Goal: Task Accomplishment & Management: Manage account settings

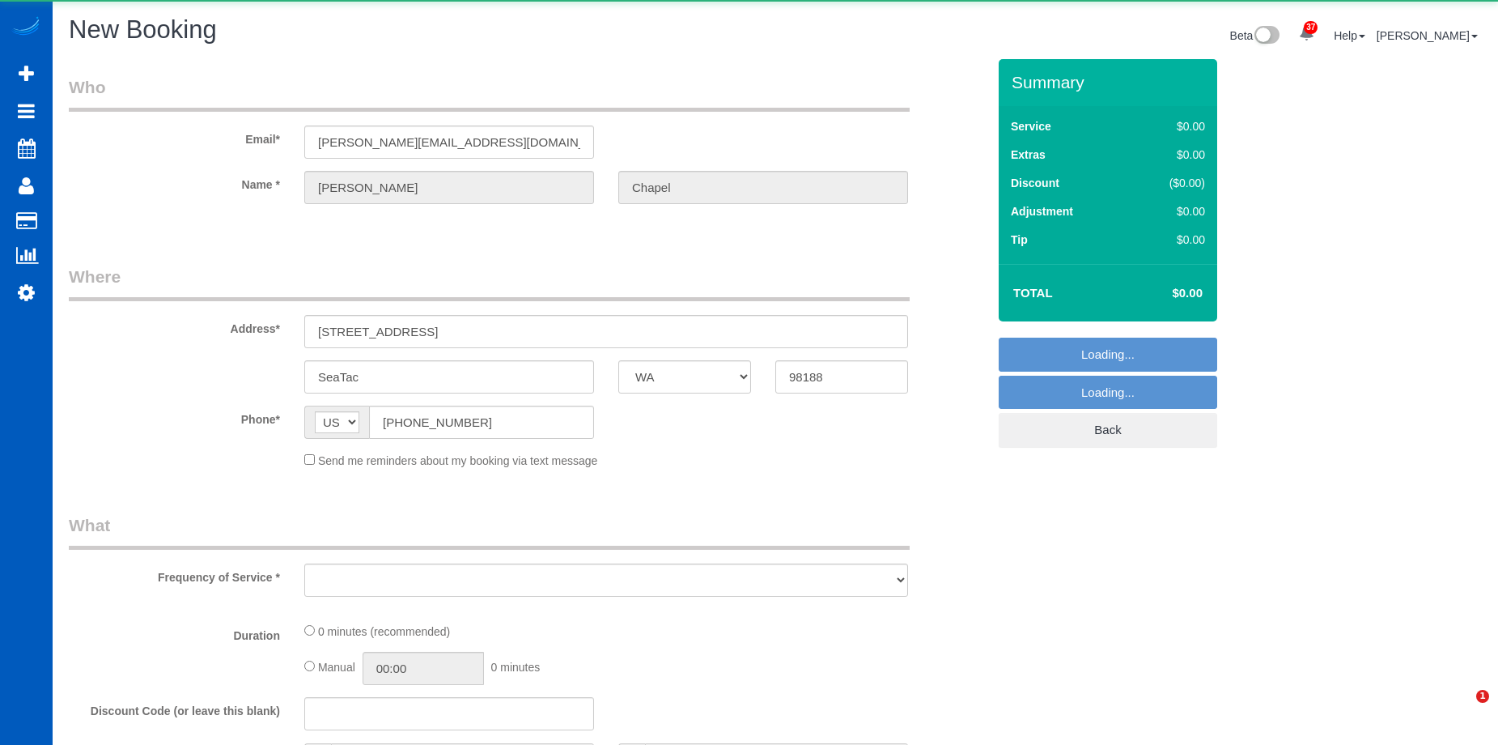
select select "WA"
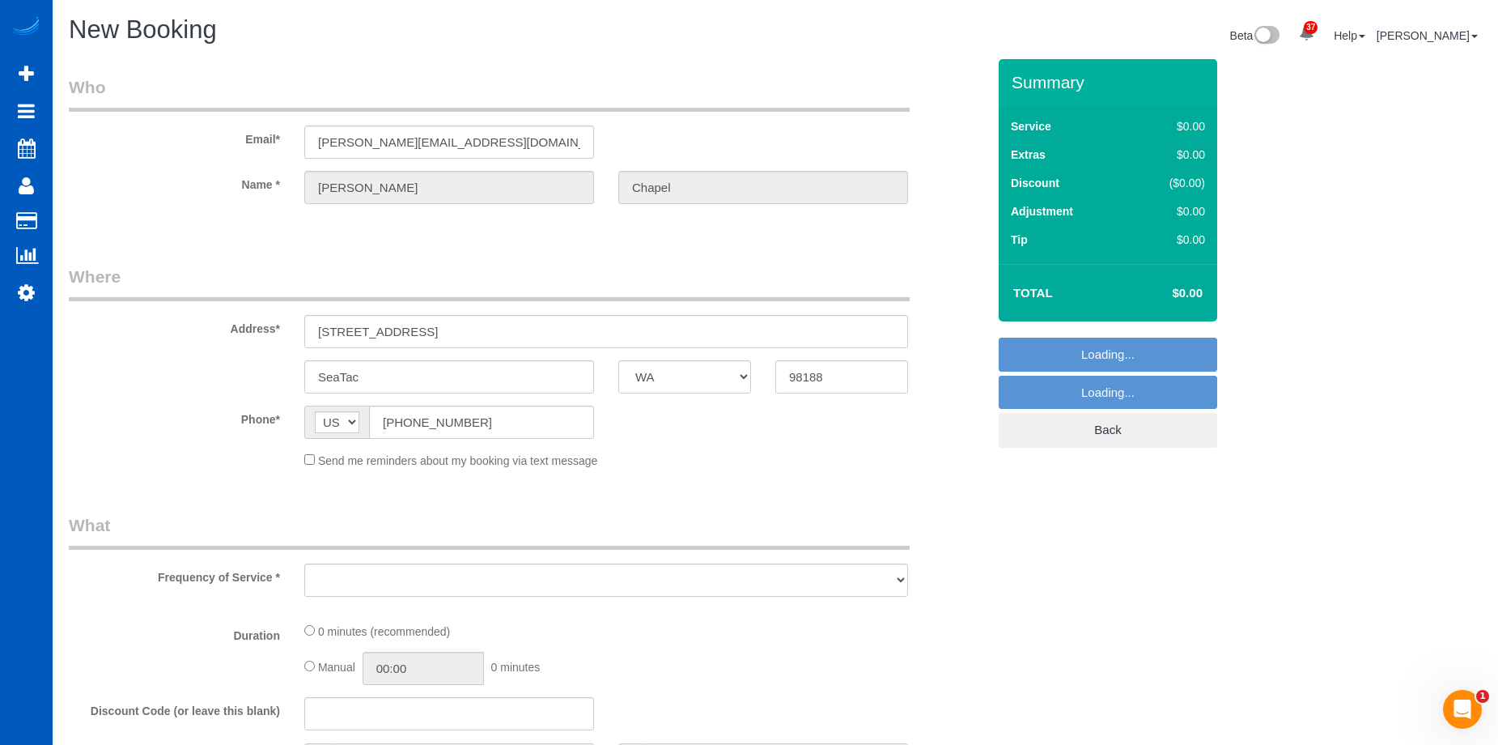
select select "object:6642"
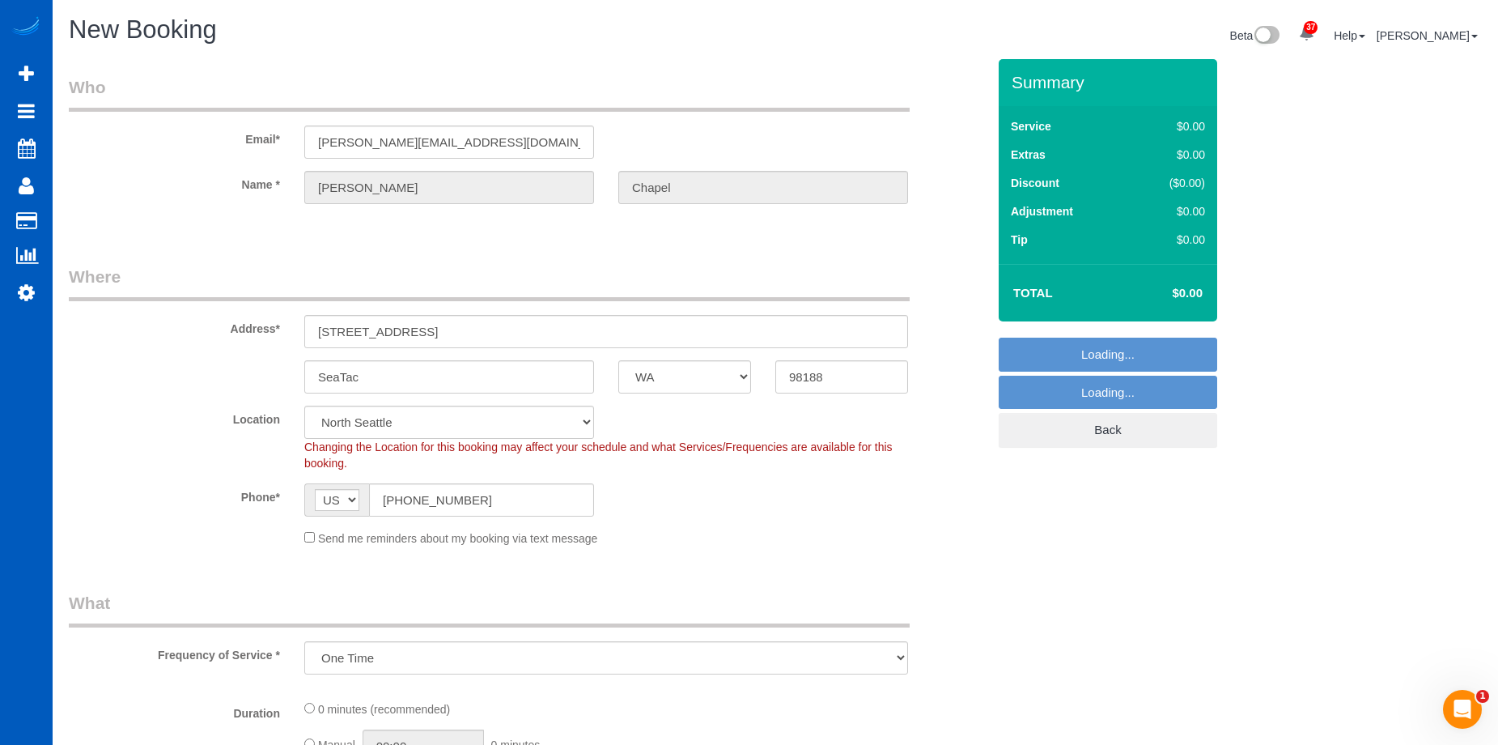
select select "199"
select select "object:6902"
select select "8"
select select "object:6992"
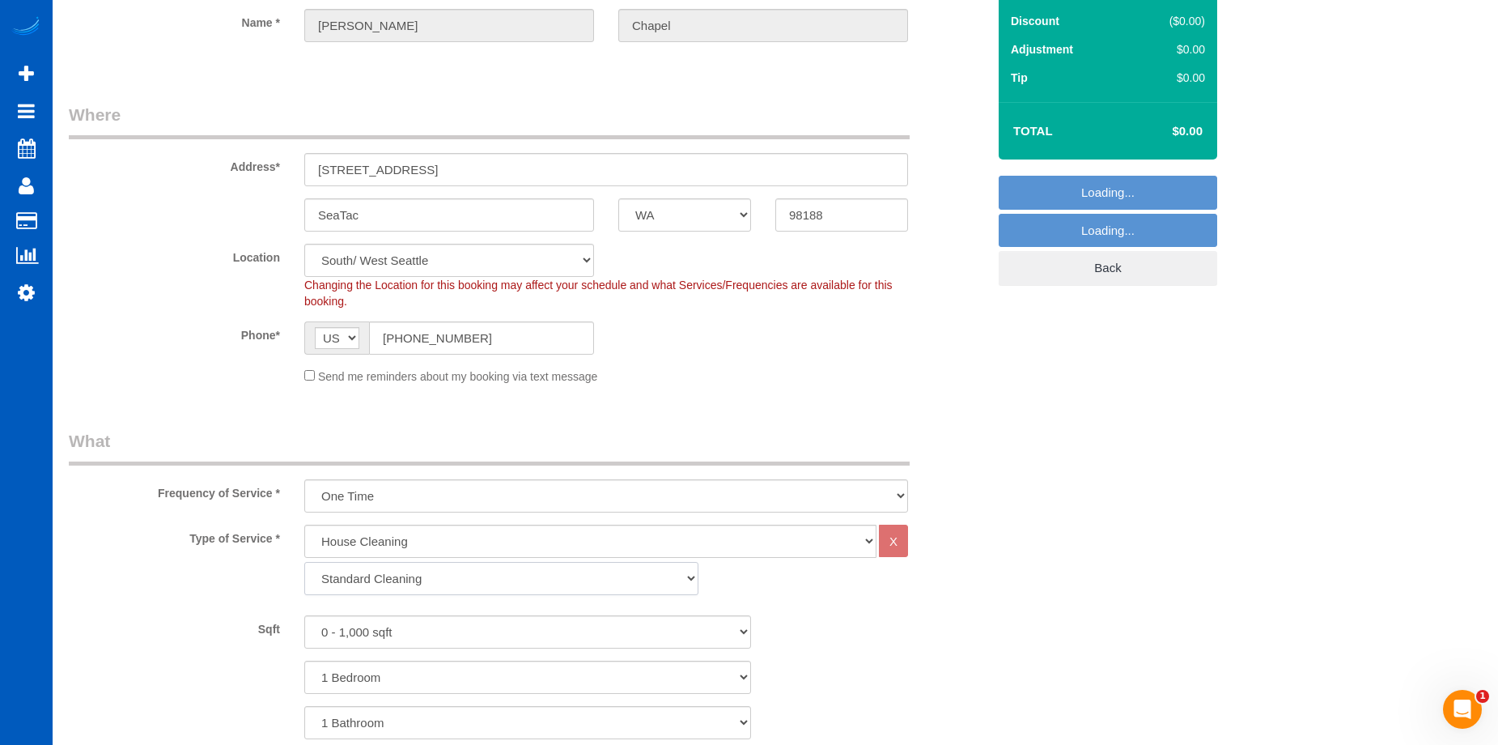
click at [428, 579] on select "Standard Cleaning Deep Cleaning Move In/ Out Cleaning" at bounding box center [501, 578] width 394 height 33
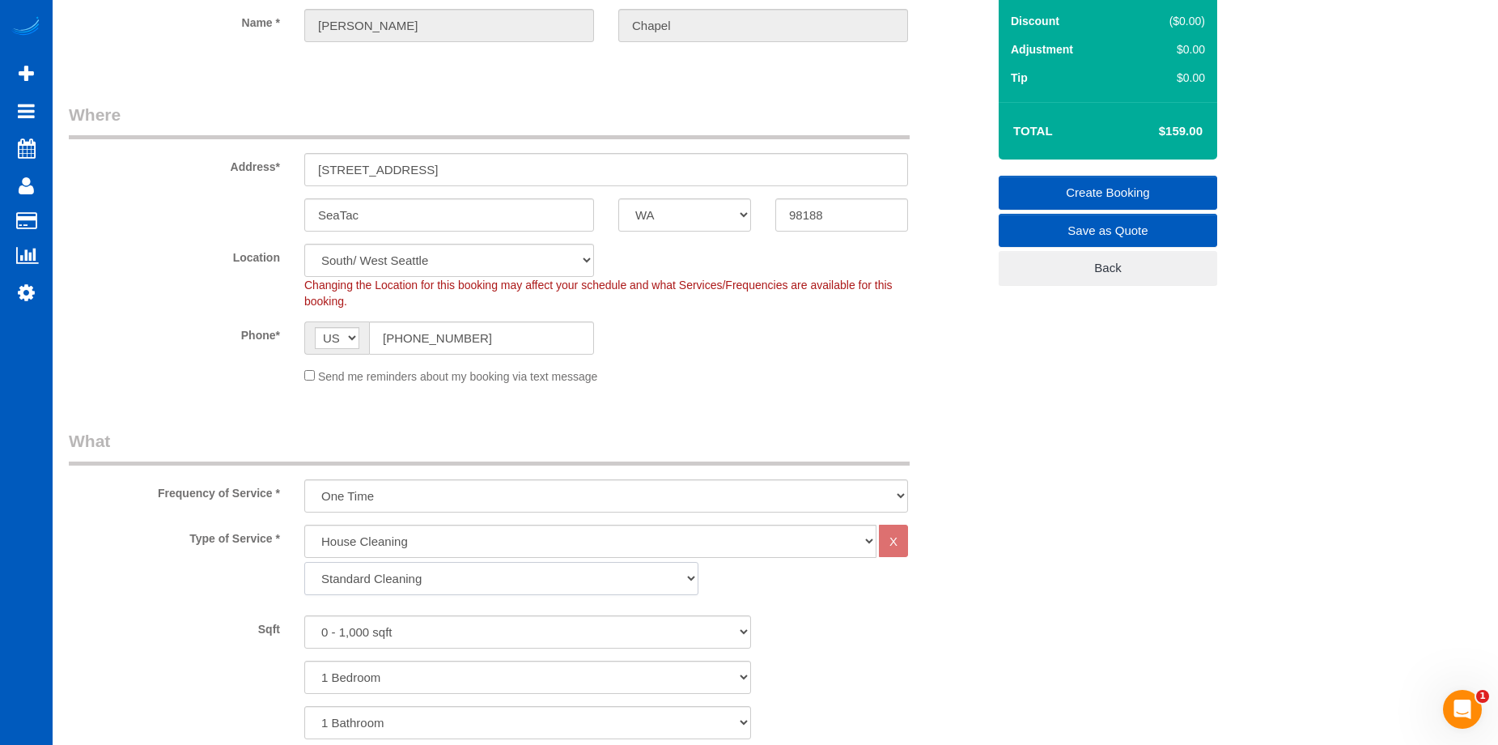
select select "367"
click at [304, 562] on select "Standard Cleaning Deep Cleaning Move In/ Out Cleaning" at bounding box center [501, 578] width 394 height 33
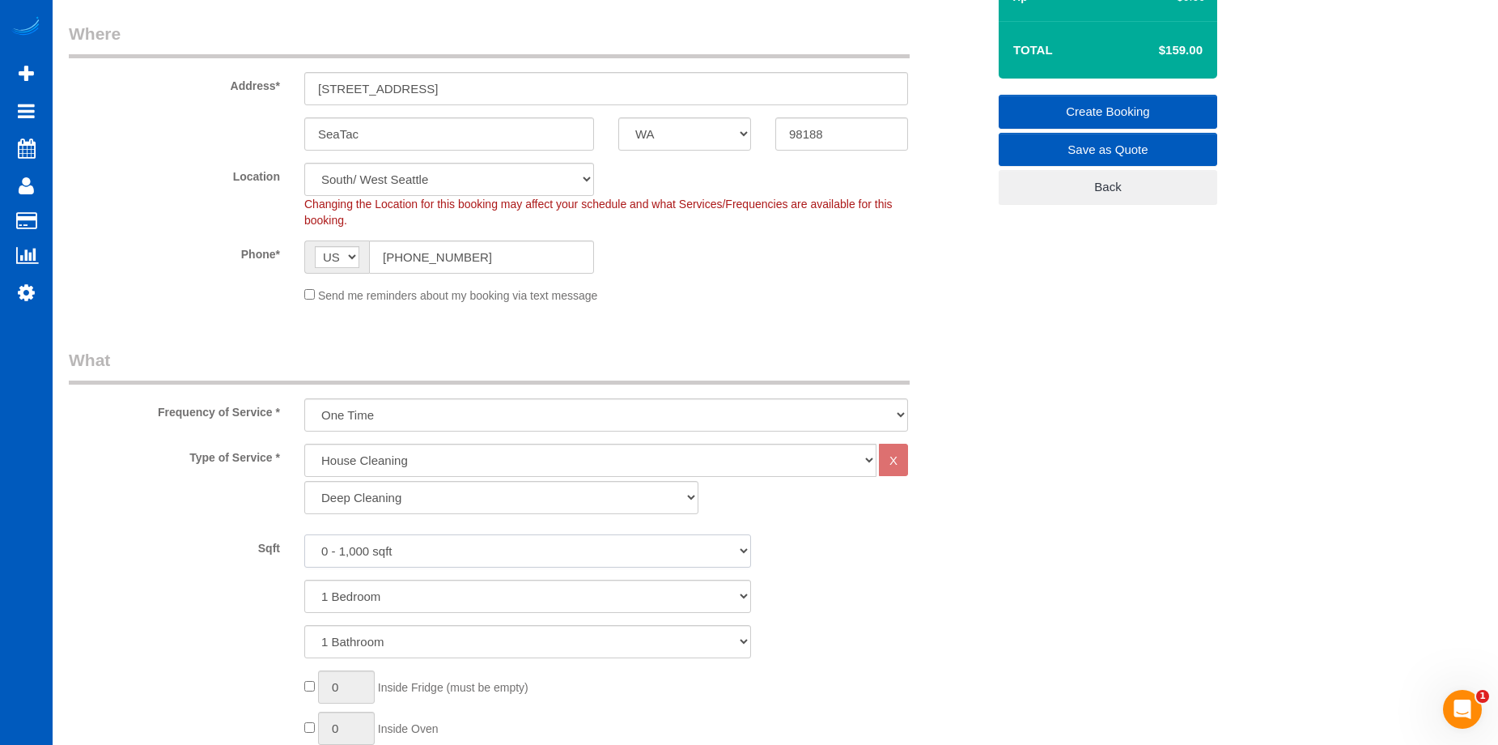
click at [434, 542] on select "0 - 1,000 sqft 1,001 - 1,500 sqft 1,501 - 2,000 sqft 2,001 - 2,500 sqft 2,501 -…" at bounding box center [527, 550] width 447 height 33
drag, startPoint x: 418, startPoint y: 552, endPoint x: 424, endPoint y: 534, distance: 18.7
click at [418, 552] on select "0 - 1,000 sqft 1,001 - 1,500 sqft 1,501 - 2,000 sqft 2,001 - 2,500 sqft 2,501 -…" at bounding box center [527, 550] width 447 height 33
select select "1501"
click at [304, 534] on select "0 - 1,000 sqft 1,001 - 1,500 sqft 1,501 - 2,000 sqft 2,001 - 2,500 sqft 2,501 -…" at bounding box center [527, 550] width 447 height 33
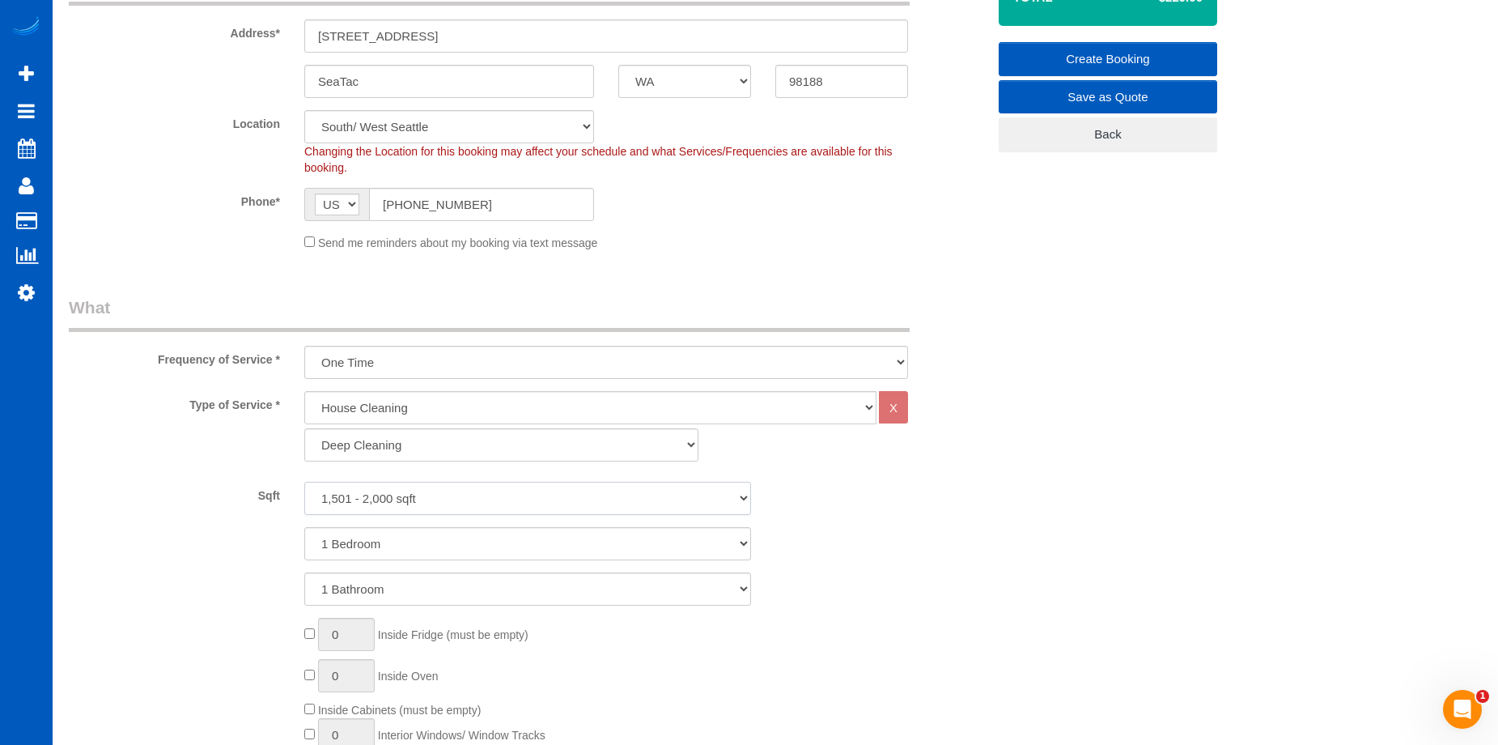
scroll to position [324, 0]
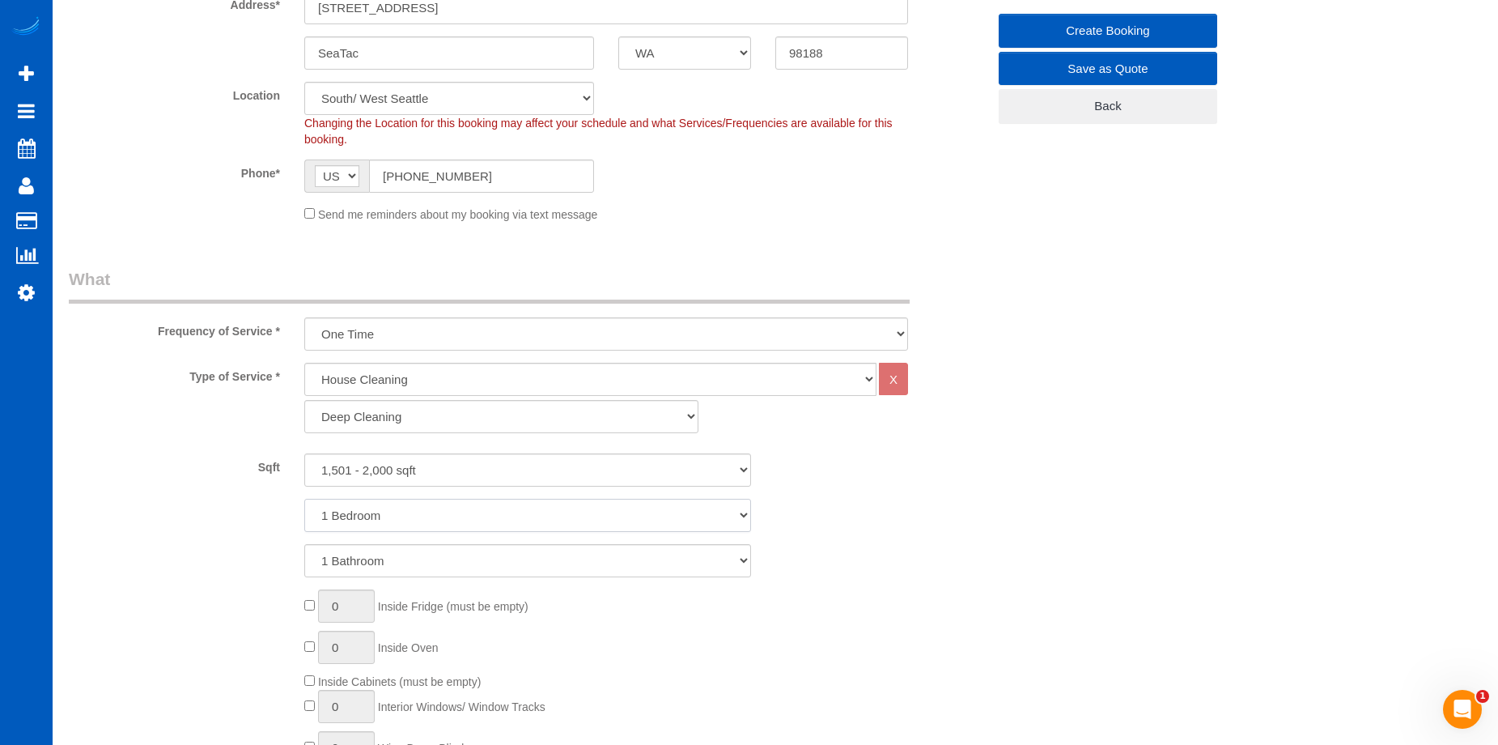
click at [392, 524] on select "1 Bedroom 2 Bedrooms 3 Bedrooms 4 Bedrooms 5 Bedrooms 6 Bedrooms 7 Bedrooms" at bounding box center [527, 515] width 447 height 33
select select "4"
click at [304, 499] on select "1 Bedroom 2 Bedrooms 3 Bedrooms 4 Bedrooms 5 Bedrooms 6 Bedrooms 7 Bedrooms" at bounding box center [527, 515] width 447 height 33
click at [433, 556] on select "1 Bathroom 2 Bathrooms 3 Bathrooms 4 Bathrooms 5 Bathrooms 6 Bathrooms 7 Bathro…" at bounding box center [527, 560] width 447 height 33
select select "2"
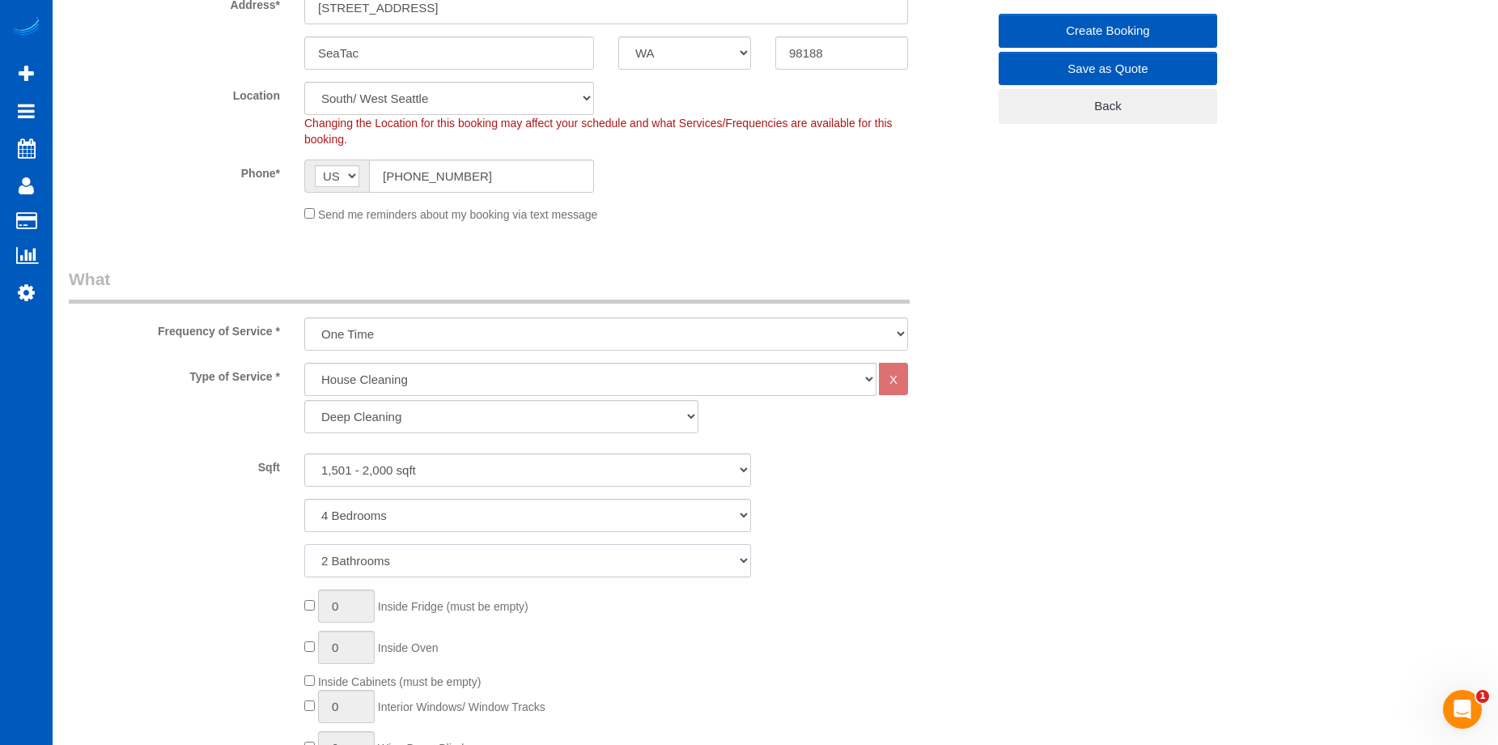
click at [304, 544] on select "1 Bathroom 2 Bathrooms 3 Bathrooms 4 Bathrooms 5 Bathrooms 6 Bathrooms 7 Bathro…" at bounding box center [527, 560] width 447 height 33
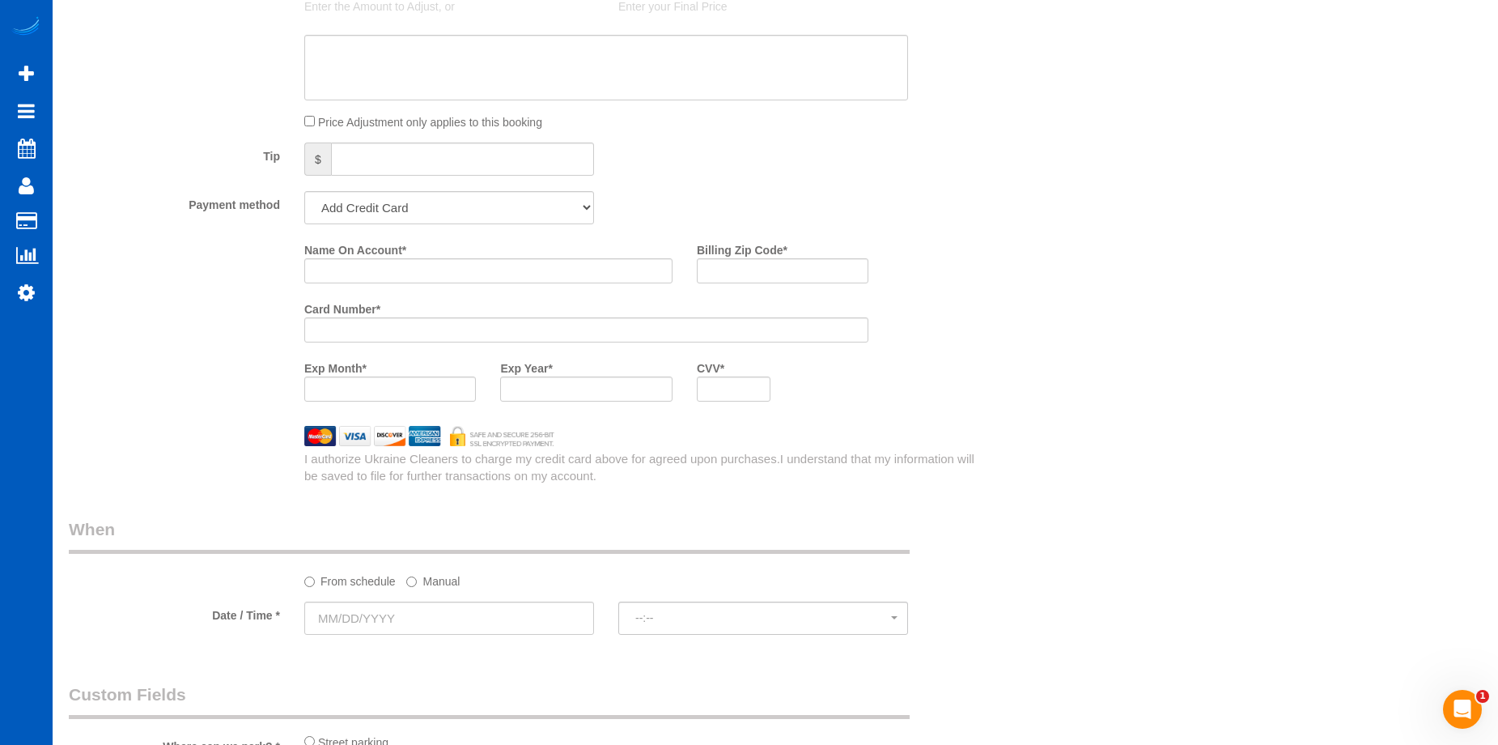
scroll to position [1619, 0]
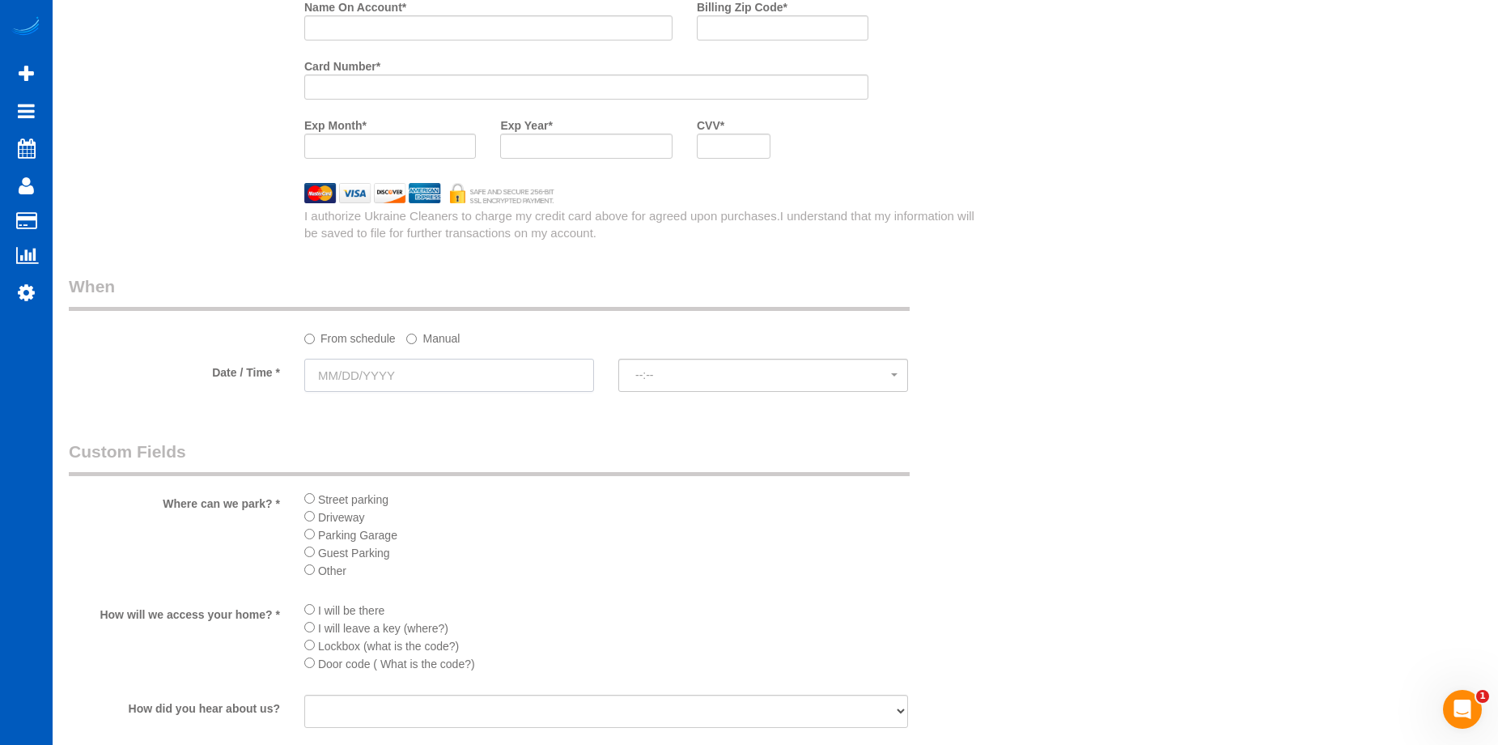
click at [536, 386] on input "text" at bounding box center [449, 375] width 290 height 33
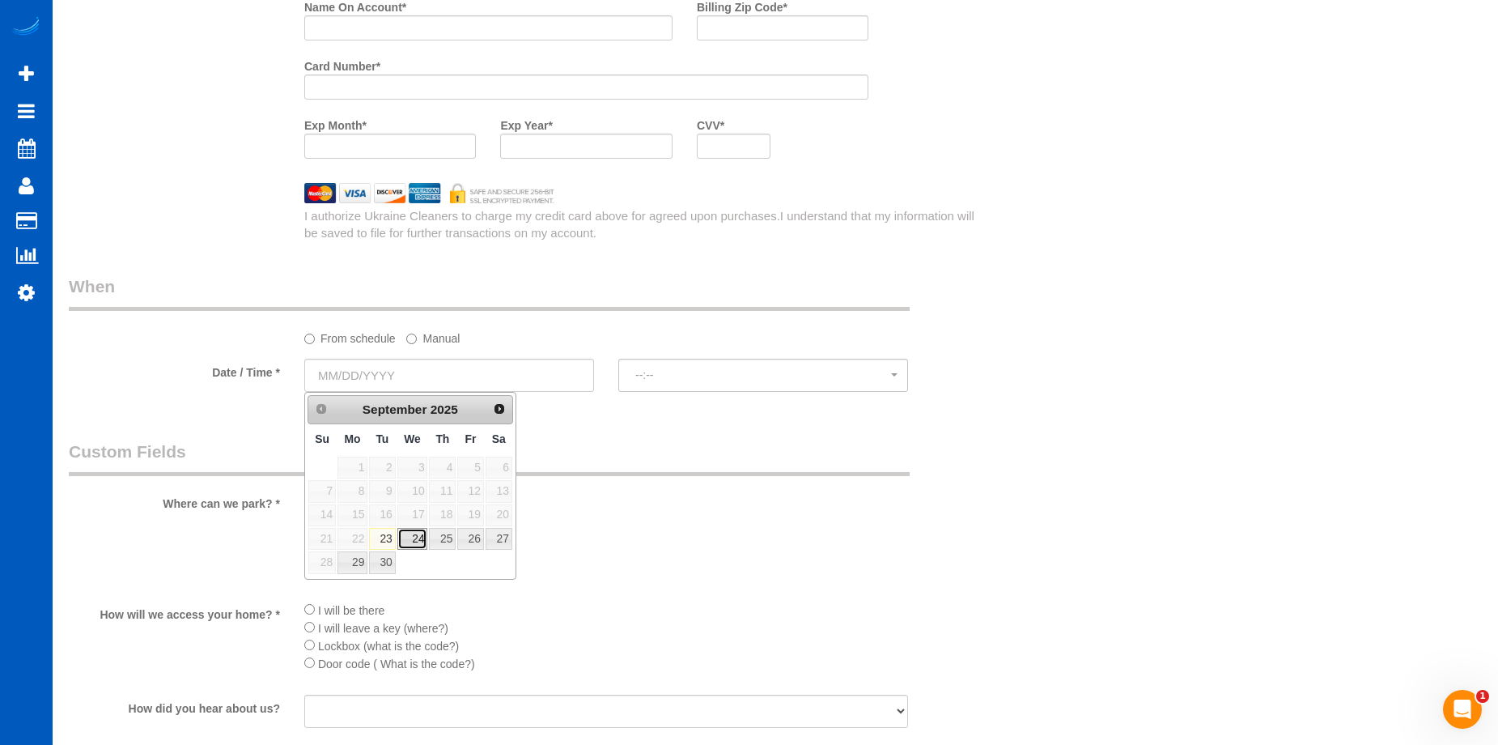
click at [415, 537] on link "24" at bounding box center [412, 539] width 31 height 22
type input "09/24/2025"
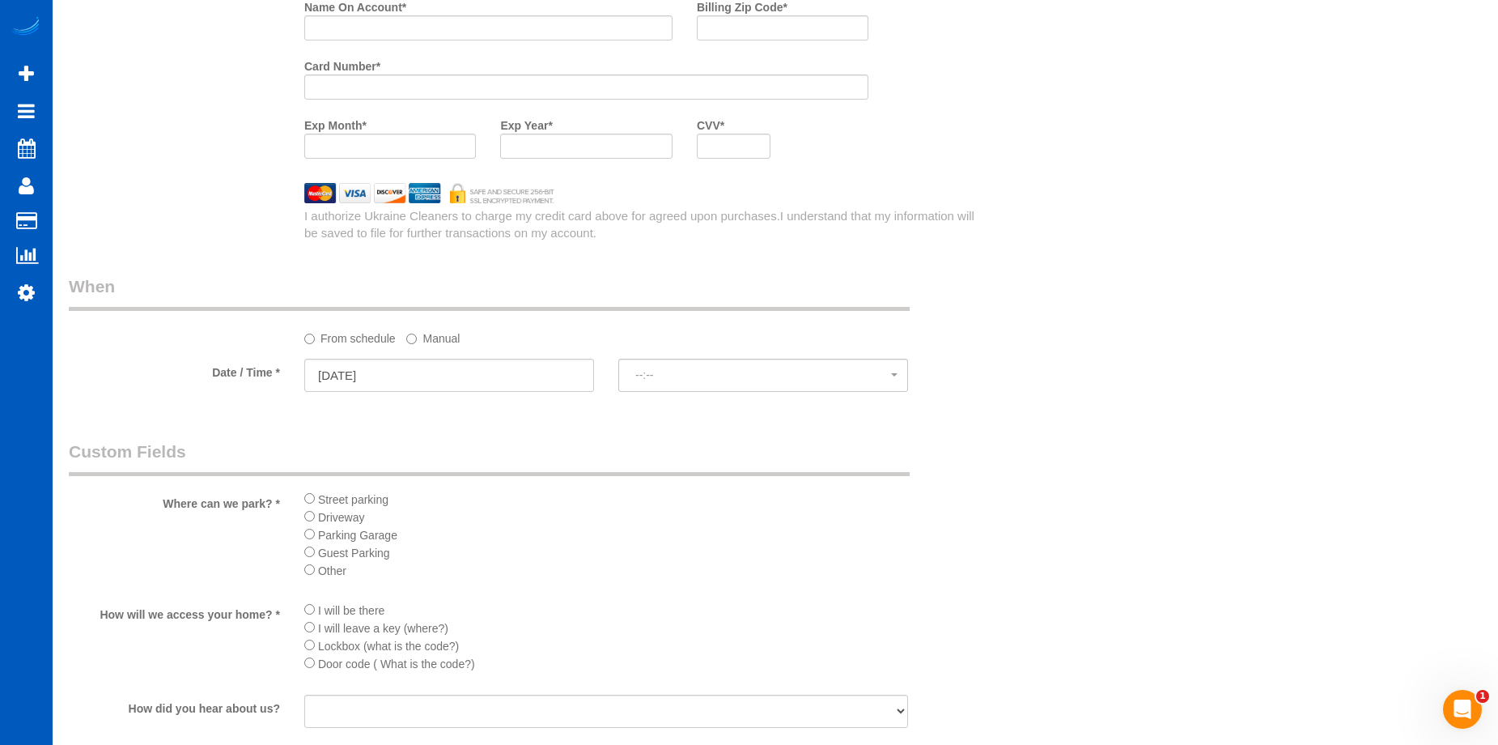
select select "spot1"
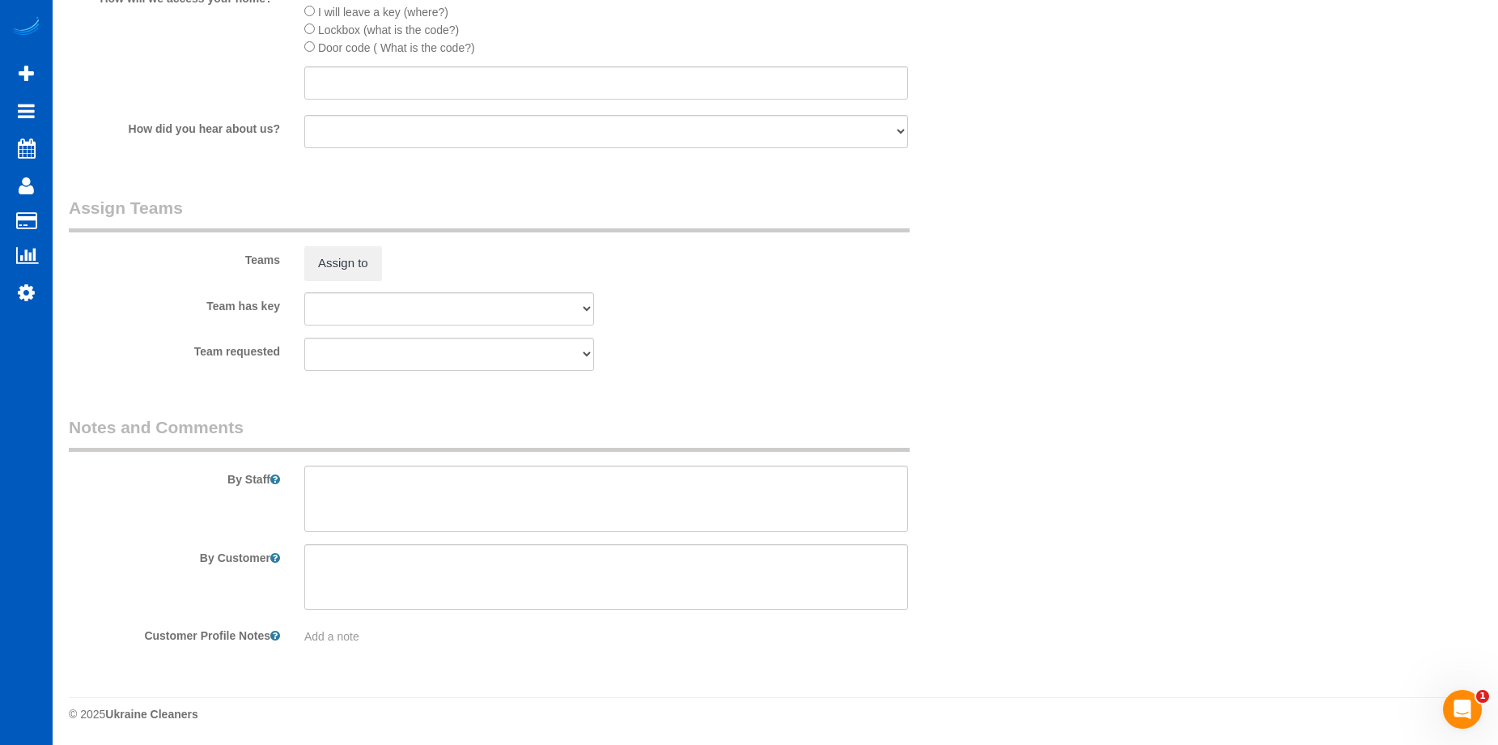
scroll to position [2235, 0]
click at [585, 491] on textarea at bounding box center [606, 498] width 604 height 66
type textarea "Booked by Florencia."
click at [579, 86] on input "text" at bounding box center [606, 82] width 604 height 33
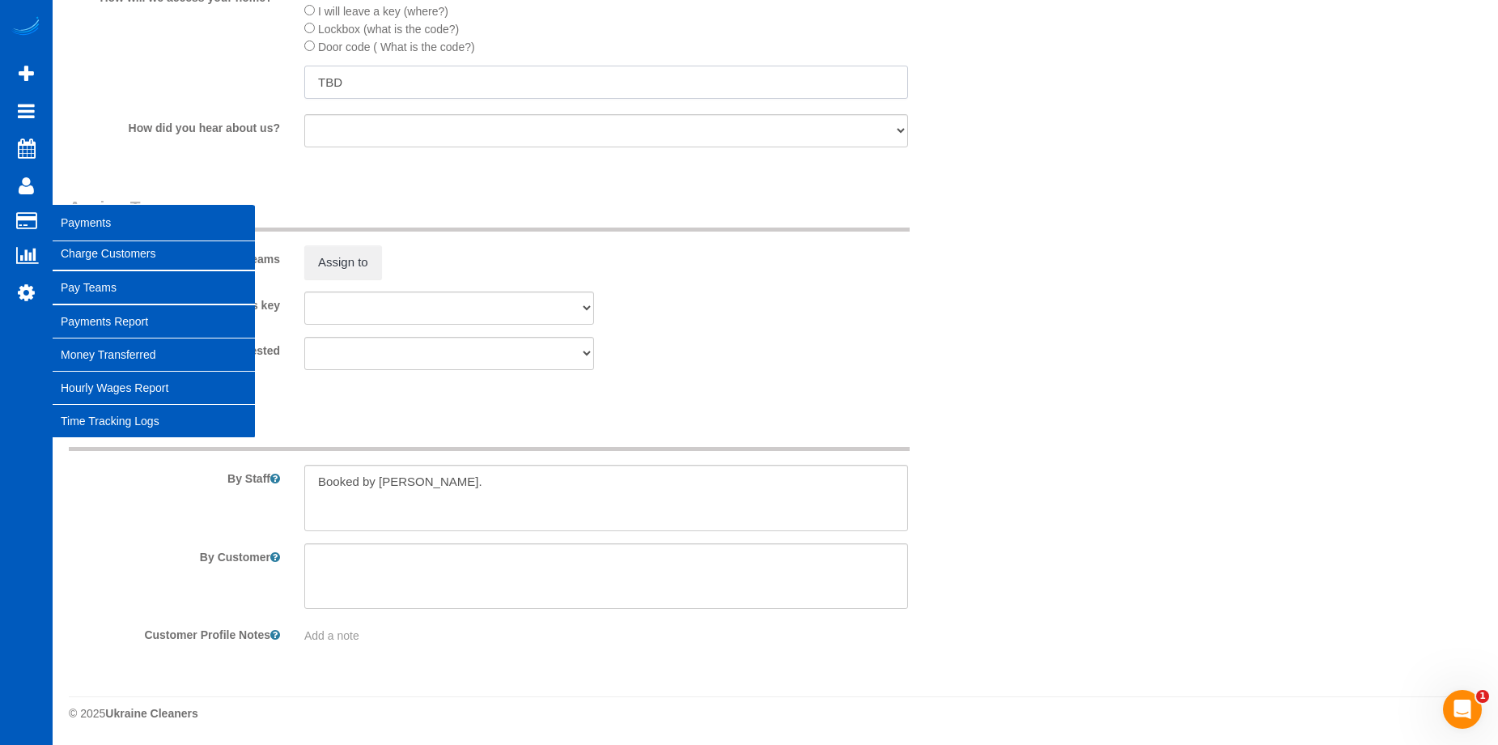
type input "TBD"
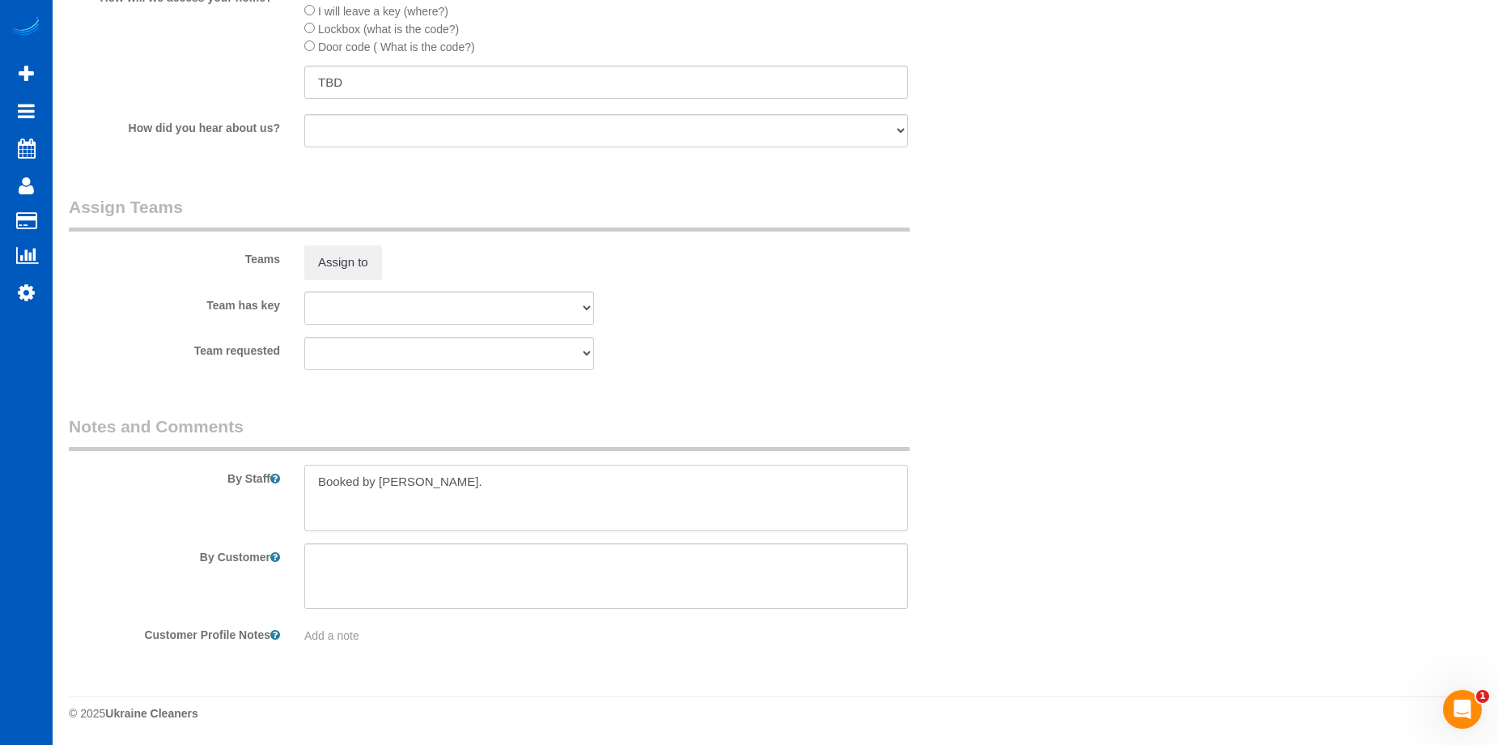
click at [584, 521] on textarea at bounding box center [606, 498] width 604 height 66
type textarea "Booked by Florencia."
click at [376, 66] on input "TBD" at bounding box center [606, 82] width 604 height 33
type input "TBA"
click at [532, 486] on textarea at bounding box center [606, 498] width 604 height 66
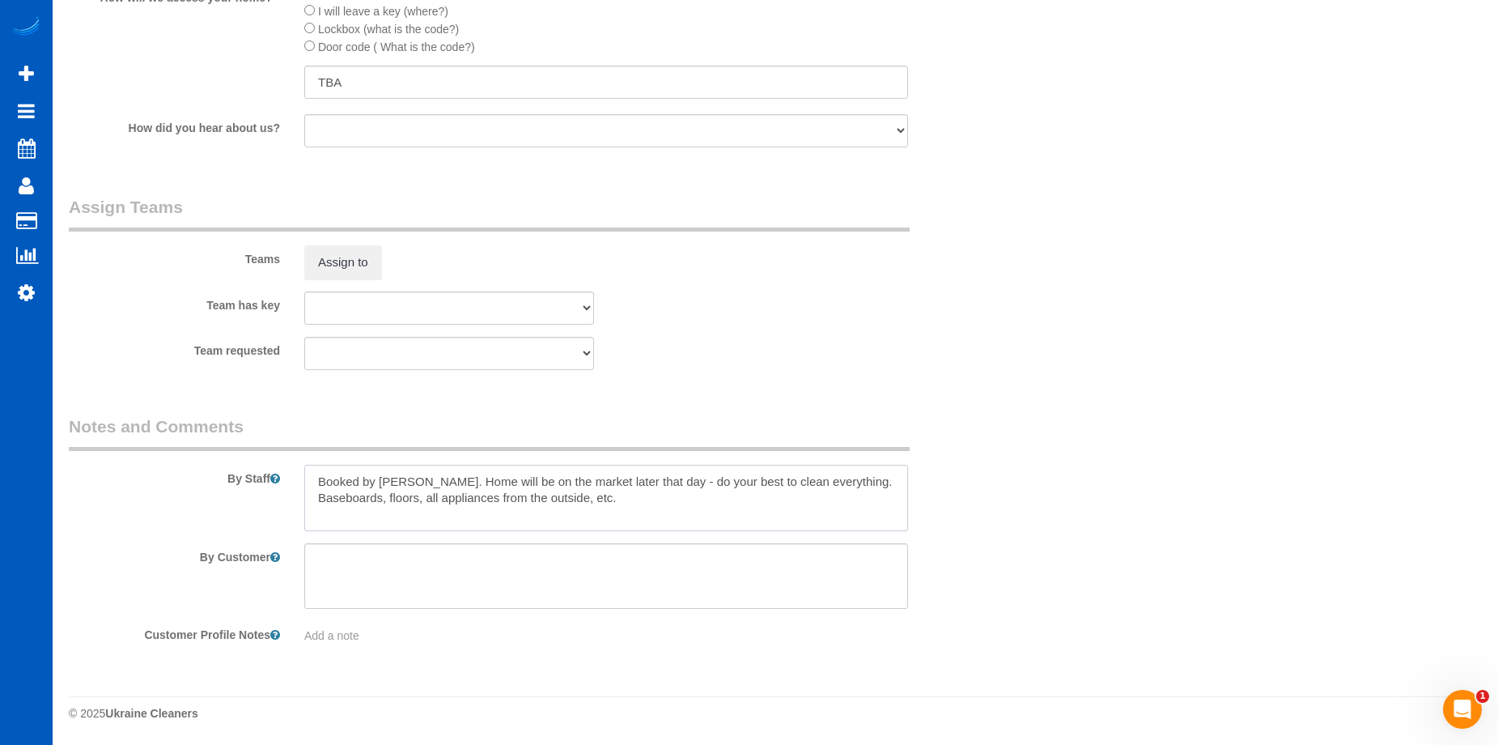
type textarea "Booked by Florencia. Home will be on the market later that day - do your best t…"
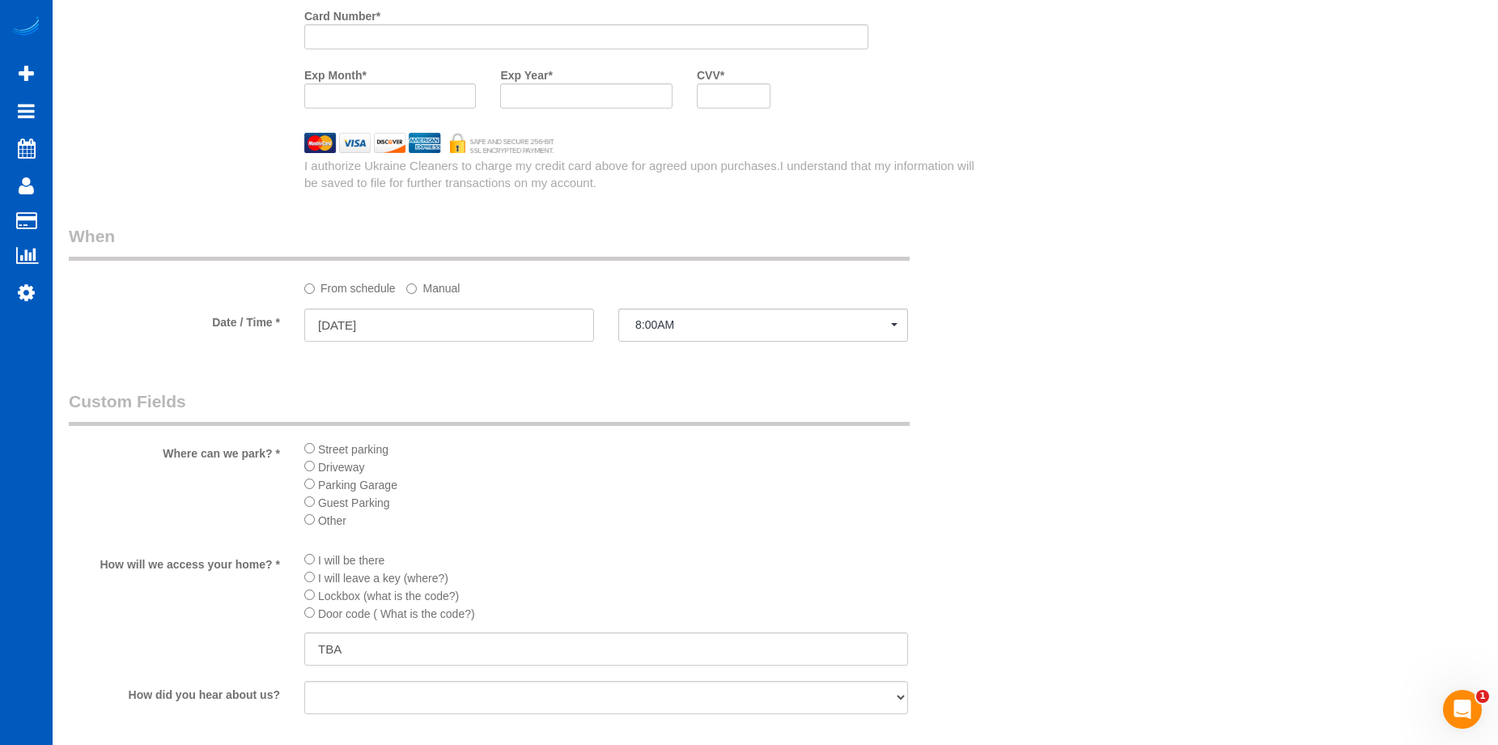
scroll to position [1345, 0]
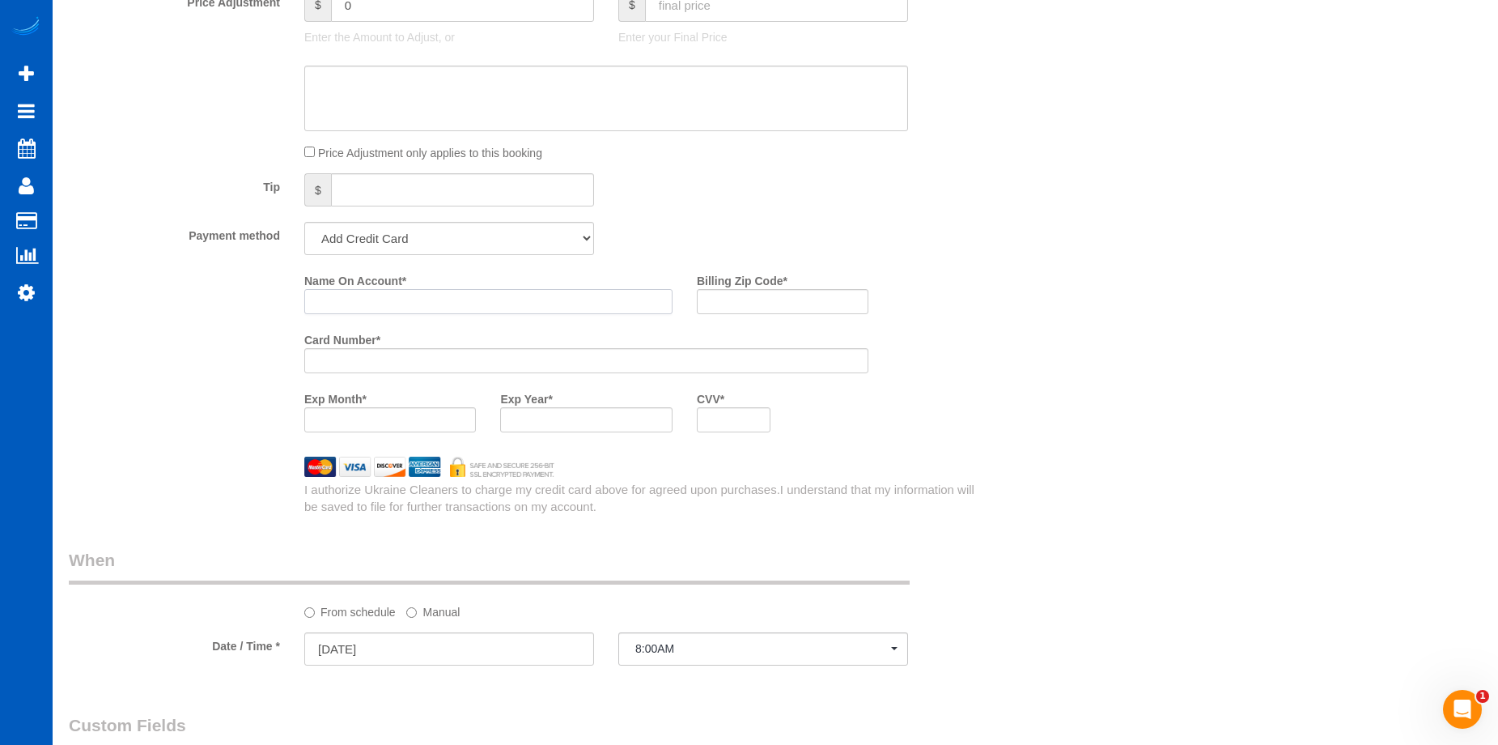
click at [423, 311] on input "Name On Account *" at bounding box center [488, 301] width 368 height 25
paste input "Matthew Garrish"
type input "Matthew Garrish"
drag, startPoint x: 741, startPoint y: 295, endPoint x: 720, endPoint y: 300, distance: 21.8
click at [741, 295] on input "Billing Zip Code *" at bounding box center [783, 301] width 172 height 25
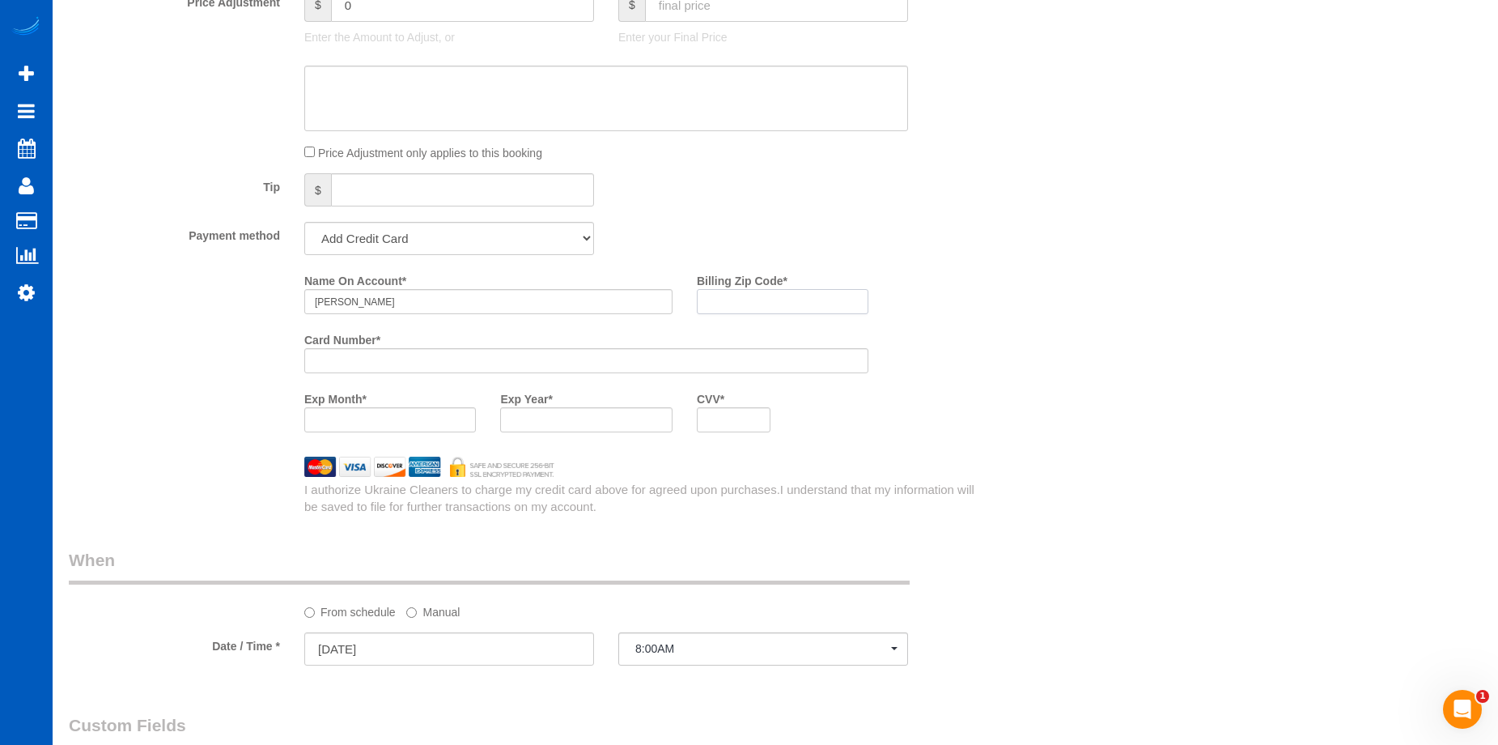
paste input "98499"
type input "98499"
click at [401, 349] on div at bounding box center [586, 360] width 564 height 25
click at [381, 353] on div at bounding box center [586, 360] width 564 height 25
click at [219, 375] on div "Name On Account * Matthew Garrish Billing Zip Code * 98499 Card Number * Exp Mo…" at bounding box center [528, 355] width 942 height 177
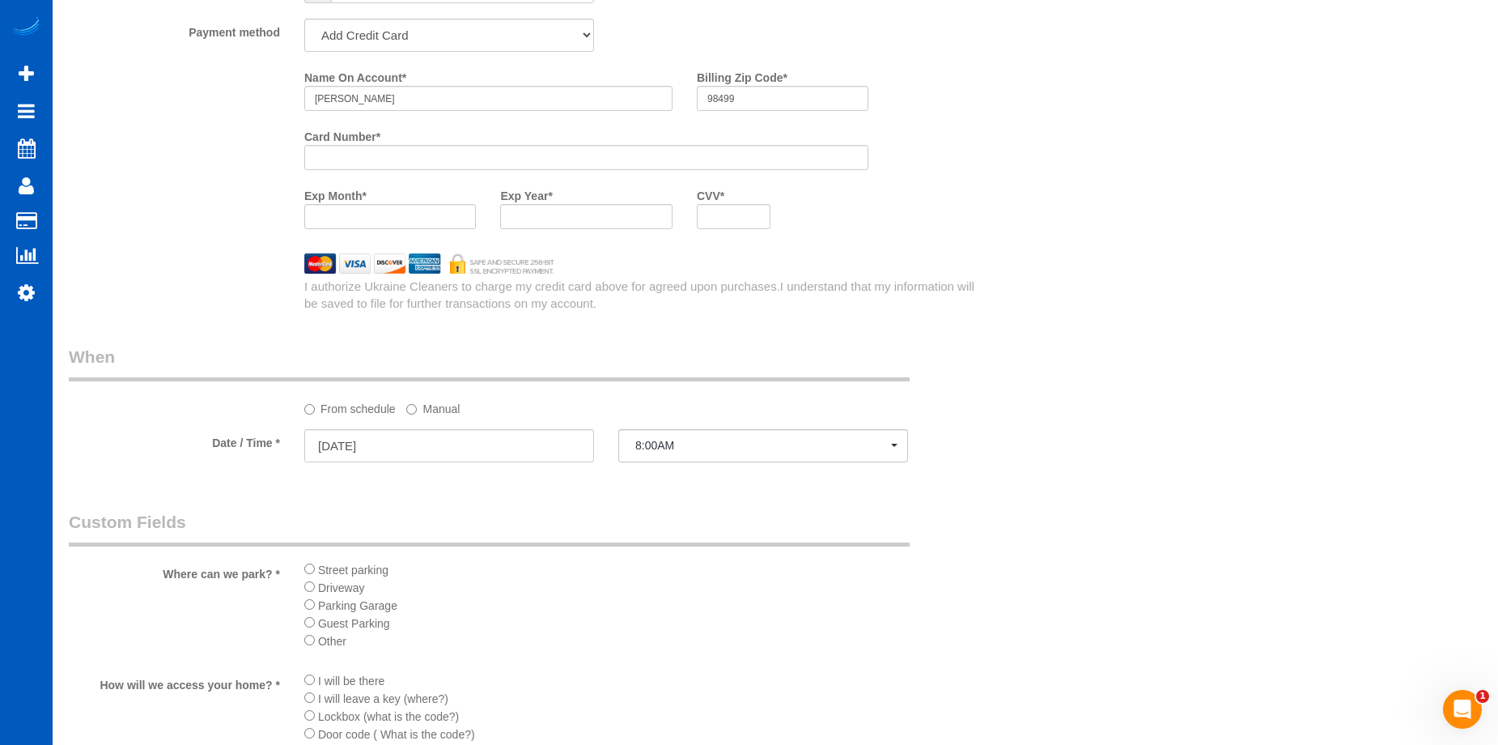
scroll to position [1426, 0]
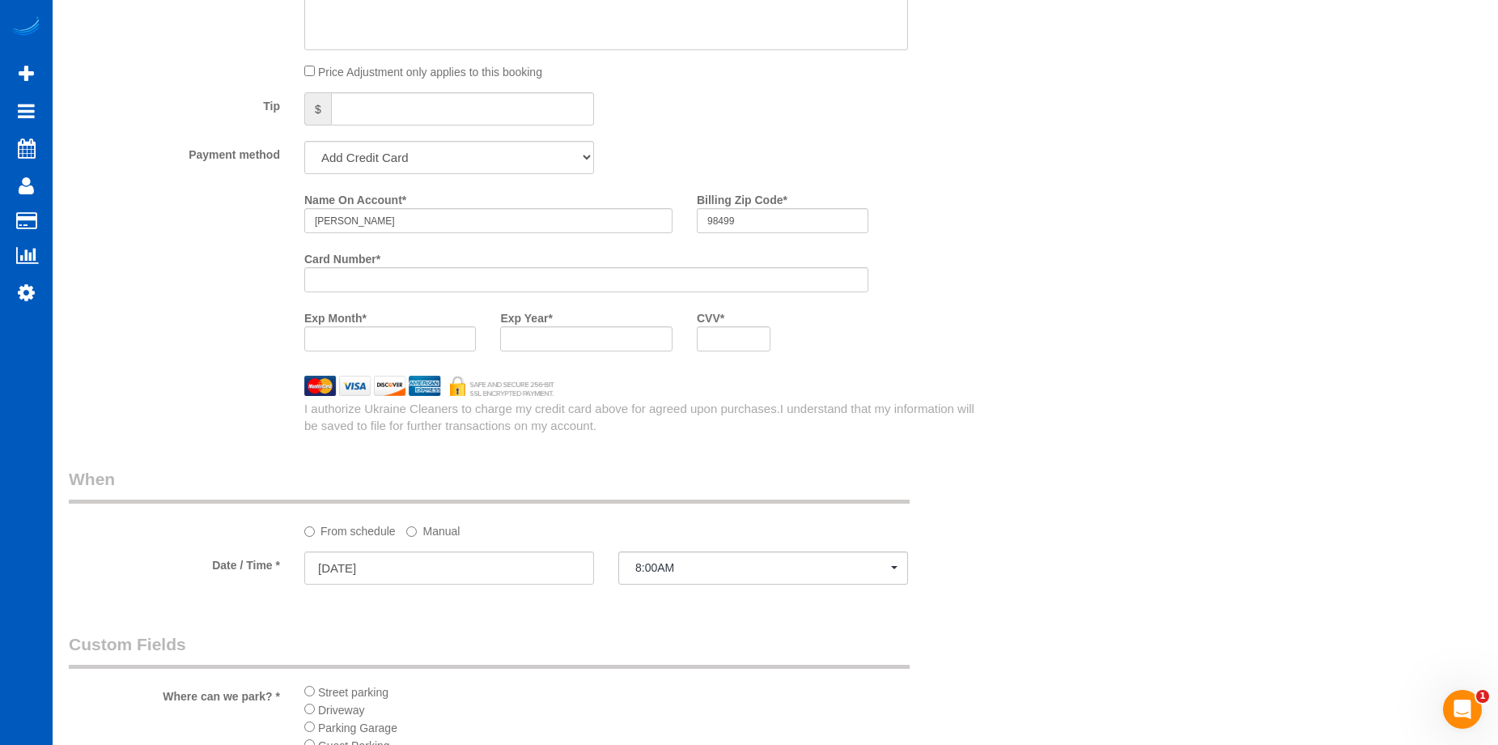
click at [566, 325] on div "Exp Year *" at bounding box center [586, 327] width 196 height 47
click at [910, 331] on div "Name On Account * Matthew Garrish Billing Zip Code * 98499 Card Number * Exp Mo…" at bounding box center [645, 274] width 706 height 177
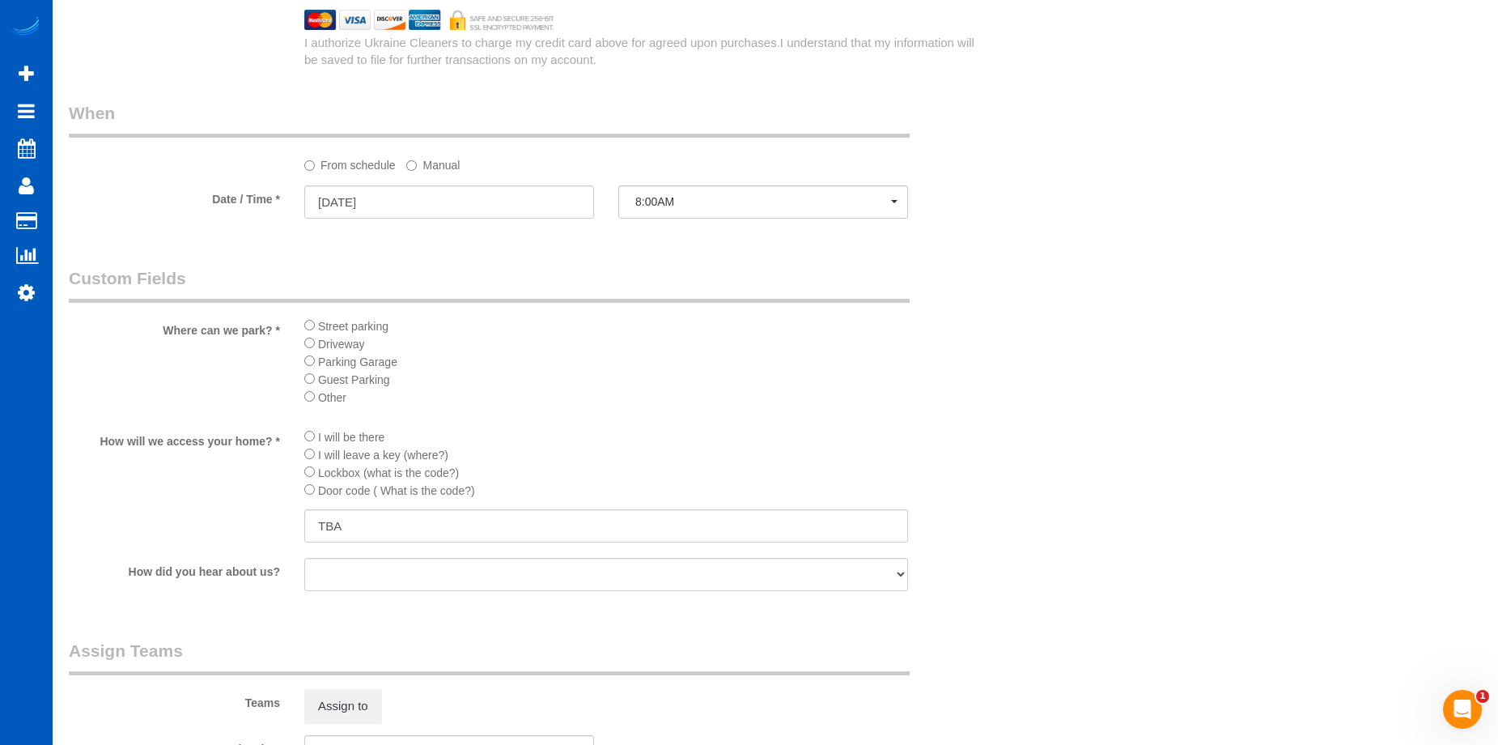
scroll to position [1669, 0]
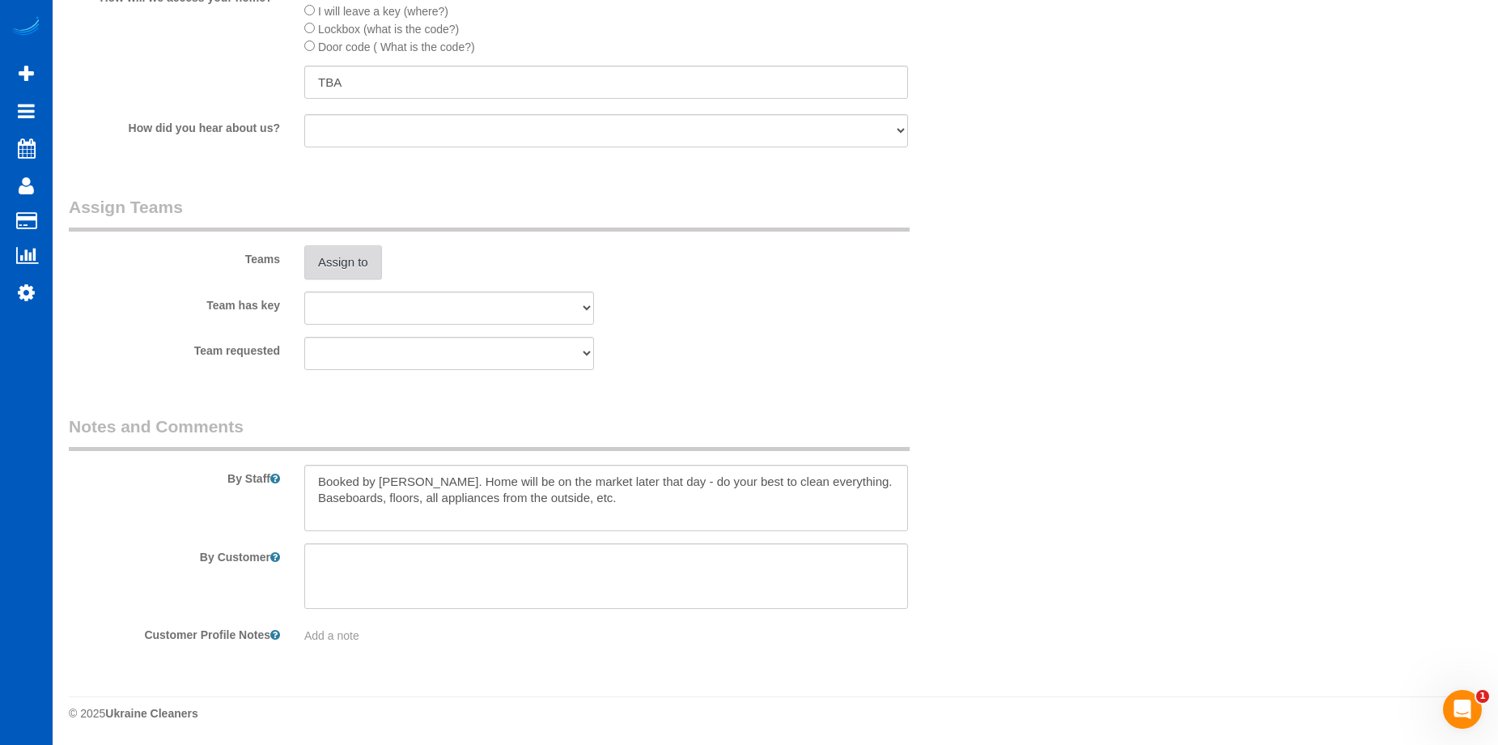
click at [342, 266] on button "Assign to" at bounding box center [343, 262] width 78 height 34
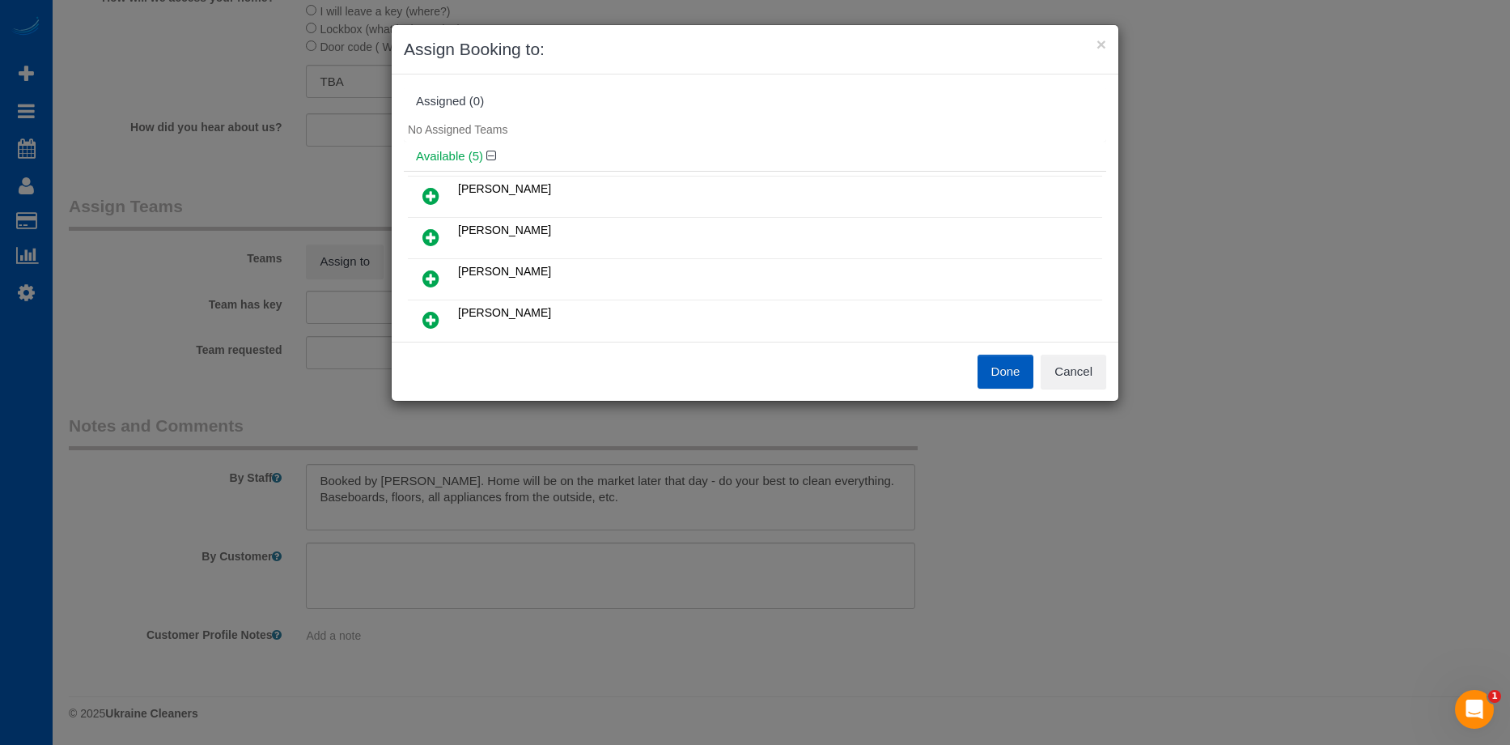
scroll to position [81, 0]
click at [1089, 363] on button "Cancel" at bounding box center [1074, 371] width 66 height 34
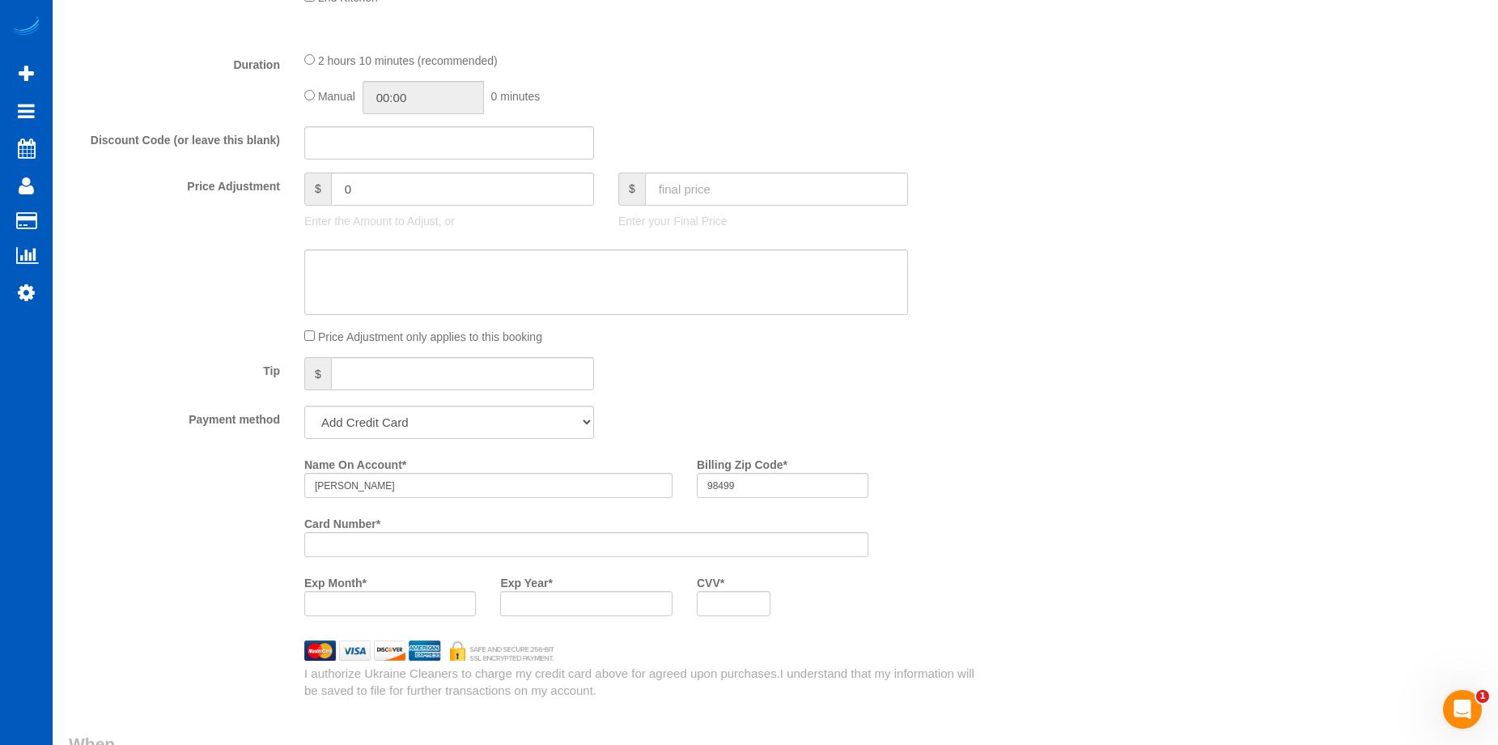
scroll to position [1133, 0]
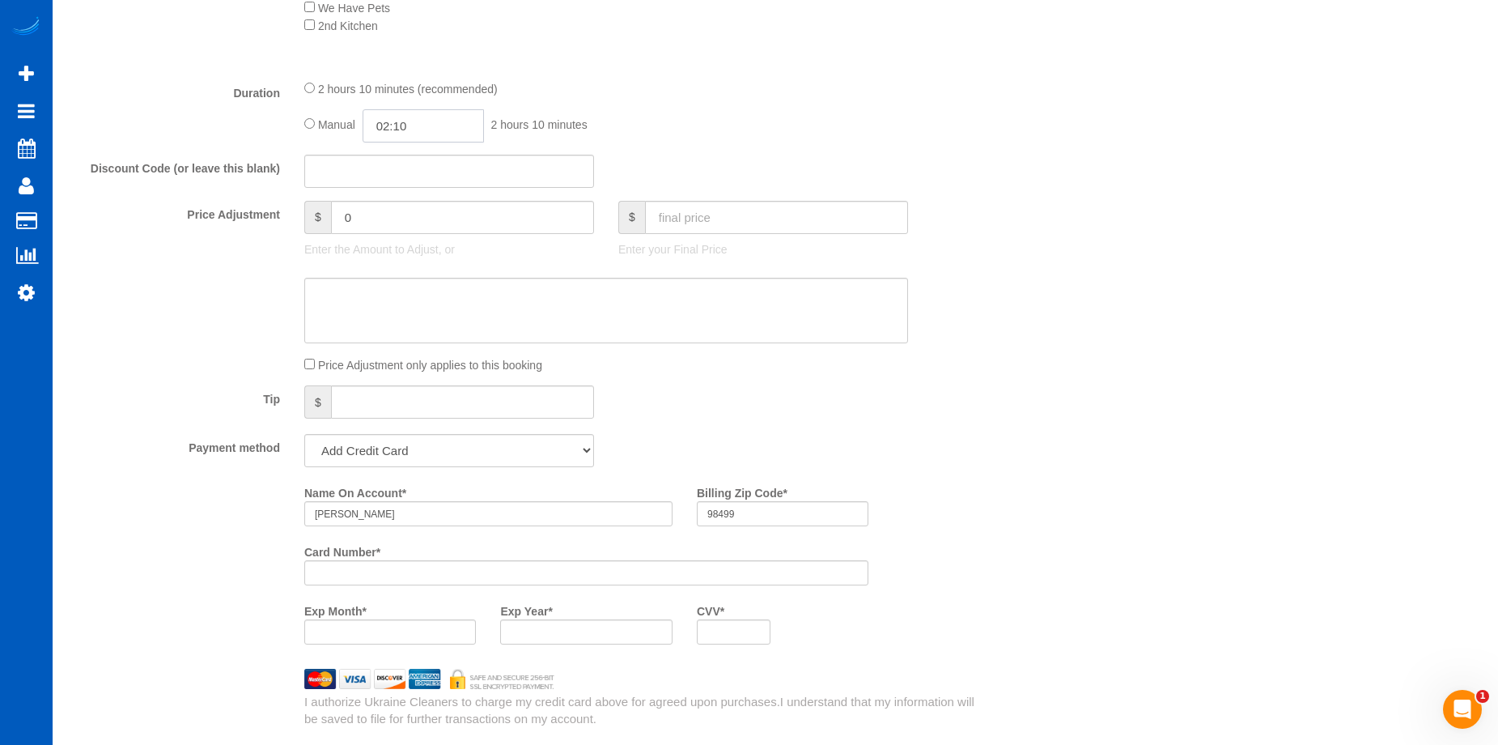
click at [432, 123] on input "02:10" at bounding box center [423, 125] width 121 height 33
type input "04:00"
click at [387, 236] on li "04:00" at bounding box center [405, 241] width 72 height 21
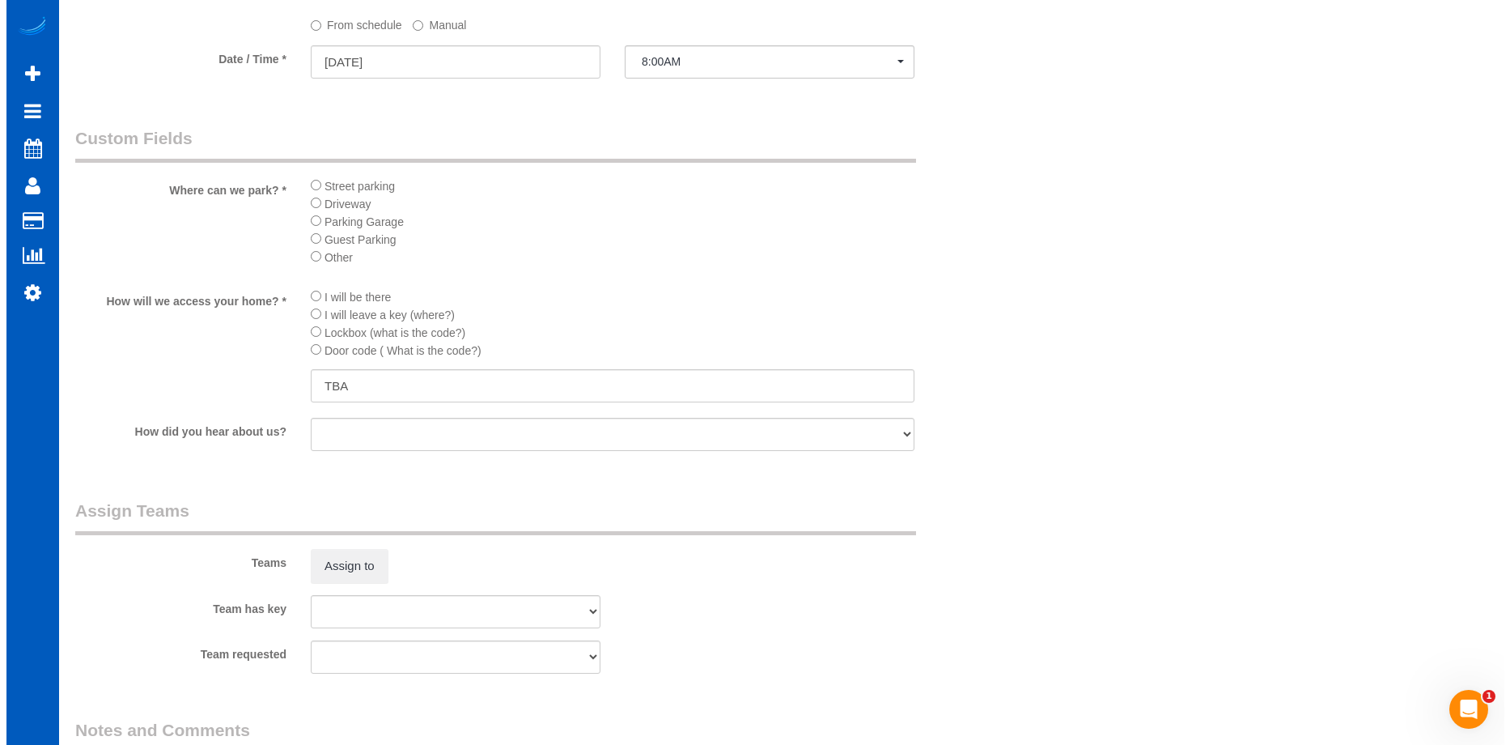
scroll to position [1942, 0]
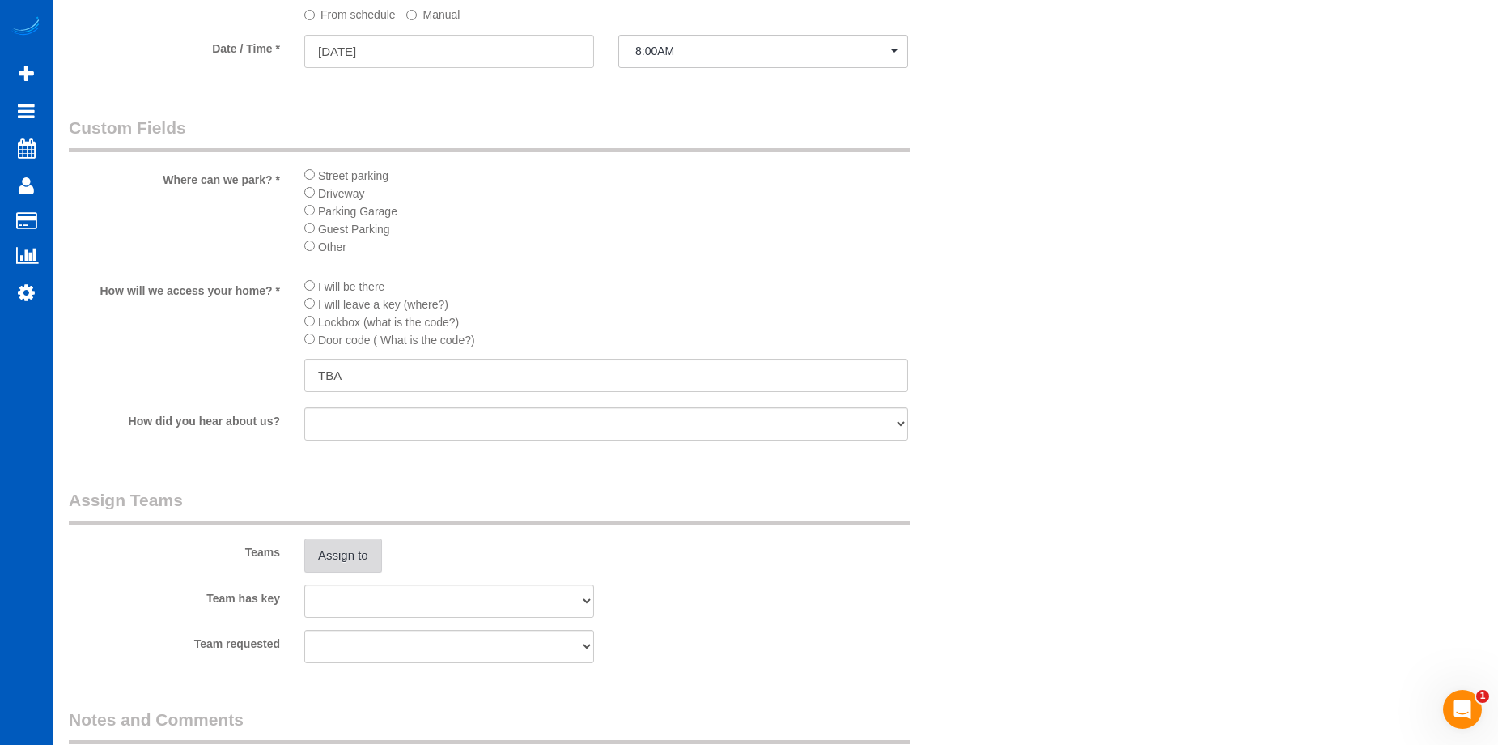
select select "spot15"
click at [345, 542] on button "Assign to" at bounding box center [343, 555] width 78 height 34
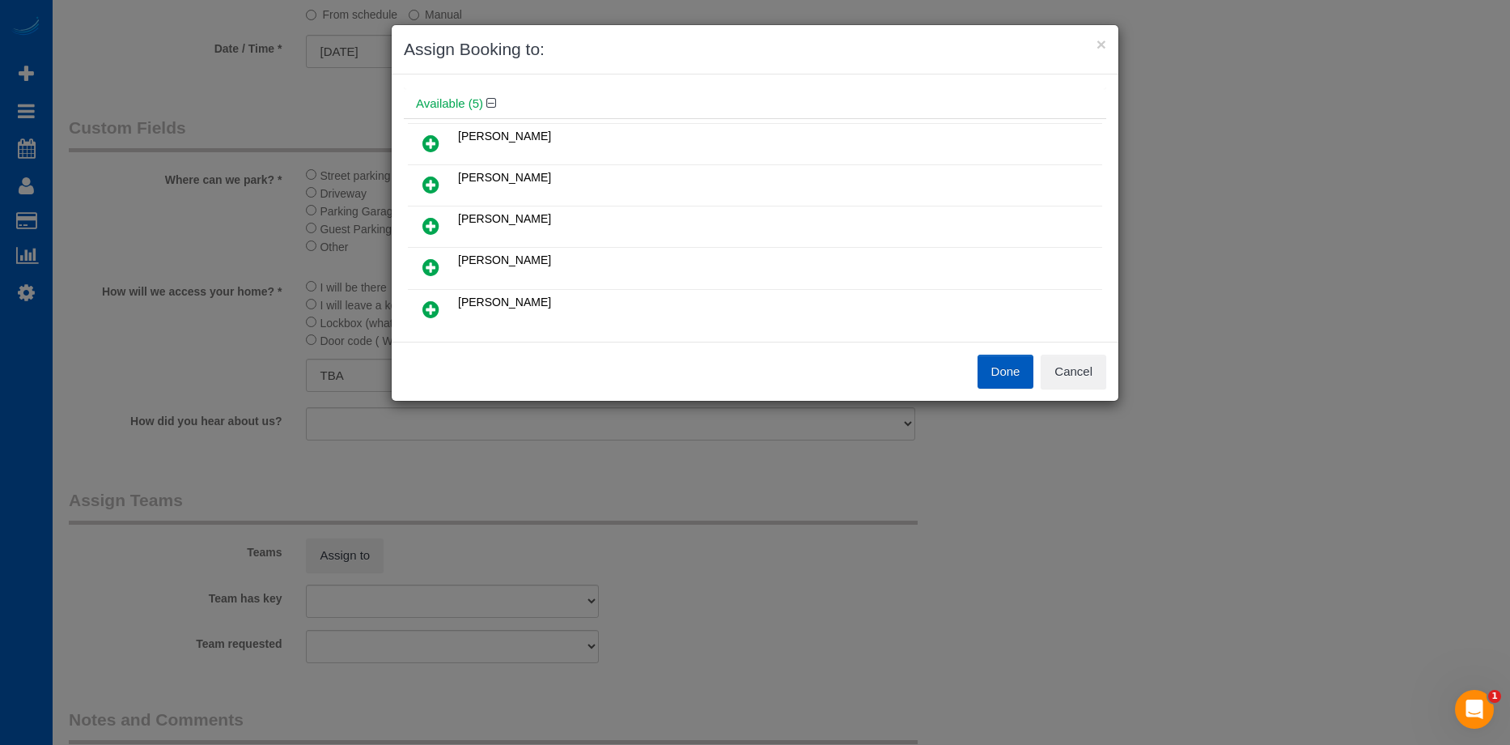
scroll to position [81, 0]
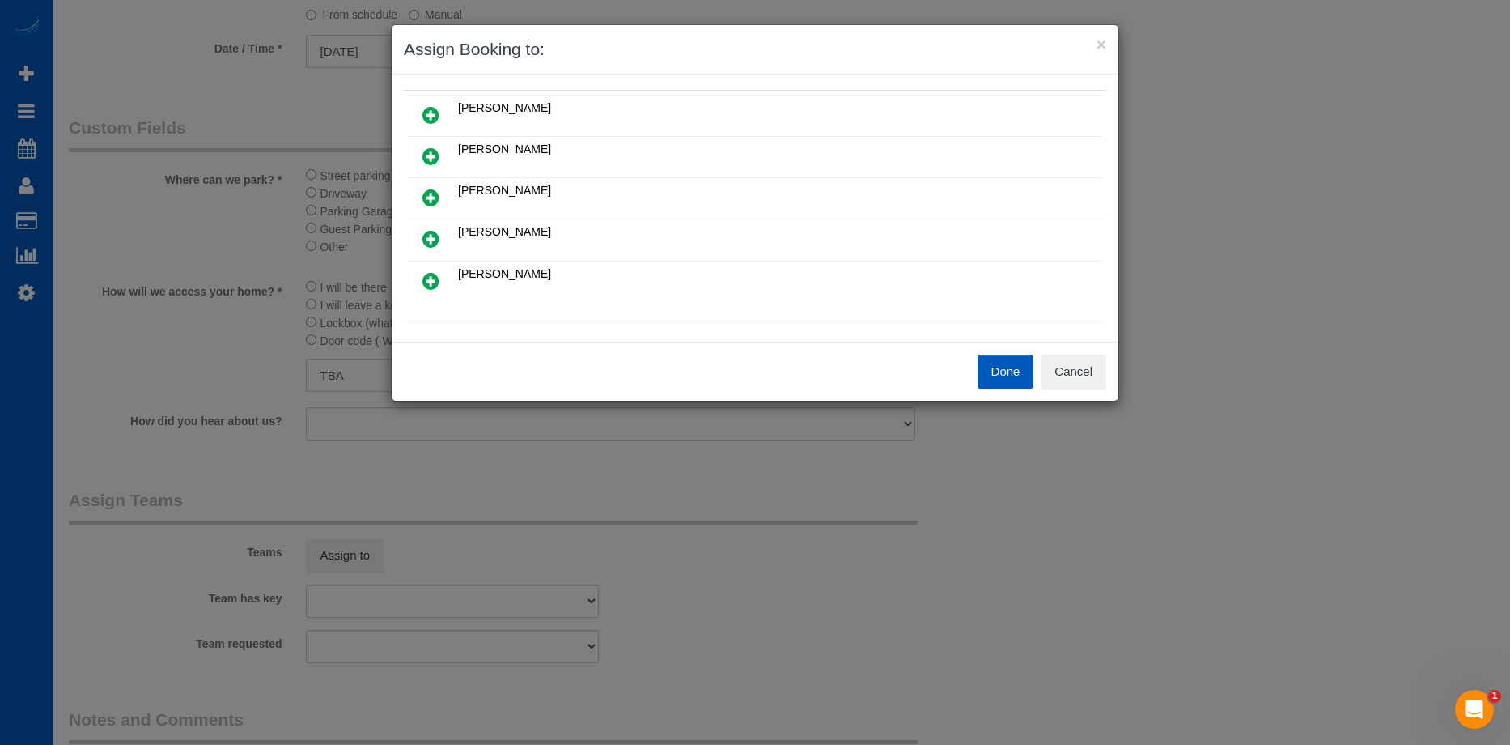
click at [434, 192] on icon at bounding box center [430, 197] width 17 height 19
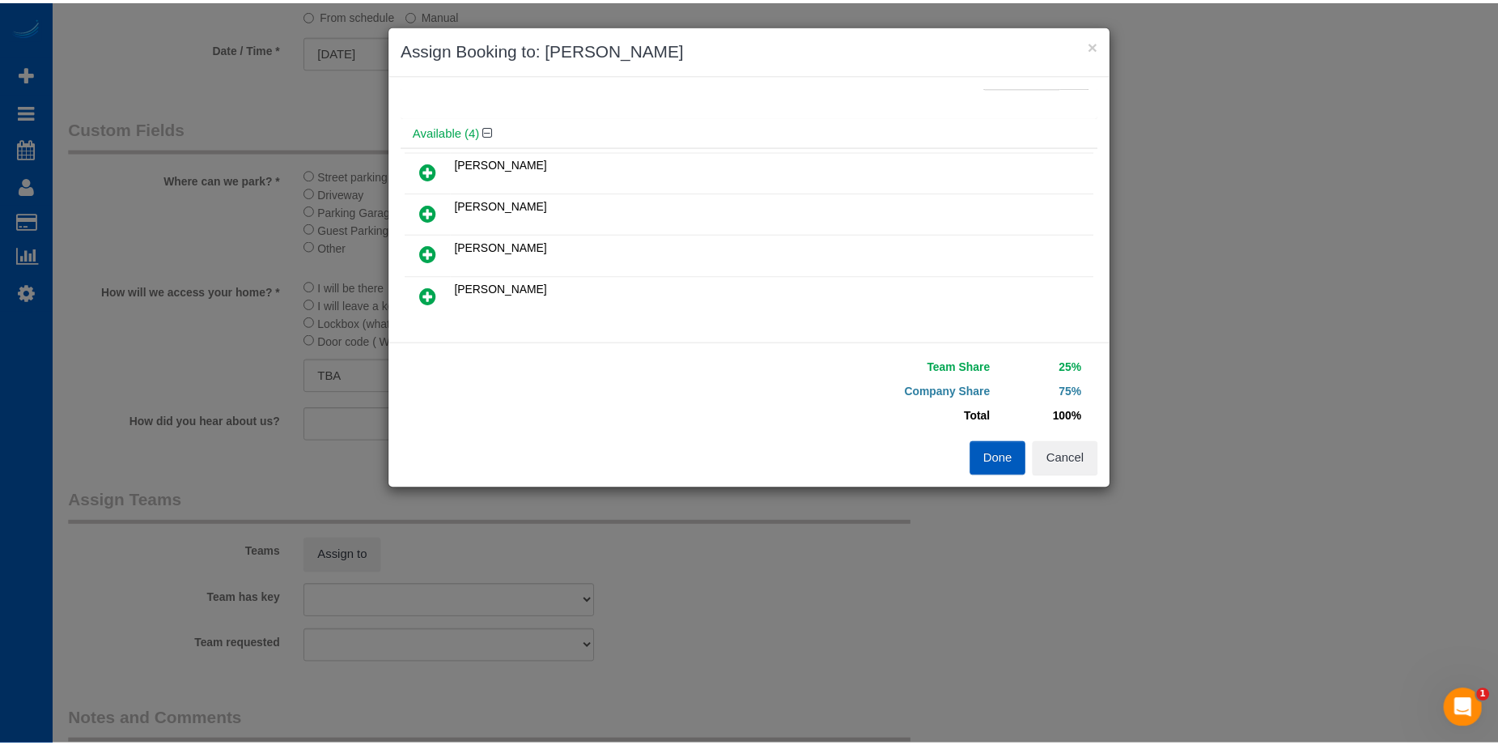
scroll to position [0, 0]
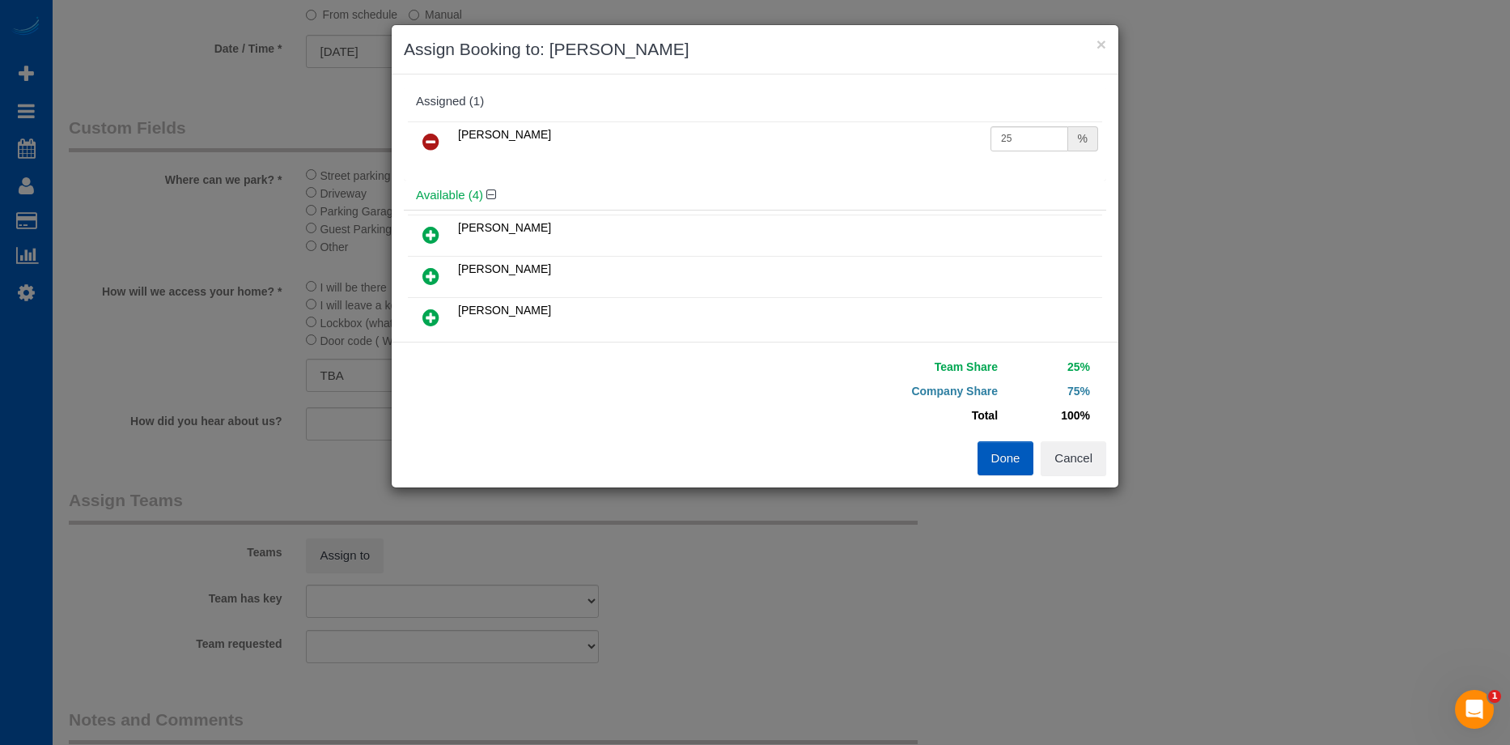
click at [431, 270] on icon at bounding box center [430, 275] width 17 height 19
click at [999, 460] on button "Done" at bounding box center [1006, 458] width 57 height 34
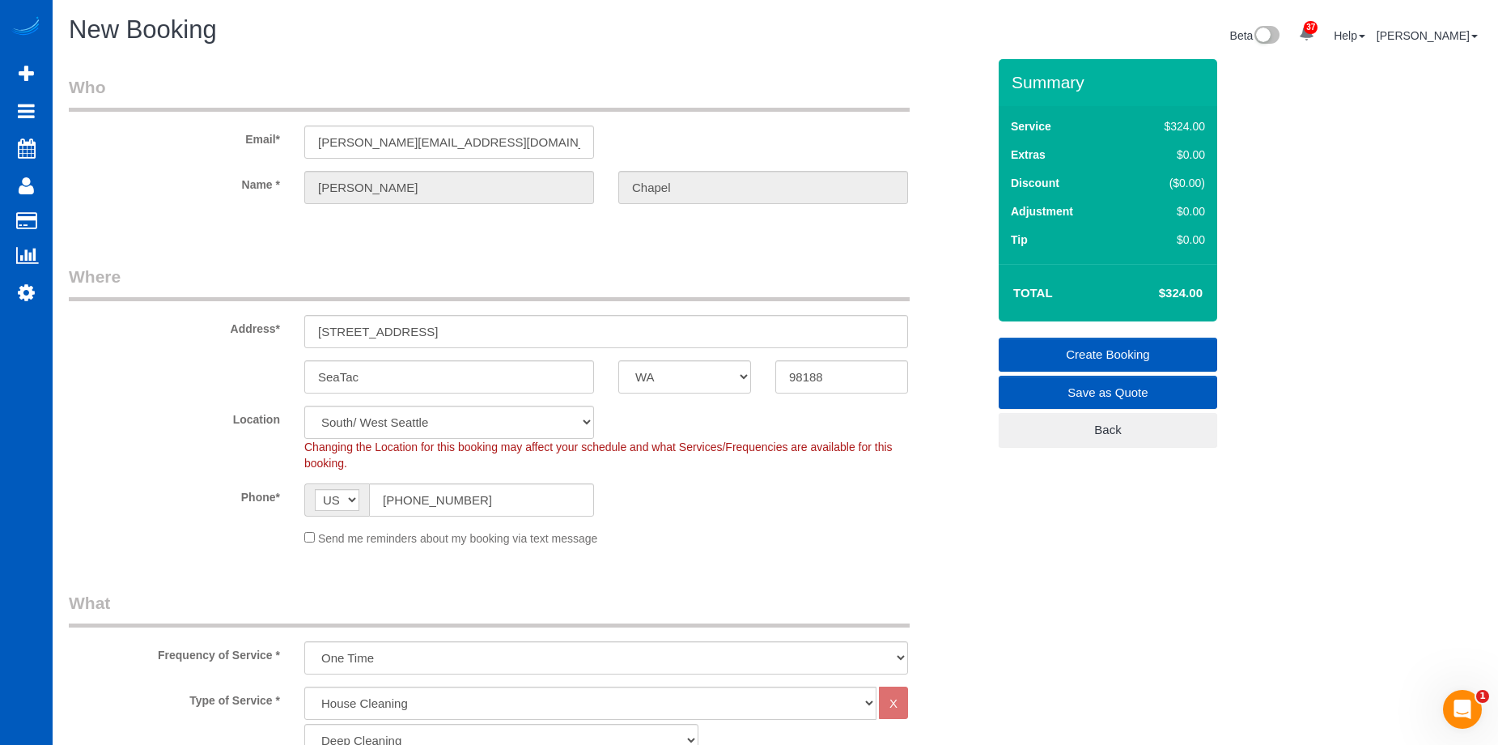
click at [1078, 353] on link "Create Booking" at bounding box center [1108, 354] width 219 height 34
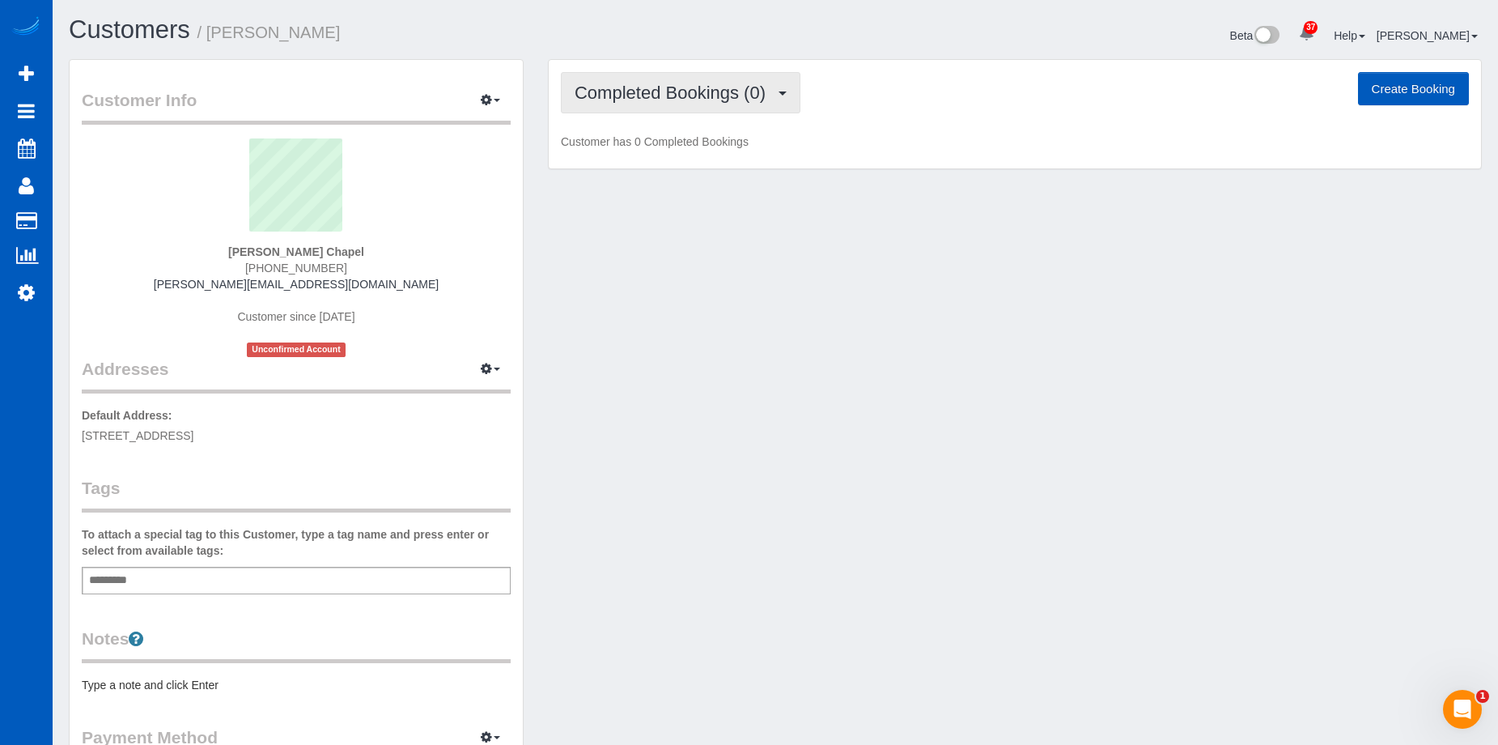
click at [771, 103] on button "Completed Bookings (0)" at bounding box center [681, 92] width 240 height 41
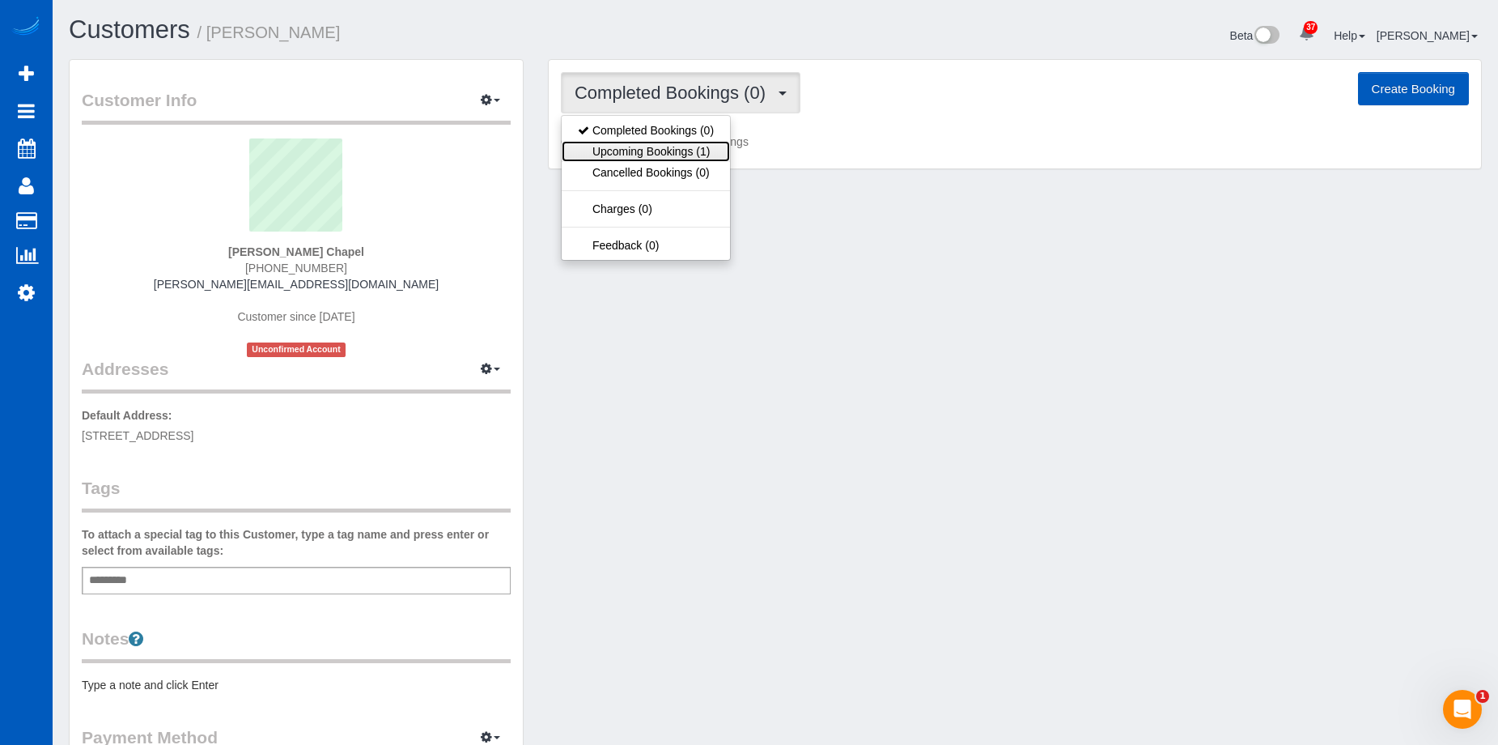
click at [702, 152] on link "Upcoming Bookings (1)" at bounding box center [646, 151] width 168 height 21
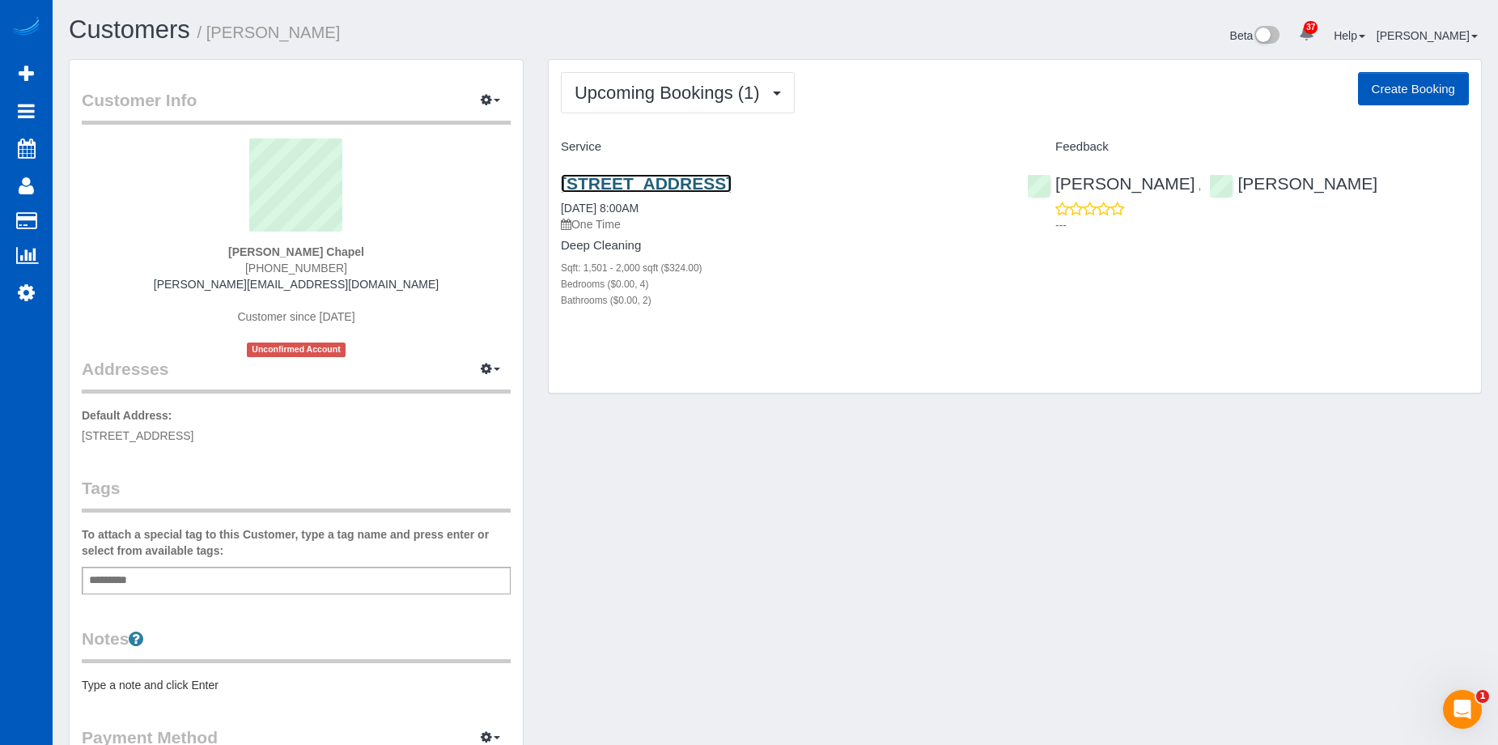
click at [704, 180] on link "4850 S 172nd Place, Seatac, WA 98188" at bounding box center [646, 183] width 171 height 19
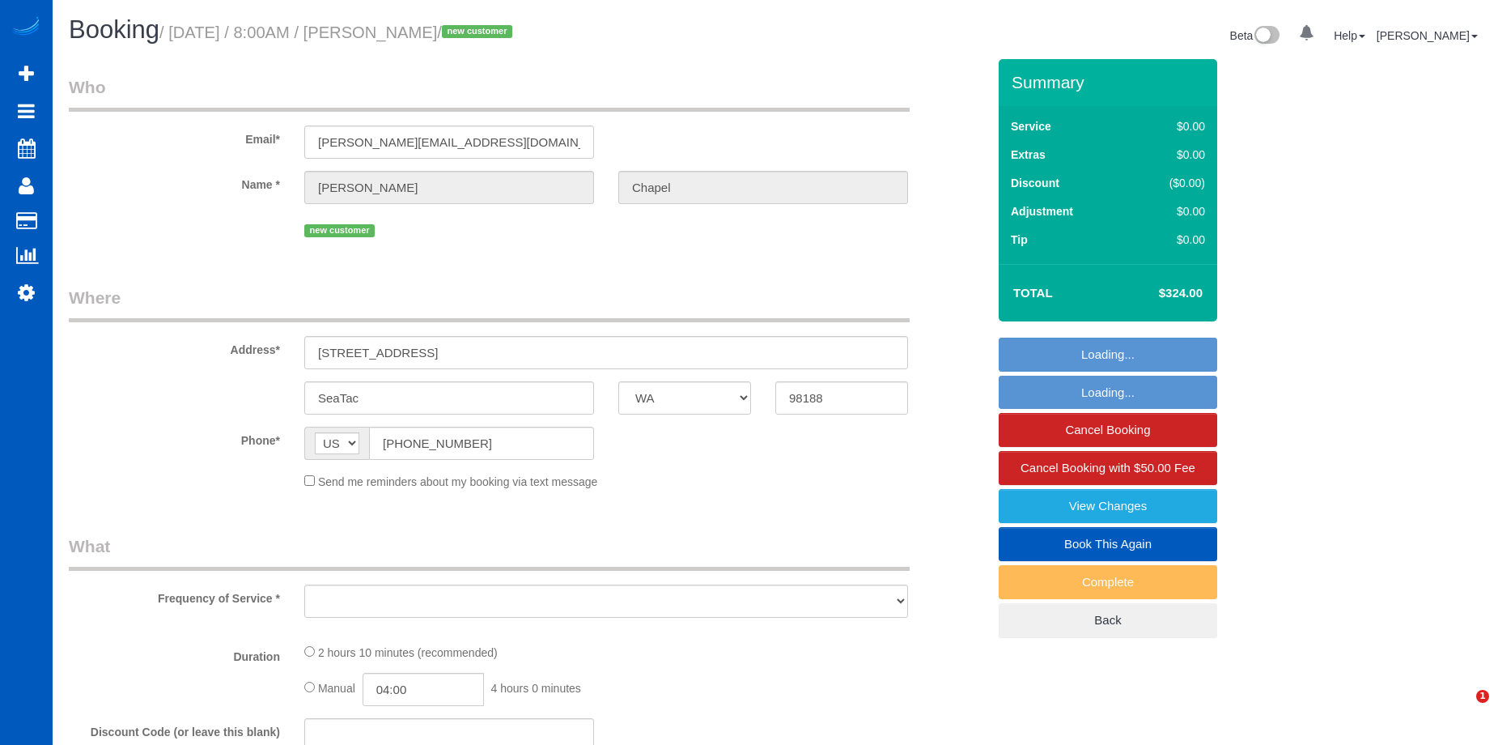
select select "WA"
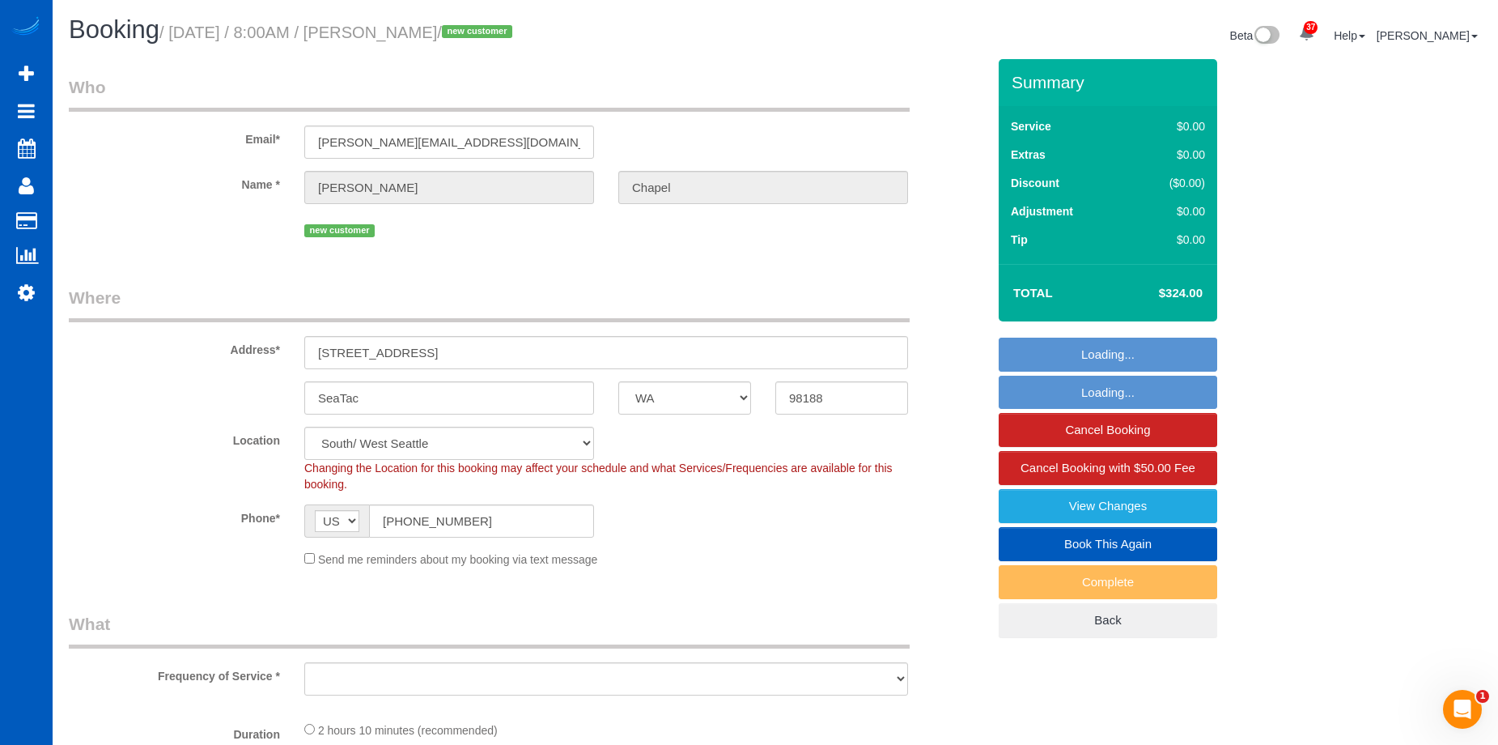
select select "object:926"
select select "199"
select select "spot1"
select select "object:1210"
select select "1501"
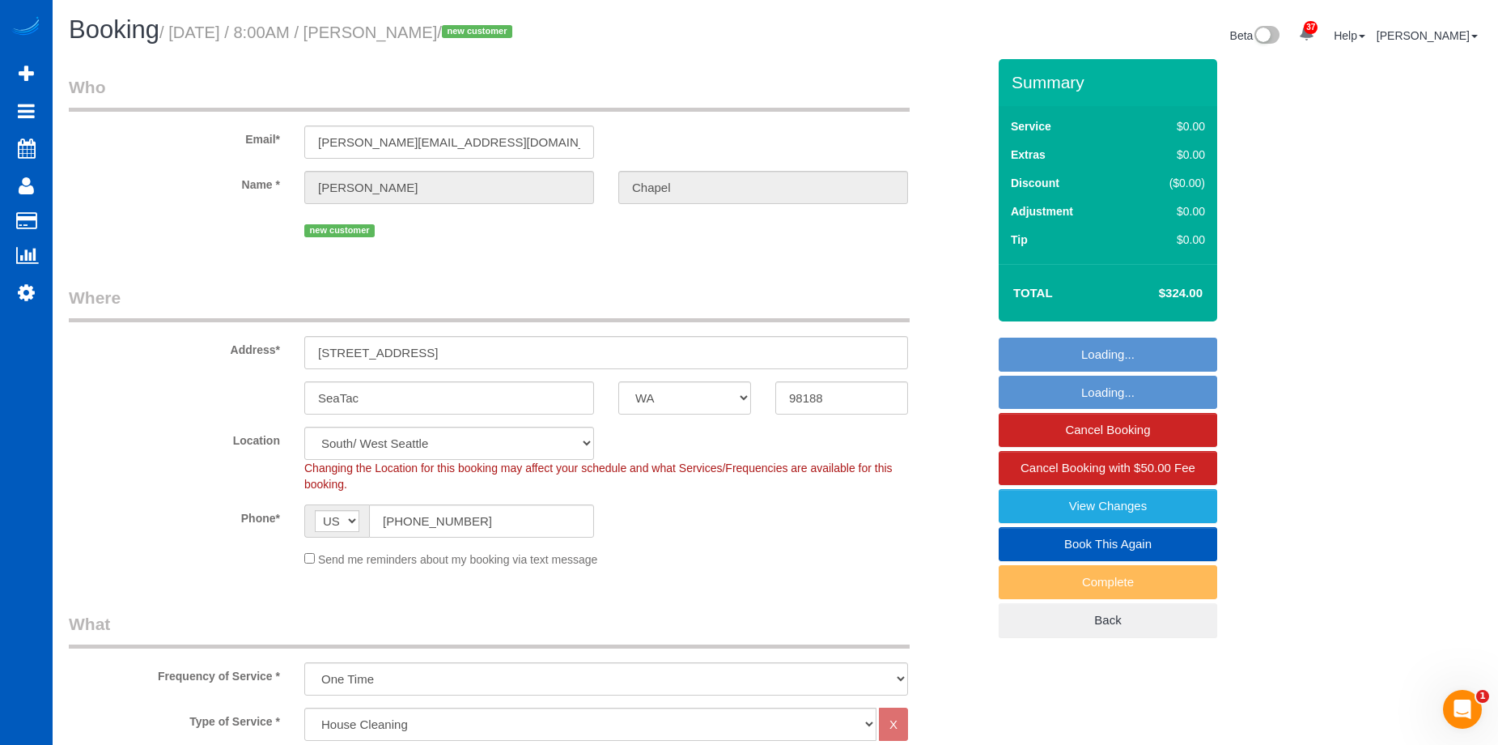
select select "4"
select select "2"
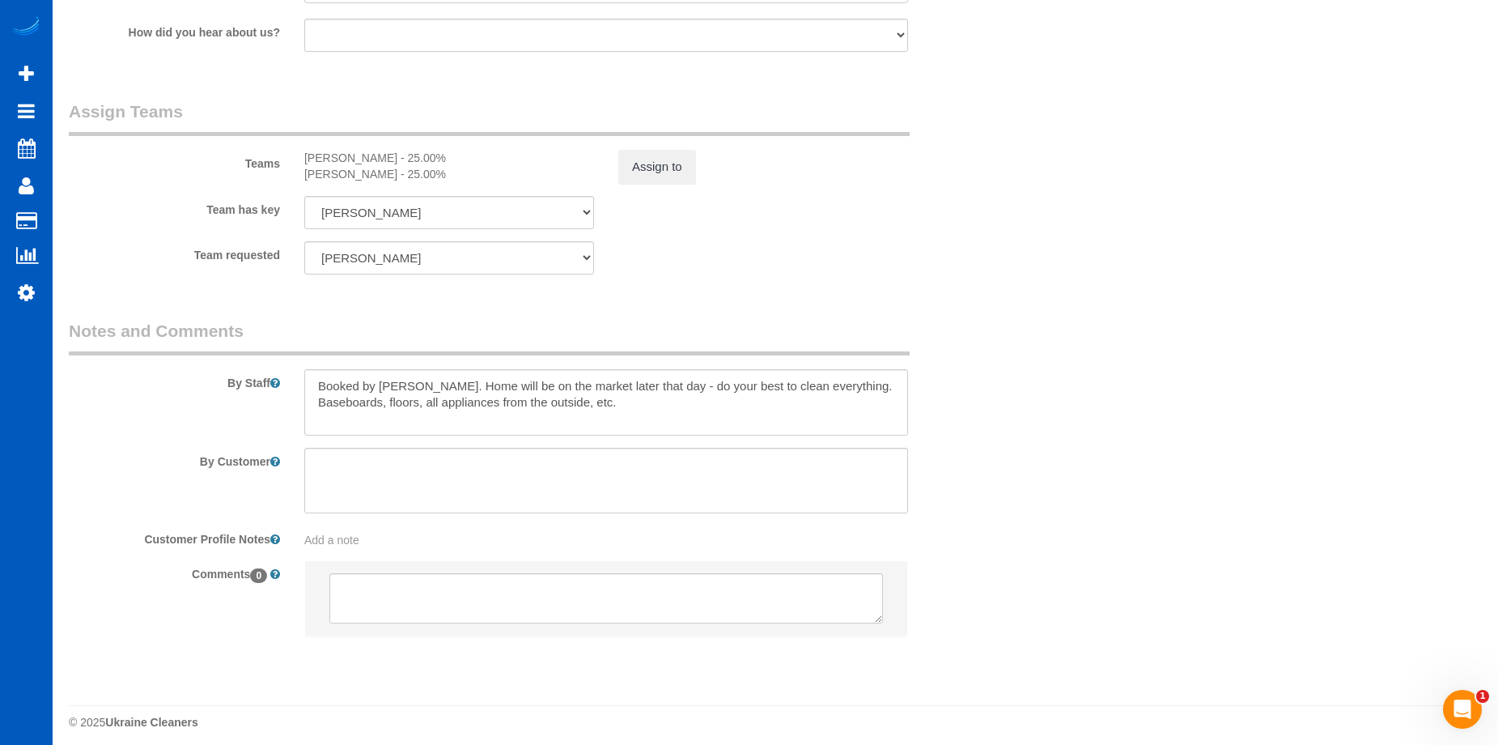
scroll to position [2113, 0]
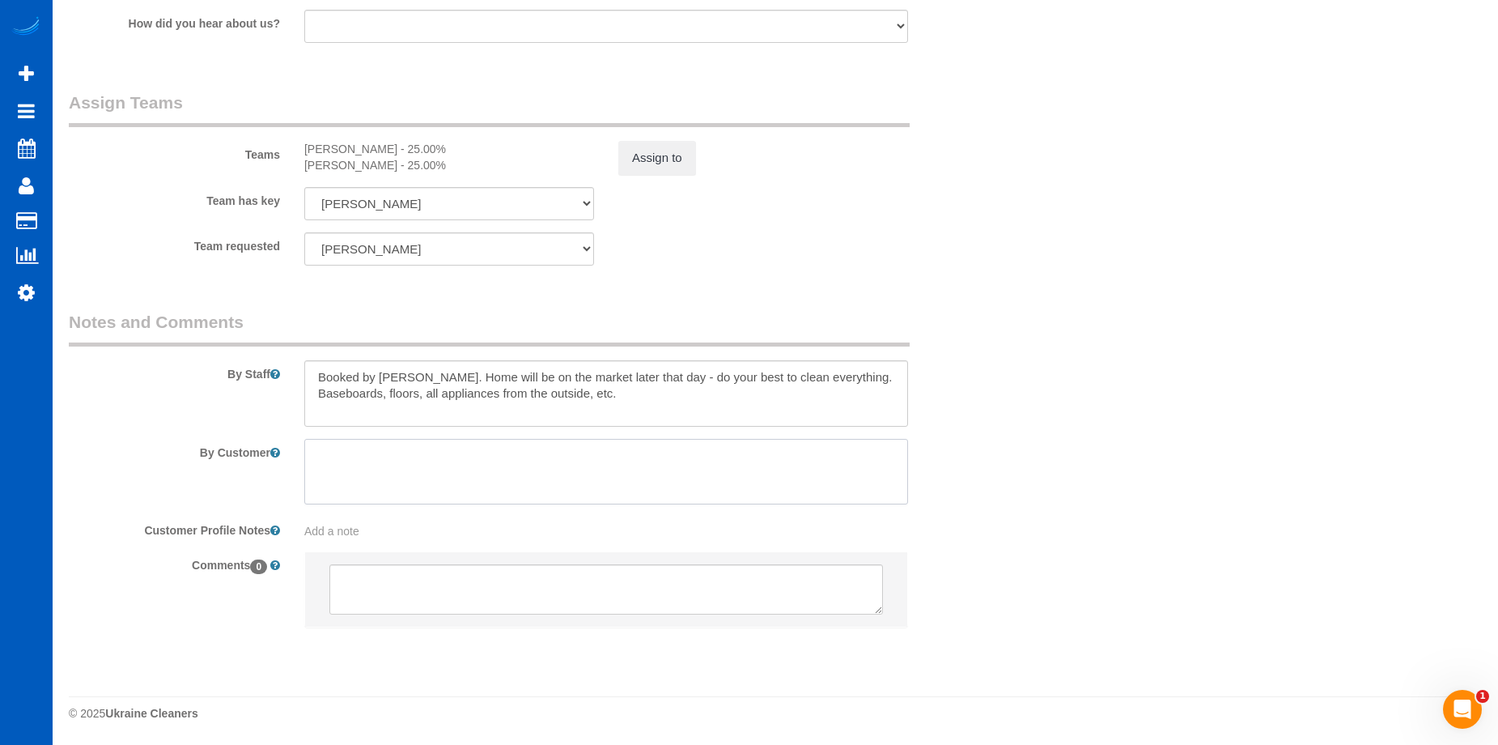
click at [417, 473] on textarea at bounding box center [606, 472] width 604 height 66
click at [435, 371] on textarea at bounding box center [606, 393] width 604 height 66
click at [526, 380] on textarea at bounding box center [606, 393] width 604 height 66
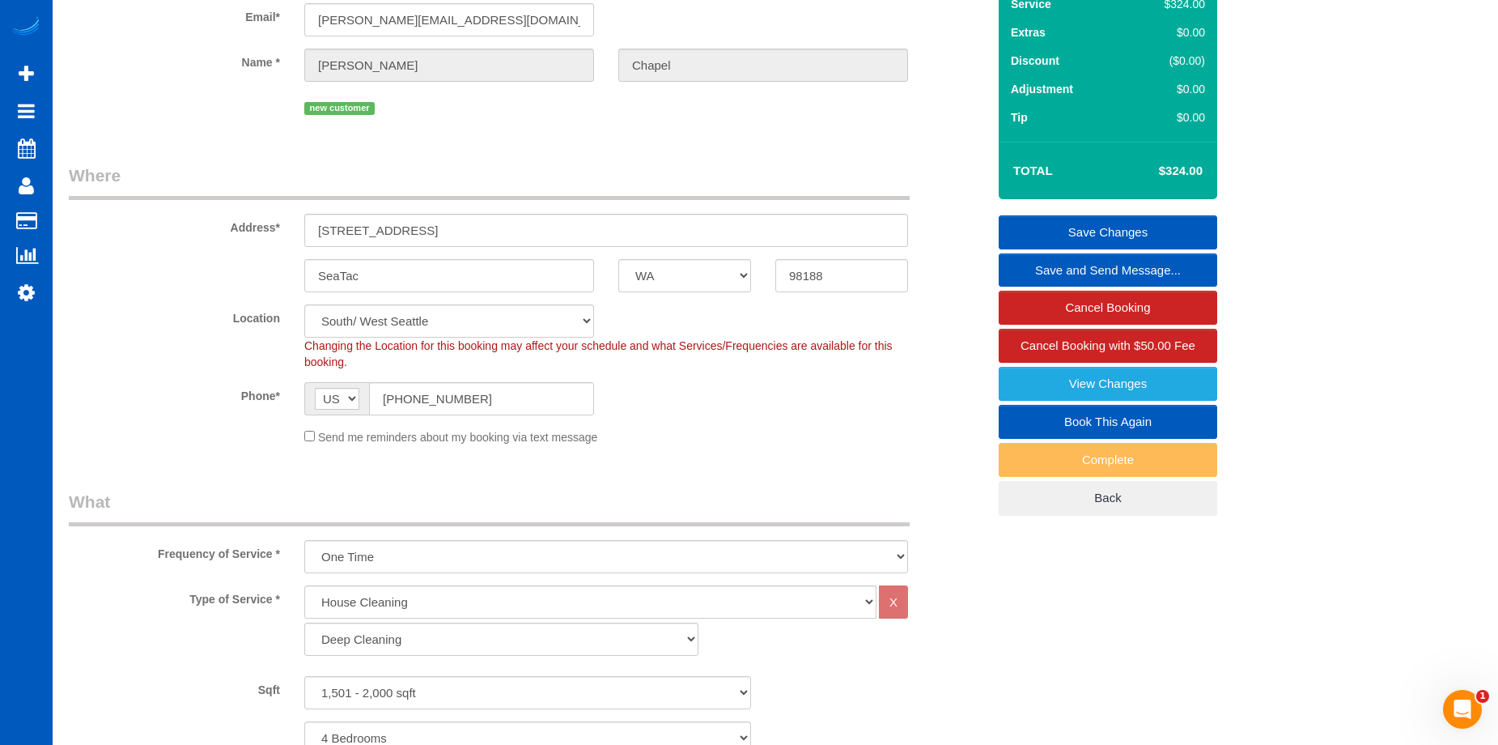
scroll to position [0, 0]
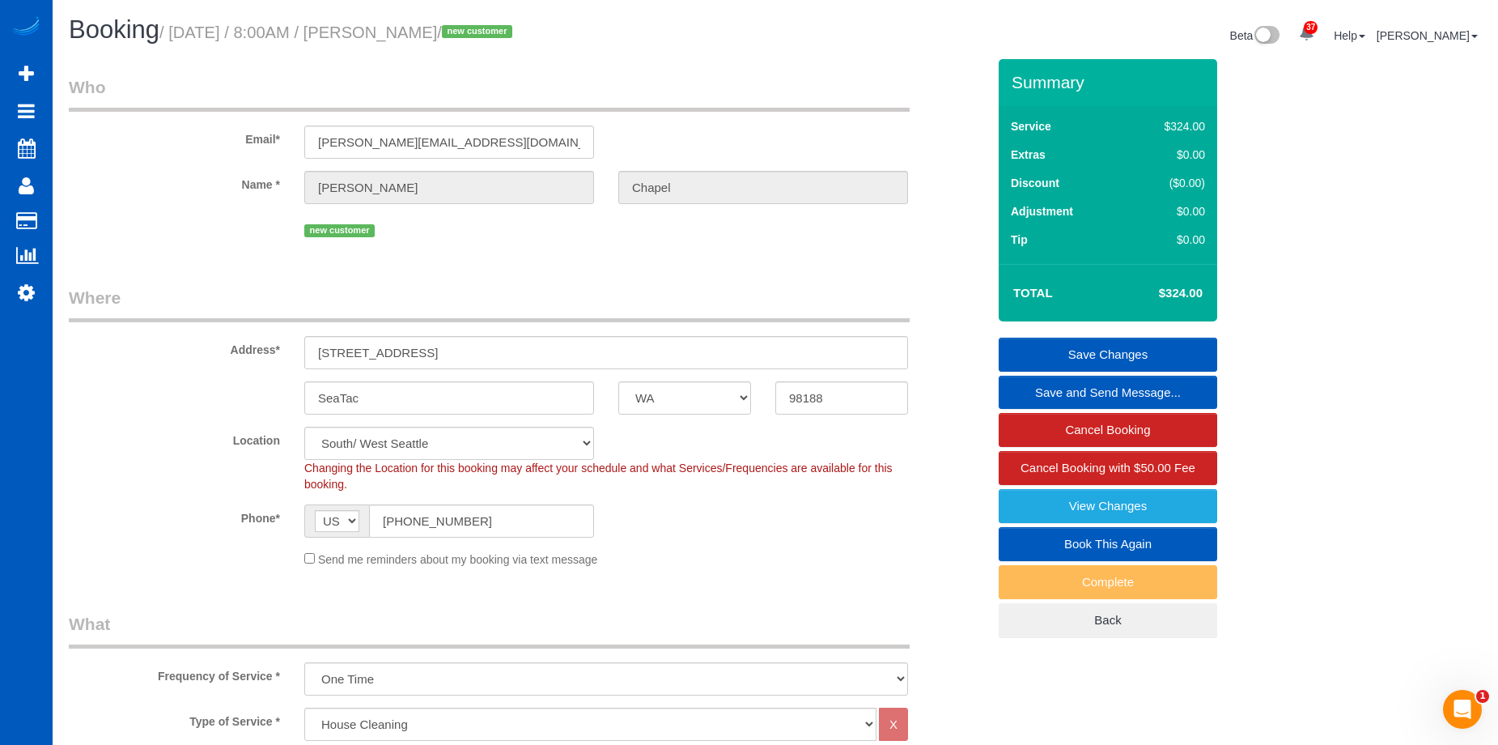
type textarea "Booked by Florencia. Street parking in front of the house. Home will be on the …"
click at [1063, 348] on link "Save Changes" at bounding box center [1108, 354] width 219 height 34
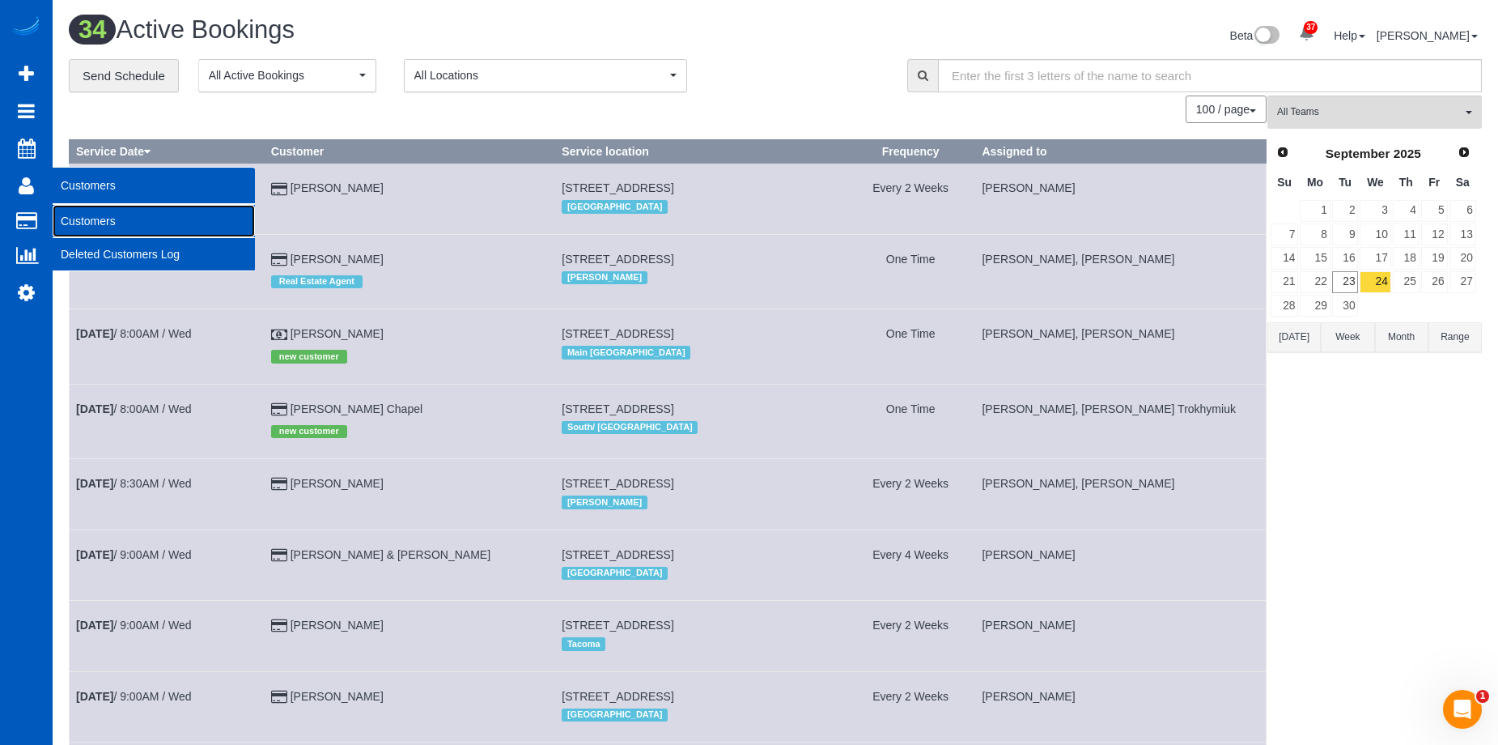
click at [84, 220] on link "Customers" at bounding box center [154, 221] width 202 height 32
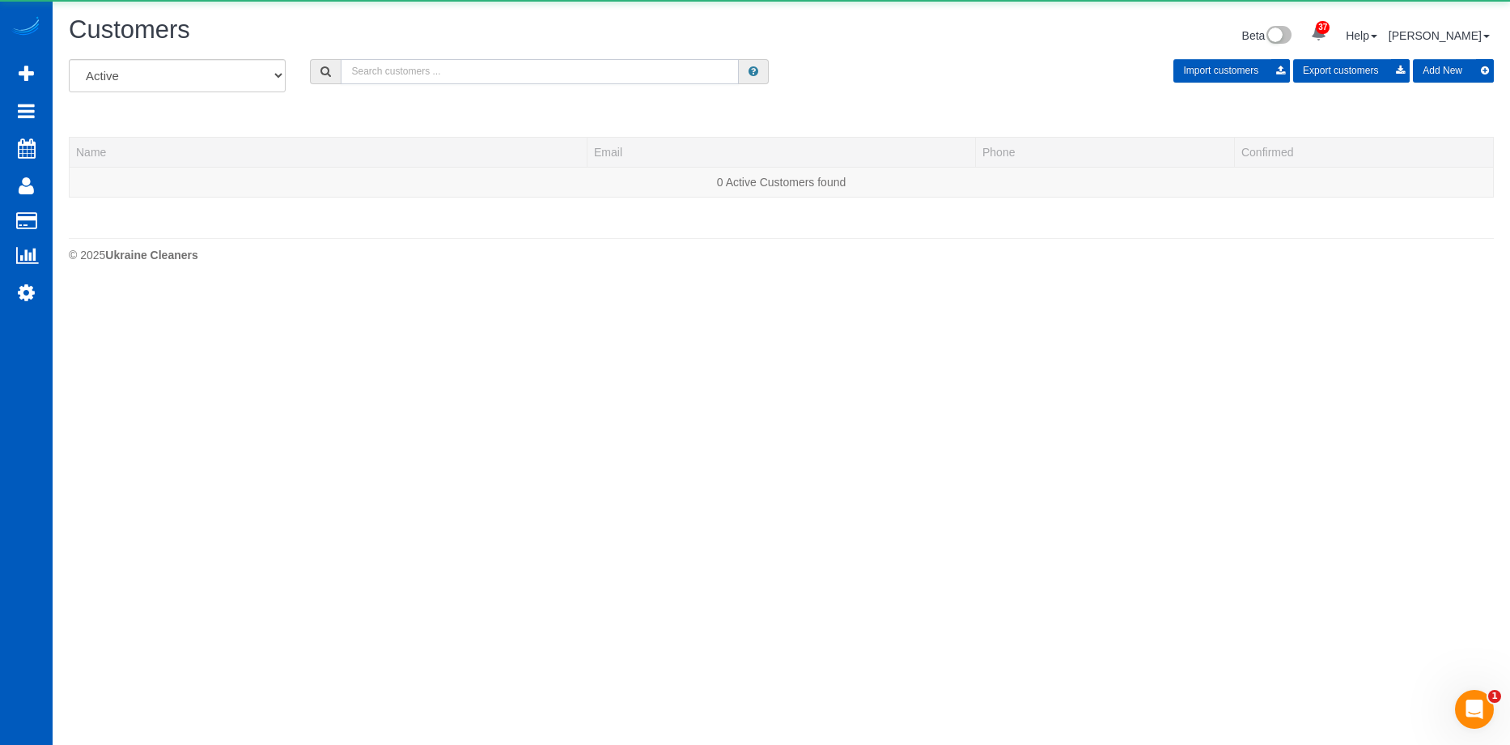
click at [493, 73] on input "text" at bounding box center [540, 71] width 398 height 25
paste input "[EMAIL_ADDRESS][DOMAIN_NAME]"
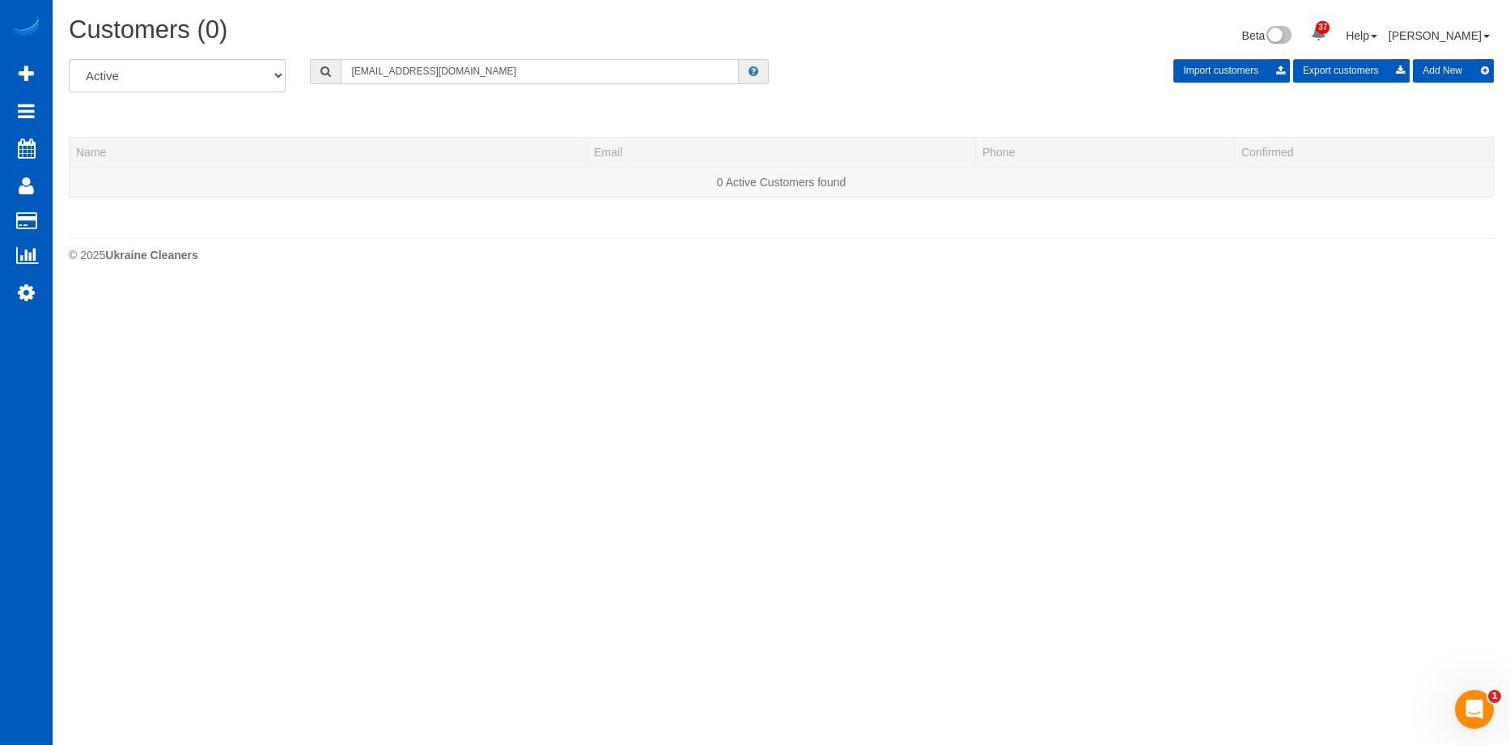
type input "[EMAIL_ADDRESS][DOMAIN_NAME]"
click at [1452, 57] on div "Beta 37 Your Notifications You have 0 alerts × You have 3 to charge for 09/20/2…" at bounding box center [1144, 37] width 725 height 43
click at [1445, 69] on button "Add New" at bounding box center [1453, 70] width 81 height 23
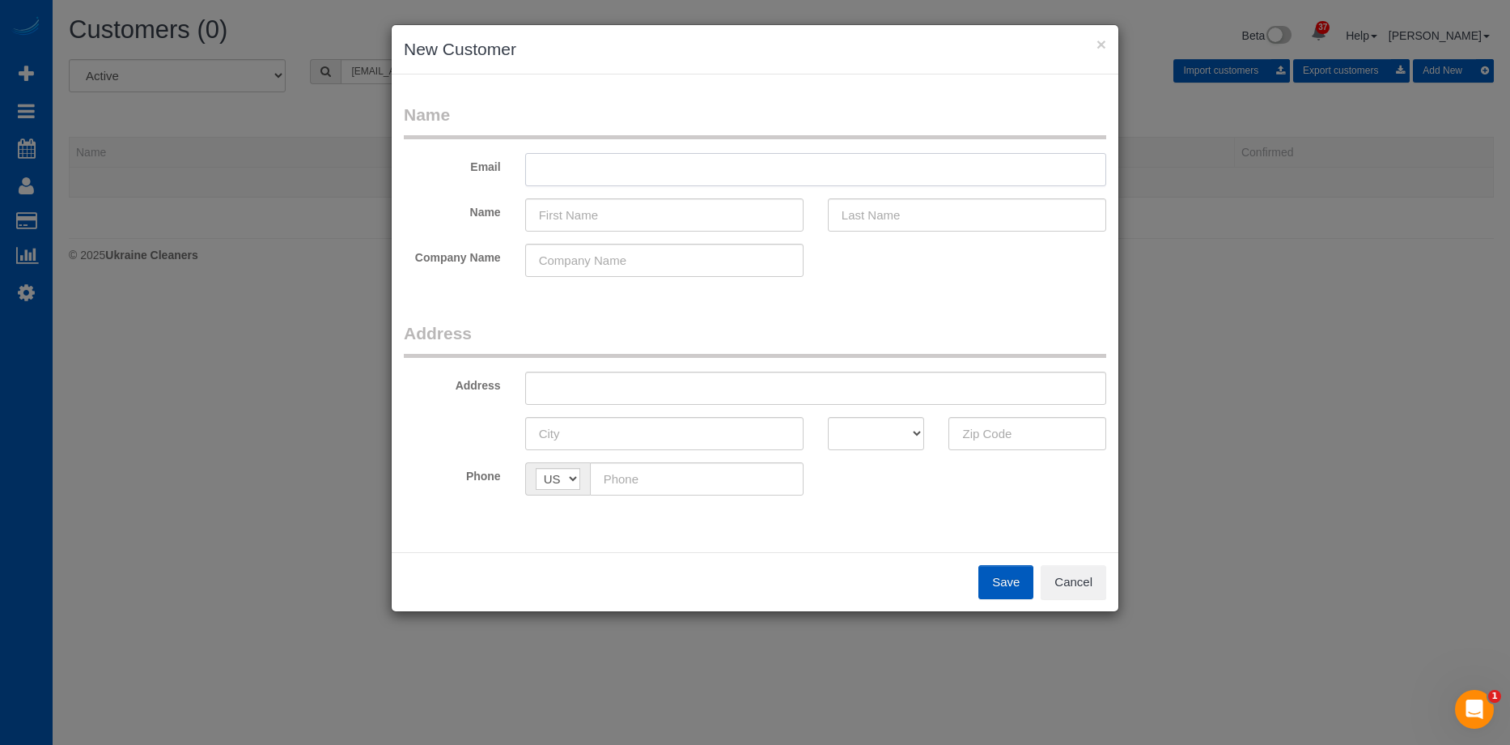
click at [729, 172] on input "text" at bounding box center [815, 169] width 581 height 33
paste input "[EMAIL_ADDRESS][DOMAIN_NAME]"
type input "[EMAIL_ADDRESS][DOMAIN_NAME]"
click at [720, 216] on input "text" at bounding box center [664, 214] width 278 height 33
paste input "Matthew Miller"
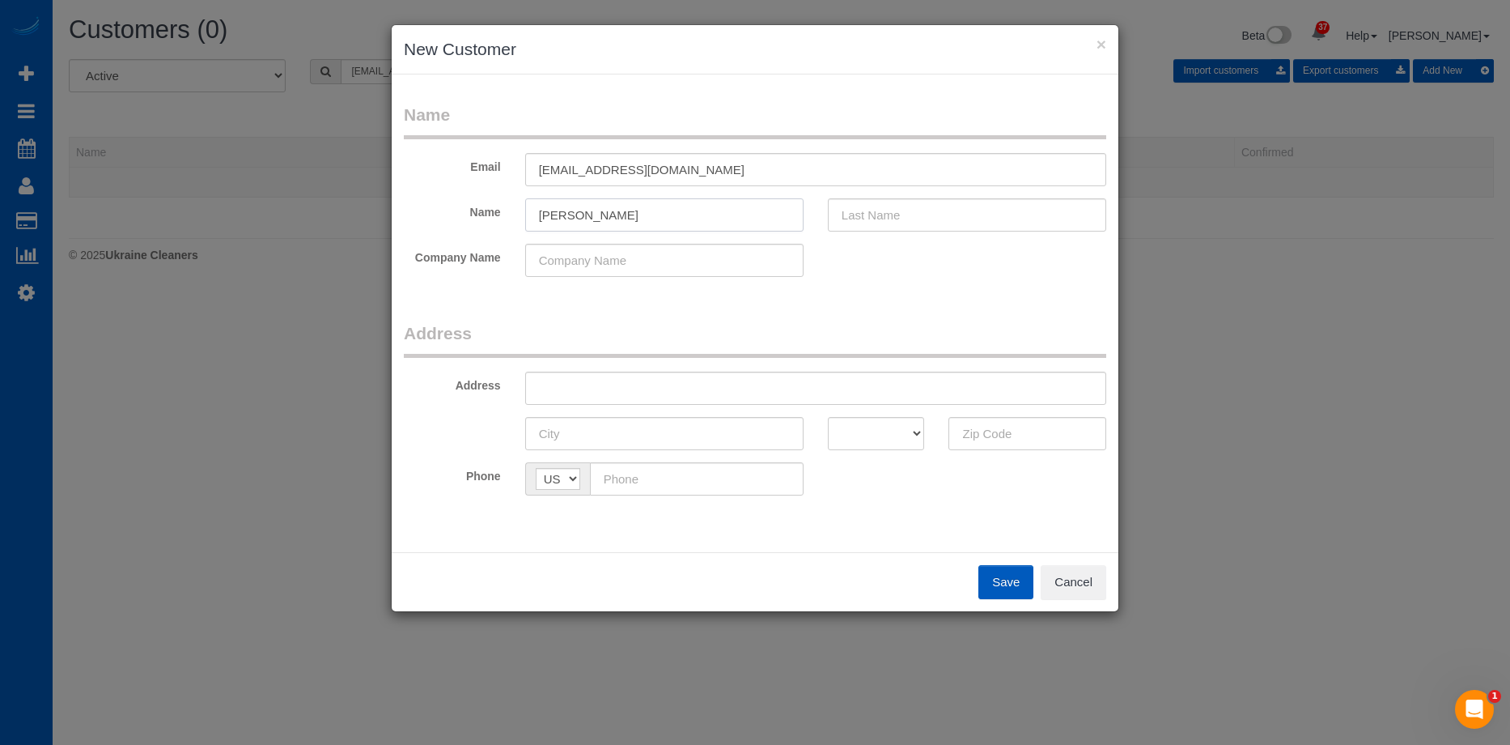
drag, startPoint x: 591, startPoint y: 210, endPoint x: 824, endPoint y: 214, distance: 233.1
click at [820, 214] on div "Name Matthew Miller" at bounding box center [755, 214] width 727 height 33
type input "Matthew"
click at [897, 204] on input "text" at bounding box center [967, 214] width 278 height 33
paste input "Miller"
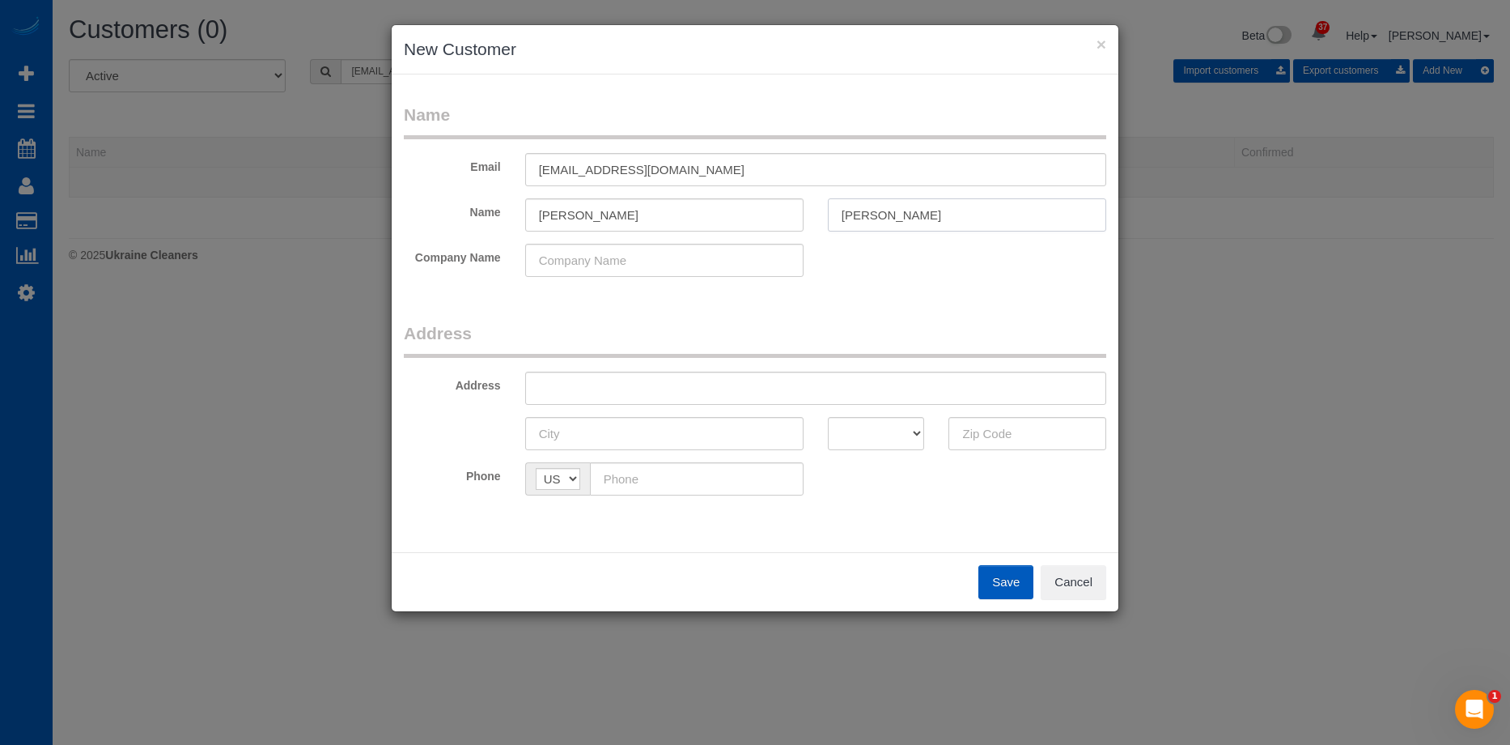
type input "Miller"
click at [706, 219] on input "Matthew" at bounding box center [664, 214] width 278 height 33
type input "Matthew"
click at [667, 386] on input "text" at bounding box center [815, 387] width 581 height 33
paste input "630 N Hawthorne St, Tacoma, WA, 98406"
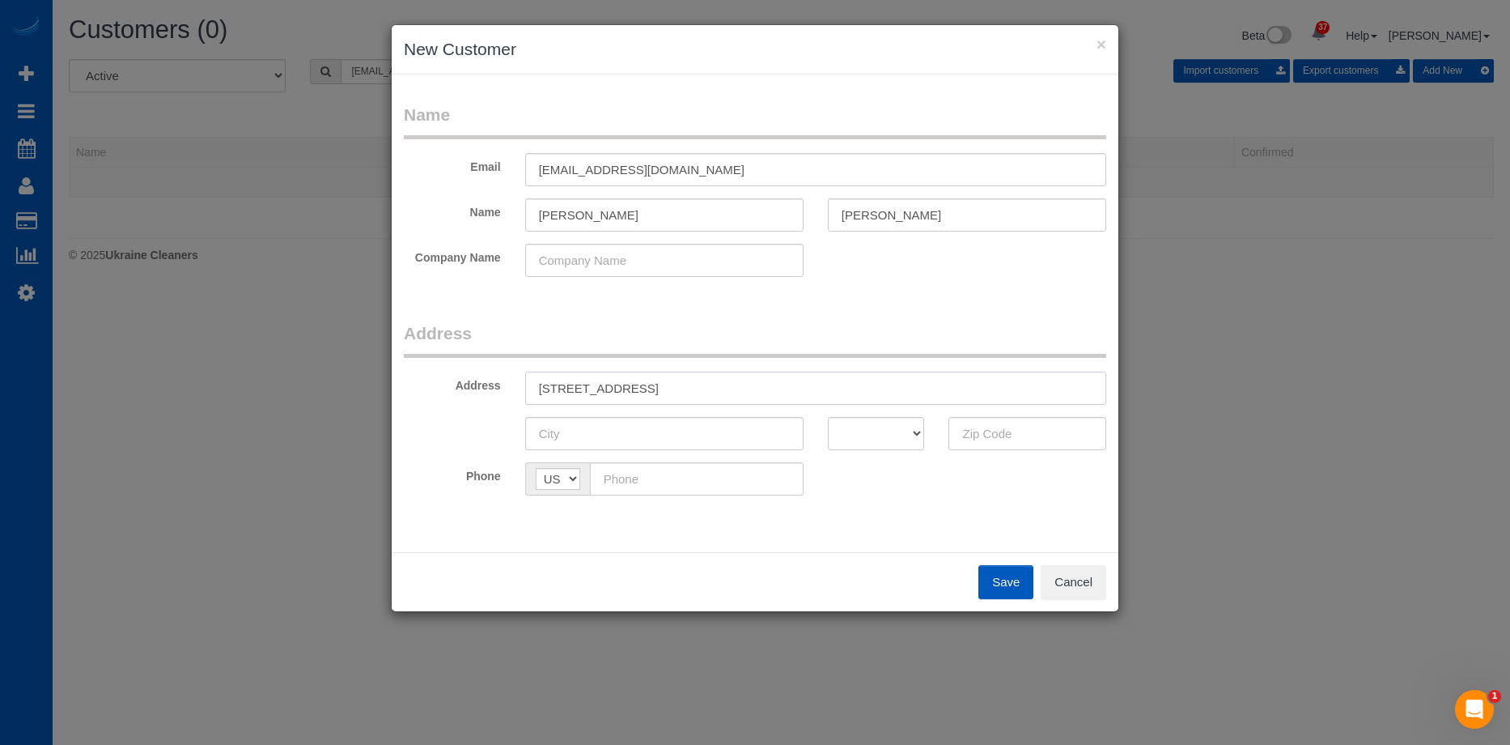
drag, startPoint x: 729, startPoint y: 392, endPoint x: 942, endPoint y: 435, distance: 217.3
click at [817, 390] on input "630 N Hawthorne St, Tacoma, WA, 98406" at bounding box center [815, 387] width 581 height 33
type input "630 N Hawthorne St, Tacoma, WA,"
click at [1000, 439] on input "text" at bounding box center [1027, 433] width 158 height 33
paste input "98406"
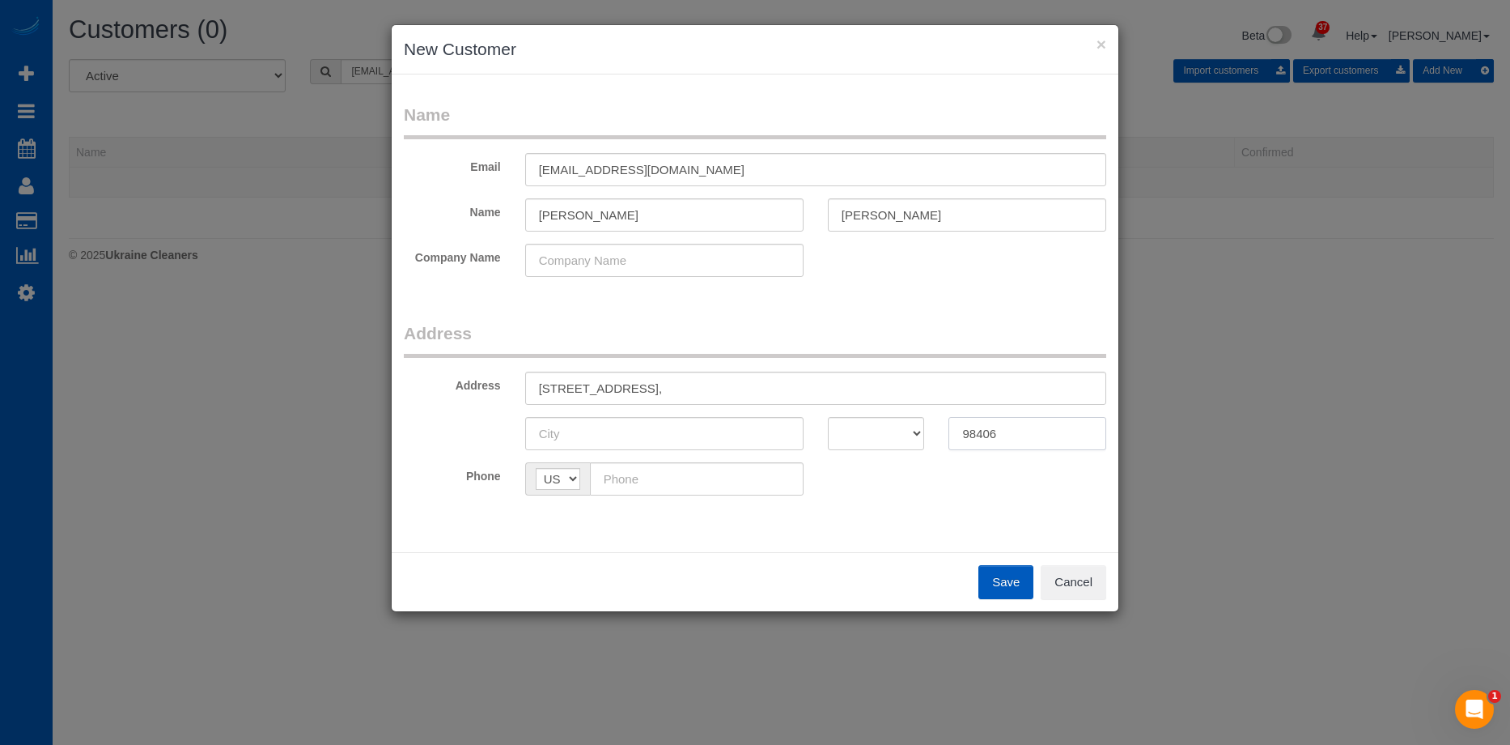
type input "98406"
drag, startPoint x: 899, startPoint y: 441, endPoint x: 899, endPoint y: 419, distance: 21.9
click at [899, 441] on select "AK AL AR AZ CA CO CT DC DE FL GA HI IA ID IL IN KS KY LA MA MD ME MI MN MO MS M…" at bounding box center [876, 433] width 97 height 33
select select "WA"
click at [828, 417] on select "AK AL AR AZ CA CO CT DC DE FL GA HI IA ID IL IN KS KY LA MA MD ME MI MN MO MS M…" at bounding box center [876, 433] width 97 height 33
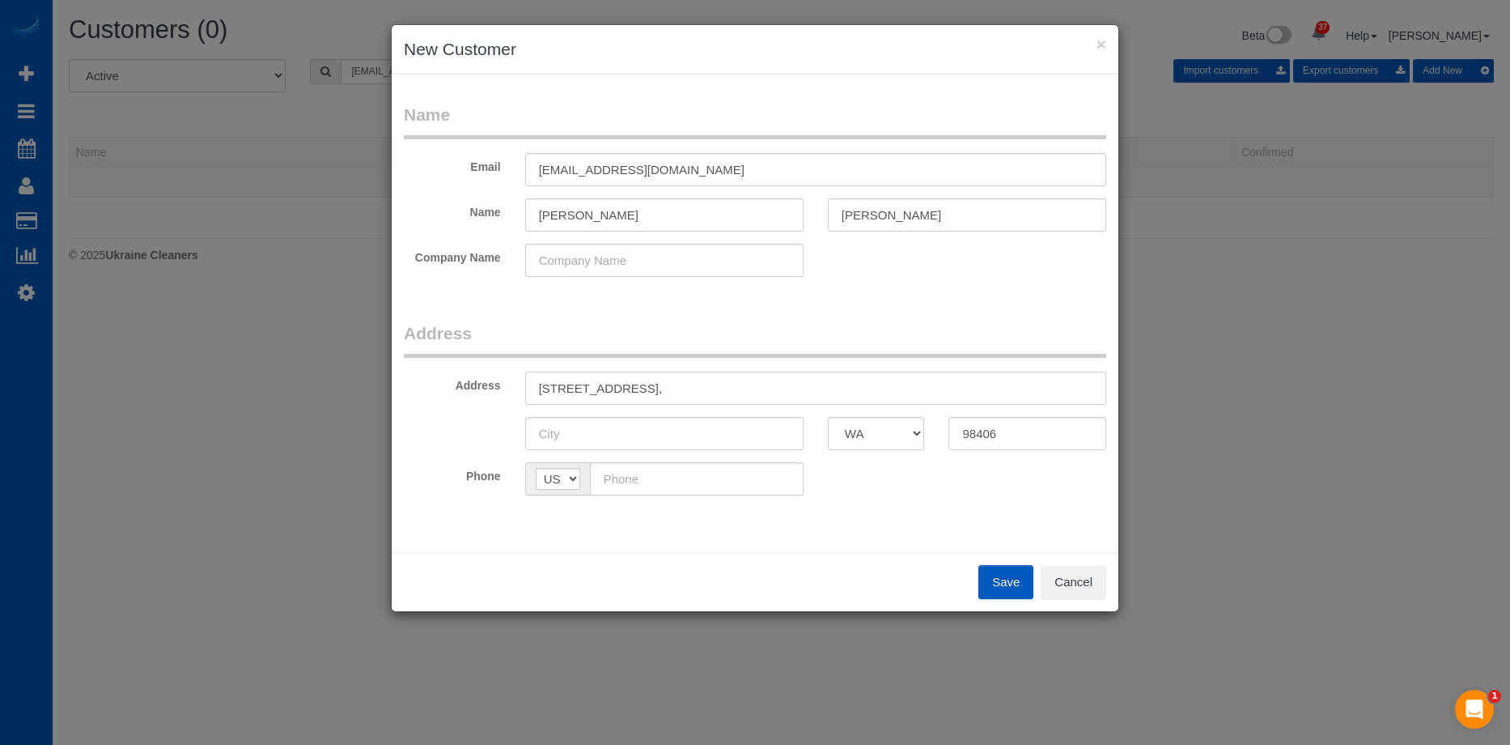
drag, startPoint x: 658, startPoint y: 382, endPoint x: 686, endPoint y: 383, distance: 28.3
click at [686, 383] on input "630 N Hawthorne St, Tacoma, WA," at bounding box center [815, 387] width 581 height 33
click at [655, 388] on input "630 N Hawthorne St, Tacoma, WA," at bounding box center [815, 387] width 581 height 33
drag, startPoint x: 656, startPoint y: 381, endPoint x: 696, endPoint y: 388, distance: 41.0
click at [696, 388] on input "630 N Hawthorne St, Tacoma, WA," at bounding box center [815, 387] width 581 height 33
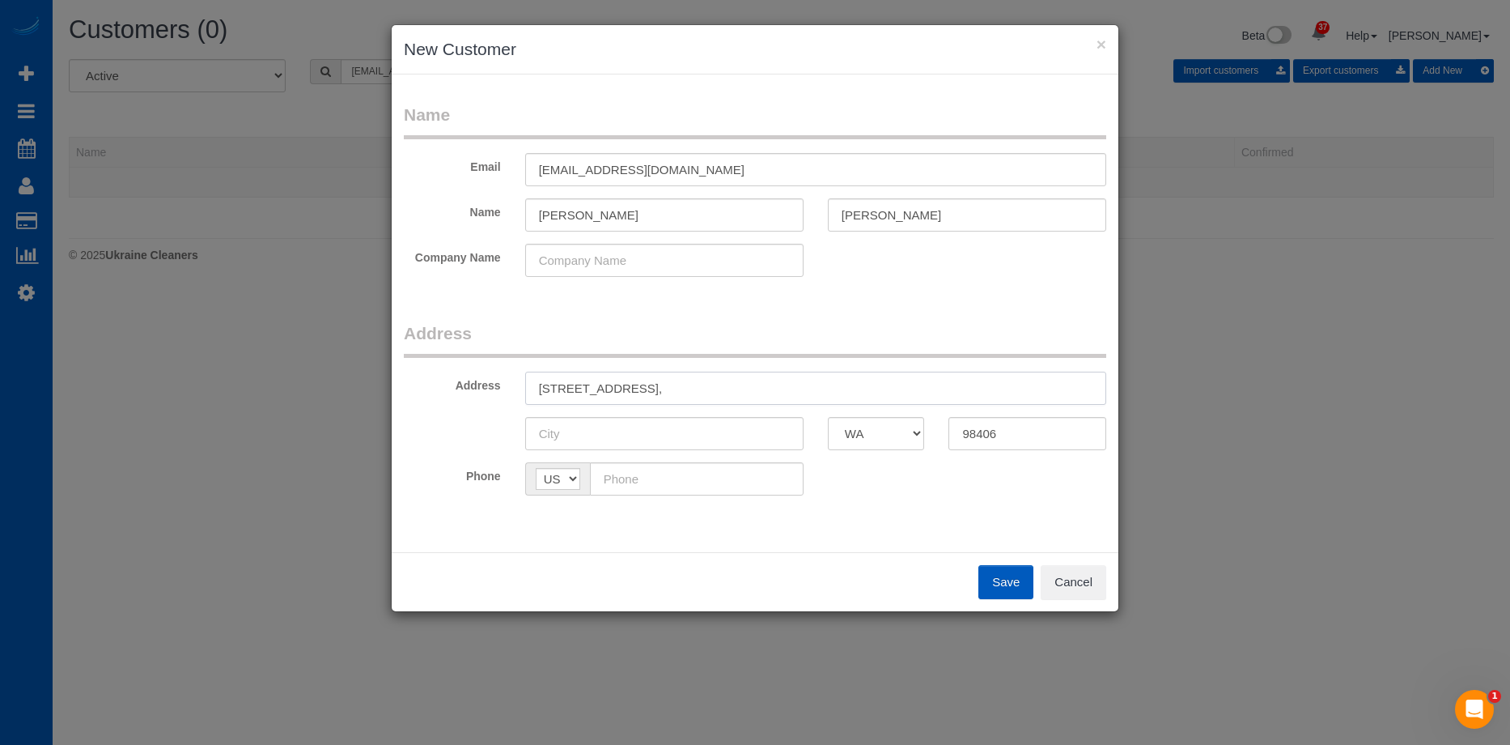
type input "630 N Hawthorne St, , WA,"
drag, startPoint x: 636, startPoint y: 443, endPoint x: 655, endPoint y: 409, distance: 39.5
click at [636, 443] on input "text" at bounding box center [664, 433] width 278 height 33
paste input "Tacoma"
type input "Tacoma"
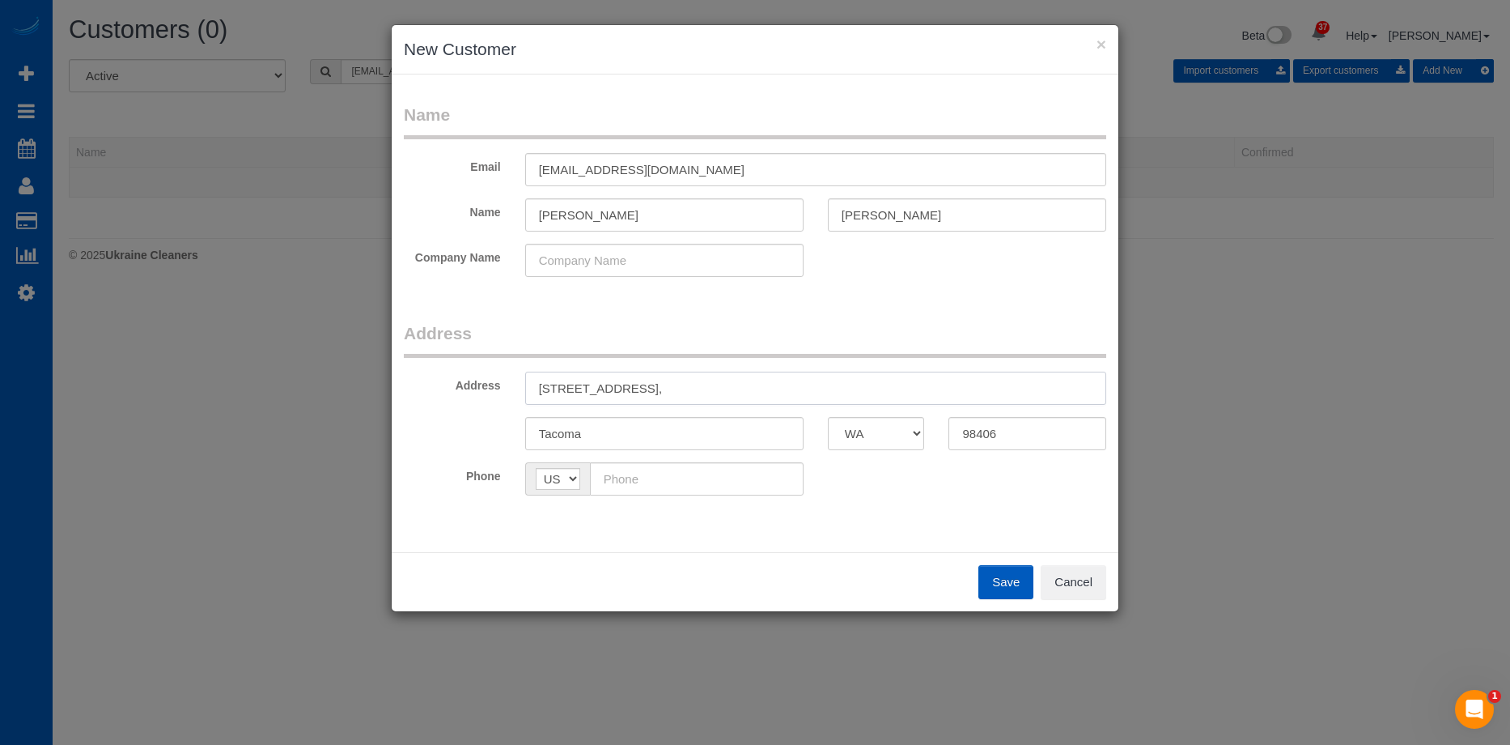
drag, startPoint x: 652, startPoint y: 387, endPoint x: 747, endPoint y: 375, distance: 95.5
click at [747, 375] on input "630 N Hawthorne St, , WA," at bounding box center [815, 387] width 581 height 33
type input "[STREET_ADDRESS]"
click at [754, 478] on input "text" at bounding box center [697, 478] width 214 height 33
paste input "[PHONE_NUMBER]"
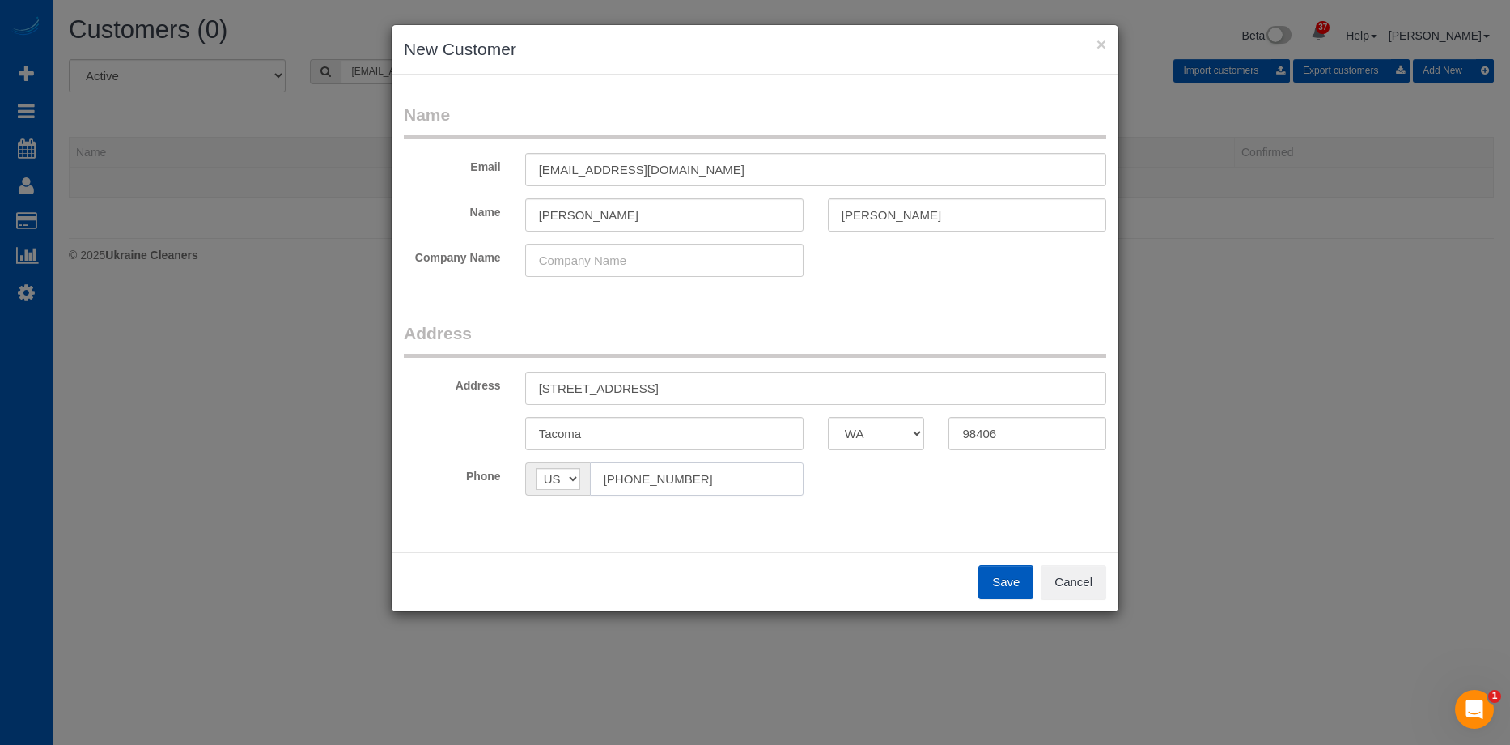
type input "[PHONE_NUMBER]"
click at [1006, 566] on button "Save" at bounding box center [1005, 582] width 55 height 34
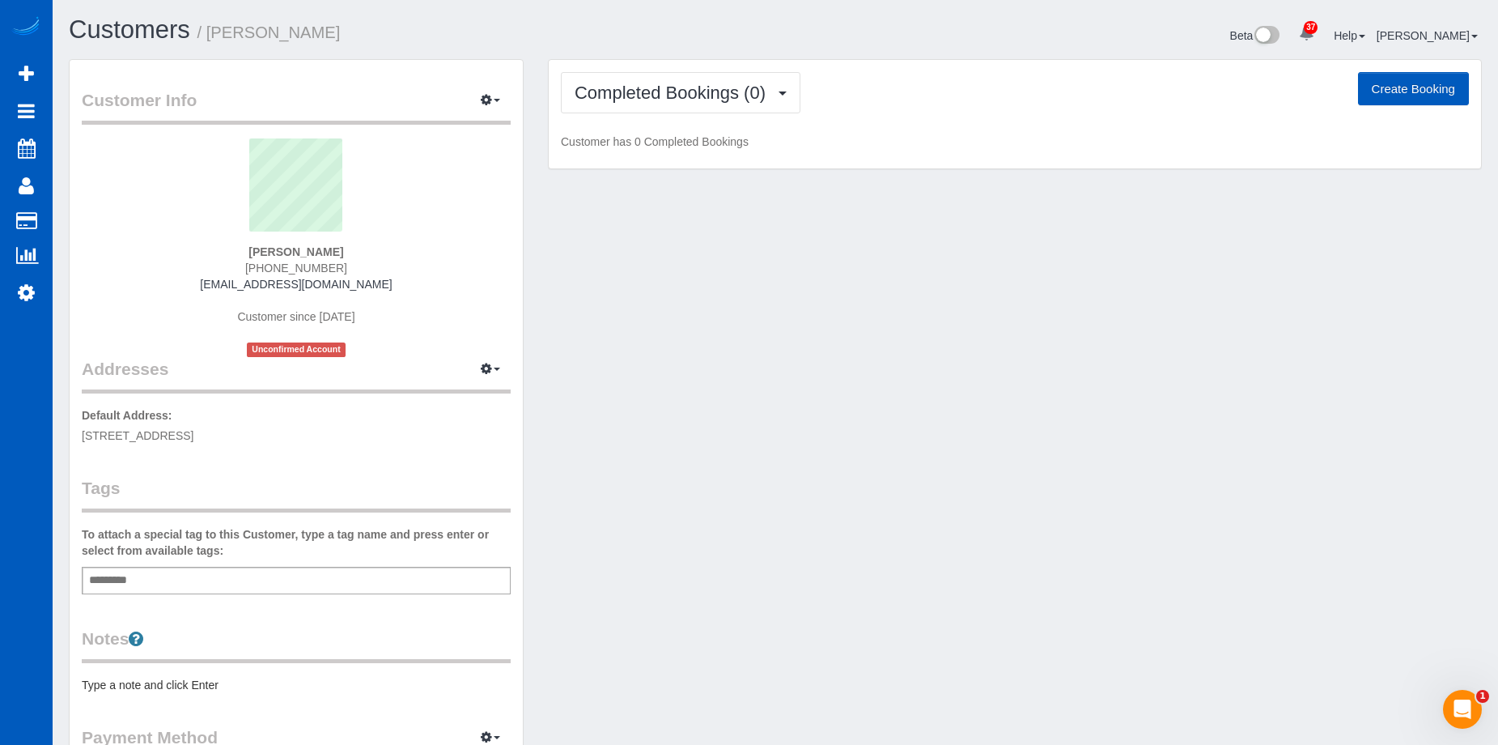
click at [1381, 86] on button "Create Booking" at bounding box center [1413, 89] width 111 height 34
select select "WA"
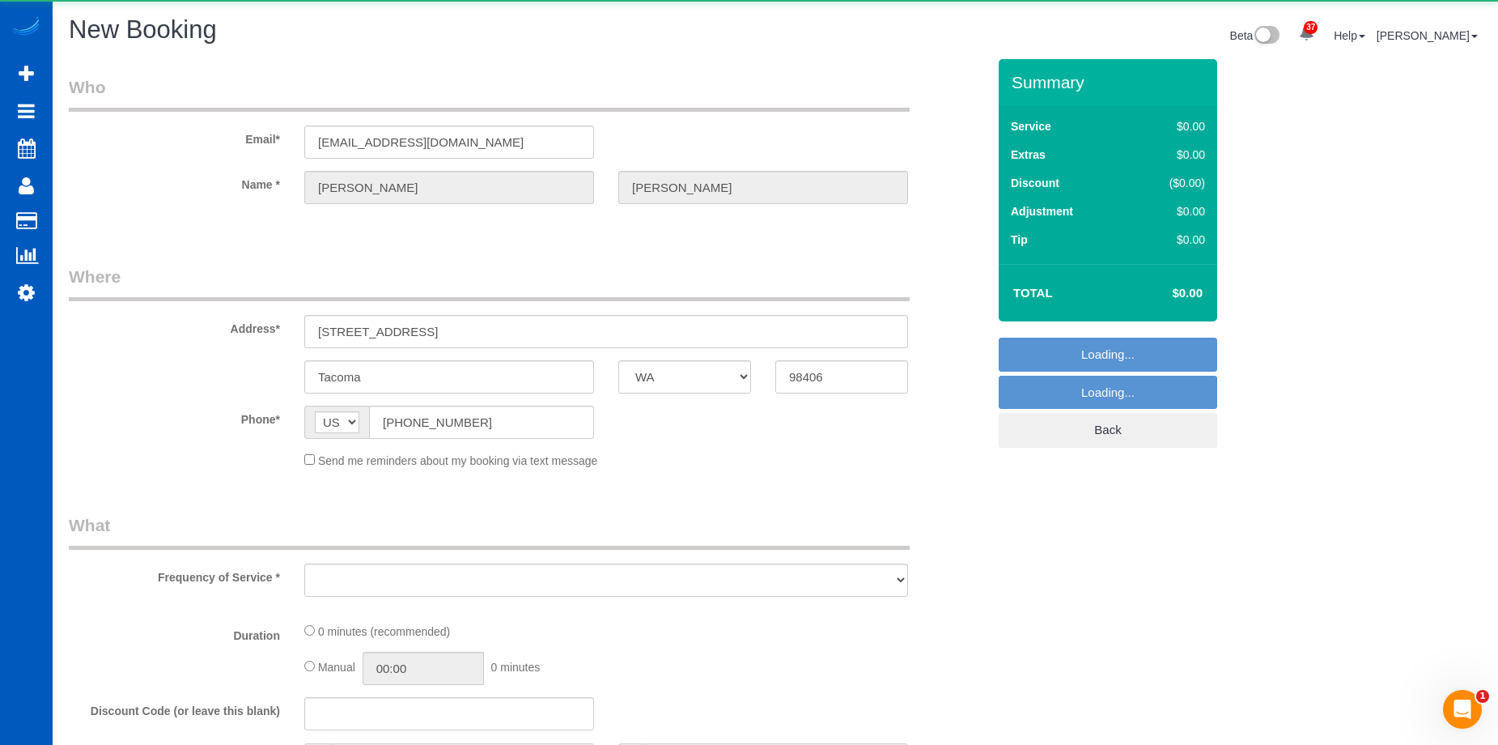
select select "199"
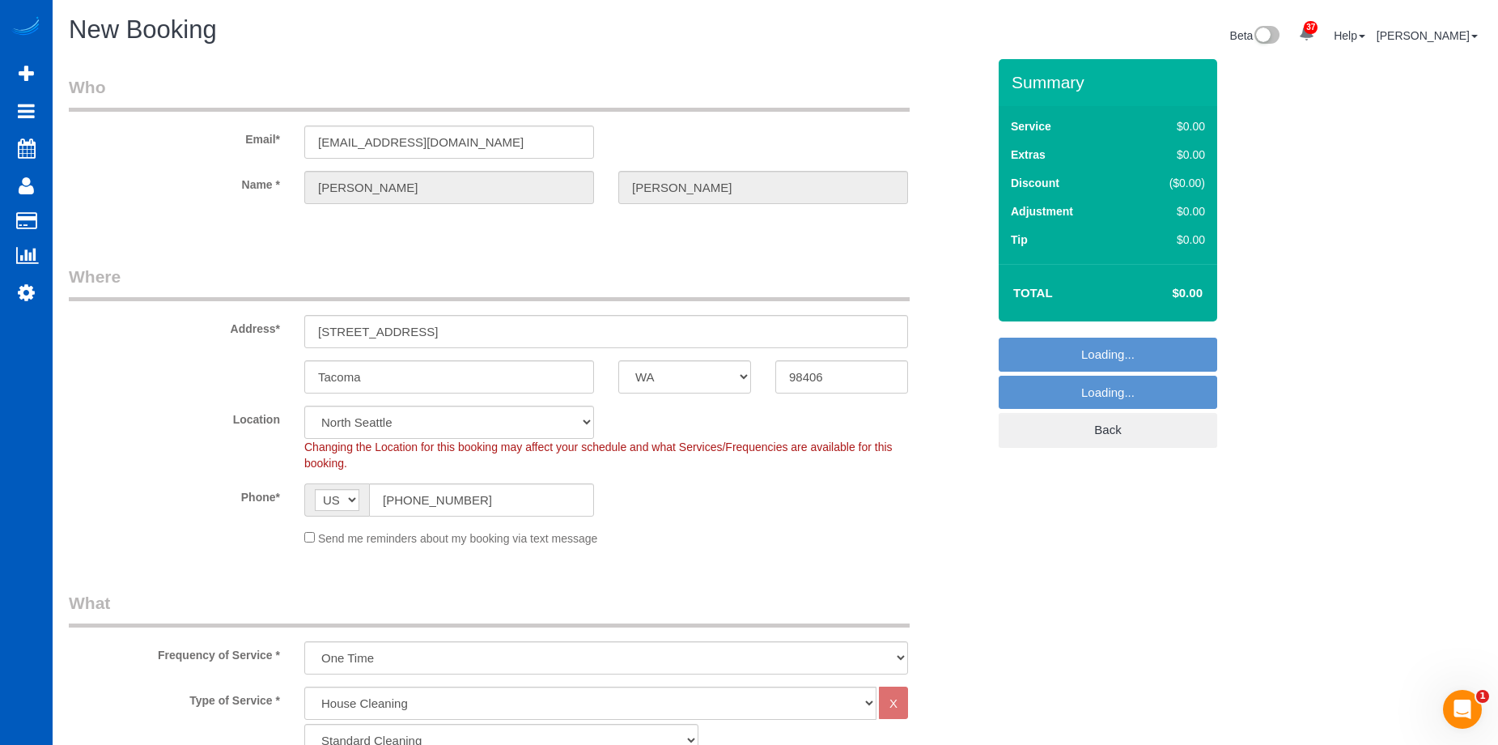
select select "object:3275"
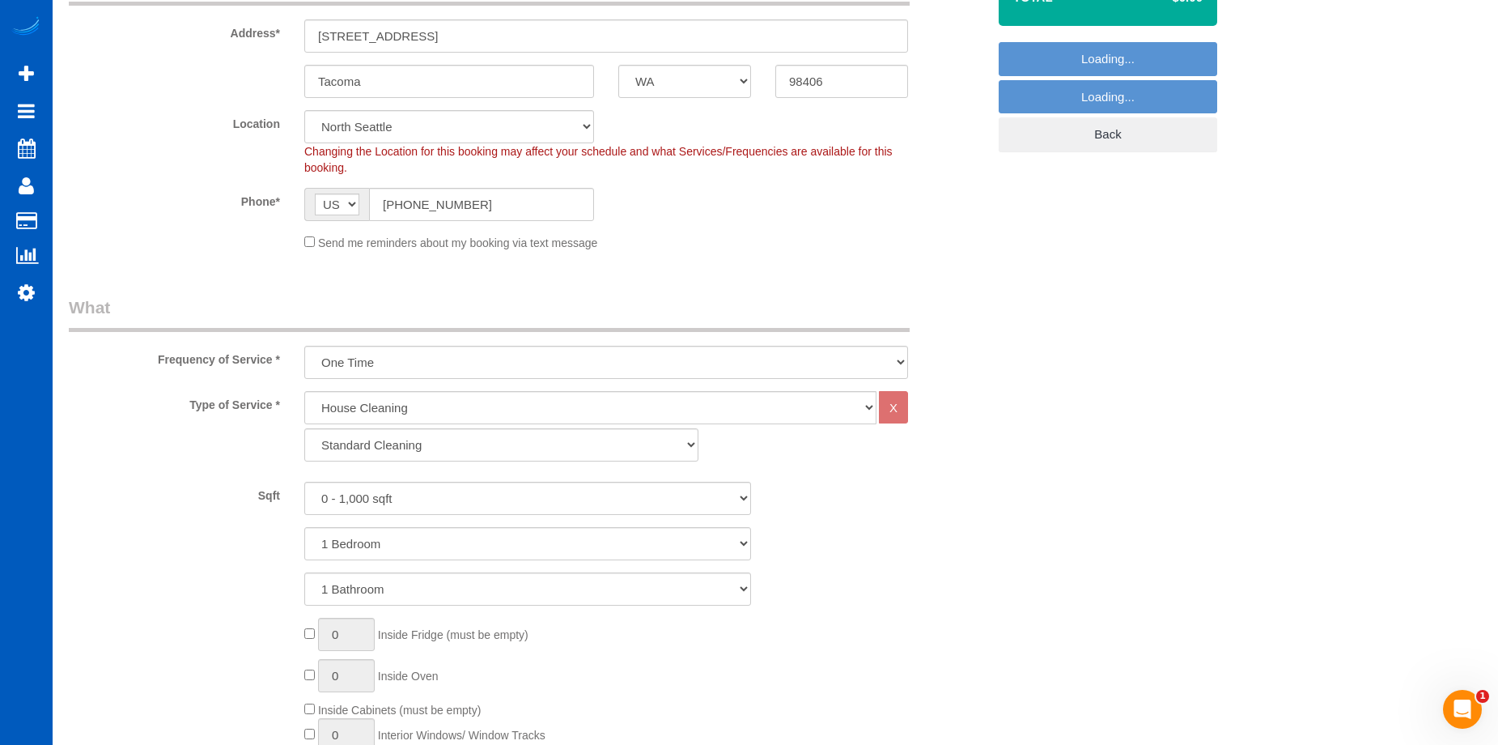
scroll to position [324, 0]
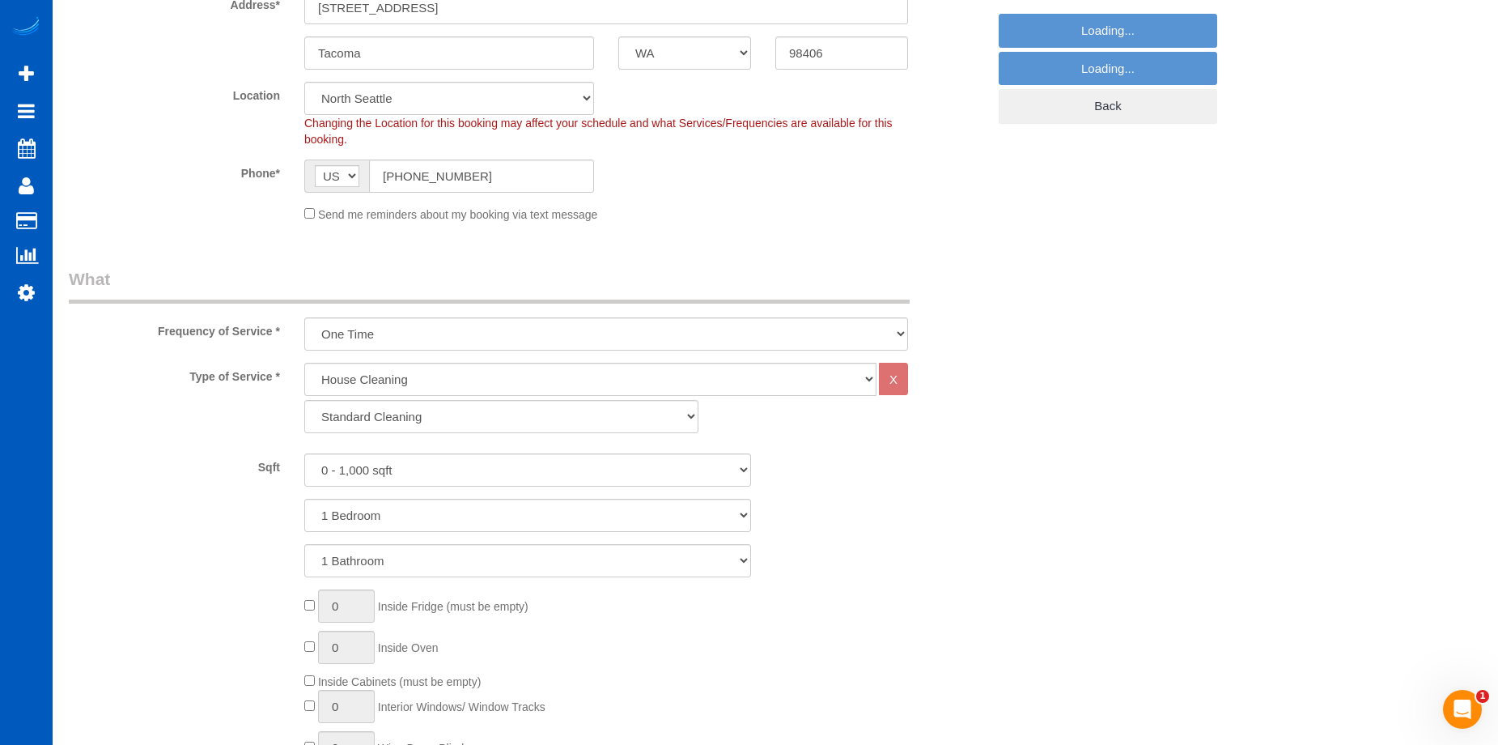
select select "2"
click at [632, 333] on select "One Time Weekly - 15.00% Every 2 Weeks - 10.00% Every 4 Weeks - 5.00% Every 2 M…" at bounding box center [606, 333] width 604 height 33
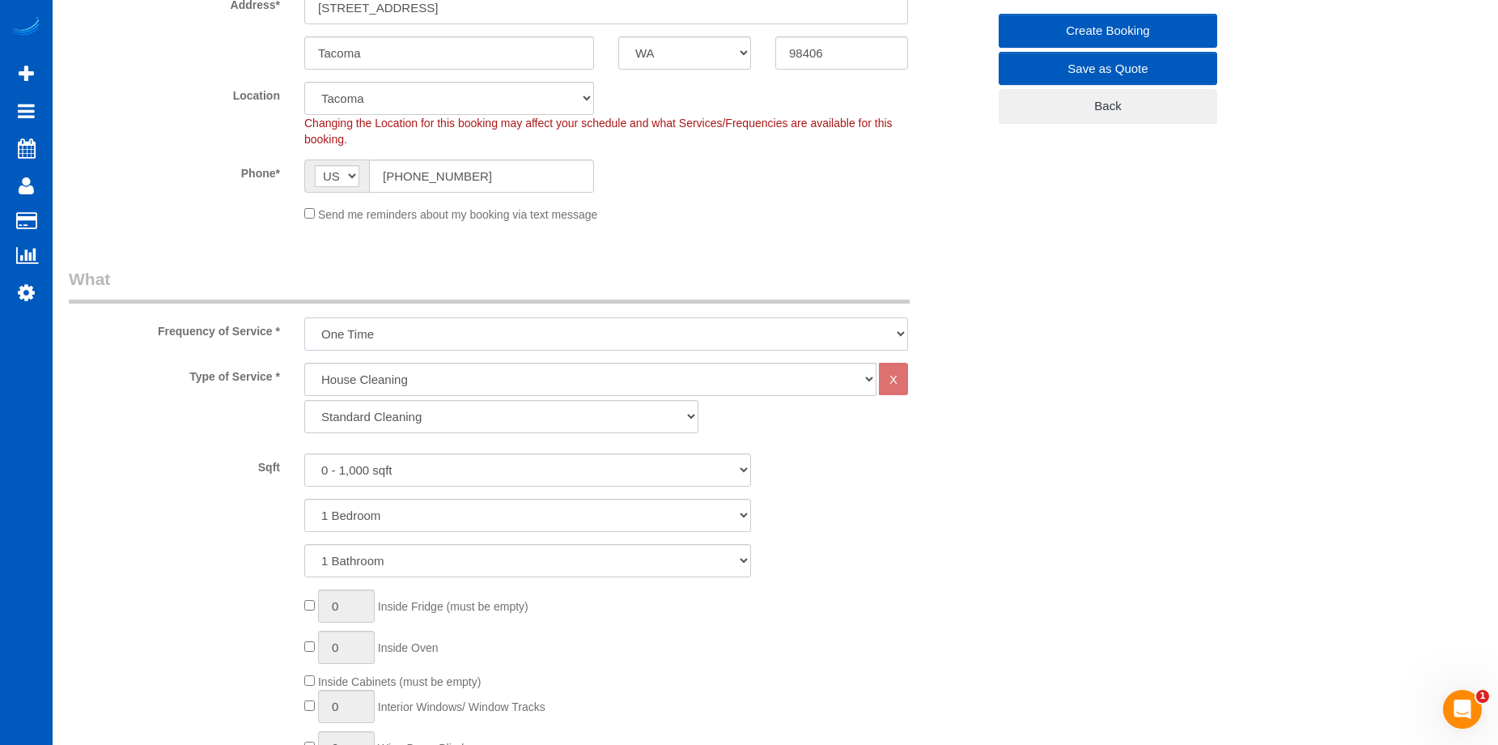
select select "object:3367"
click at [304, 317] on select "One Time Weekly - 15.00% Every 2 Weeks - 10.00% Every 4 Weeks - 5.00% Every 2 M…" at bounding box center [606, 333] width 604 height 33
click at [550, 468] on select "0 - 1,000 sqft 1,001 - 1,500 sqft 1,501 - 2,000 sqft 2,001 - 2,500 sqft 2,501 -…" at bounding box center [527, 469] width 447 height 33
select select "1501"
click at [304, 453] on select "0 - 1,000 sqft 1,001 - 1,500 sqft 1,501 - 2,000 sqft 2,001 - 2,500 sqft 2,501 -…" at bounding box center [527, 469] width 447 height 33
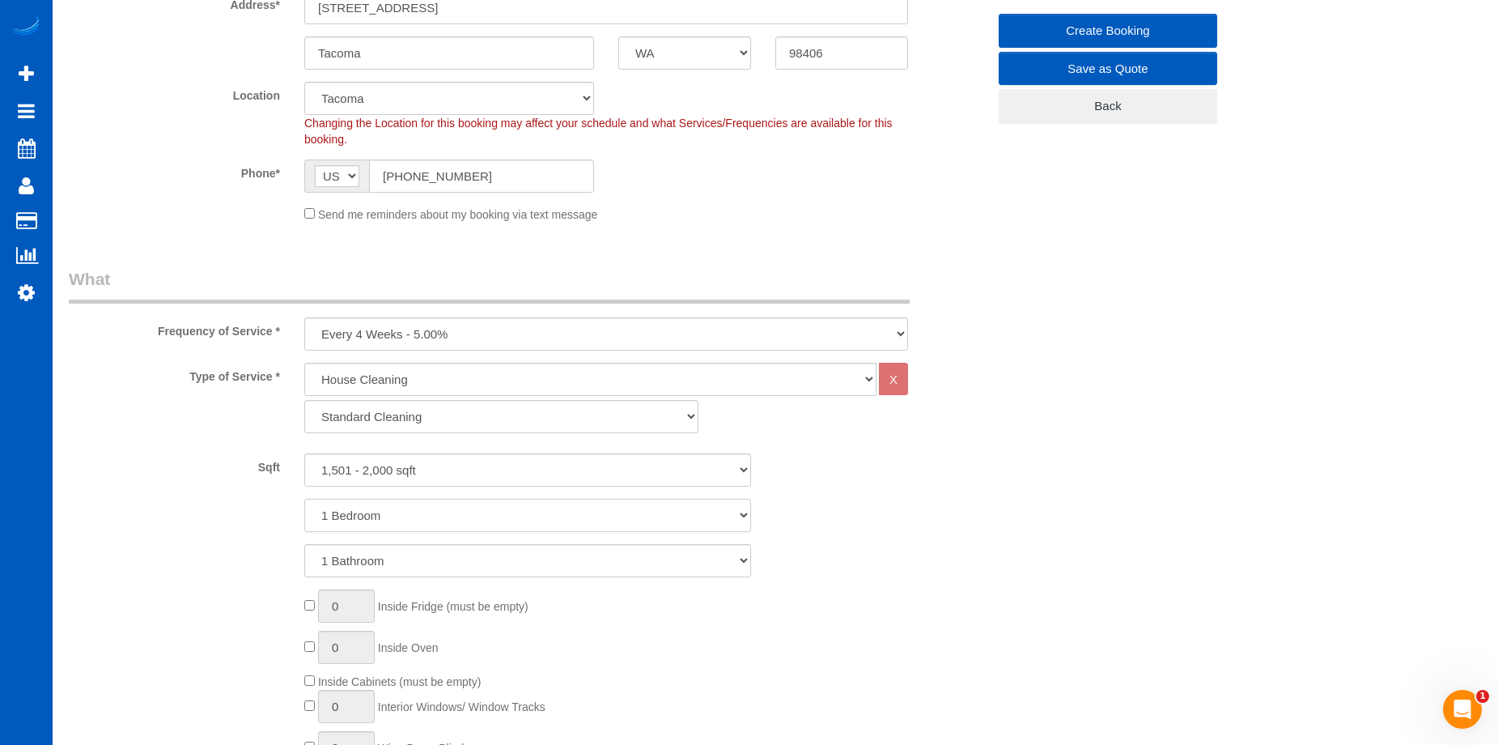
click at [550, 518] on select "1 Bedroom 2 Bedrooms 3 Bedrooms 4 Bedrooms 5 Bedrooms 6 Bedrooms 7 Bedrooms" at bounding box center [527, 515] width 447 height 33
select select "4"
click at [304, 499] on select "1 Bedroom 2 Bedrooms 3 Bedrooms 4 Bedrooms 5 Bedrooms 6 Bedrooms 7 Bedrooms" at bounding box center [527, 515] width 447 height 33
click at [552, 559] on select "1 Bathroom 2 Bathrooms 3 Bathrooms 4 Bathrooms 5 Bathrooms 6 Bathrooms 7 Bathro…" at bounding box center [527, 560] width 447 height 33
select select "3"
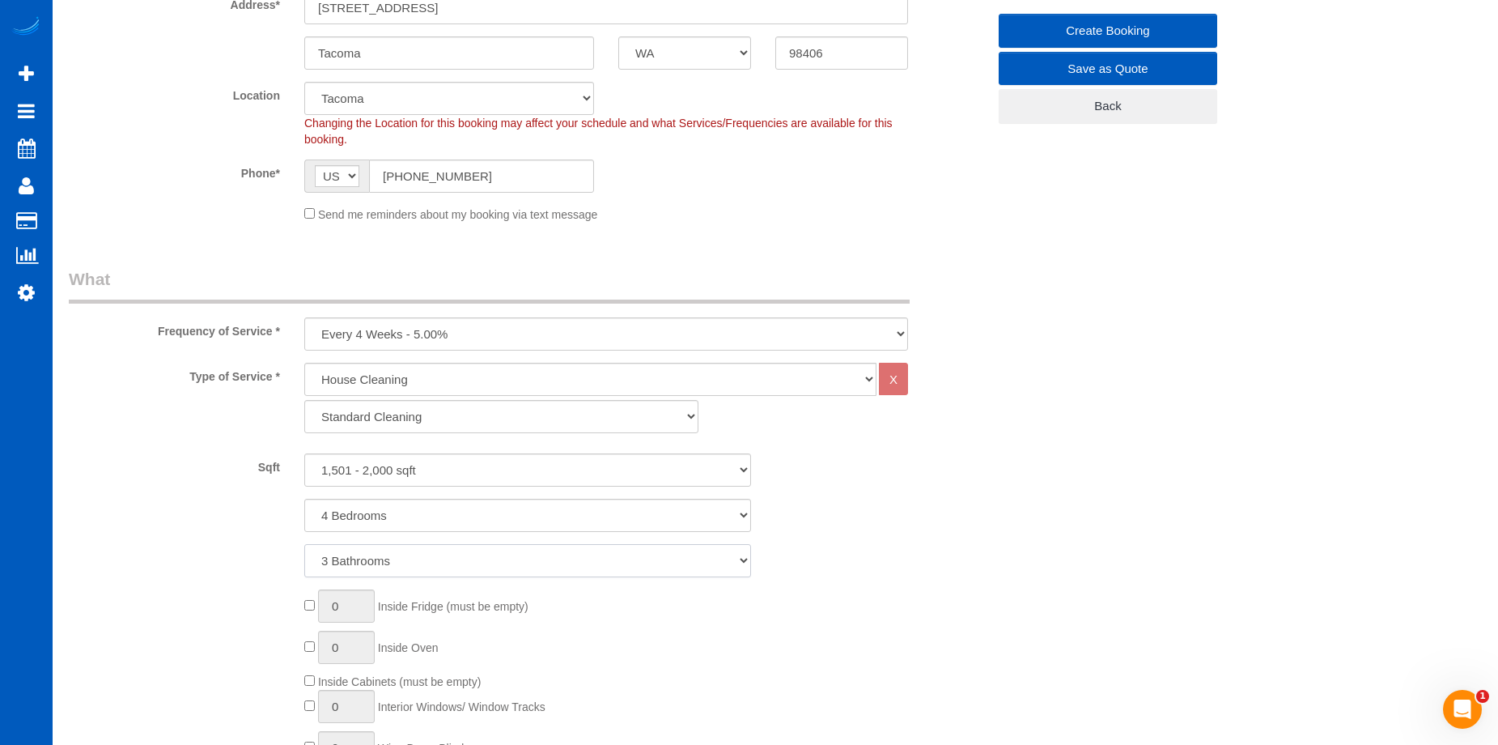
click at [304, 544] on select "1 Bathroom 2 Bathrooms 3 Bathrooms 4 Bathrooms 5 Bathrooms 6 Bathrooms 7 Bathro…" at bounding box center [527, 560] width 447 height 33
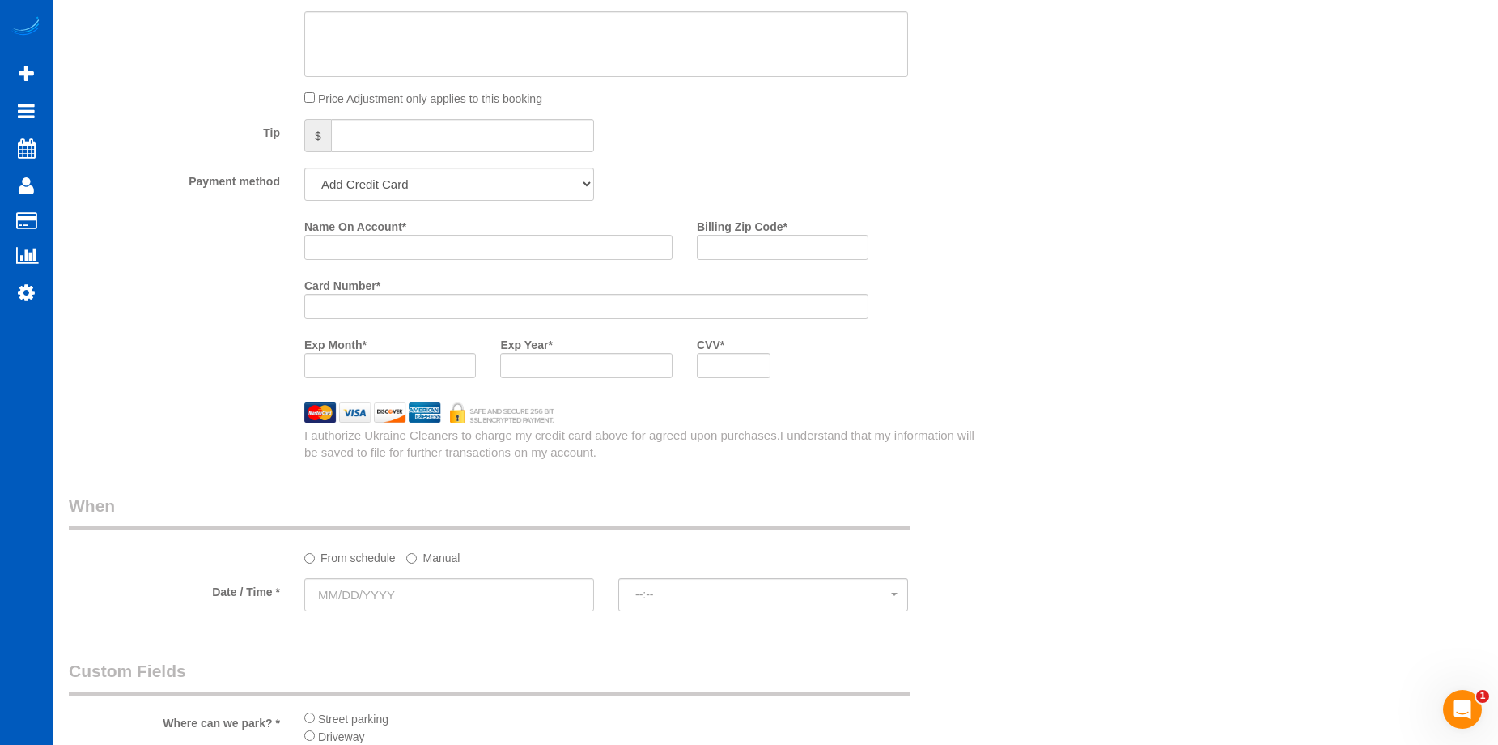
scroll to position [1619, 0]
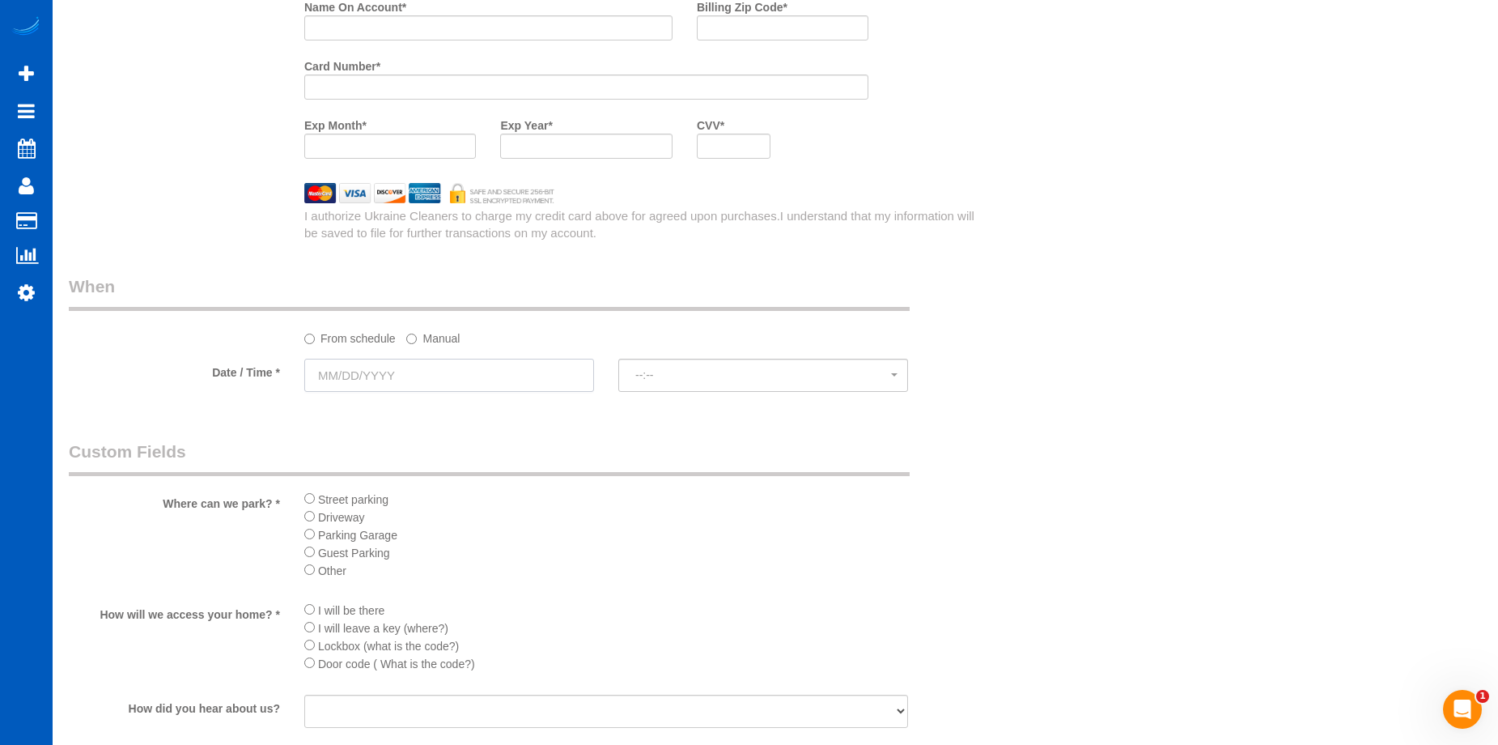
click at [532, 374] on input "text" at bounding box center [449, 375] width 290 height 33
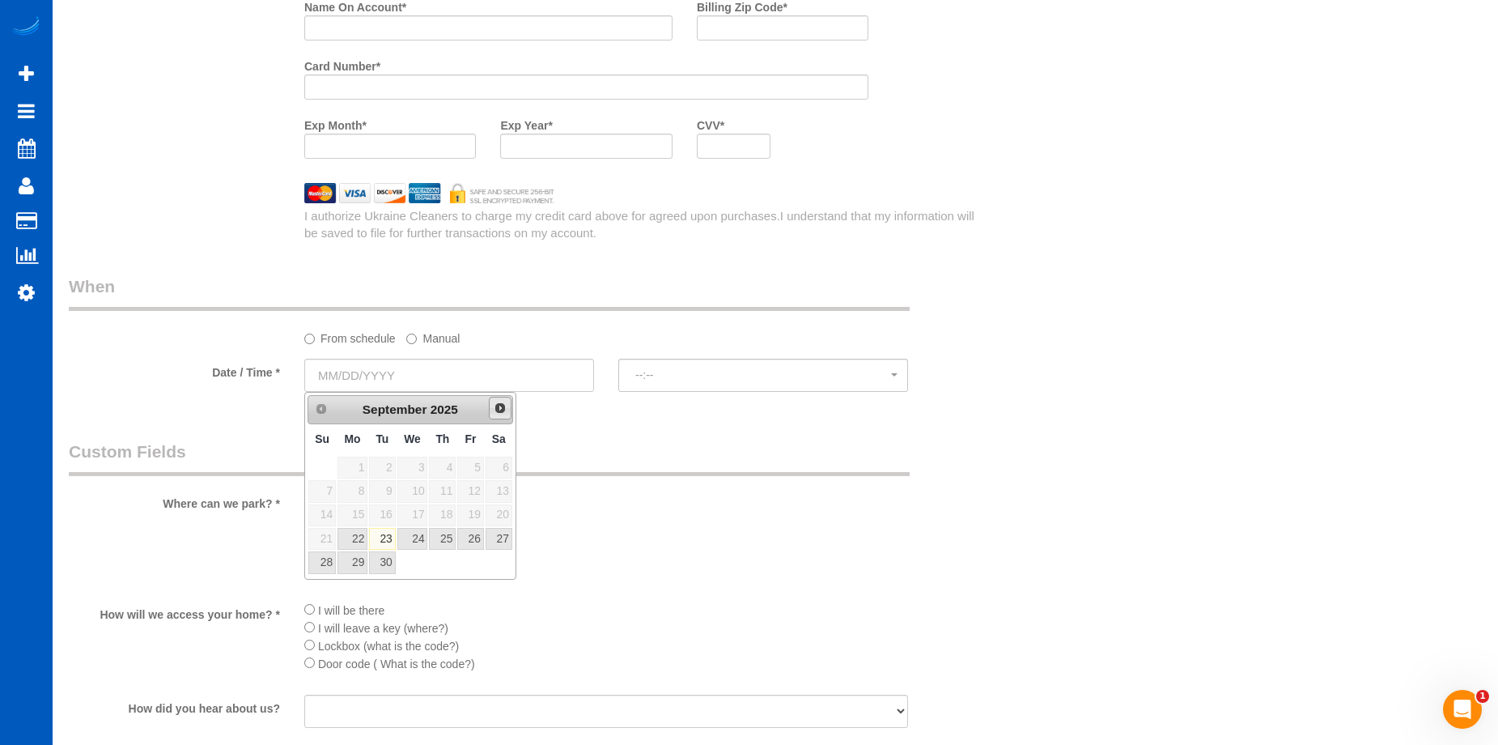
click at [501, 414] on span "Next" at bounding box center [500, 407] width 13 height 13
click at [477, 509] on link "17" at bounding box center [470, 515] width 26 height 22
type input "10/17/2025"
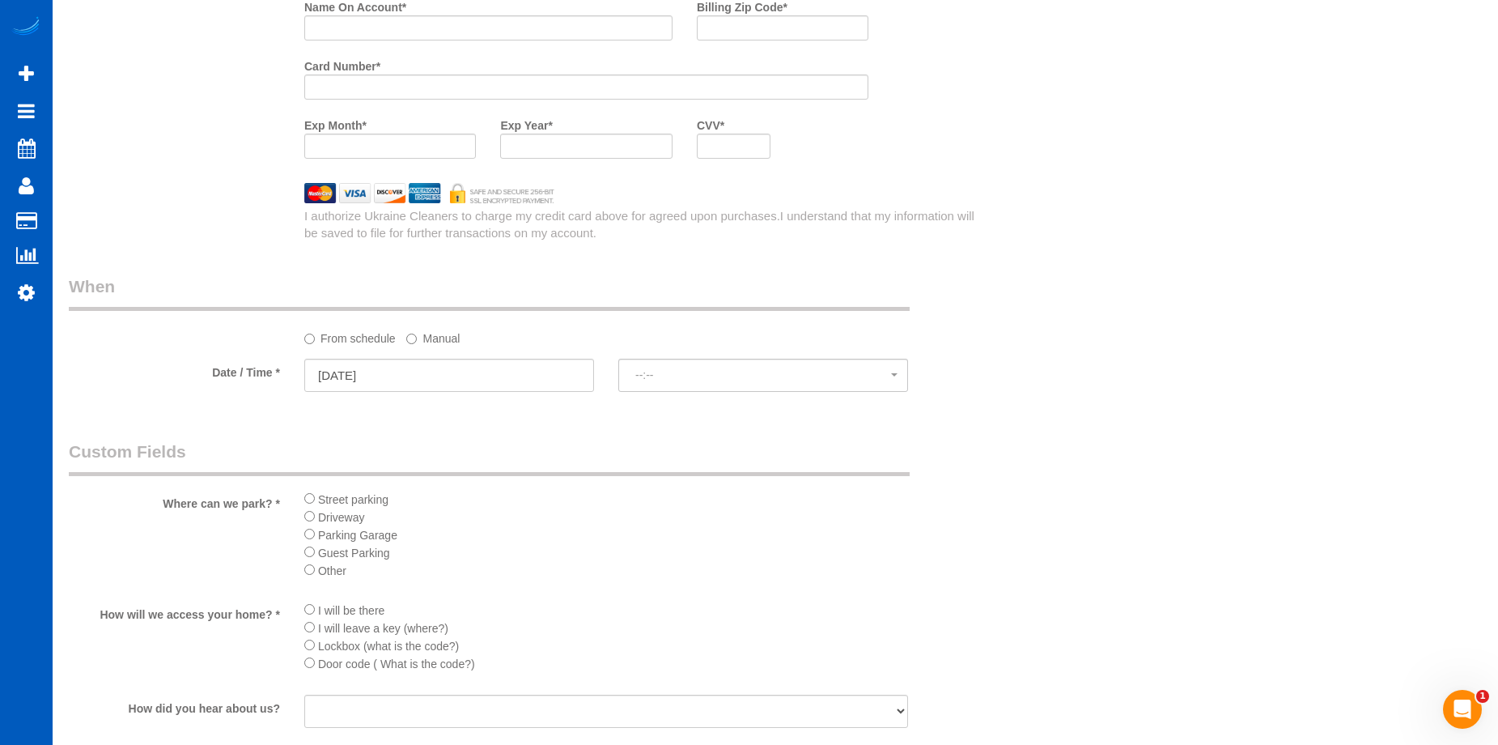
select select "spot15"
click at [701, 378] on span "8:00AM" at bounding box center [763, 374] width 256 height 13
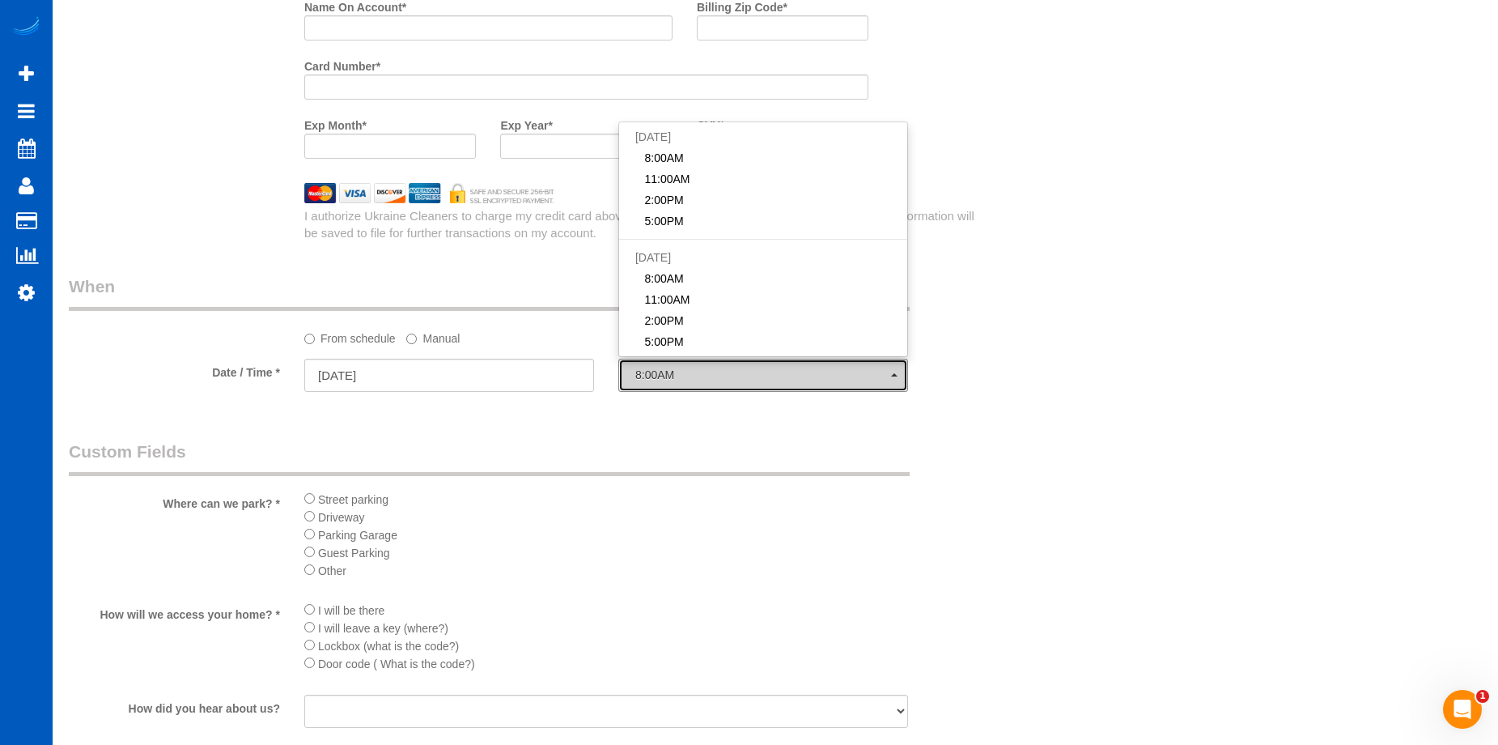
click at [701, 378] on span "8:00AM" at bounding box center [763, 374] width 256 height 13
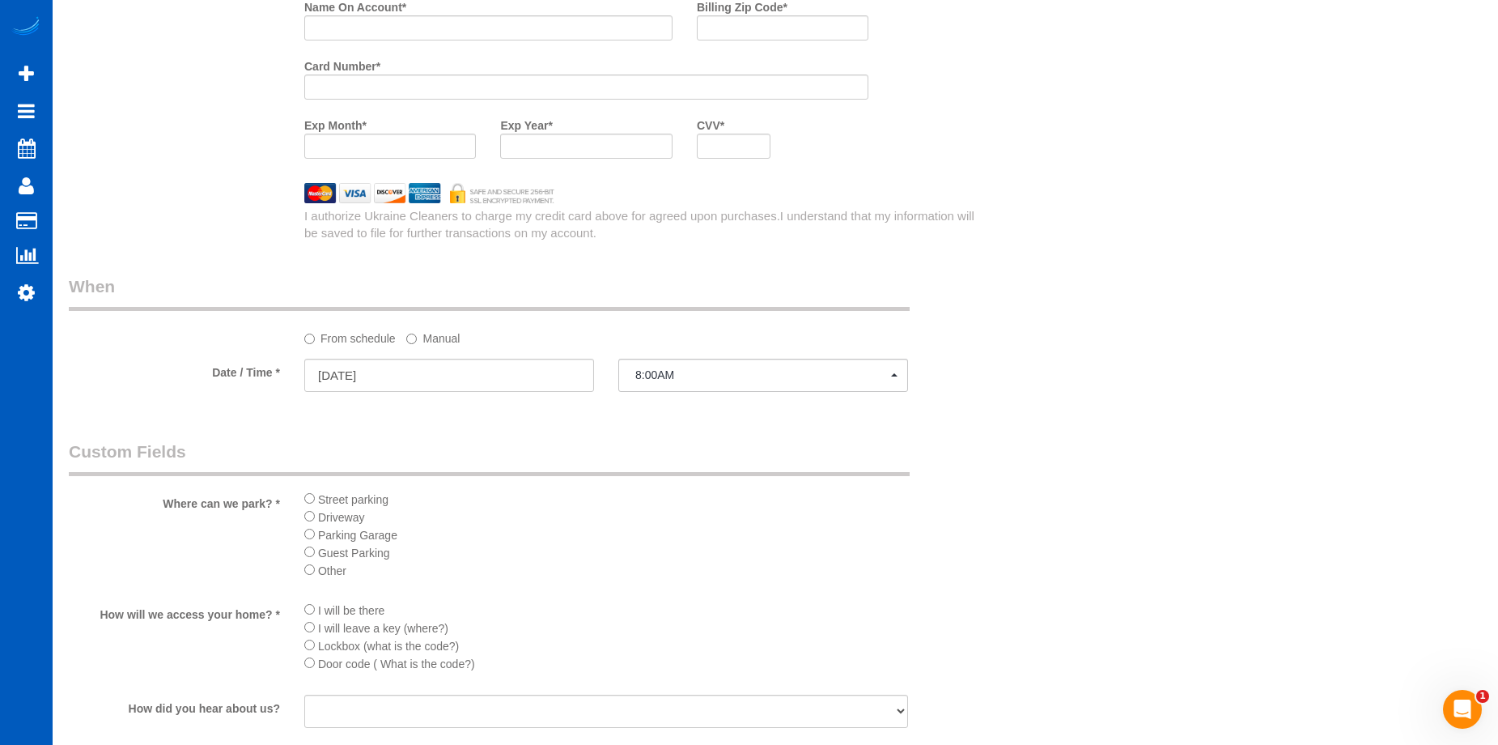
click at [456, 343] on label "Manual" at bounding box center [432, 336] width 53 height 22
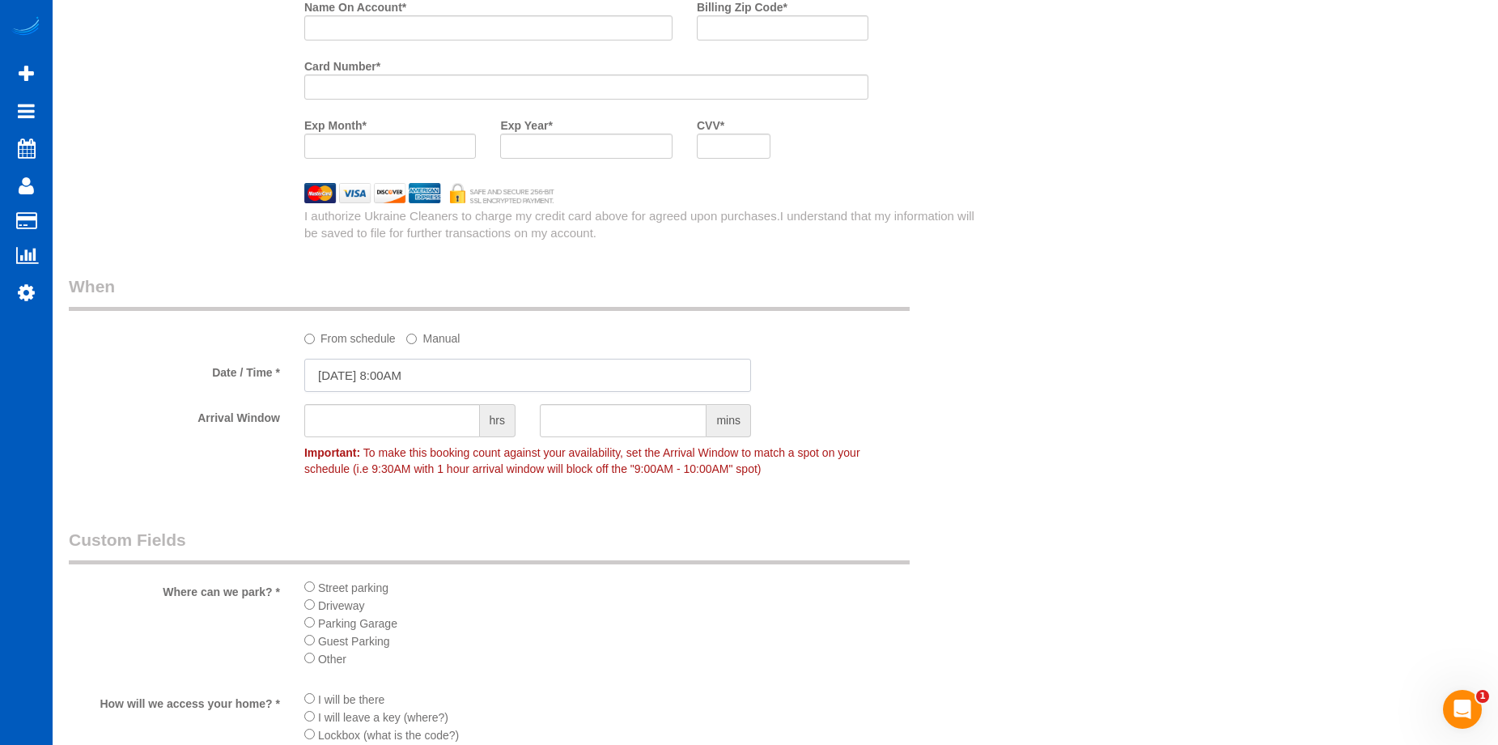
click at [439, 386] on input "10/17/2025 8:00AM" at bounding box center [527, 375] width 447 height 33
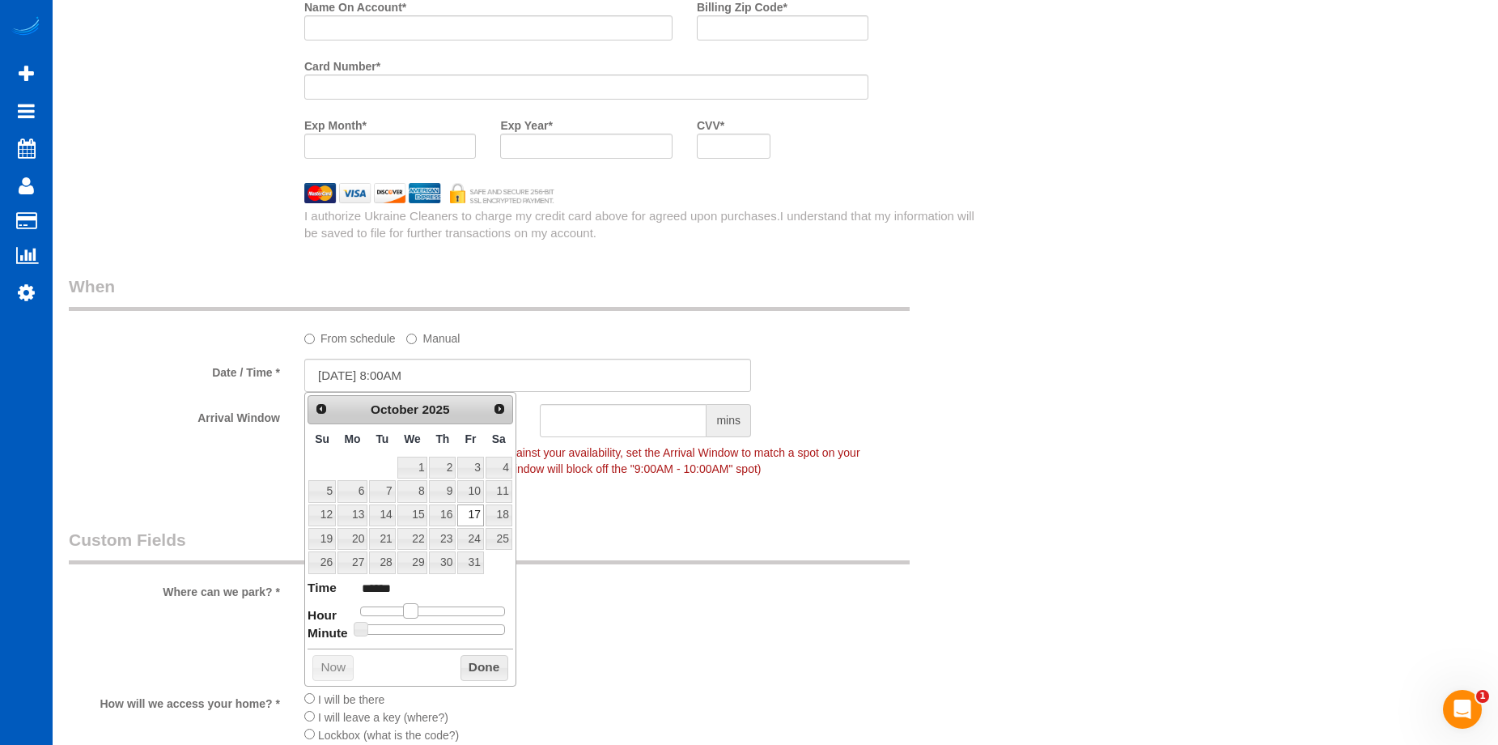
type input "10/17/2025 9:00AM"
type input "******"
type input "10/17/2025 10:00AM"
type input "*******"
drag, startPoint x: 408, startPoint y: 613, endPoint x: 420, endPoint y: 613, distance: 12.1
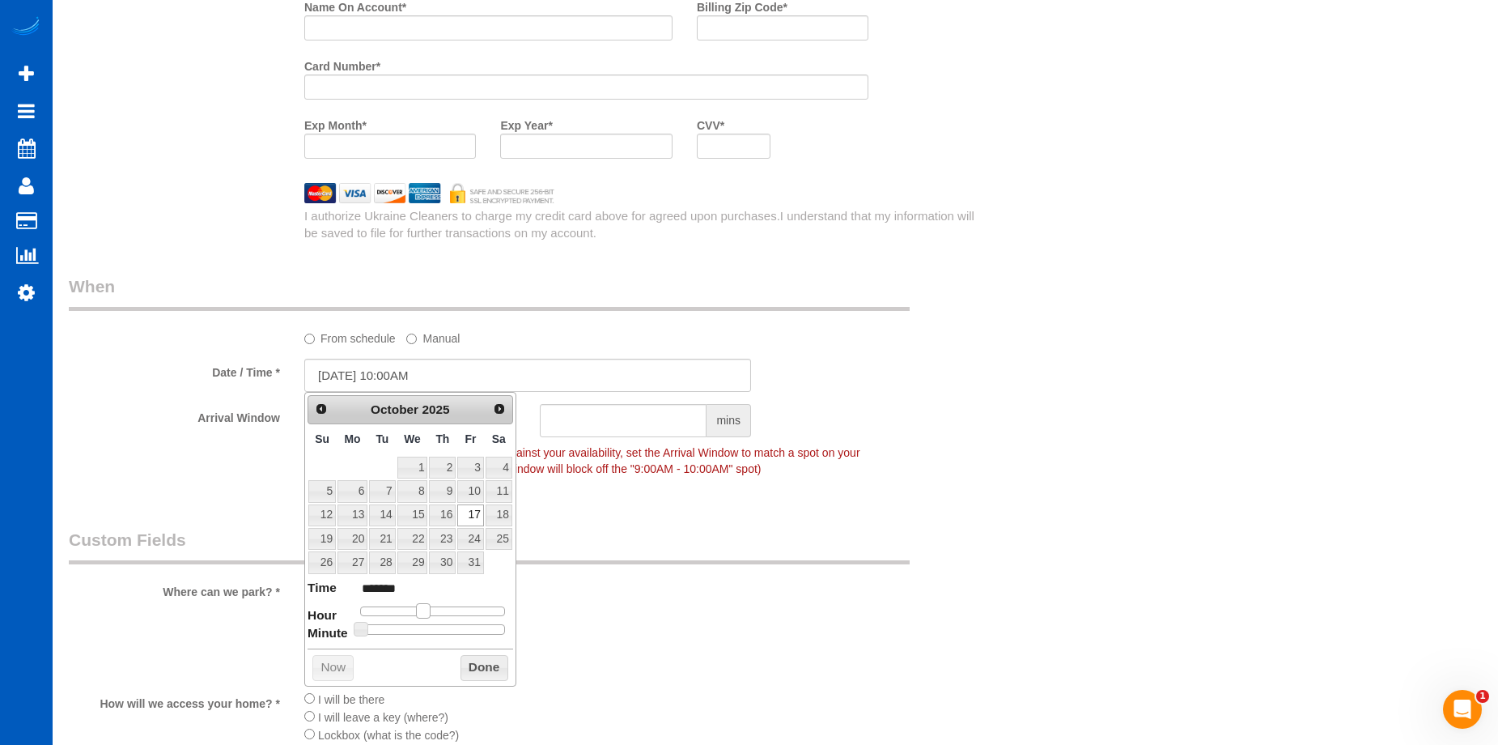
click at [420, 613] on span at bounding box center [423, 610] width 15 height 15
drag, startPoint x: 486, startPoint y: 664, endPoint x: 516, endPoint y: 618, distance: 54.6
click at [487, 664] on button "Done" at bounding box center [484, 668] width 48 height 26
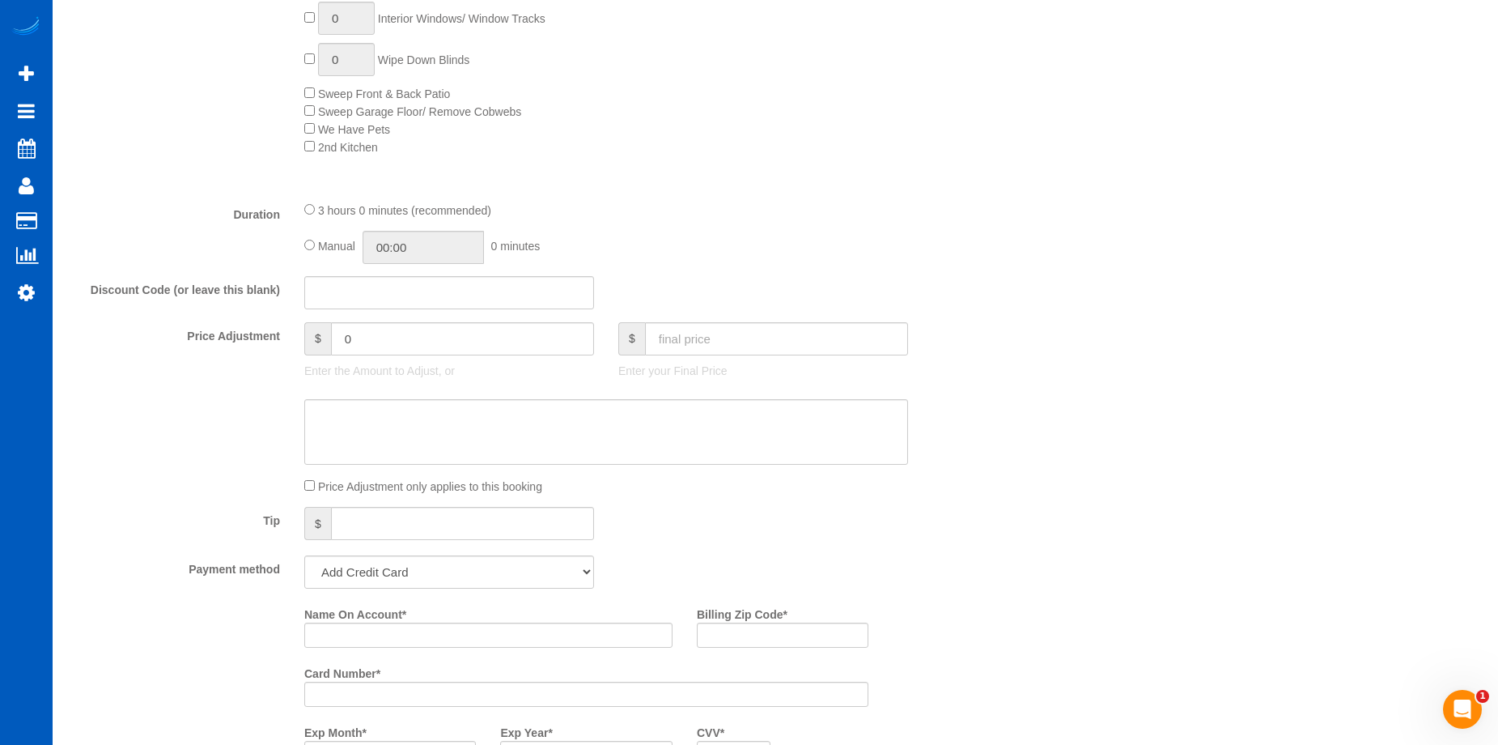
scroll to position [1214, 0]
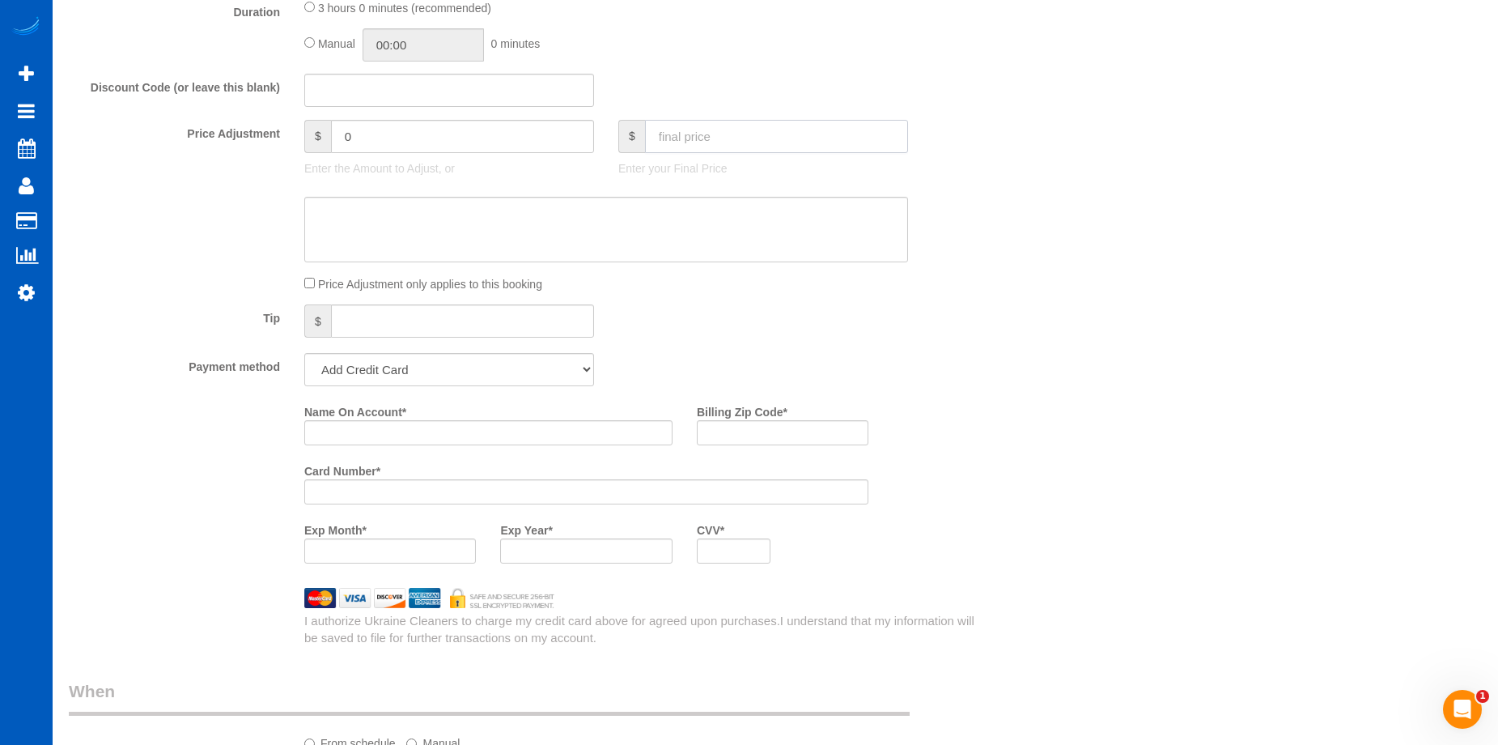
click at [770, 131] on input "text" at bounding box center [776, 136] width 263 height 33
type input "216"
click at [692, 232] on textarea at bounding box center [606, 230] width 604 height 66
type input "-20.55"
click at [689, 235] on textarea at bounding box center [606, 230] width 604 height 66
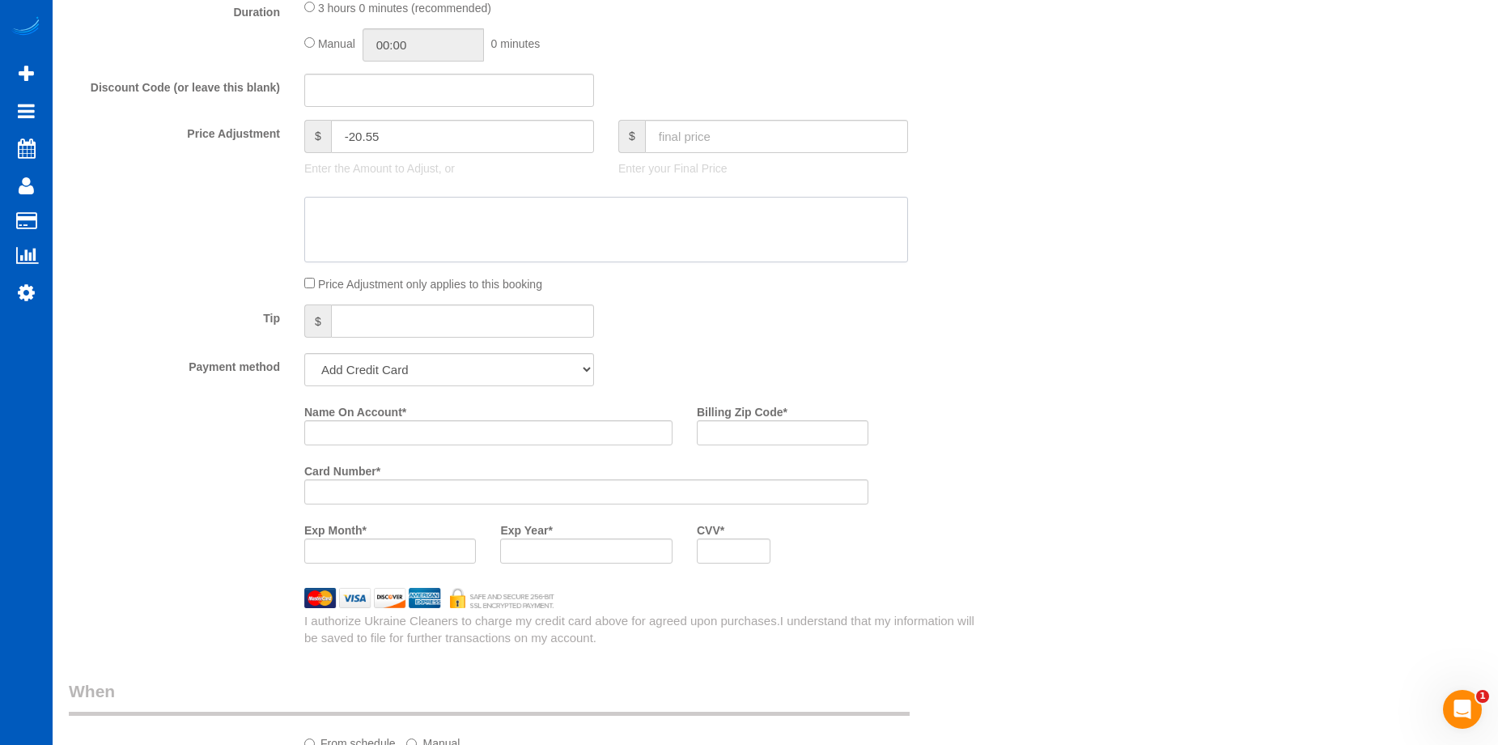
paste textarea "First recurring booking, then 236 USD monthly"
type textarea "First recurring booking, then 236 USD monthly"
click at [1010, 331] on div "Who Email* matthewwmiller147@gmail.com Name * Matthew Miller Where Address* 630…" at bounding box center [775, 303] width 1413 height 2917
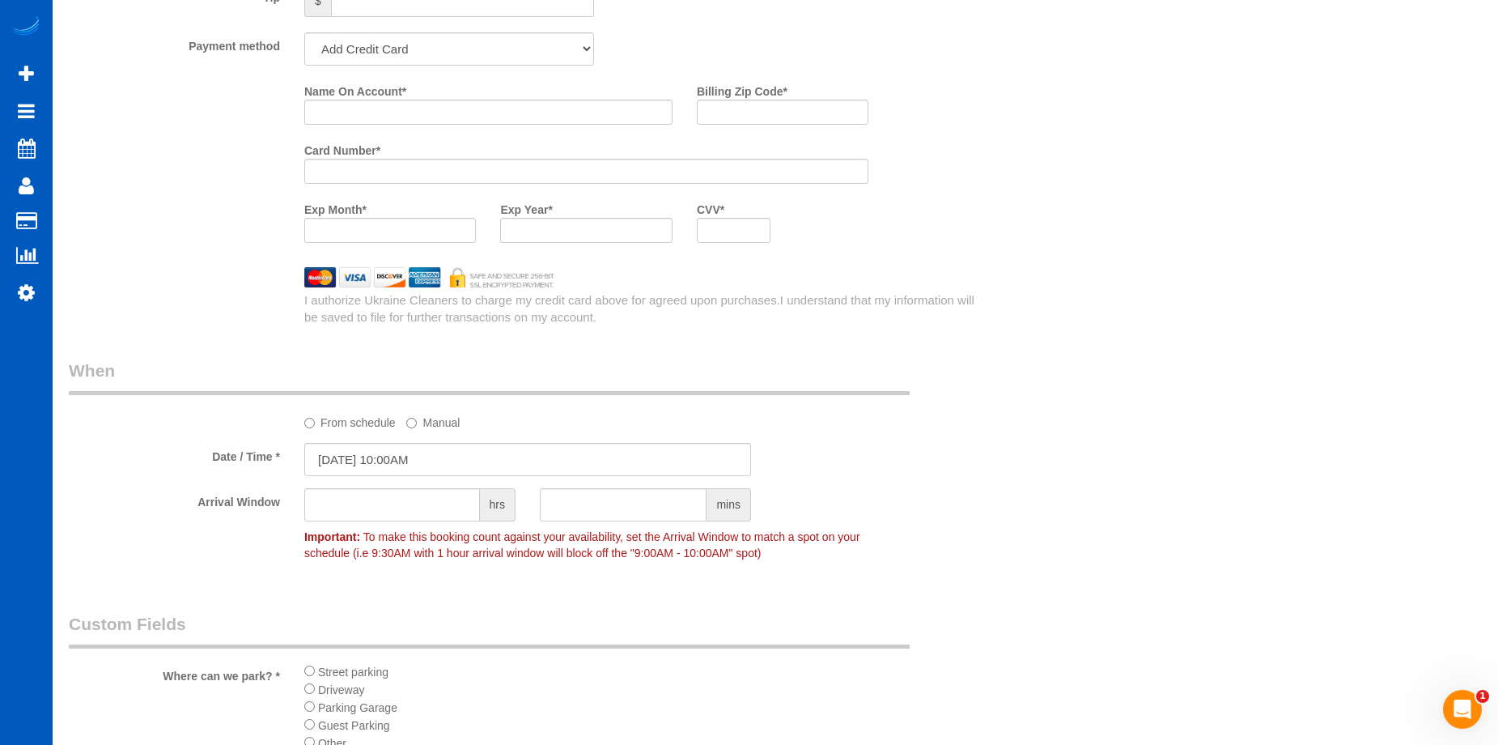
scroll to position [1538, 0]
click at [401, 50] on select "Add Credit Card Cash Check Paypal" at bounding box center [449, 45] width 290 height 33
select select "string:cash"
click at [304, 29] on select "Add Credit Card Cash Check Paypal" at bounding box center [449, 45] width 290 height 33
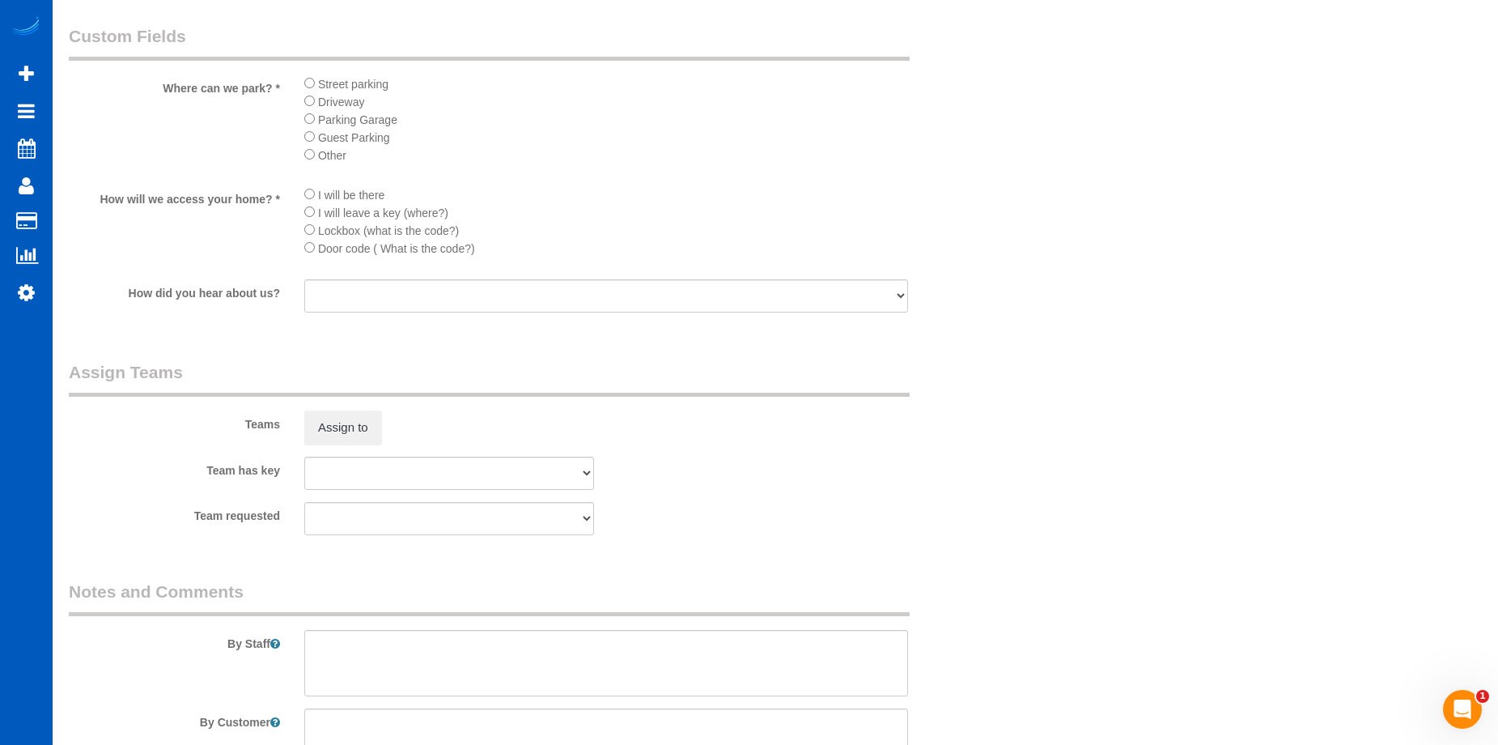
scroll to position [2023, 0]
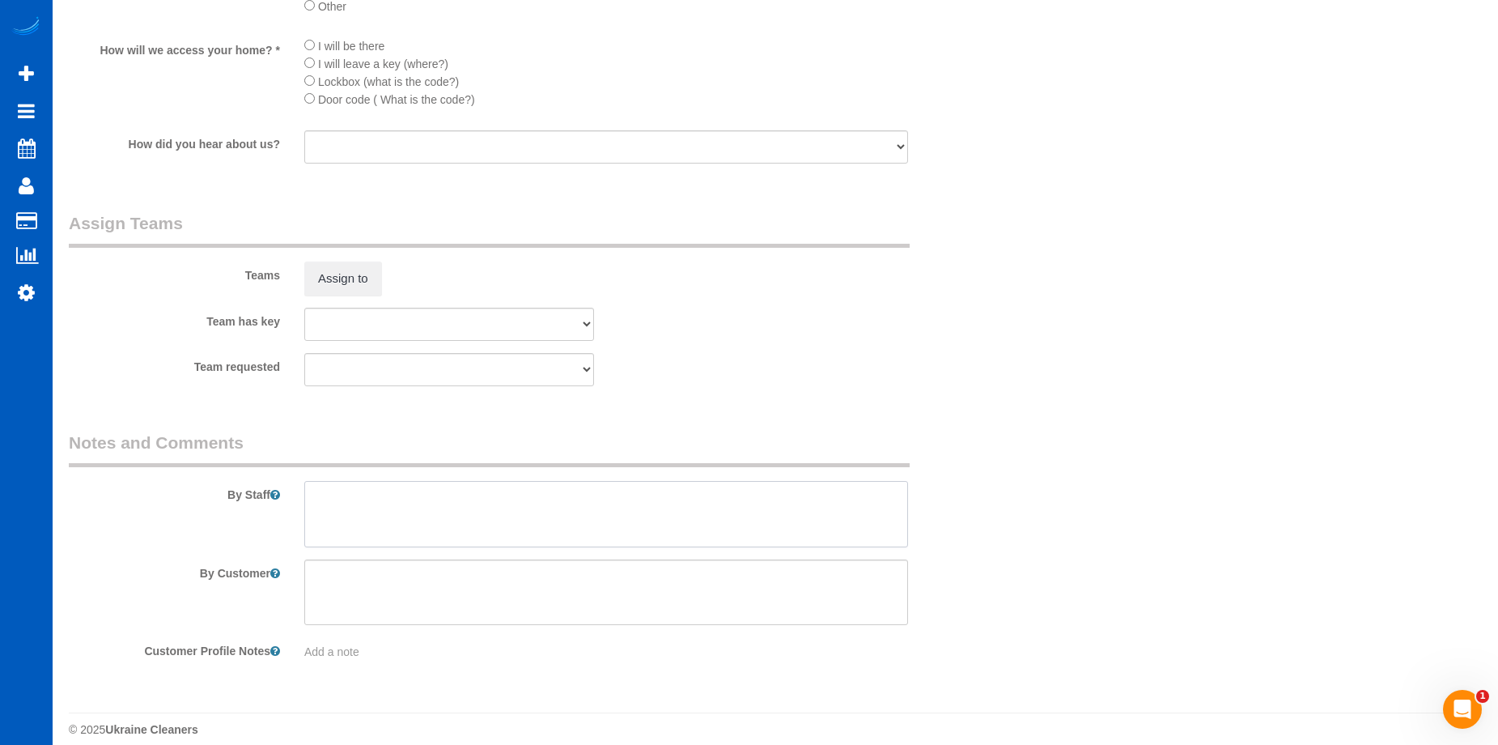
click at [385, 512] on textarea at bounding box center [606, 514] width 604 height 66
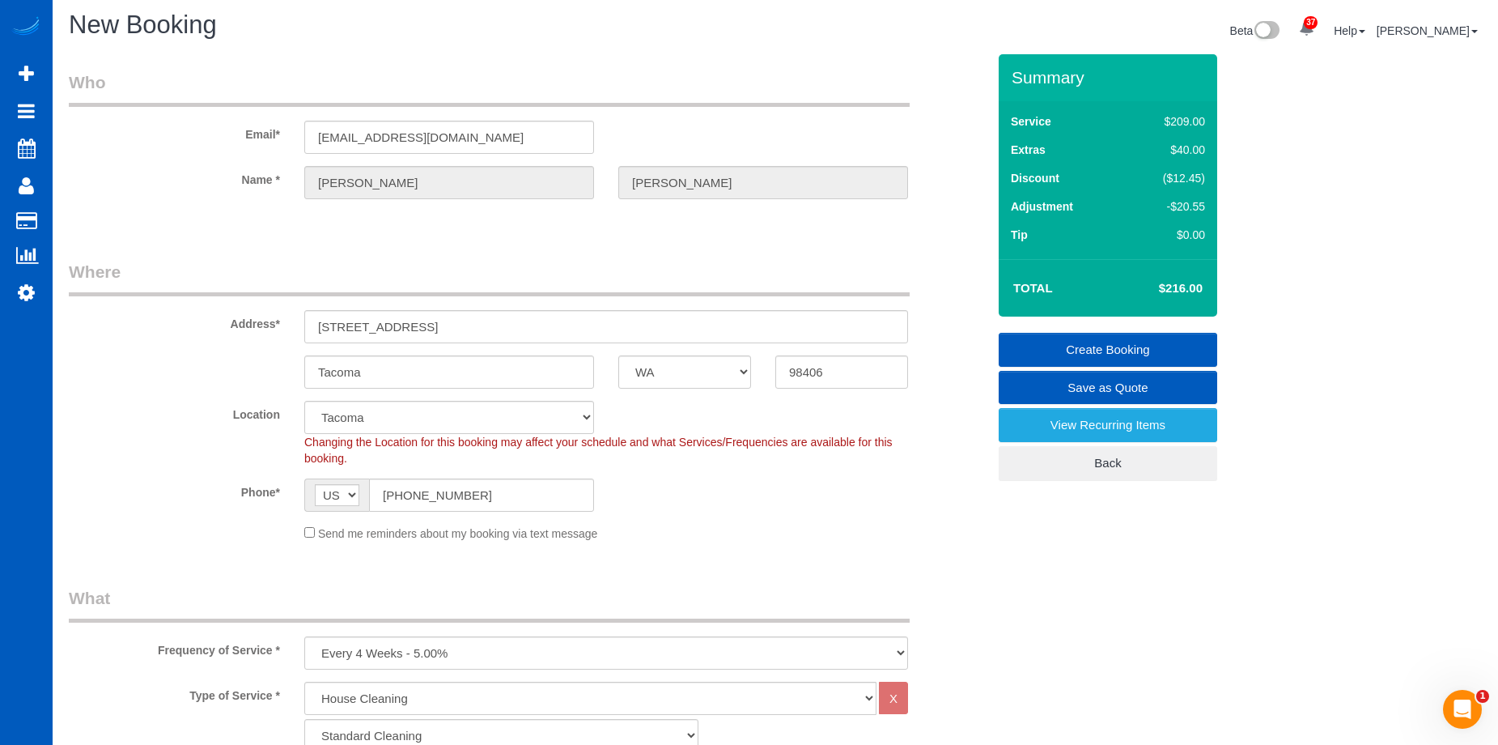
scroll to position [0, 0]
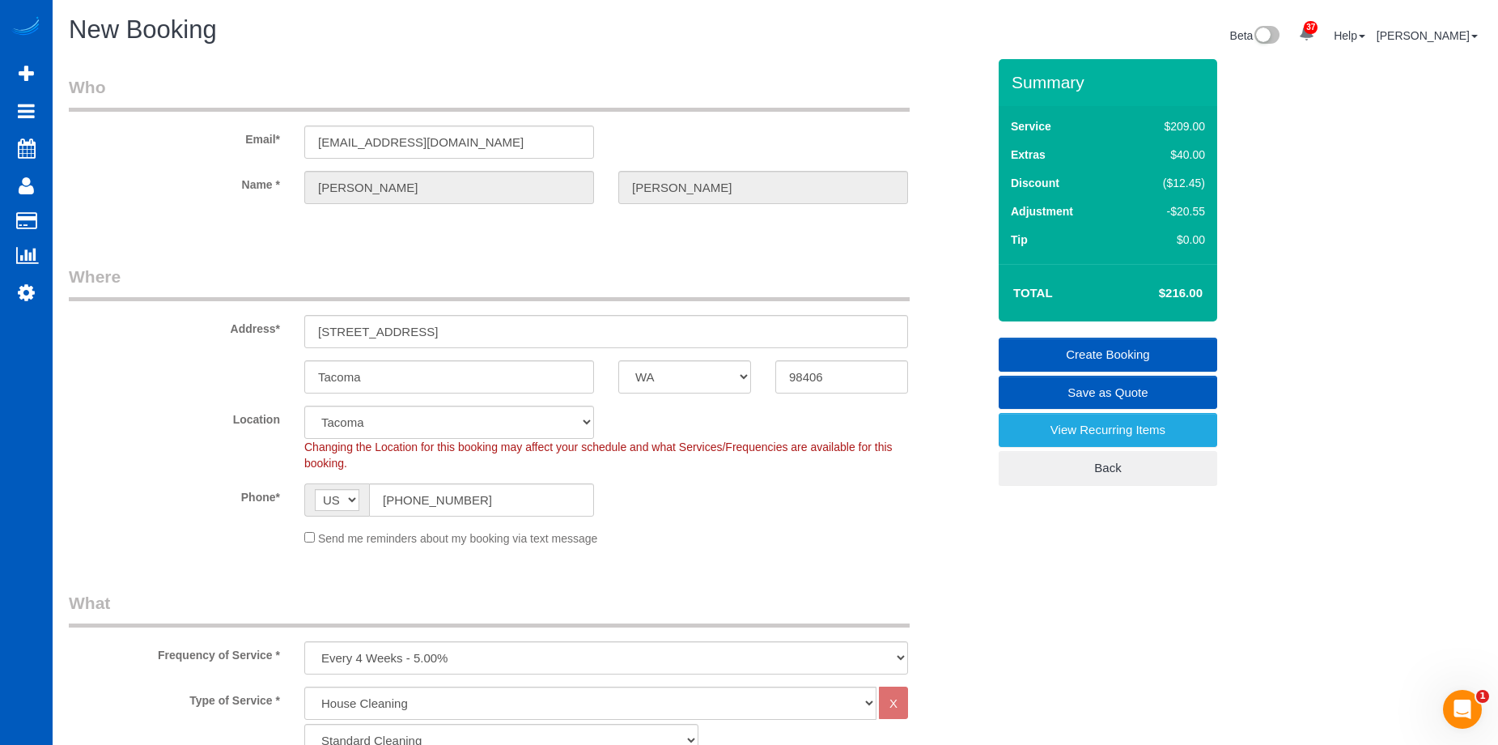
type textarea "Booked by [PERSON_NAME]. Will update payment info once email is received. His w…"
click at [1107, 341] on link "Create Booking" at bounding box center [1108, 354] width 219 height 34
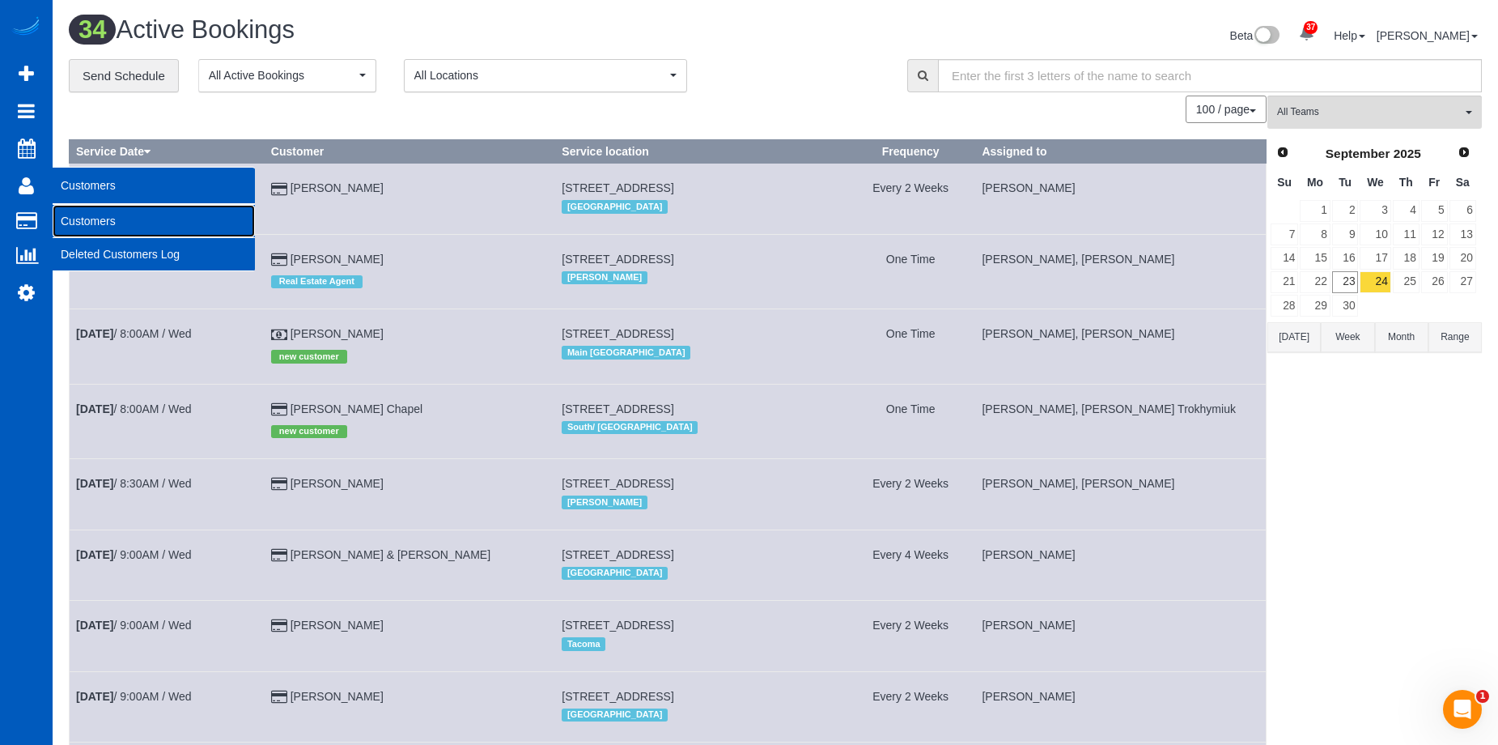
drag, startPoint x: 81, startPoint y: 217, endPoint x: 106, endPoint y: 203, distance: 28.6
click at [81, 217] on link "Customers" at bounding box center [154, 221] width 202 height 32
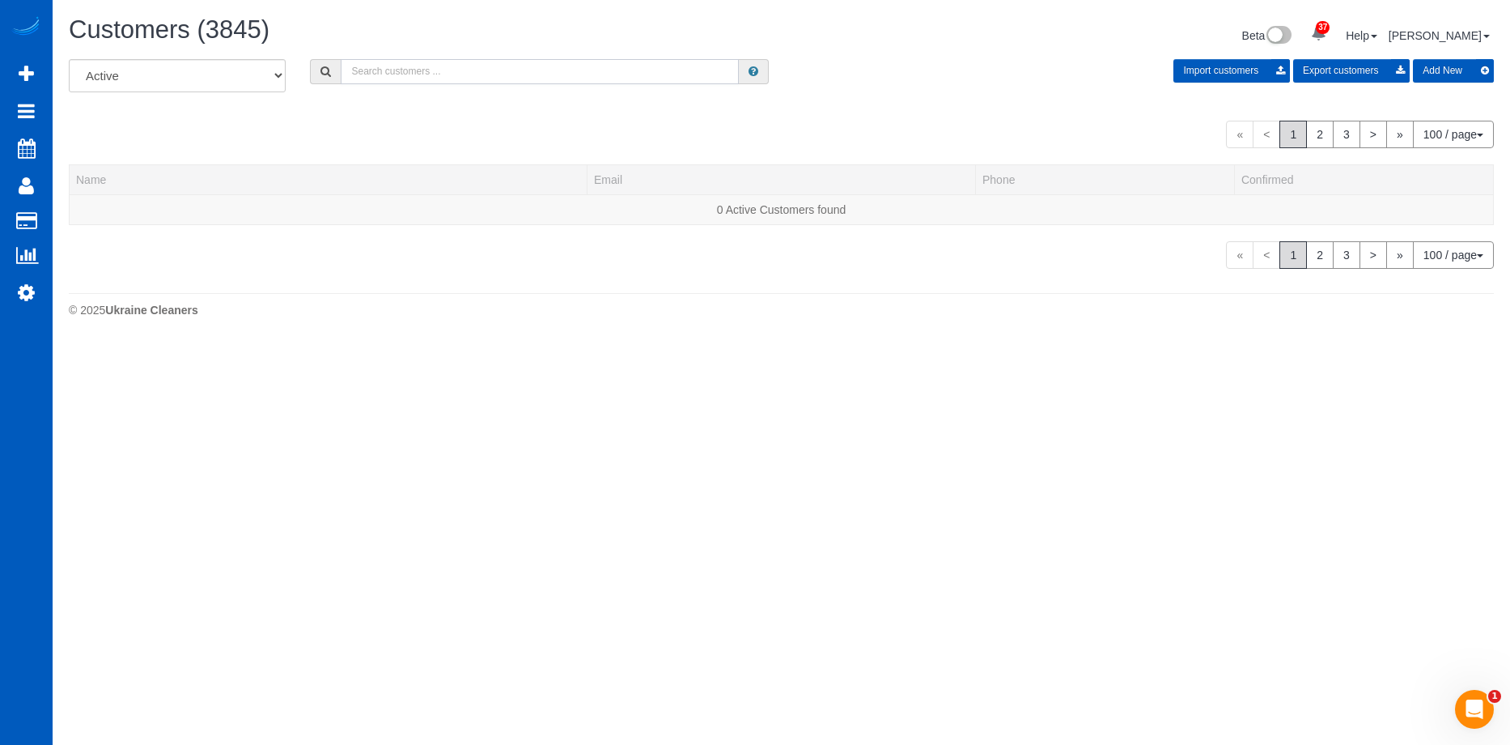
click at [397, 72] on input "text" at bounding box center [540, 71] width 398 height 25
paste input "[PERSON_NAME]"
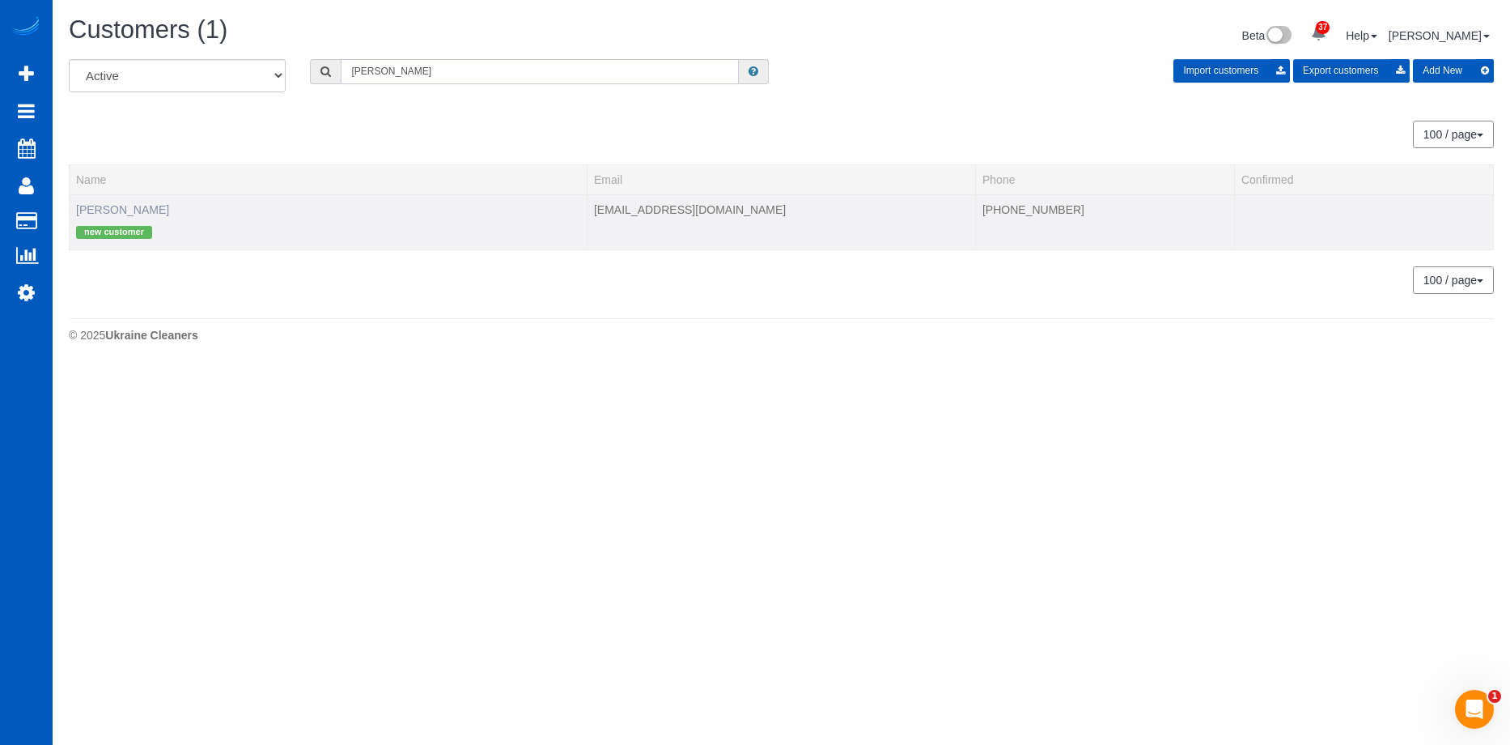
type input "[PERSON_NAME]"
click at [117, 214] on link "[PERSON_NAME]" at bounding box center [122, 209] width 93 height 13
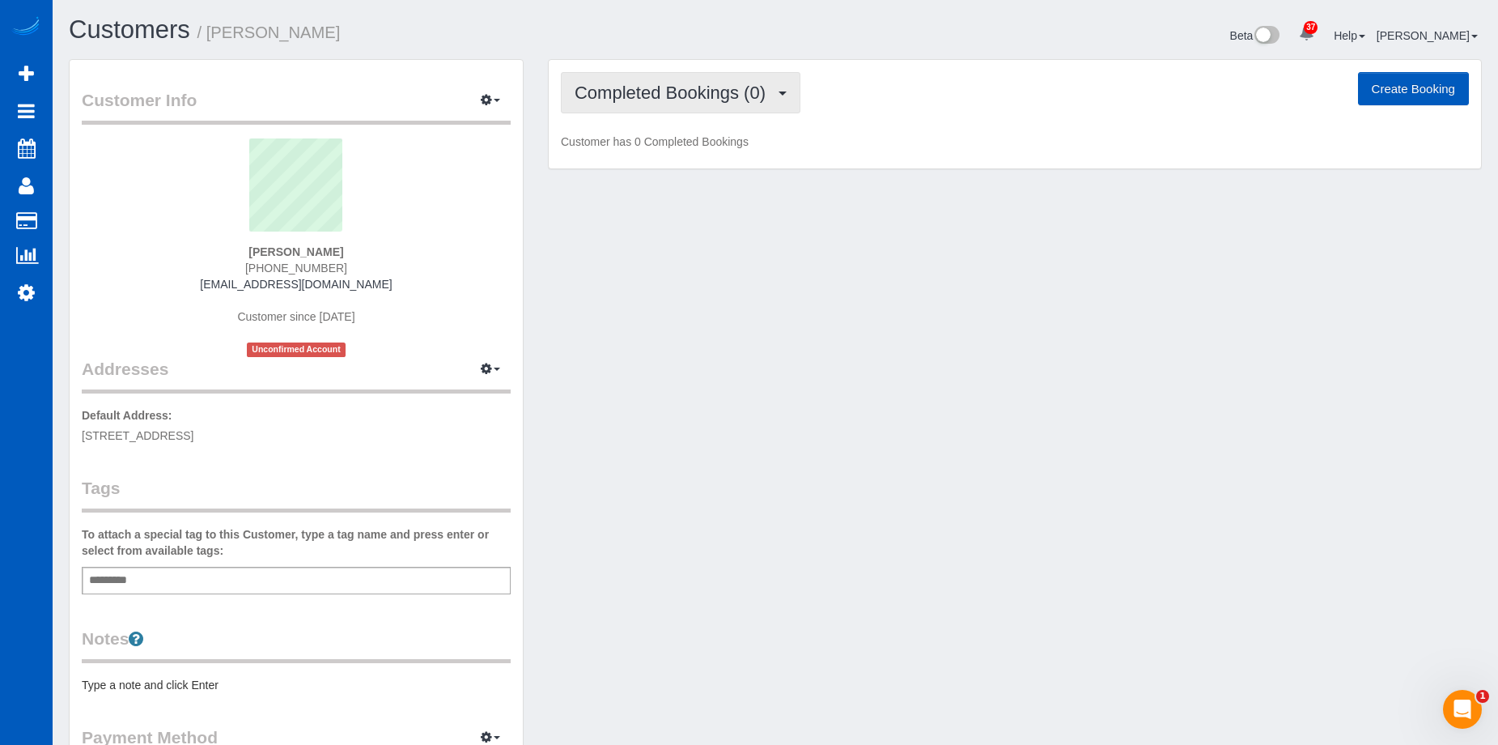
click at [699, 86] on span "Completed Bookings (0)" at bounding box center [674, 93] width 199 height 20
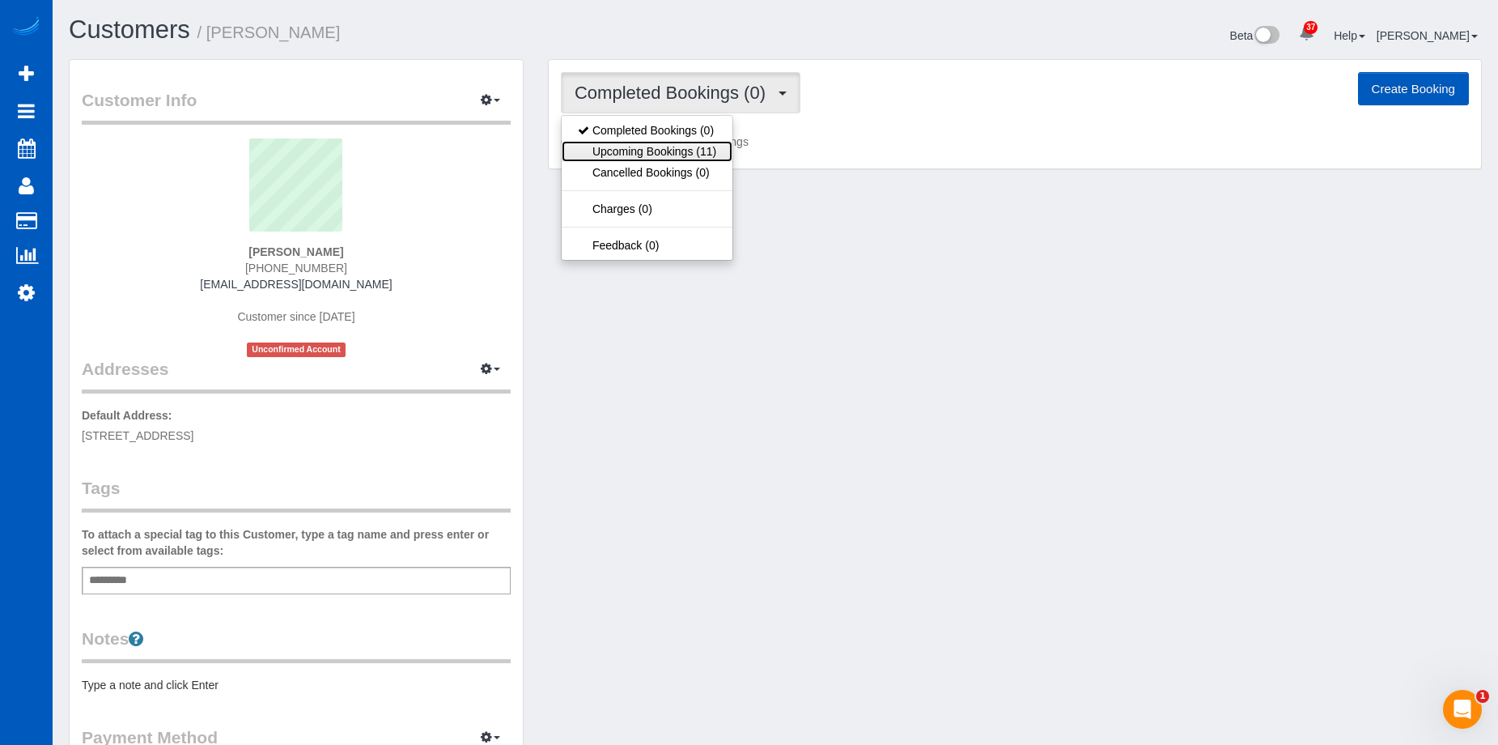
click at [680, 151] on link "Upcoming Bookings (11)" at bounding box center [647, 151] width 171 height 21
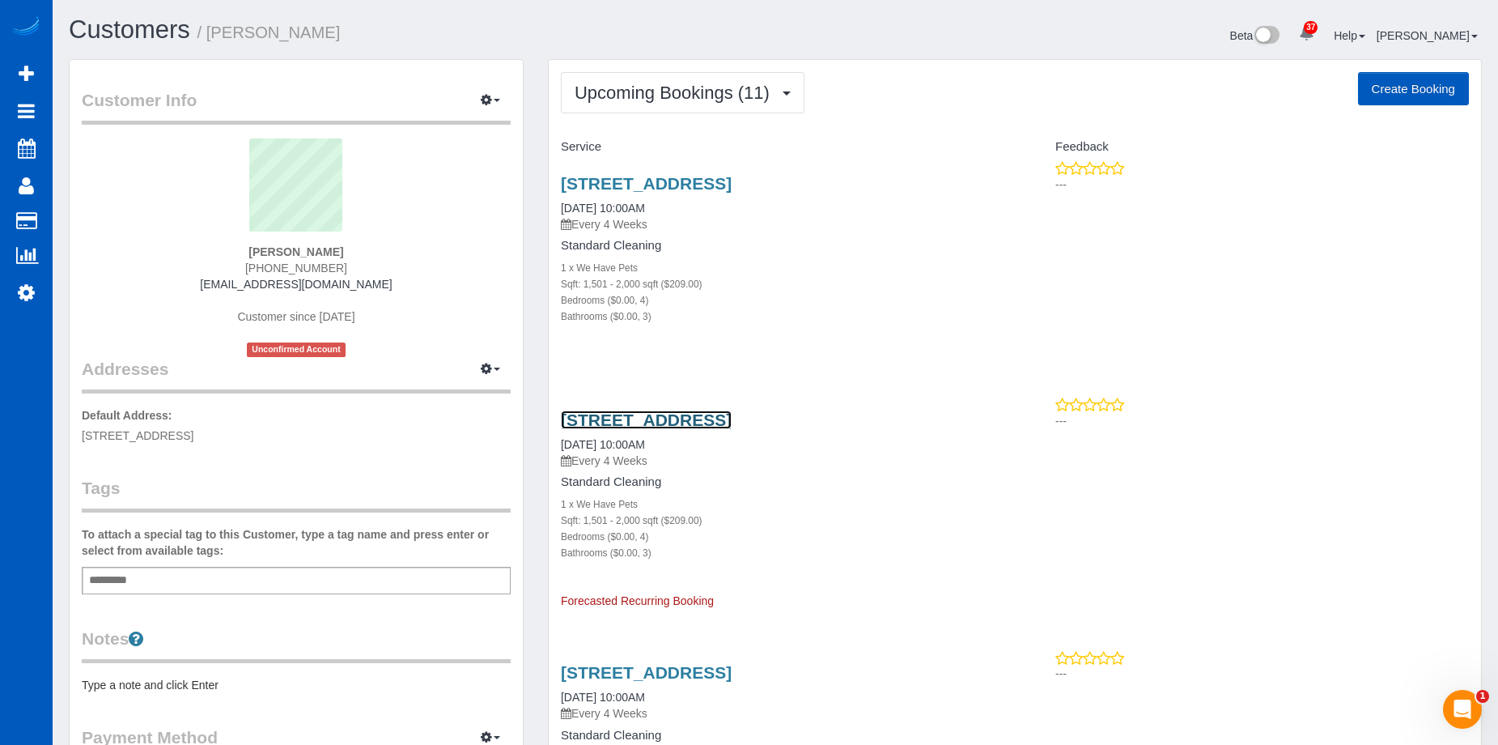
click at [670, 425] on link "[STREET_ADDRESS]" at bounding box center [646, 419] width 171 height 19
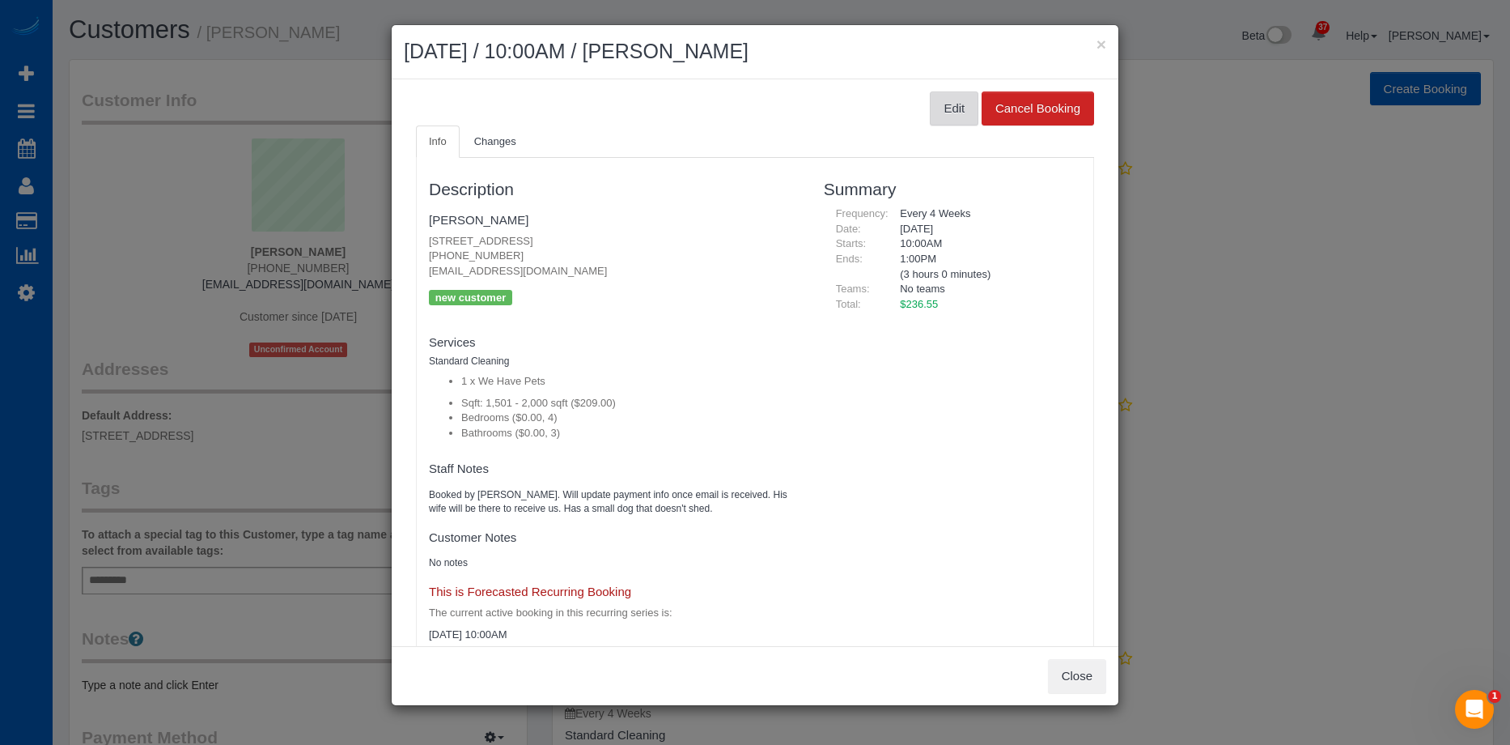
click at [935, 108] on button "Edit" at bounding box center [954, 108] width 49 height 34
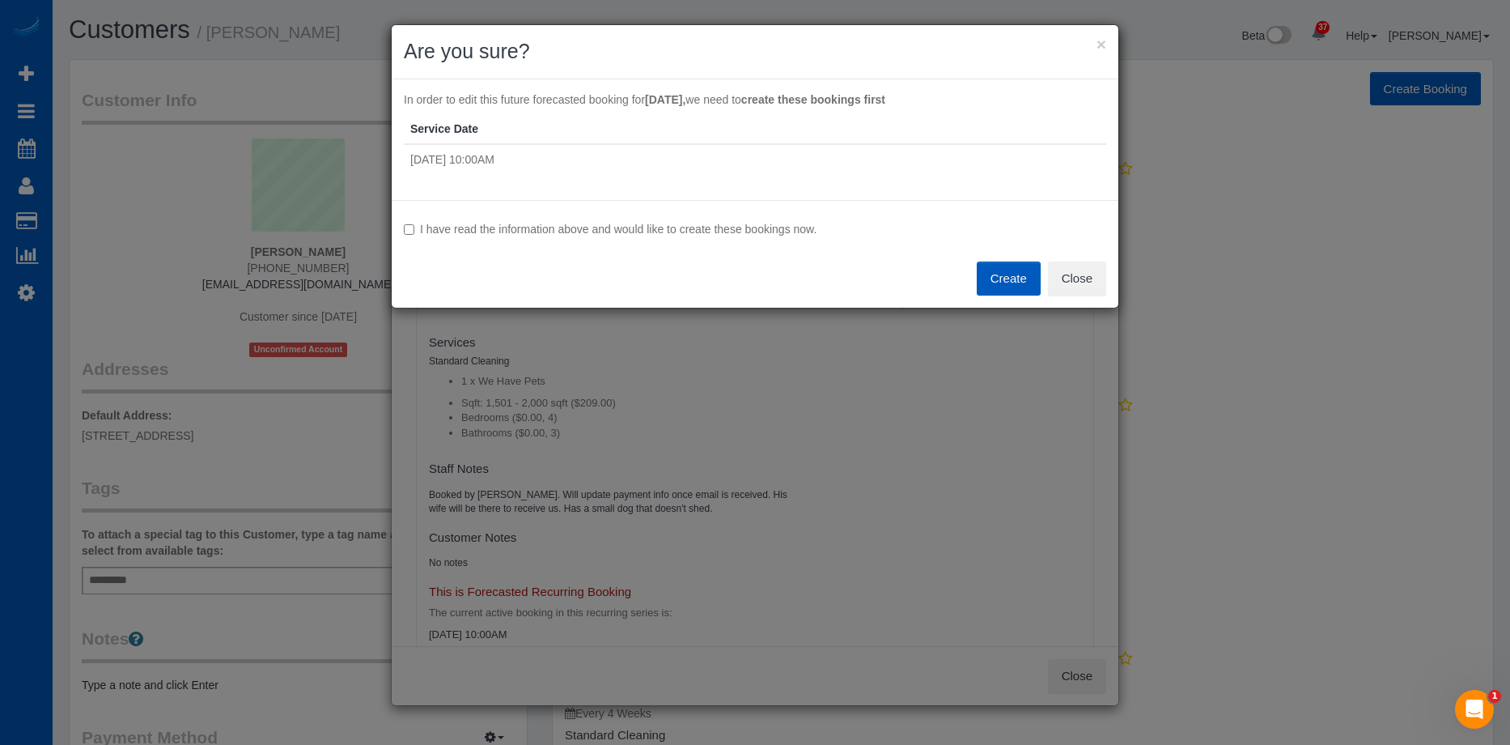
click at [432, 230] on label "I have read the information above and would like to create these bookings now." at bounding box center [755, 229] width 702 height 16
click at [996, 278] on button "Create" at bounding box center [1009, 278] width 64 height 34
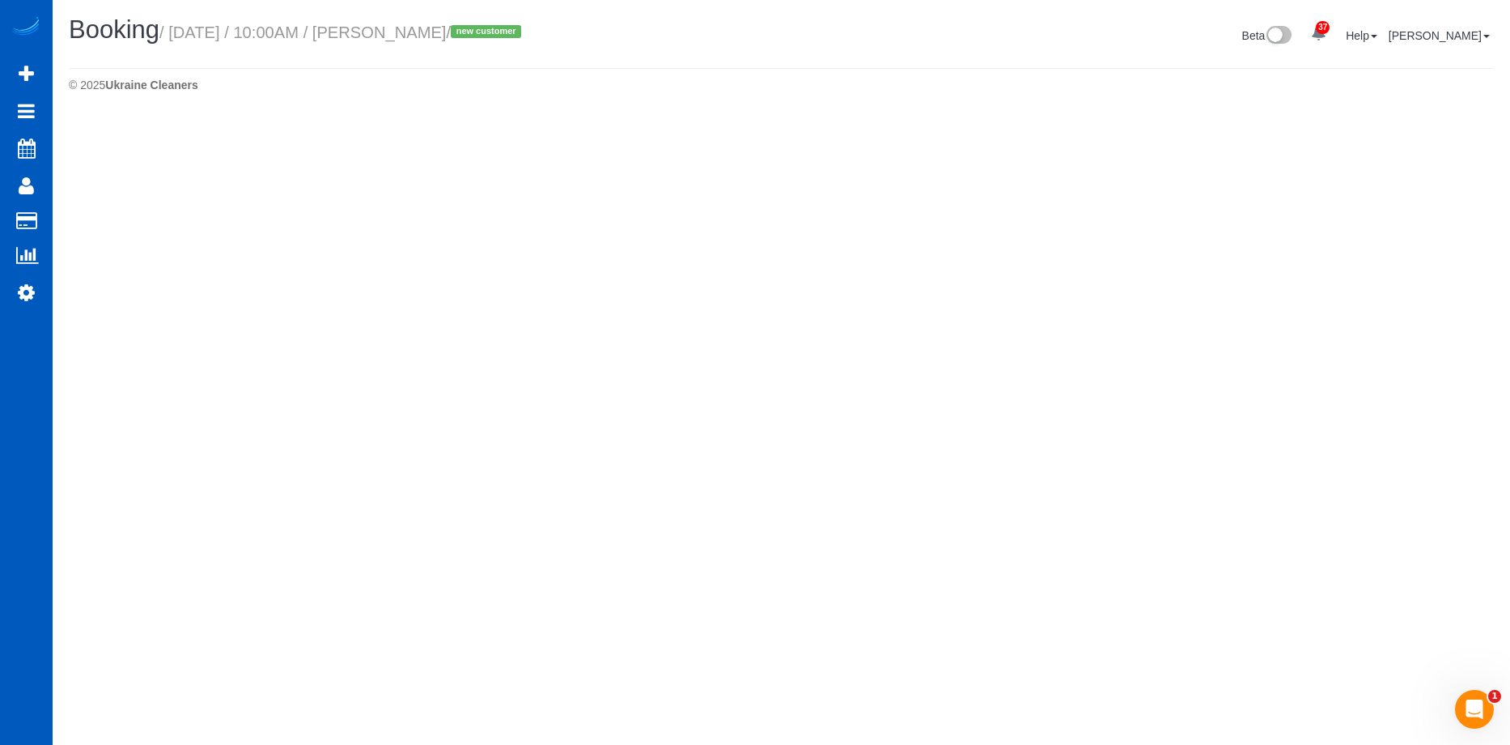
select select "WA"
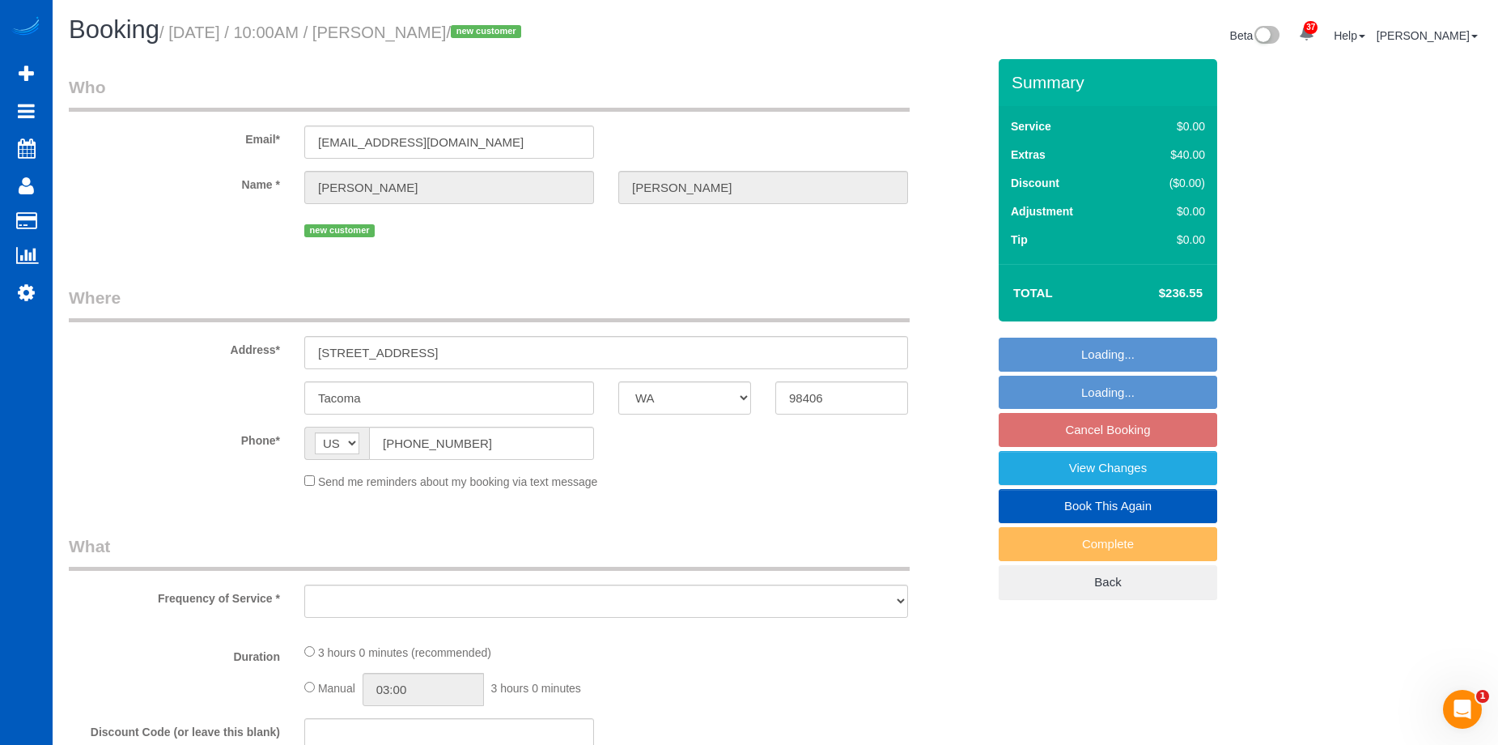
select select "object:5827"
select select "199"
select select "1501"
select select "4"
select select "3"
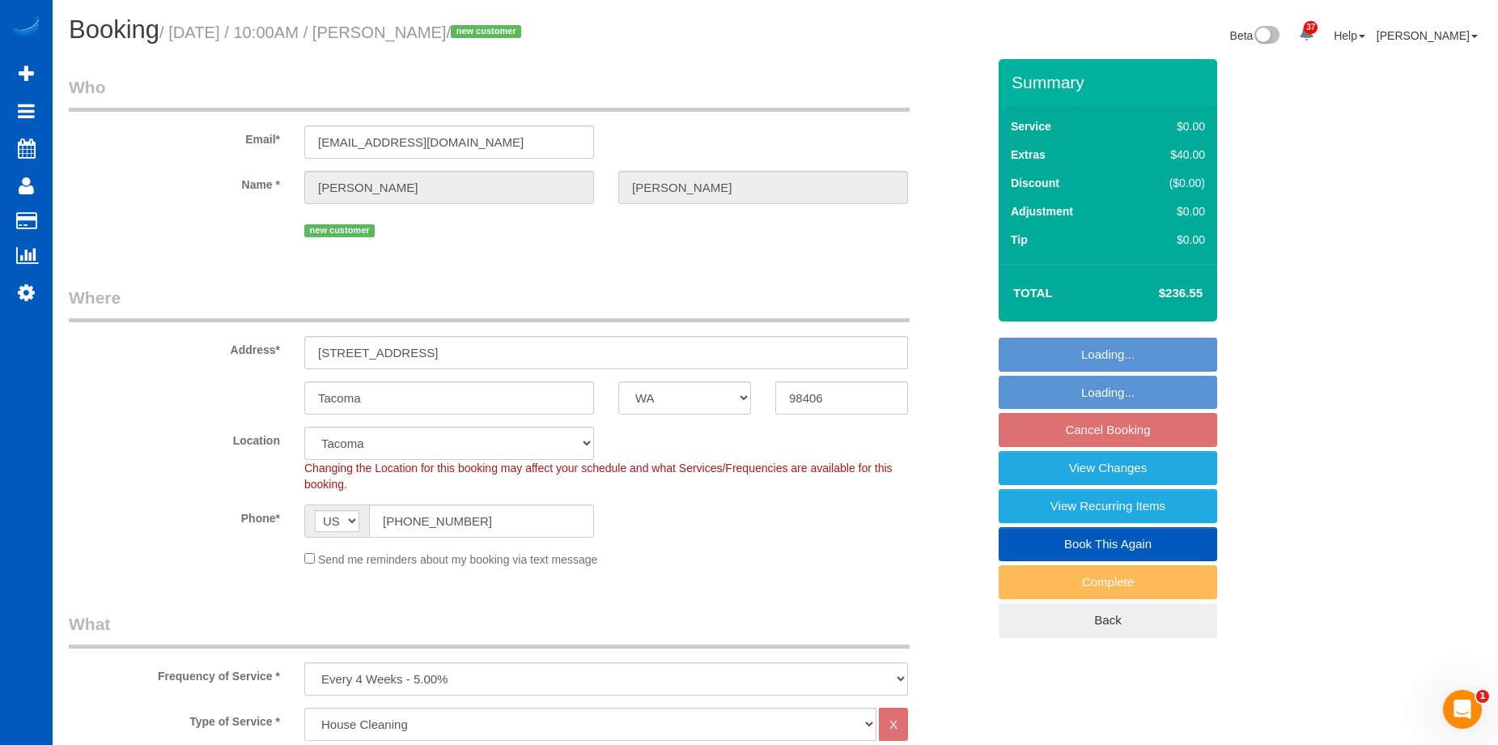
select select "object:6029"
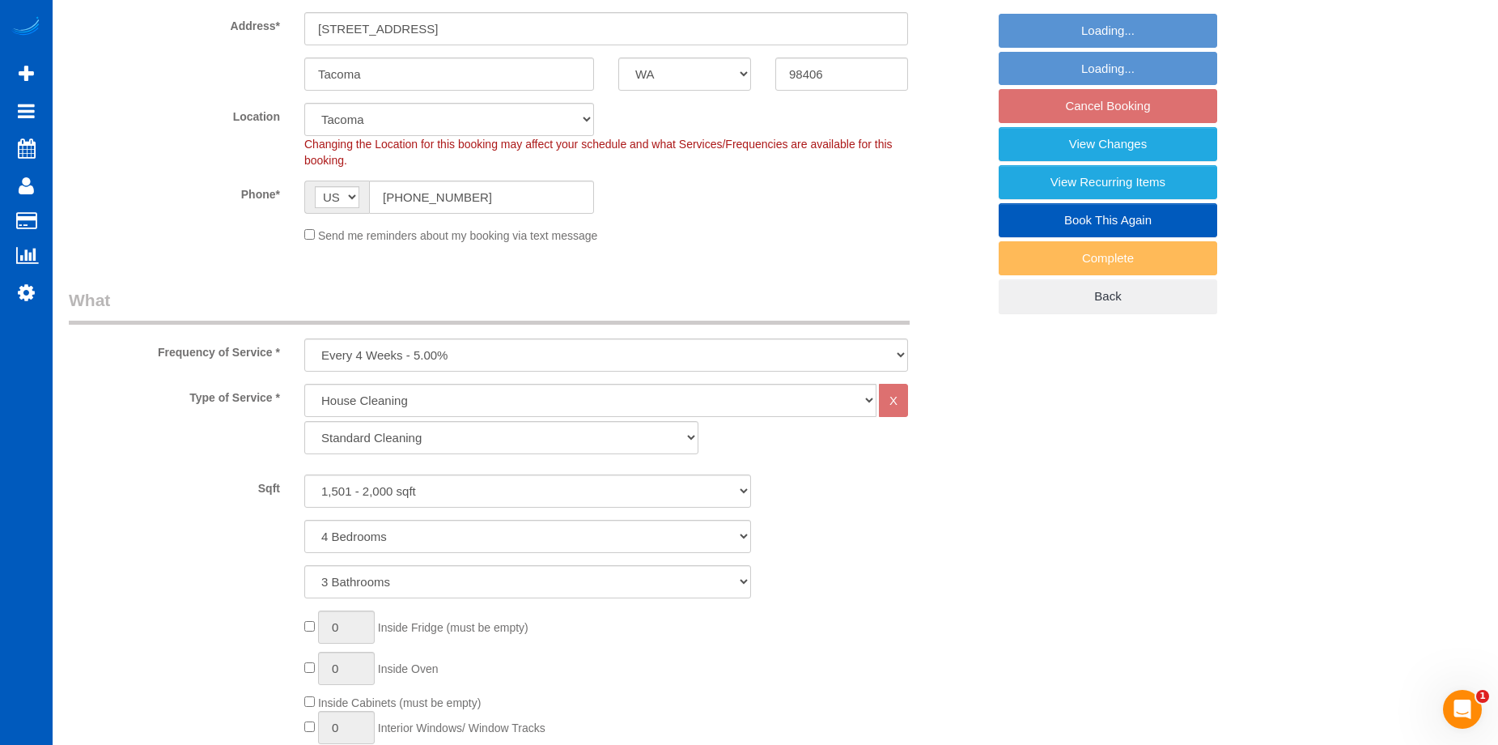
select select "1501"
select select "4"
select select "3"
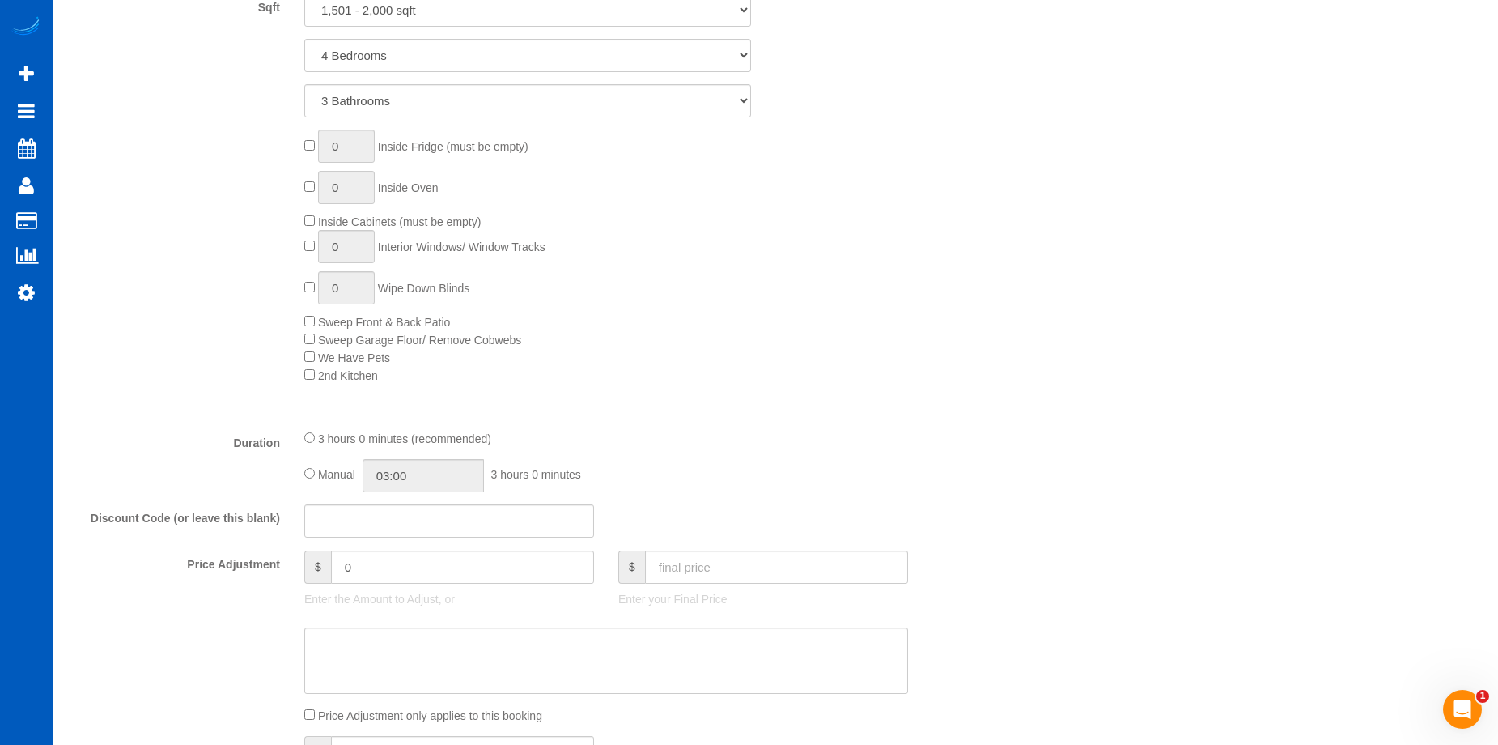
scroll to position [971, 0]
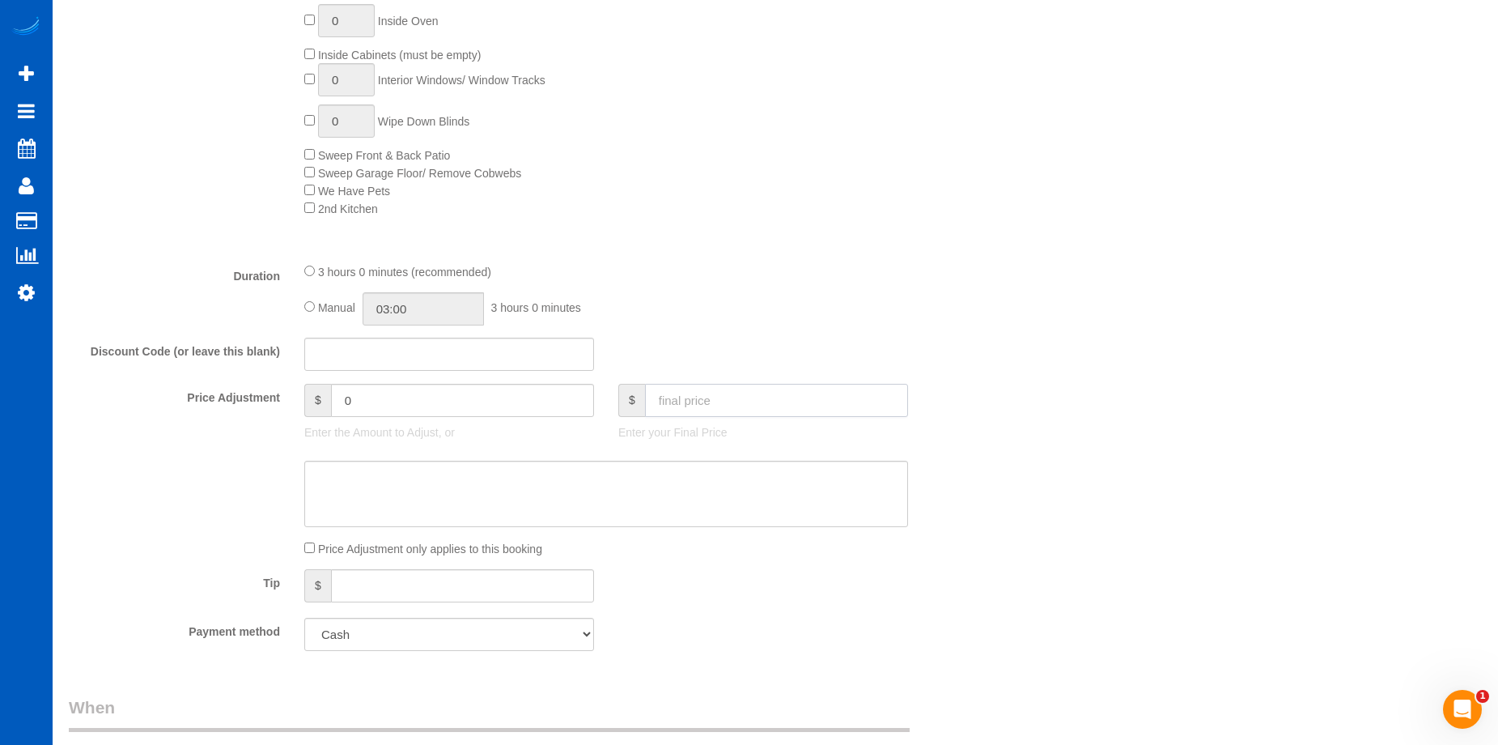
click at [732, 388] on input "text" at bounding box center [776, 400] width 263 height 33
click at [751, 388] on input "text" at bounding box center [776, 400] width 263 height 33
type input "236"
click at [780, 494] on textarea at bounding box center [606, 493] width 604 height 66
type input "-0.55"
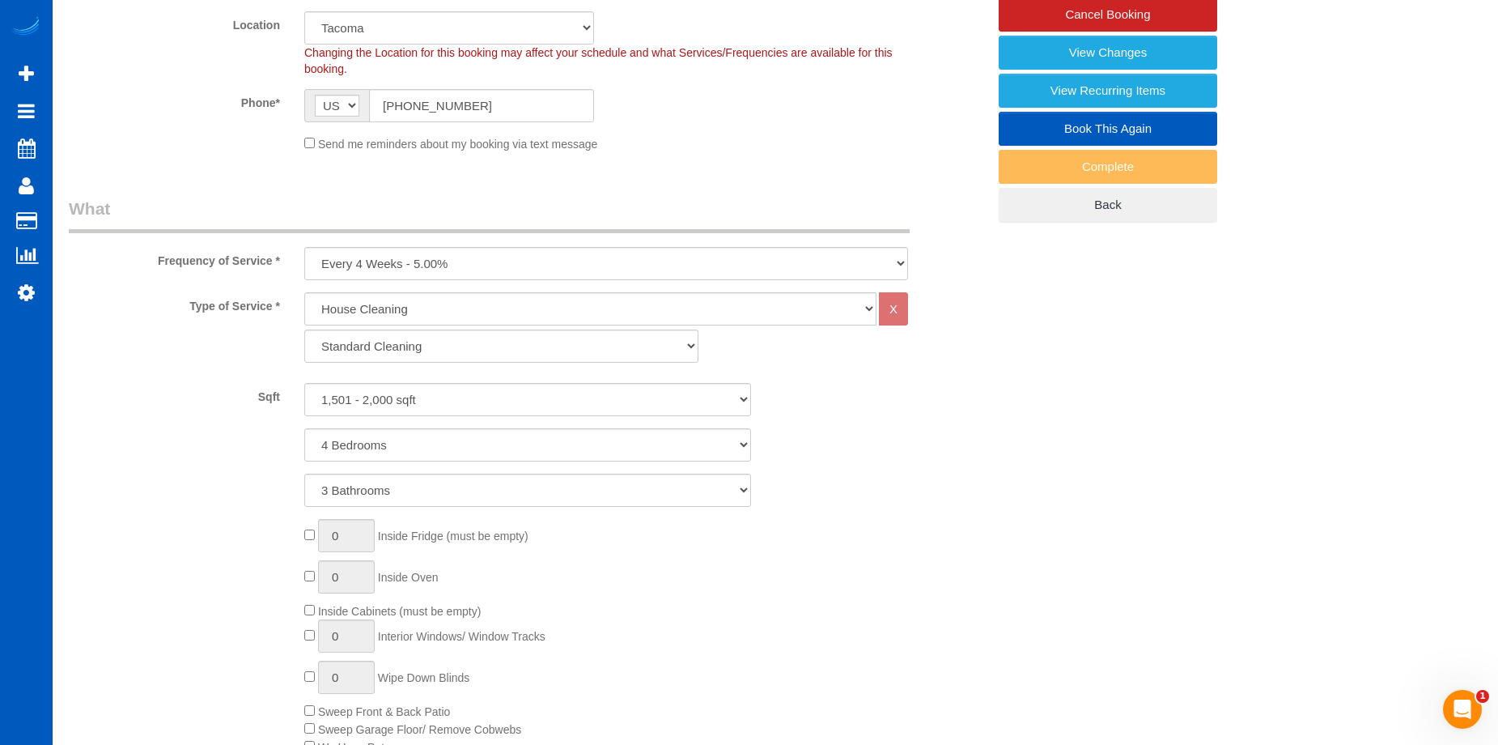
scroll to position [243, 0]
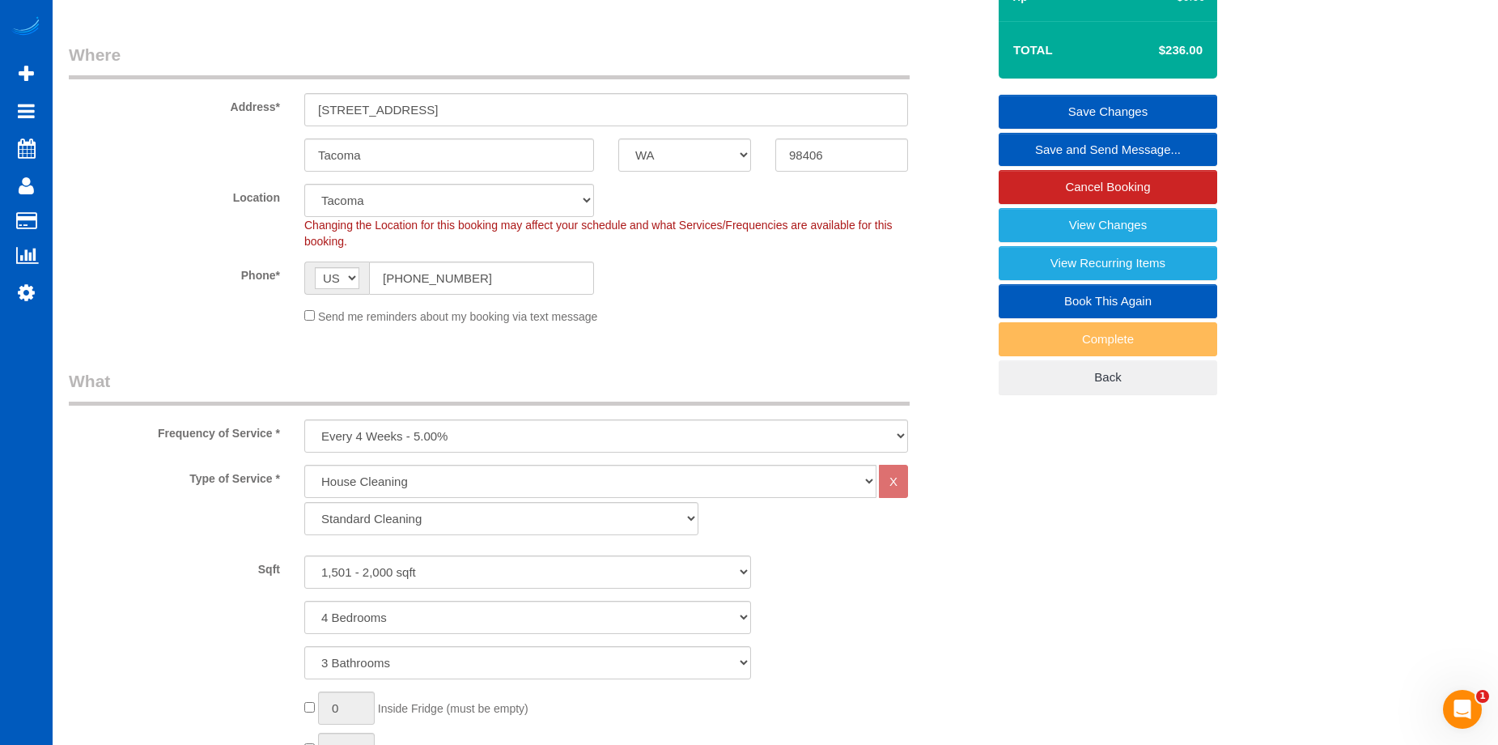
click at [1104, 108] on link "Save Changes" at bounding box center [1108, 112] width 219 height 34
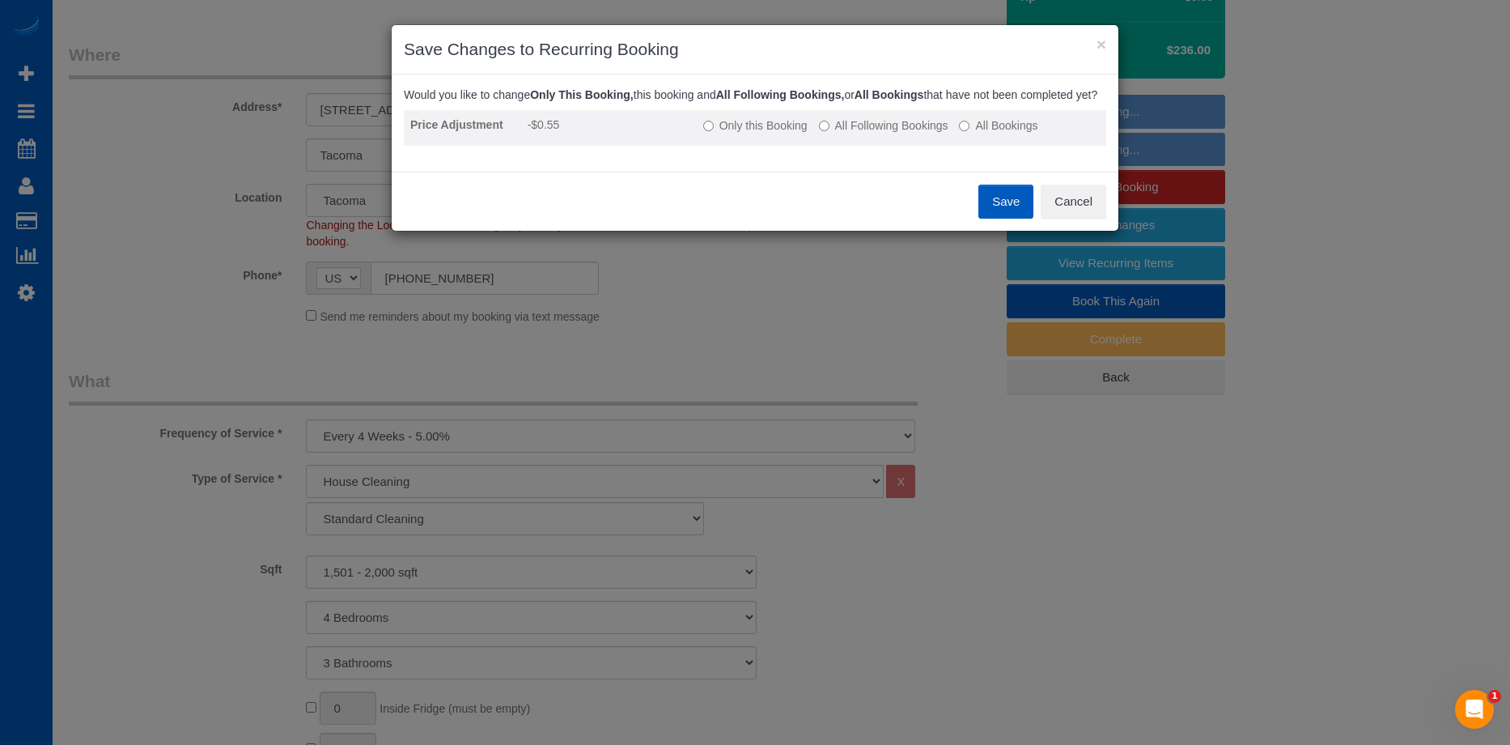
click at [854, 134] on label "All Following Bookings" at bounding box center [883, 125] width 129 height 16
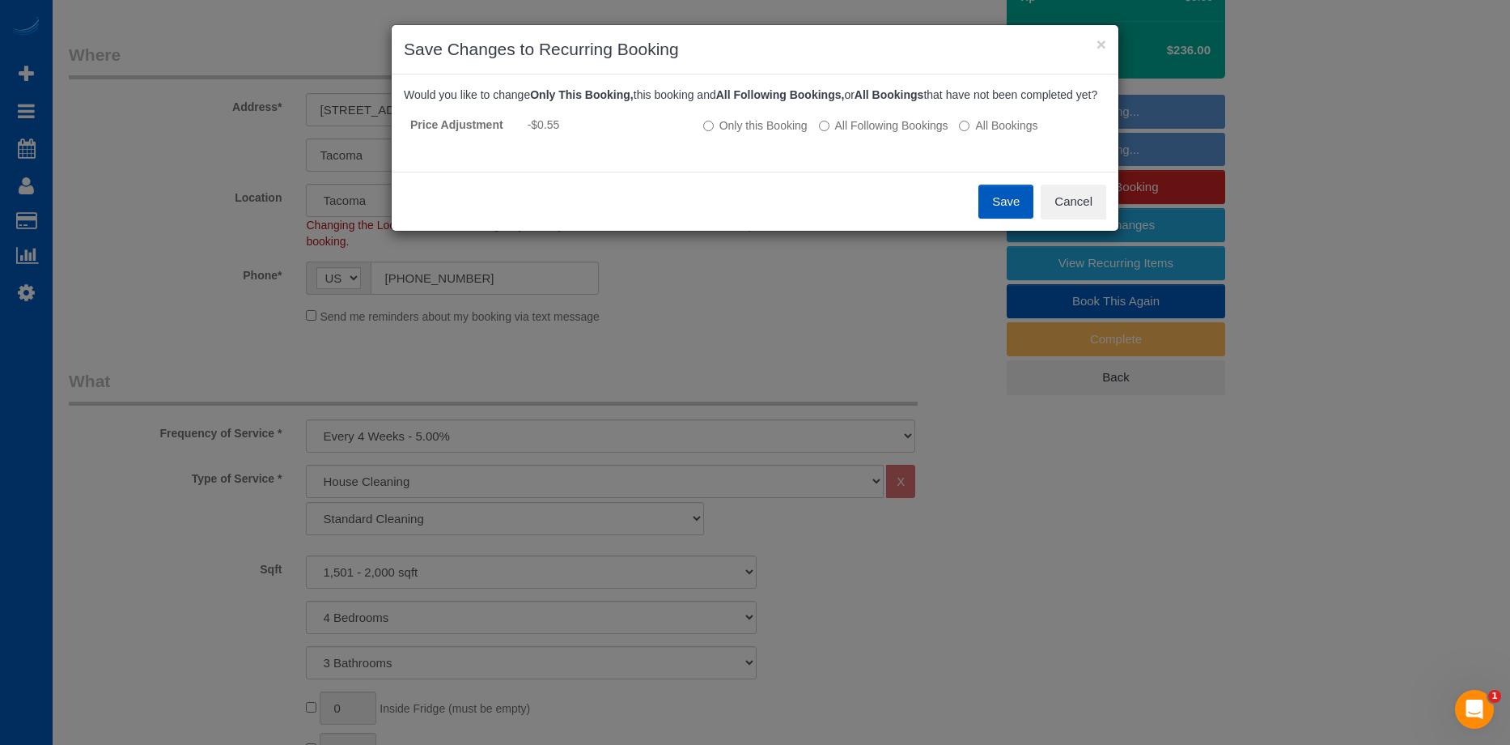
click at [1003, 219] on button "Save" at bounding box center [1005, 202] width 55 height 34
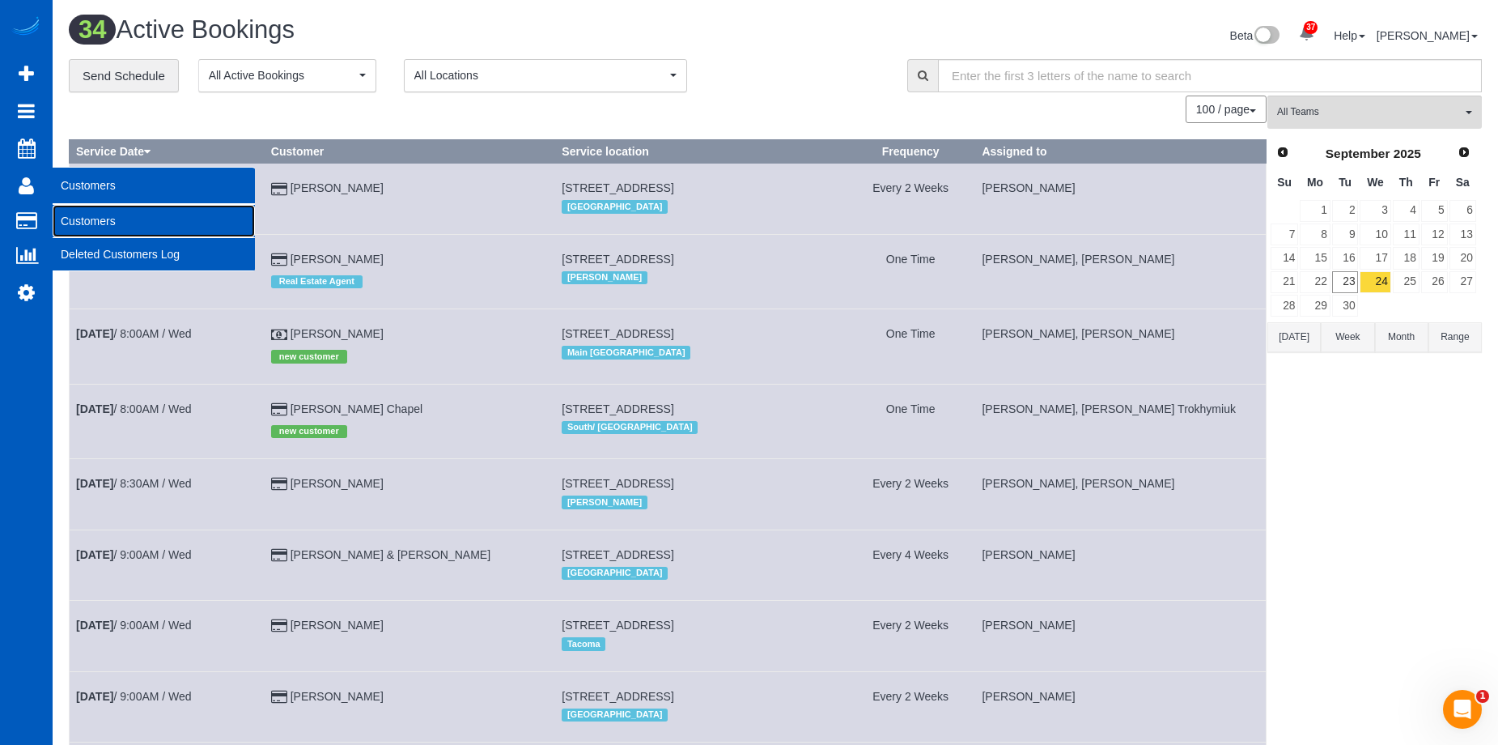
click at [67, 214] on link "Customers" at bounding box center [154, 221] width 202 height 32
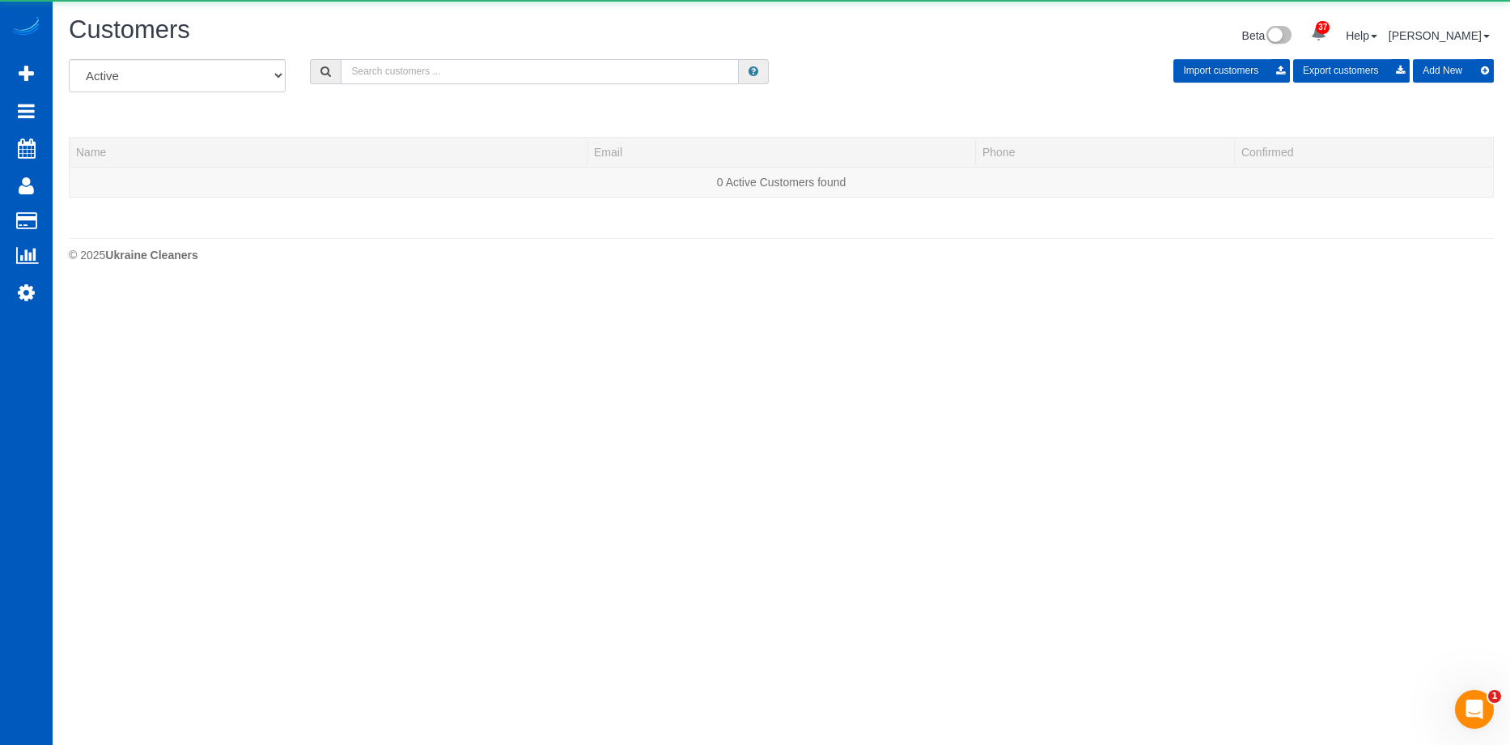
click at [420, 70] on input "text" at bounding box center [540, 71] width 398 height 25
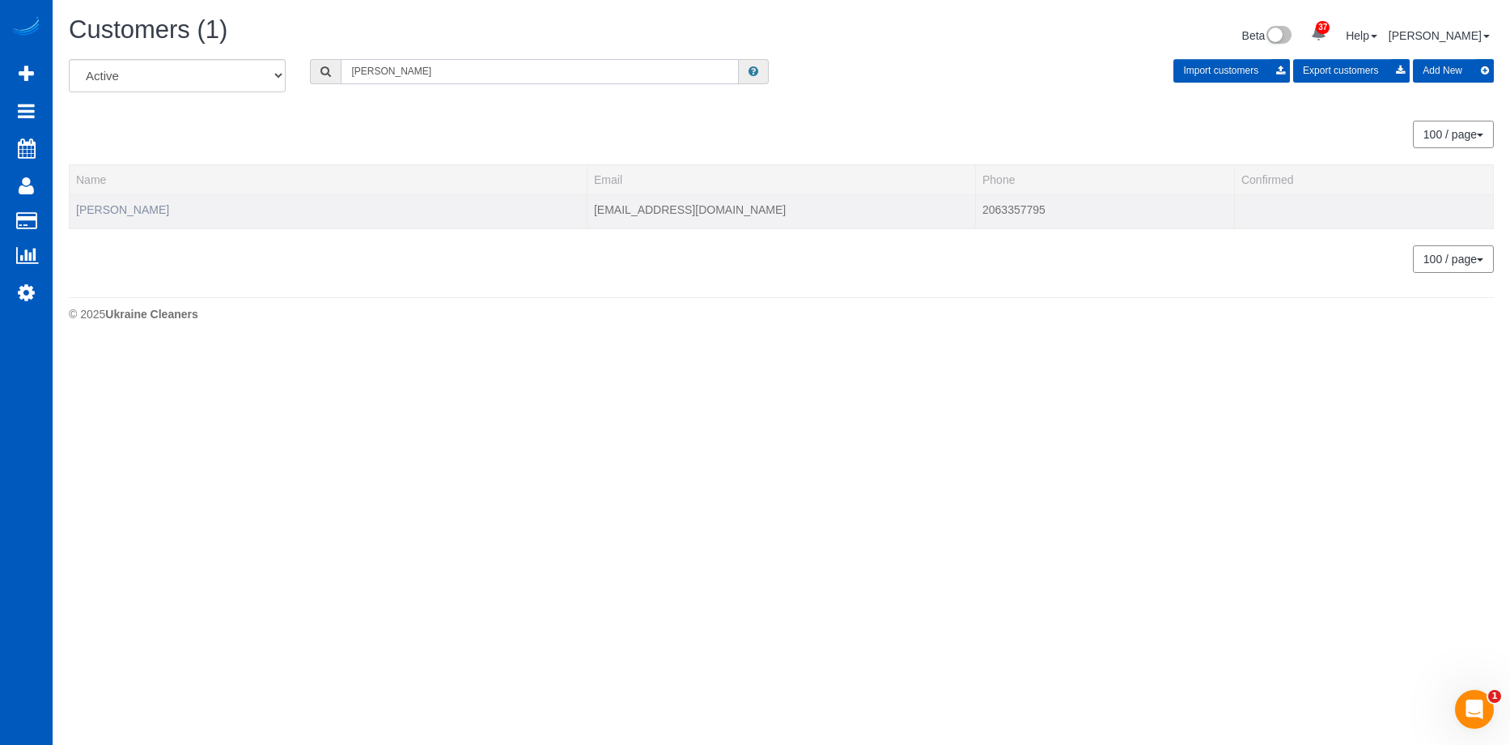
type input "Patrick Sa"
click at [104, 203] on link "Patrick Sa" at bounding box center [122, 209] width 93 height 13
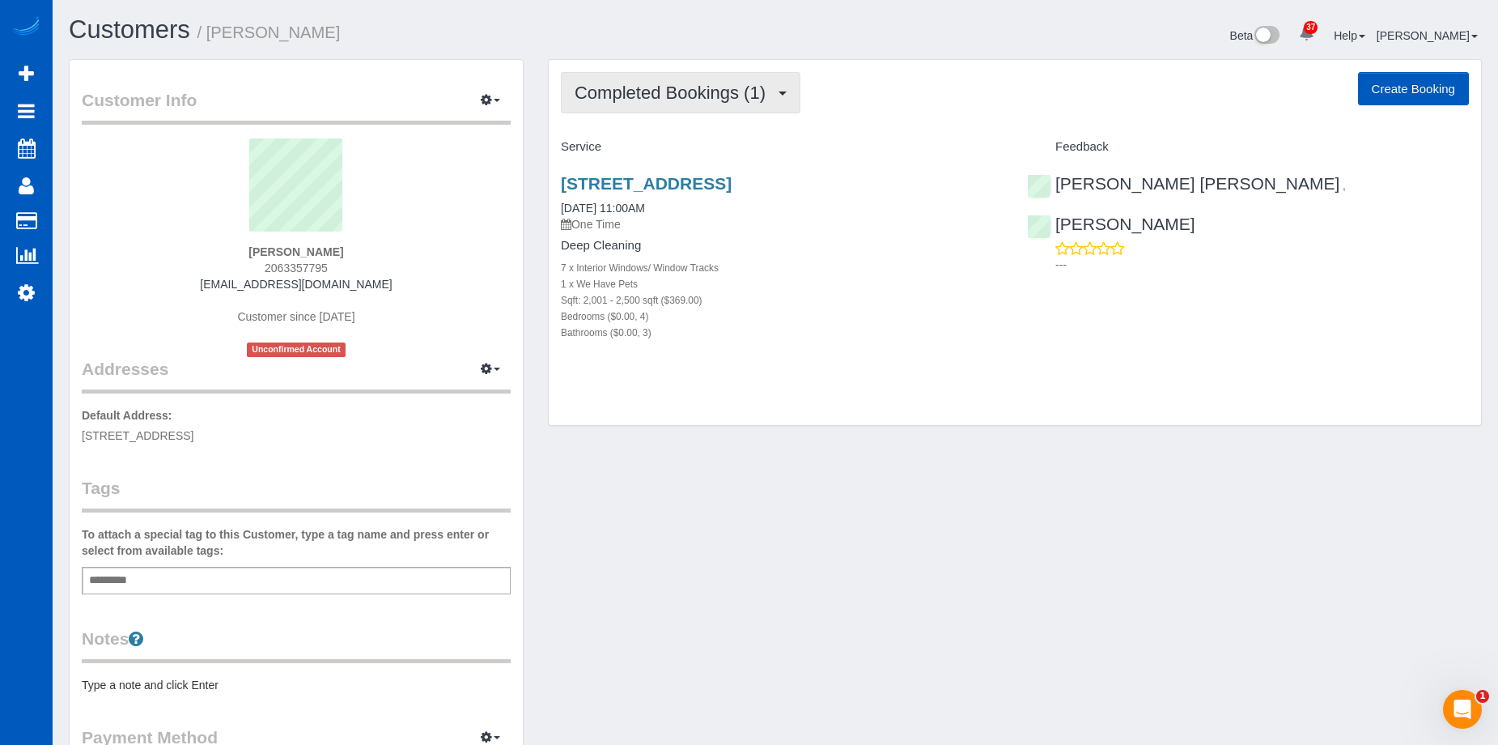
click at [663, 92] on span "Completed Bookings (1)" at bounding box center [674, 93] width 199 height 20
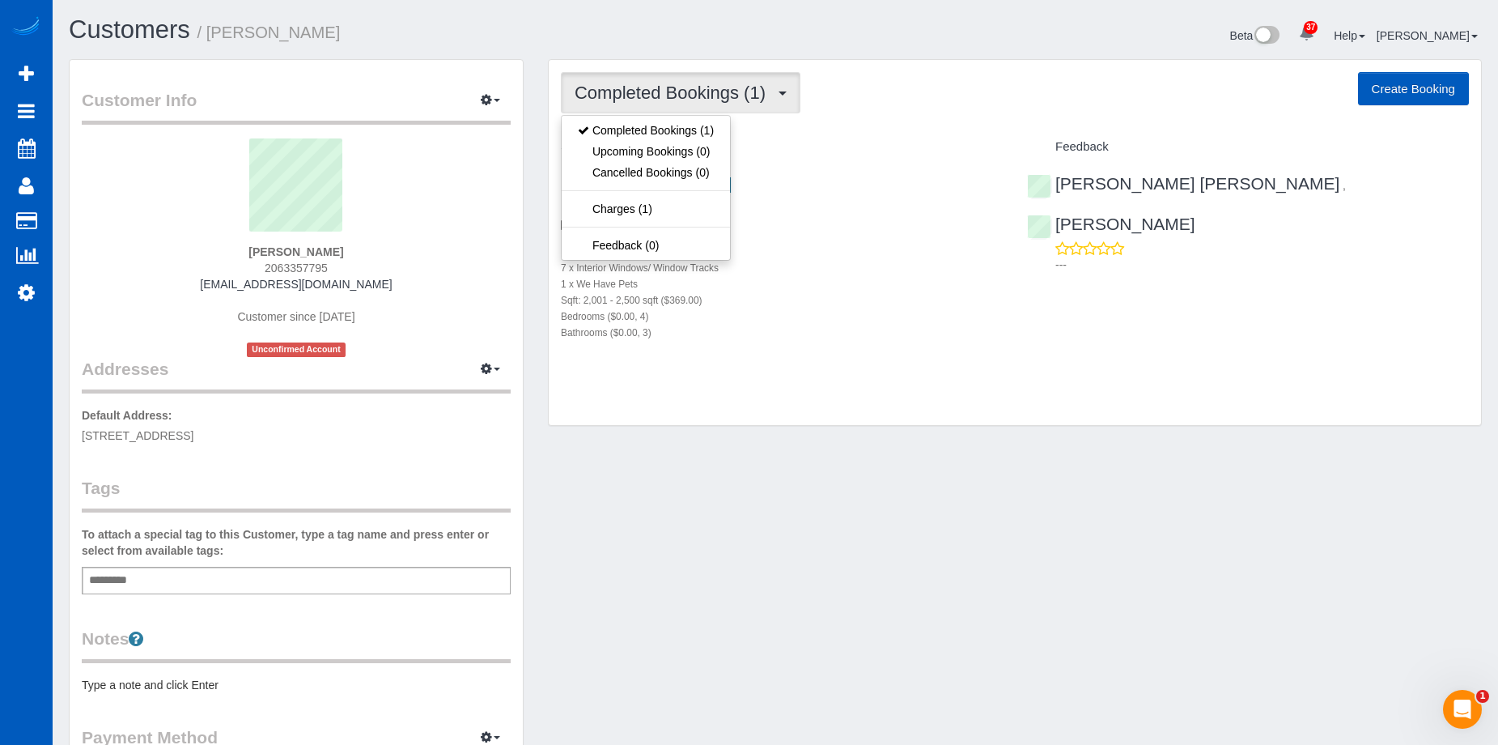
click at [663, 92] on span "Completed Bookings (1)" at bounding box center [674, 93] width 199 height 20
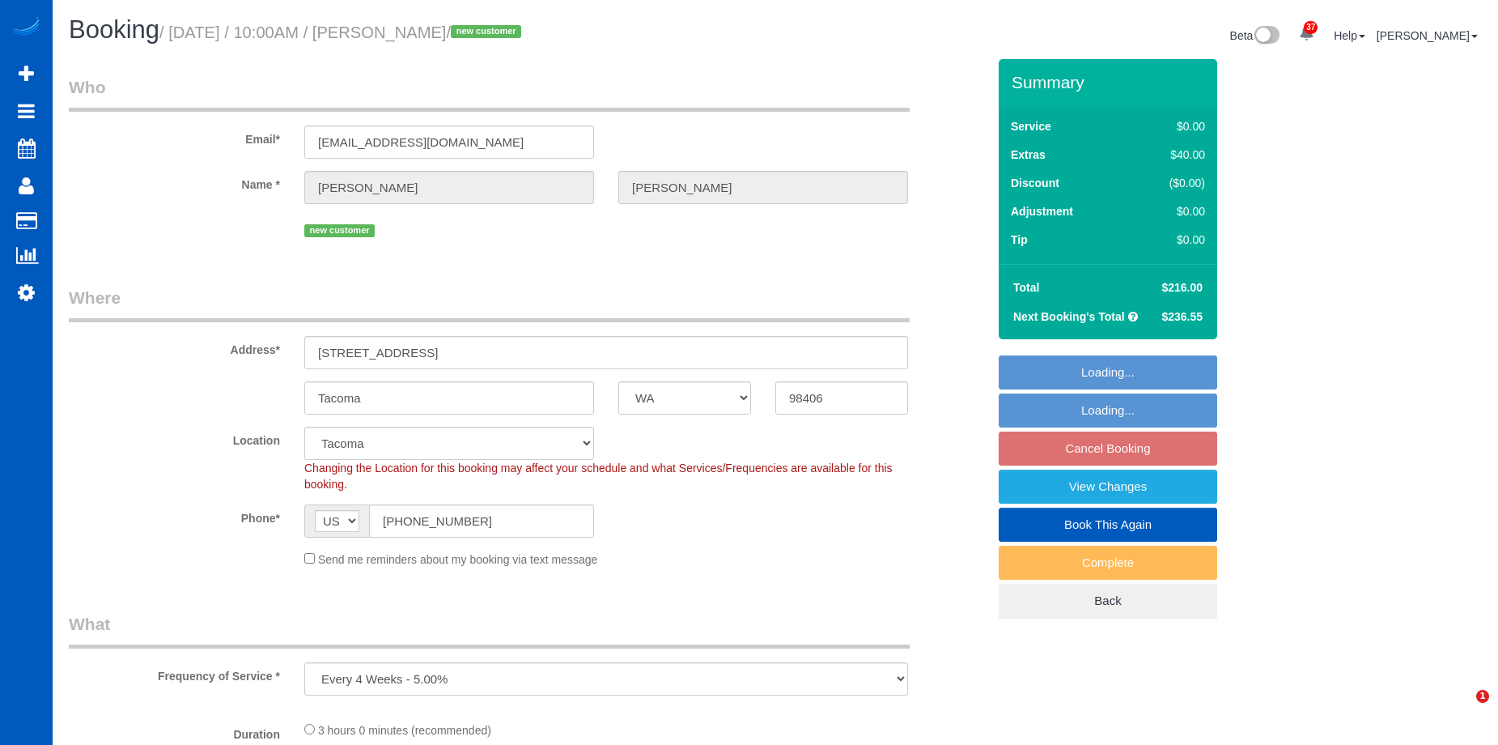
select select "WA"
select select "199"
select select "1501"
select select "4"
select select "3"
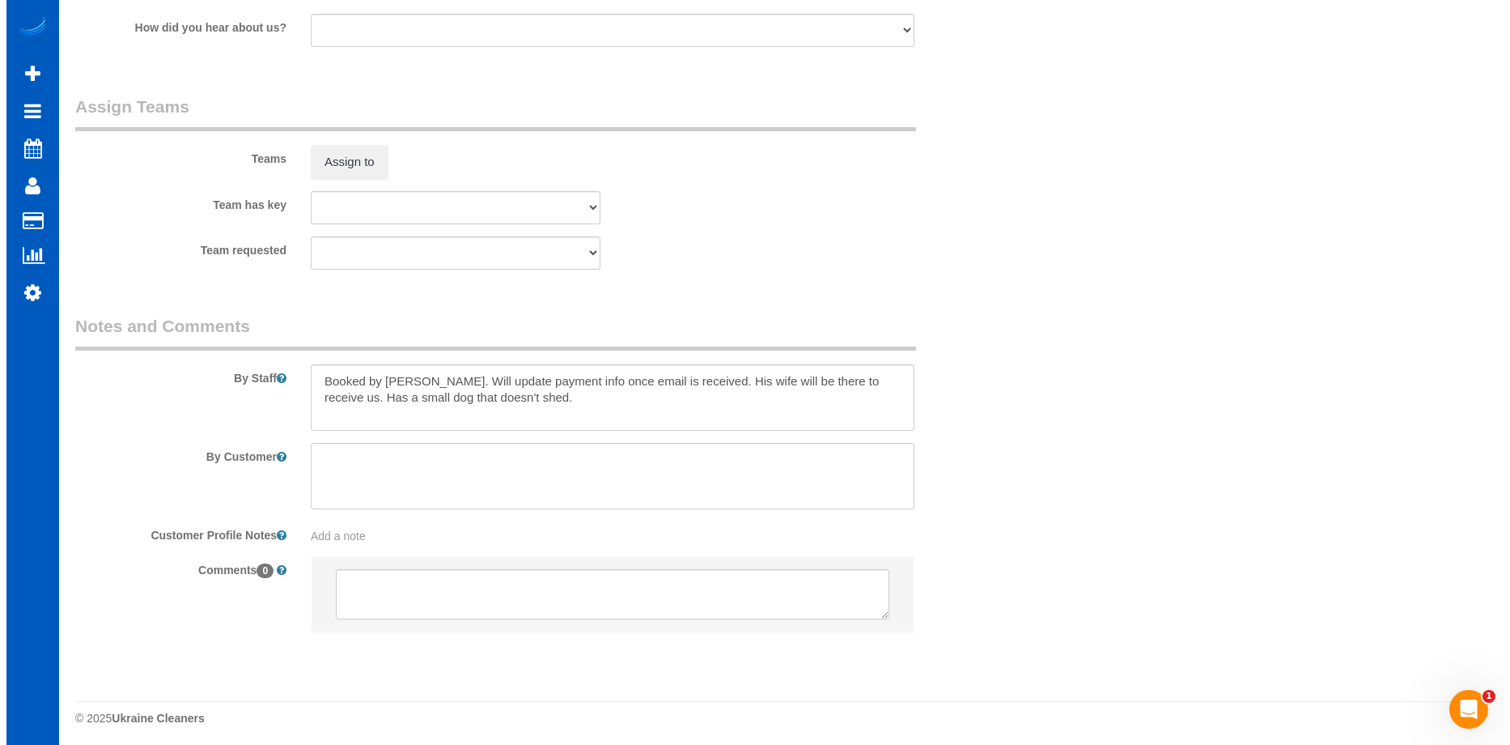
scroll to position [2194, 0]
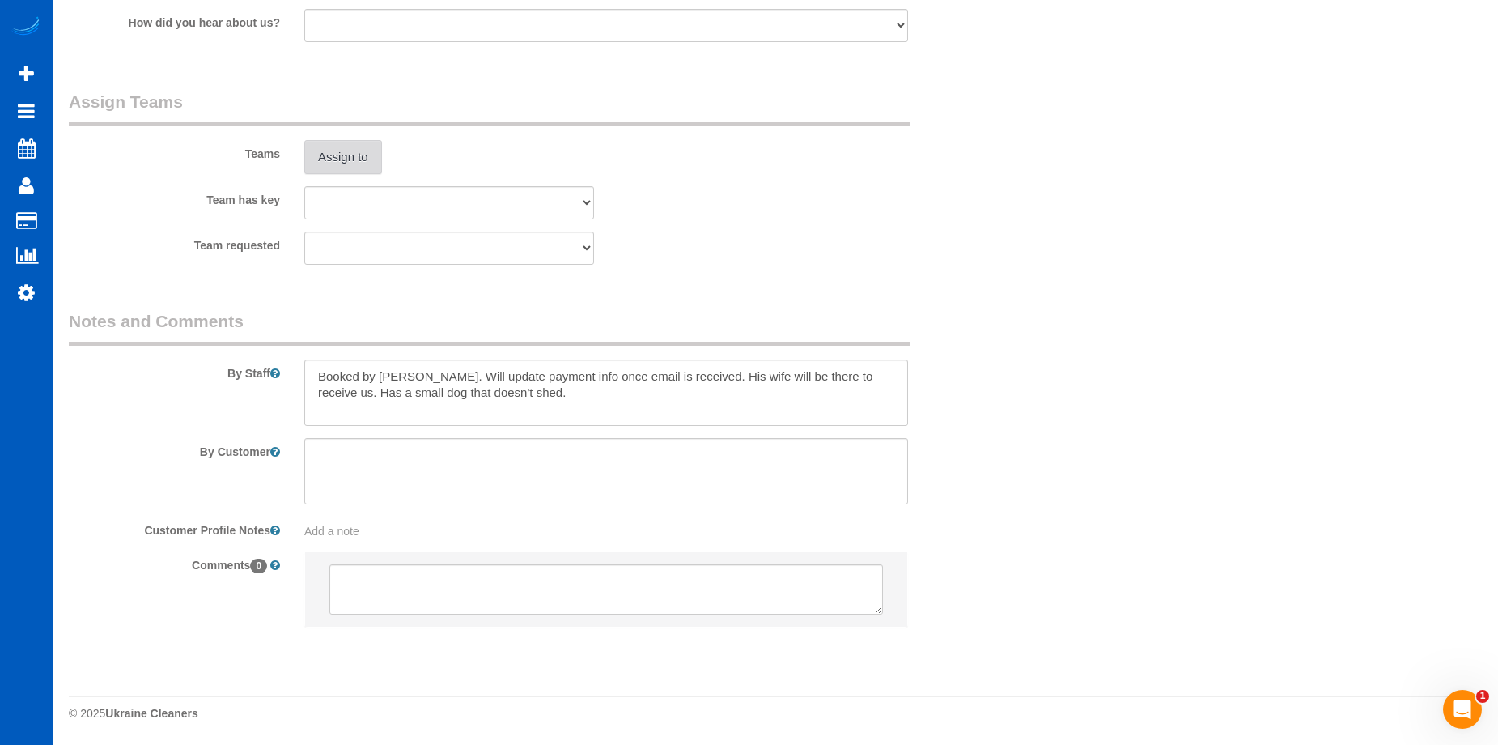
click at [341, 158] on button "Assign to" at bounding box center [343, 157] width 78 height 34
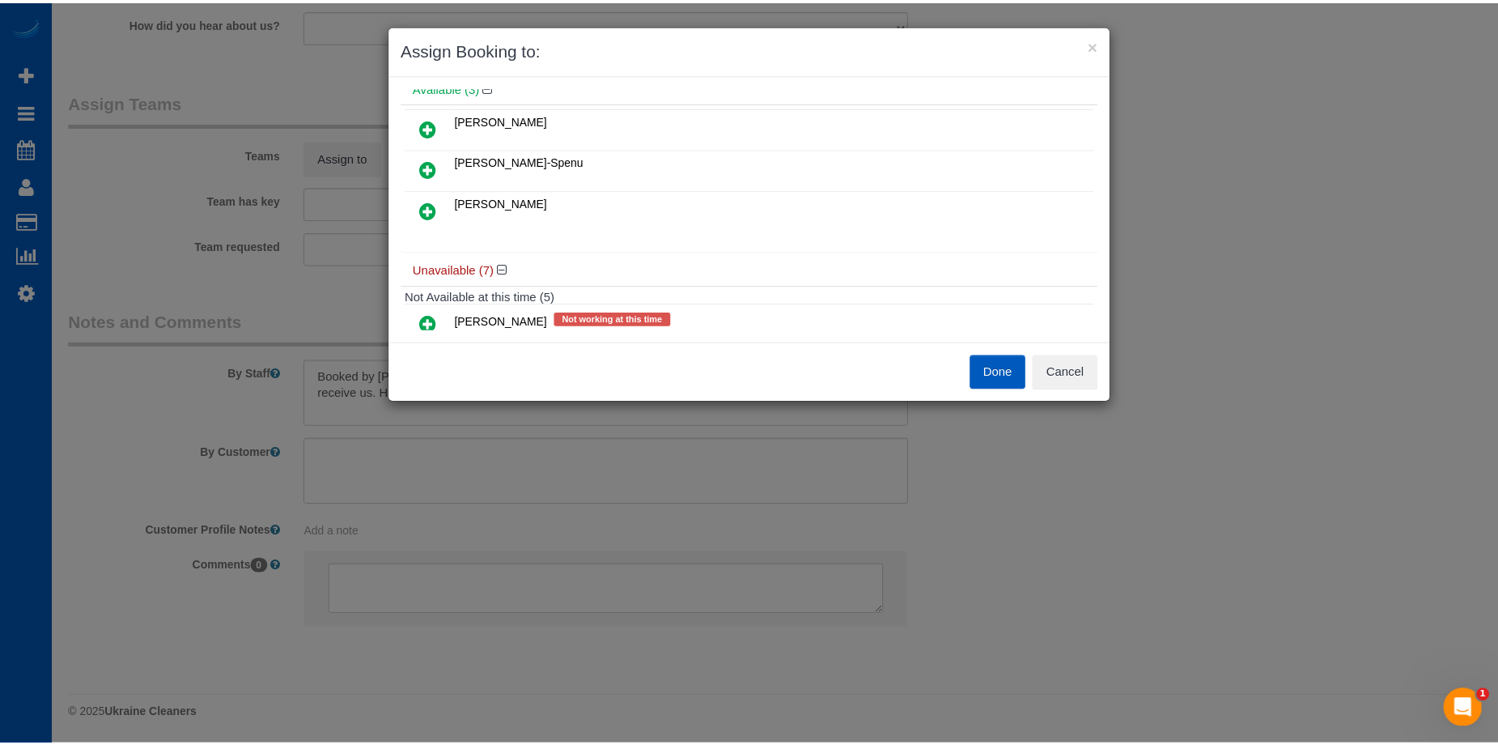
scroll to position [0, 0]
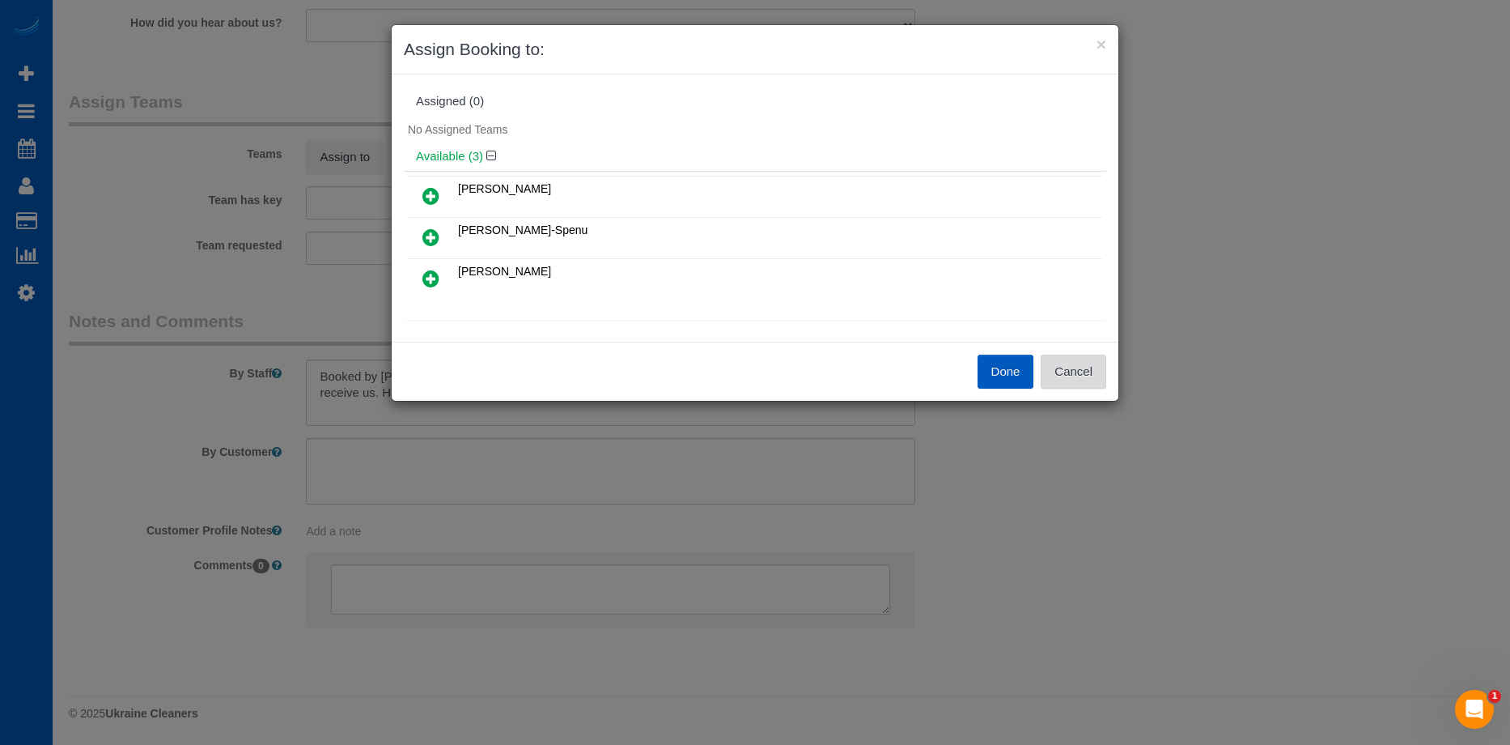
click at [1084, 381] on button "Cancel" at bounding box center [1074, 371] width 66 height 34
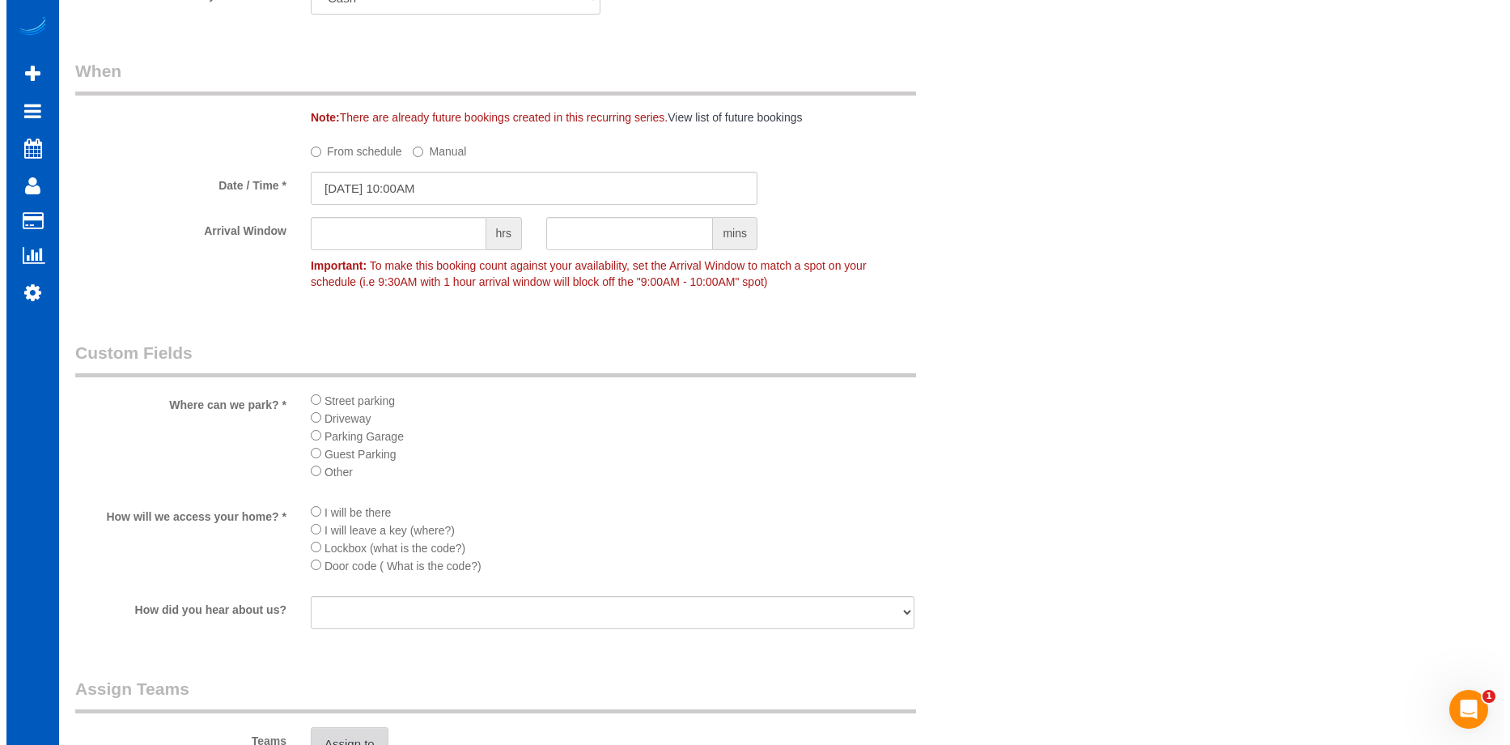
scroll to position [1870, 0]
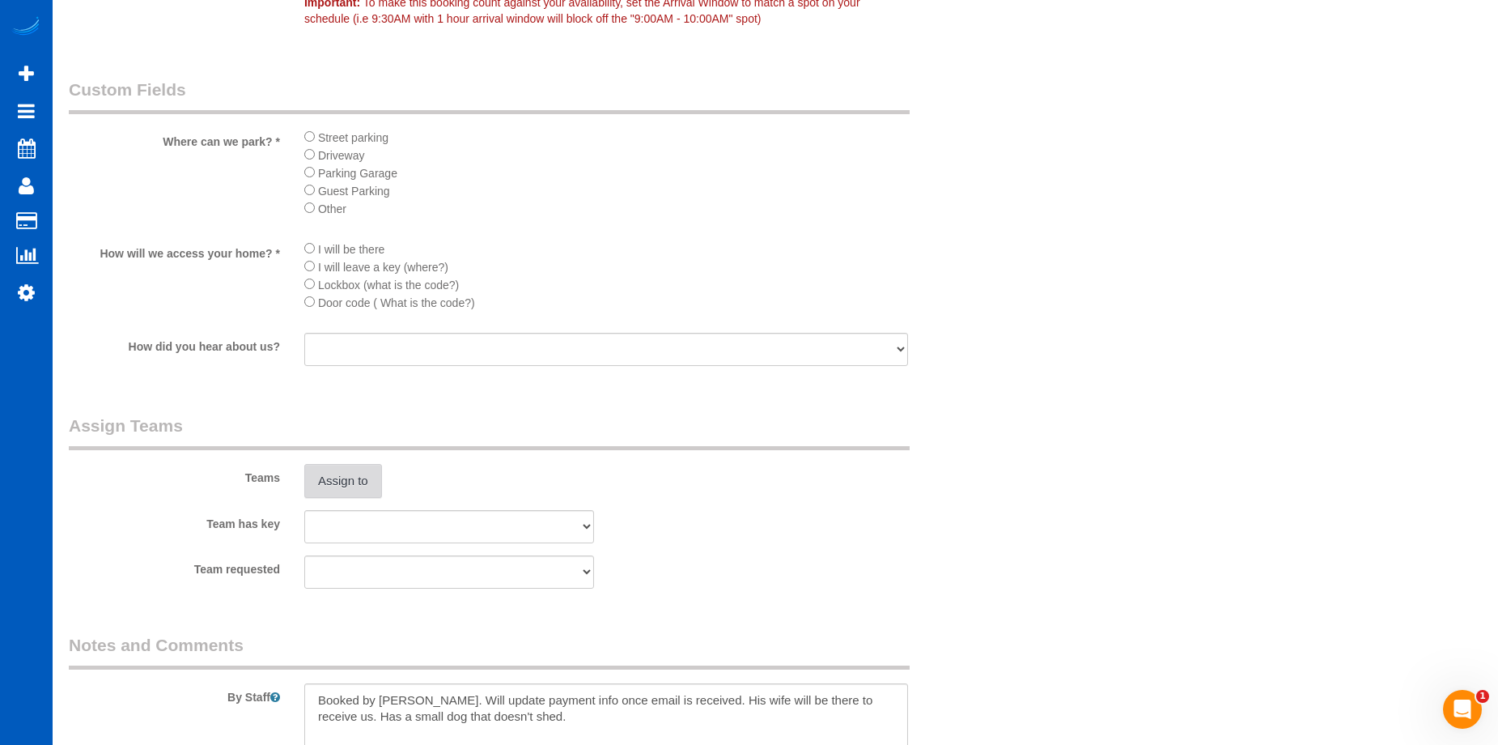
click at [353, 477] on button "Assign to" at bounding box center [343, 481] width 78 height 34
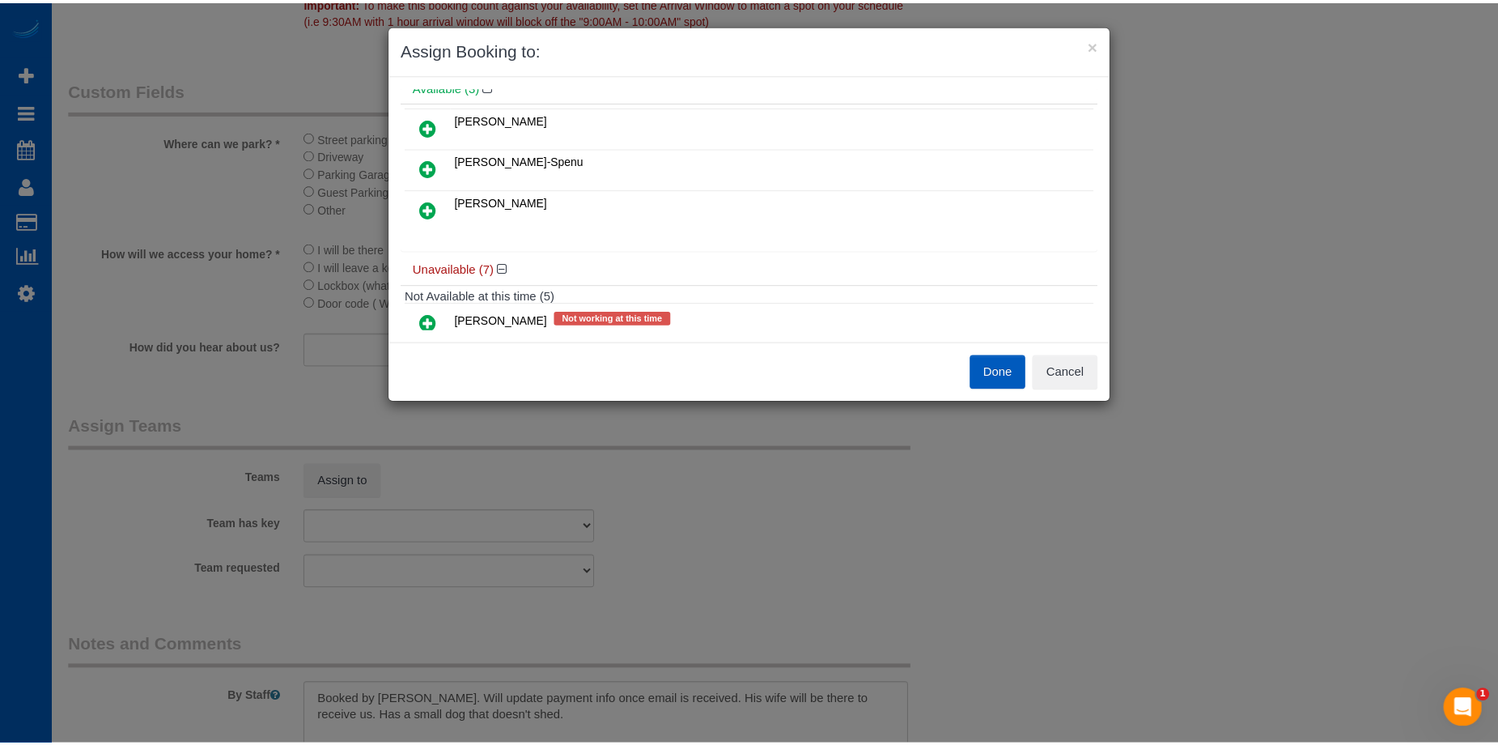
scroll to position [0, 0]
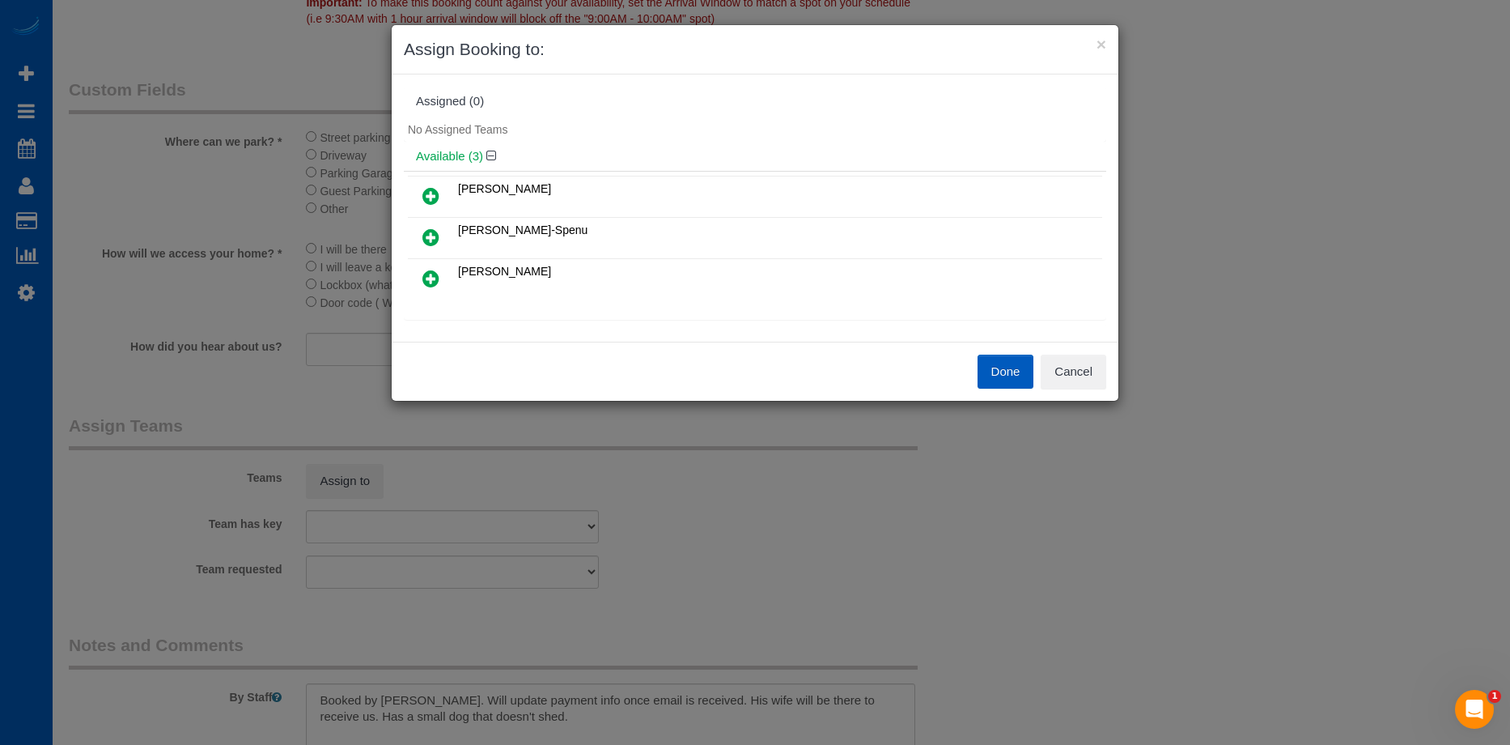
click at [417, 194] on link at bounding box center [431, 196] width 38 height 32
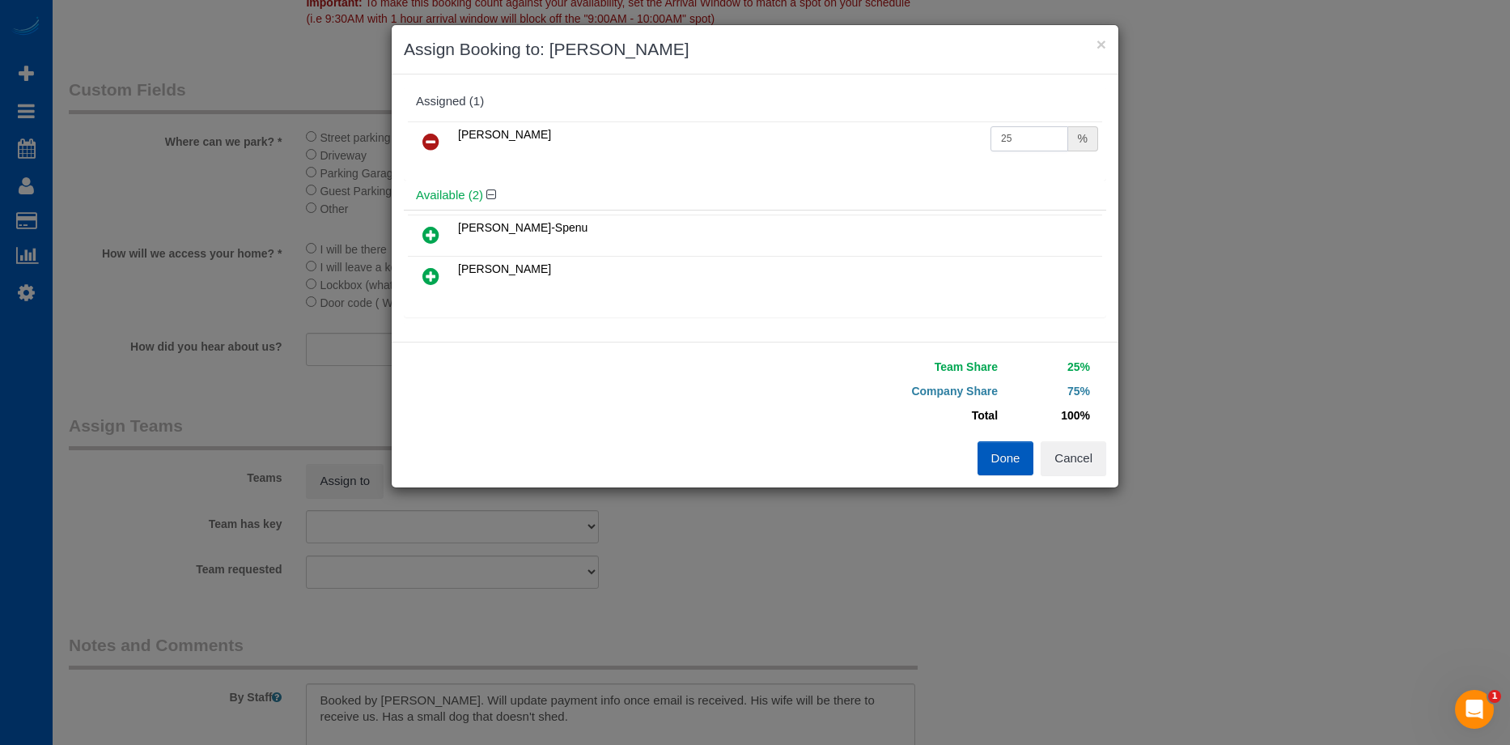
click at [1047, 133] on input "25" at bounding box center [1030, 138] width 78 height 25
drag, startPoint x: 1034, startPoint y: 132, endPoint x: 862, endPoint y: 137, distance: 172.4
click at [862, 137] on tr "Alina Kruchok 25 %" at bounding box center [755, 141] width 694 height 41
type input "50"
click at [996, 466] on button "Done" at bounding box center [1006, 458] width 57 height 34
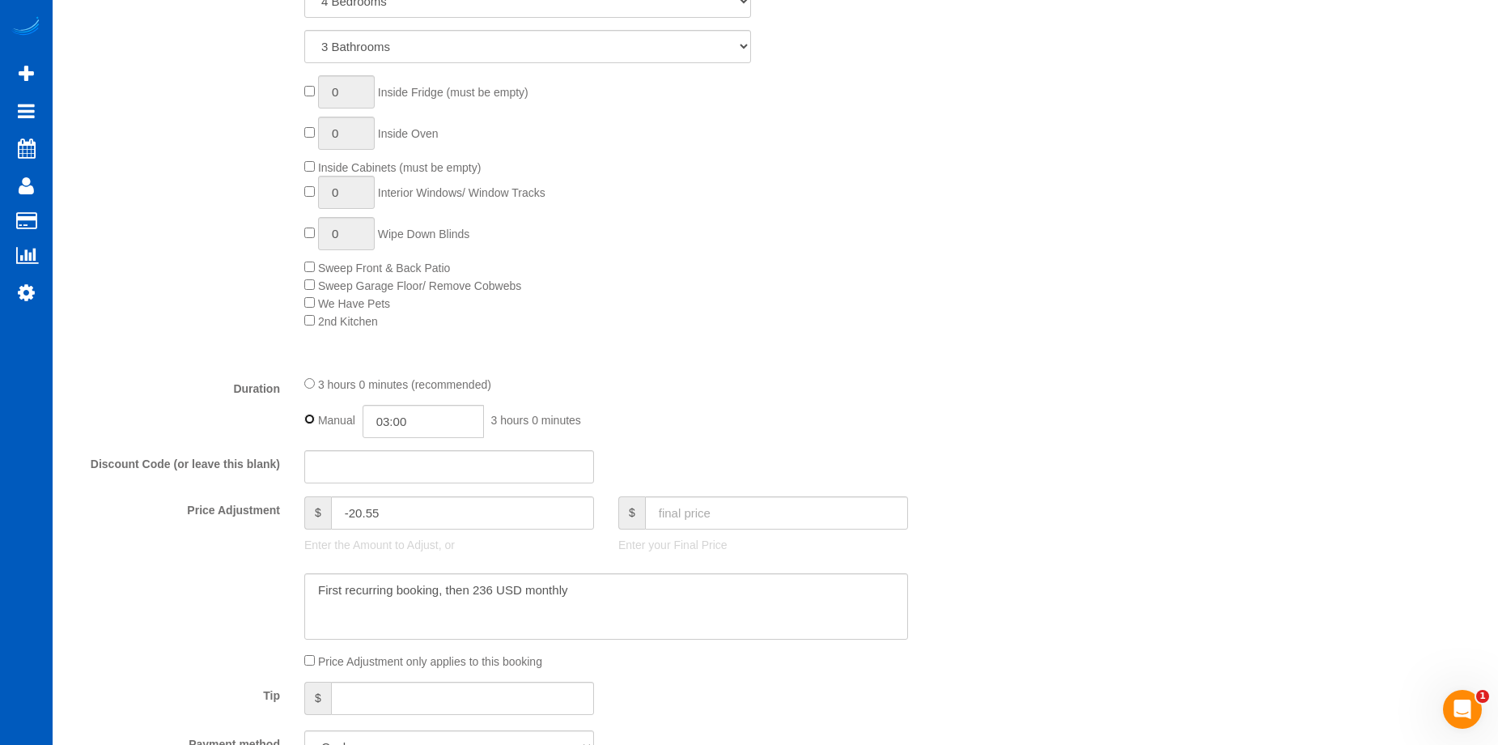
scroll to position [899, 0]
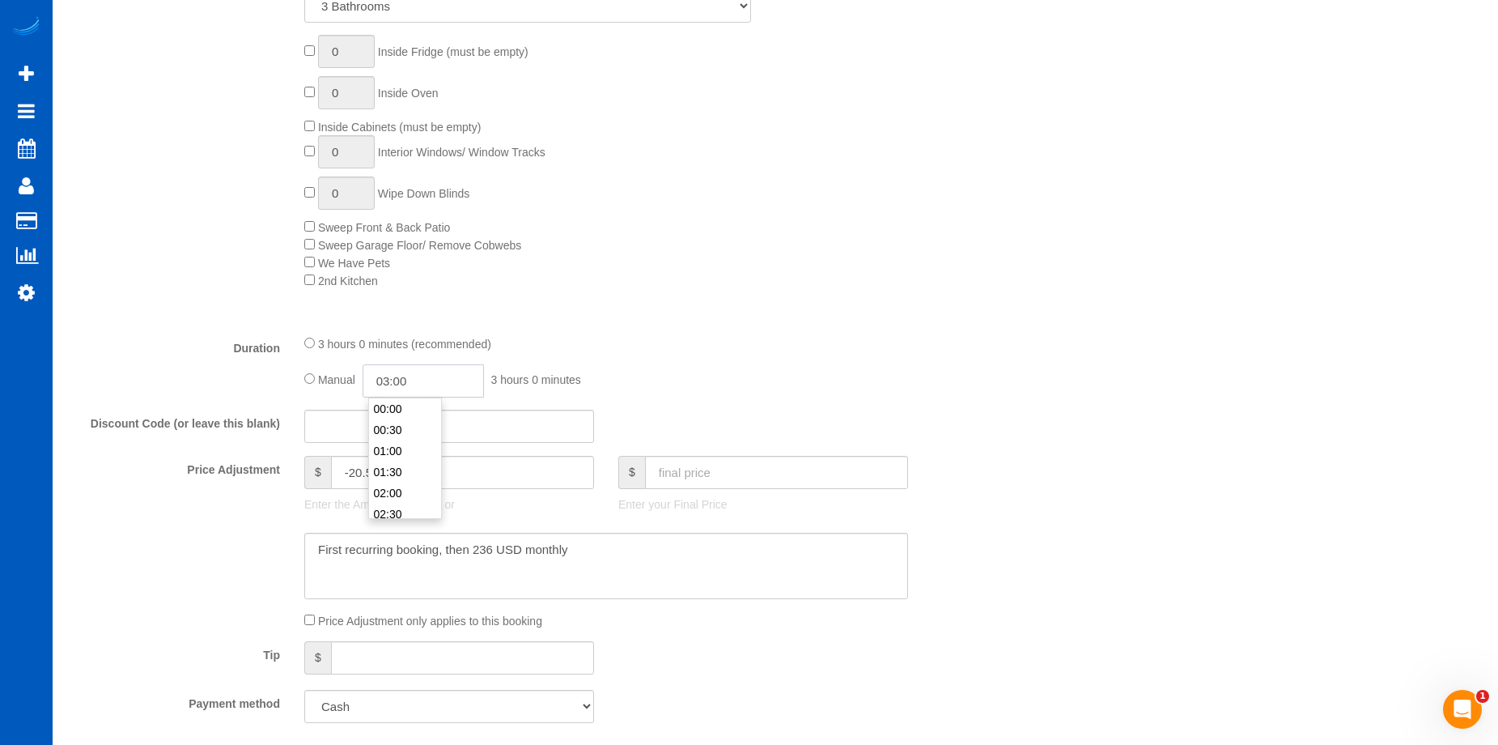
click at [400, 380] on input "03:00" at bounding box center [423, 380] width 121 height 33
click at [412, 415] on li "04:30" at bounding box center [405, 411] width 72 height 21
click at [408, 383] on input "04:30" at bounding box center [423, 380] width 121 height 33
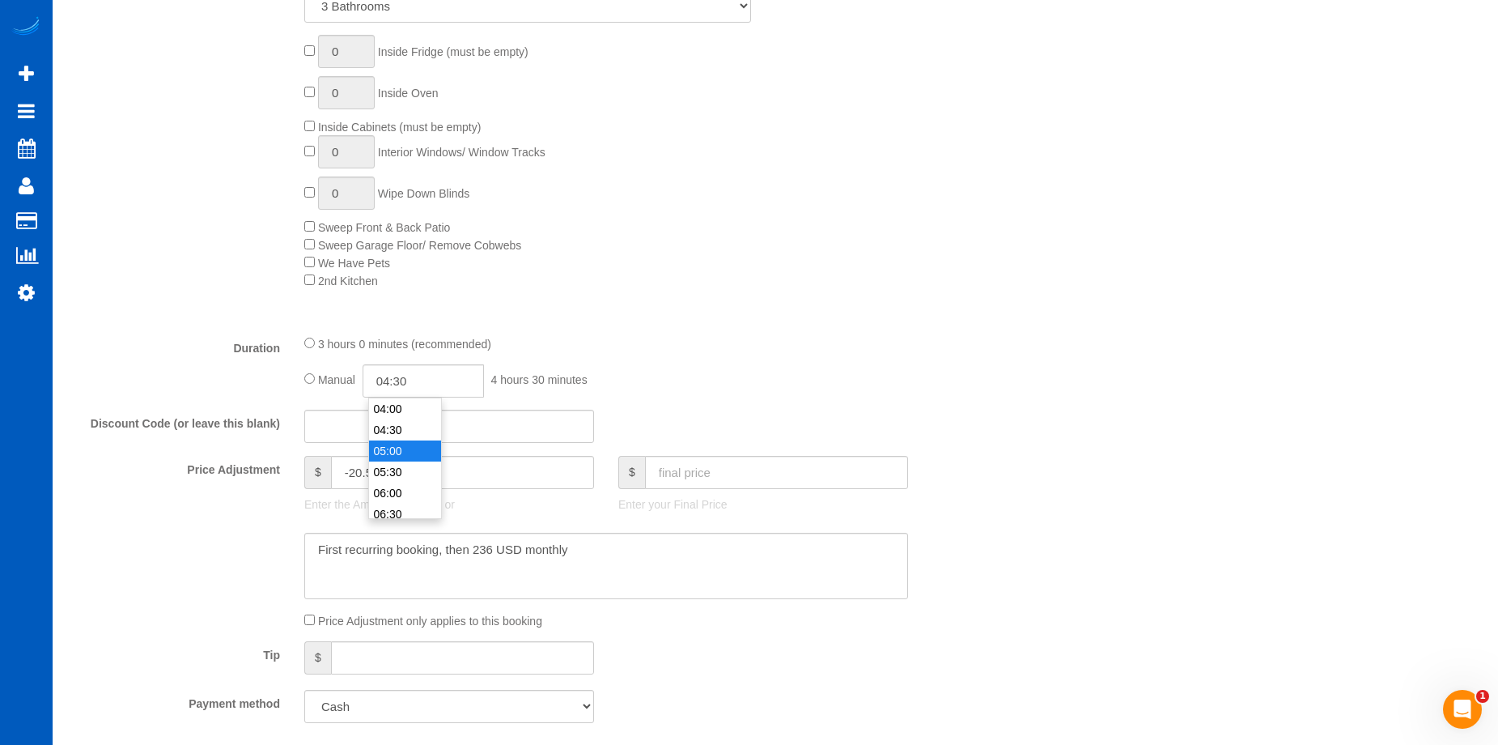
type input "05:00"
click at [398, 446] on li "05:00" at bounding box center [405, 450] width 72 height 21
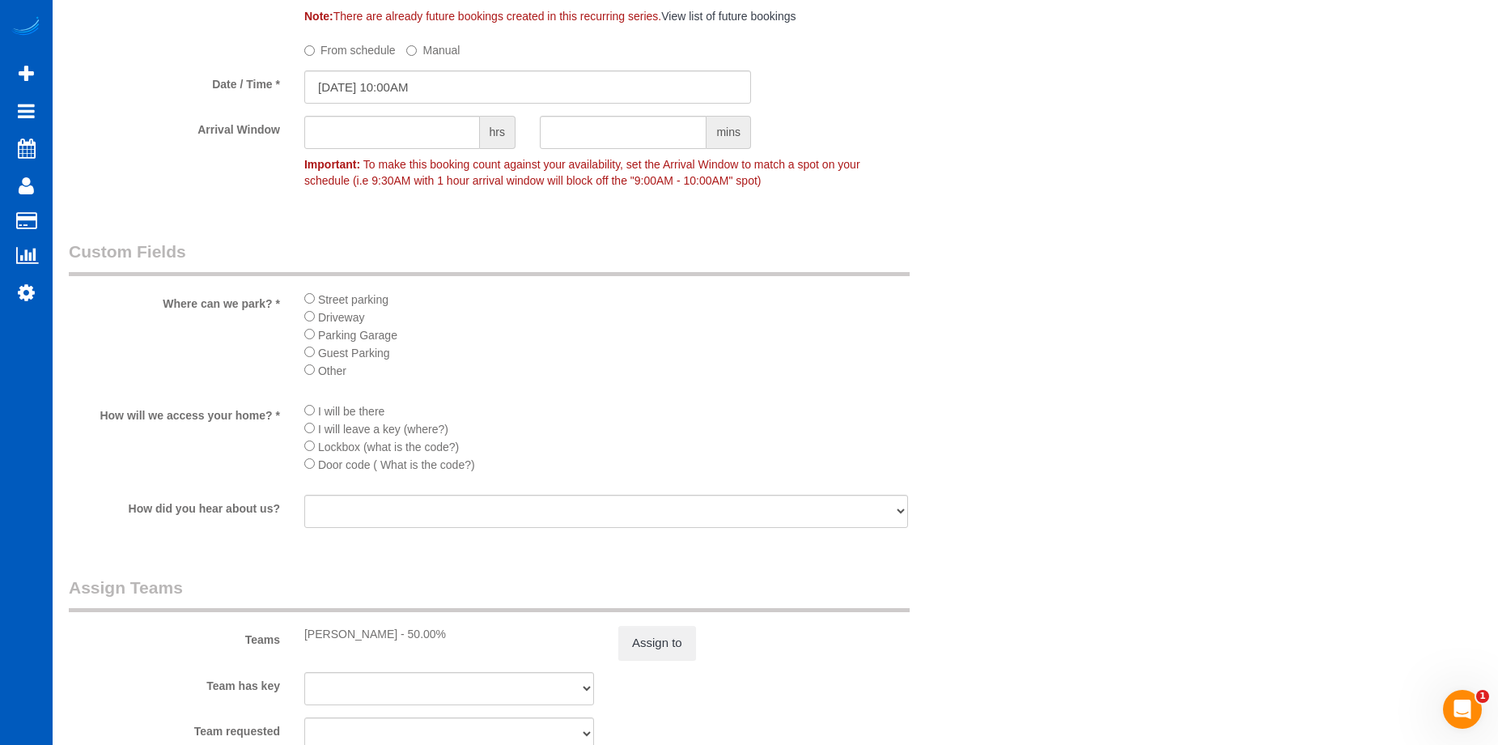
scroll to position [1870, 0]
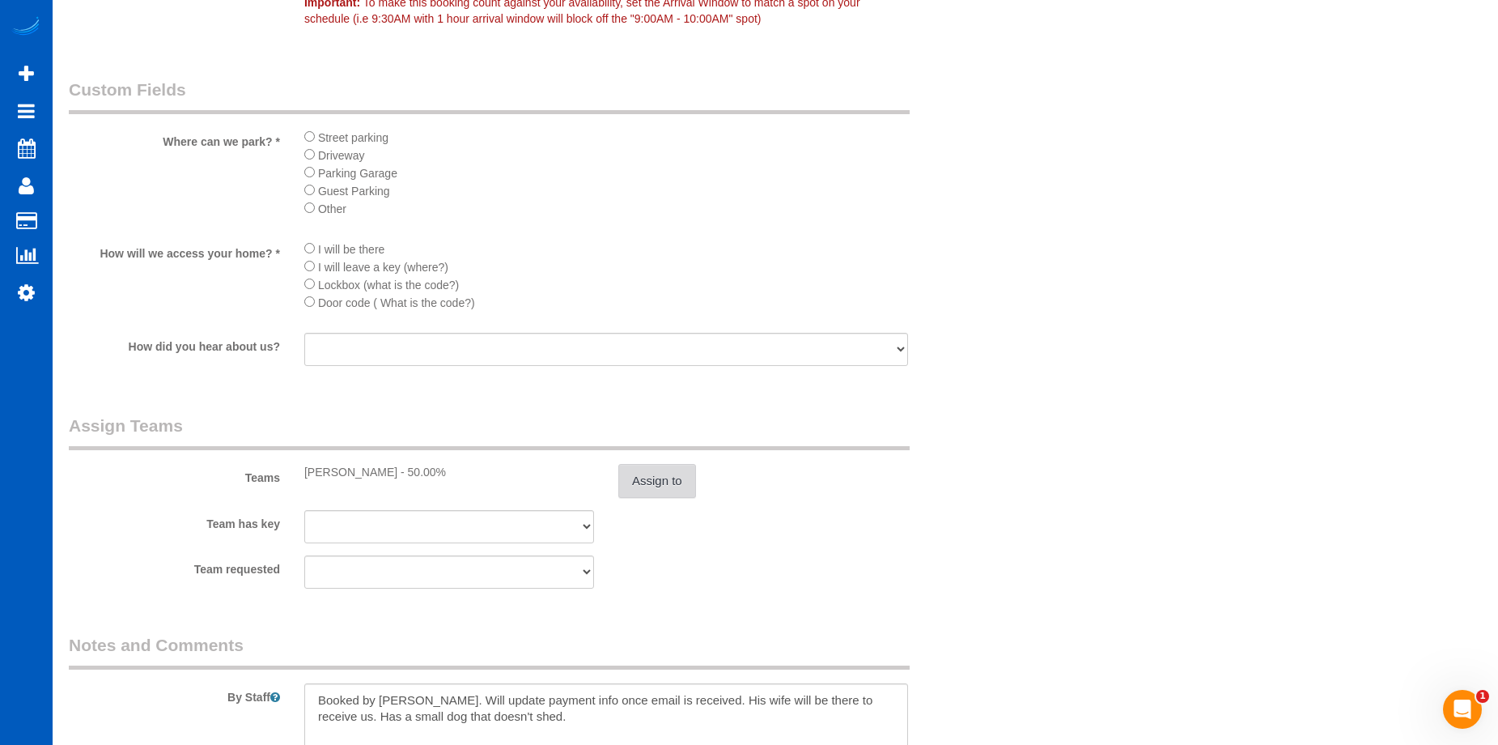
click at [679, 477] on button "Assign to" at bounding box center [657, 481] width 78 height 34
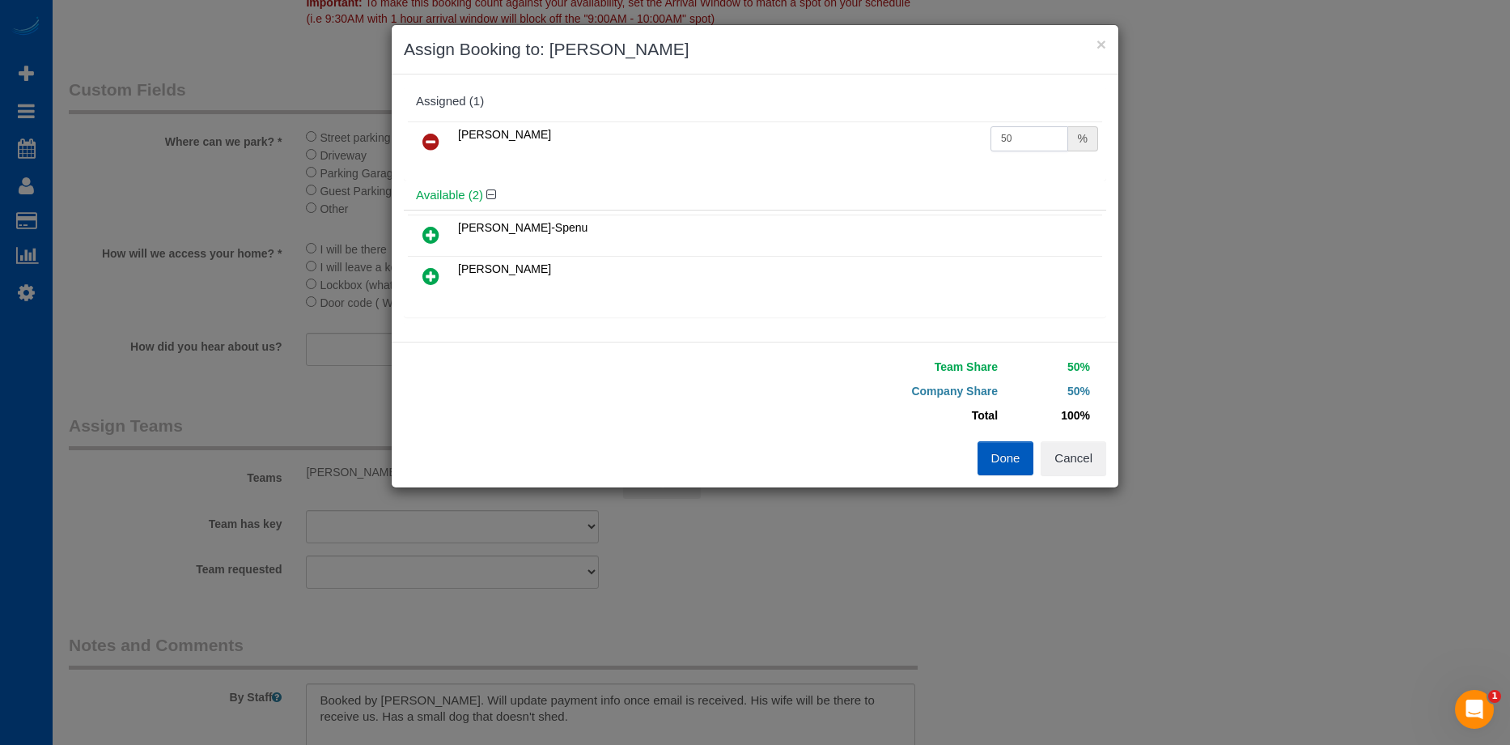
click at [1046, 128] on input "50" at bounding box center [1030, 138] width 78 height 25
drag, startPoint x: 1025, startPoint y: 138, endPoint x: 949, endPoint y: 169, distance: 82.1
click at [917, 131] on tr "Alina Kruchok 50 %" at bounding box center [755, 141] width 694 height 41
type input "55"
click at [1008, 448] on button "Done" at bounding box center [1006, 458] width 57 height 34
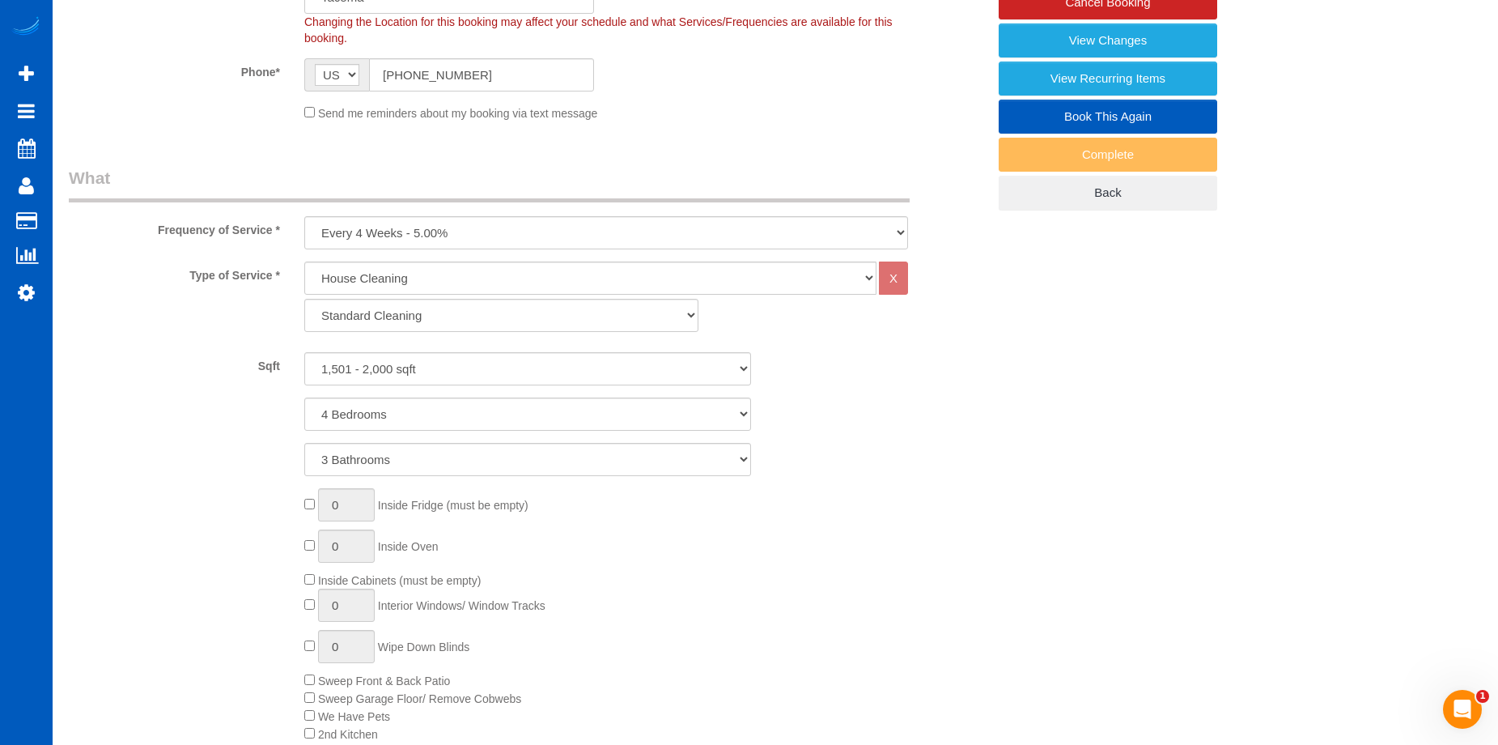
scroll to position [252, 0]
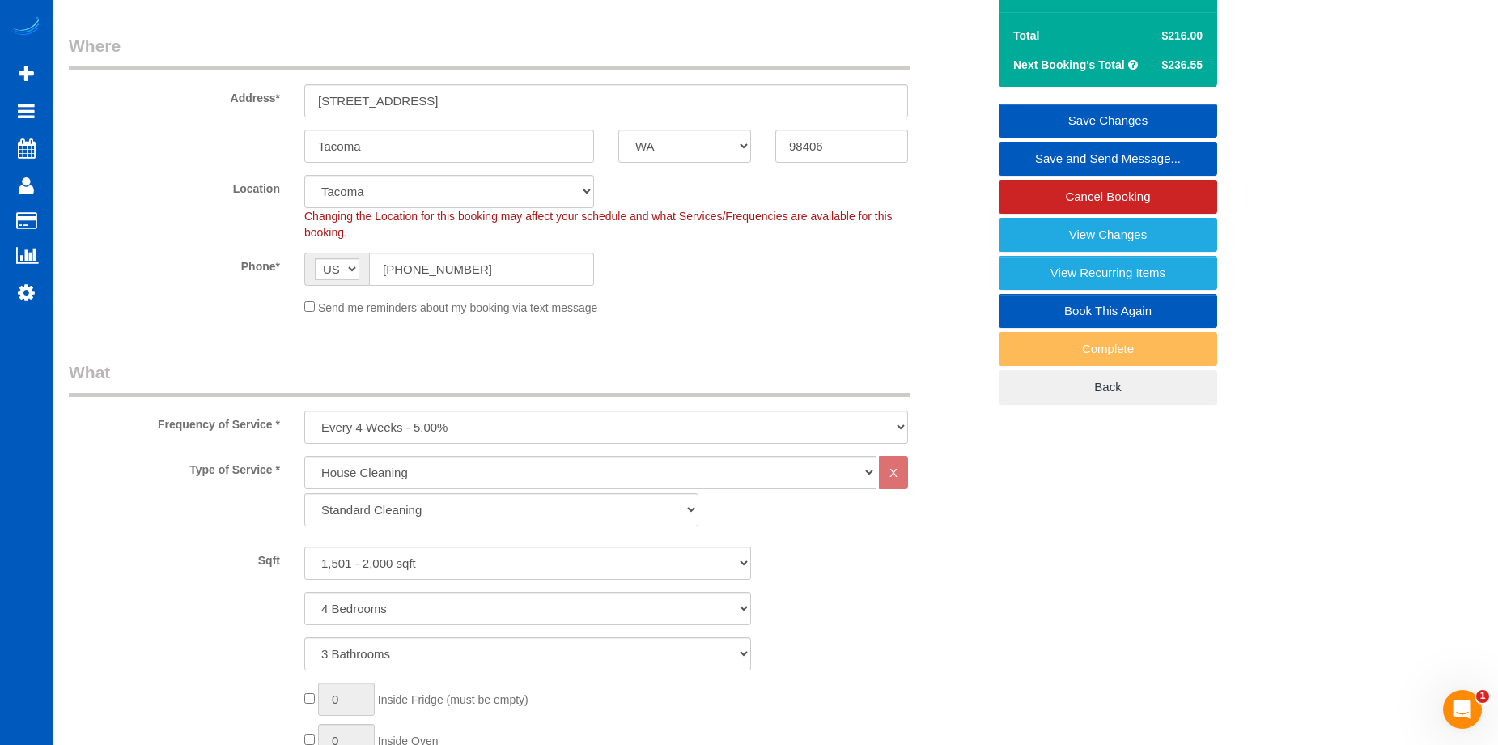
click at [1071, 120] on link "Save Changes" at bounding box center [1108, 121] width 219 height 34
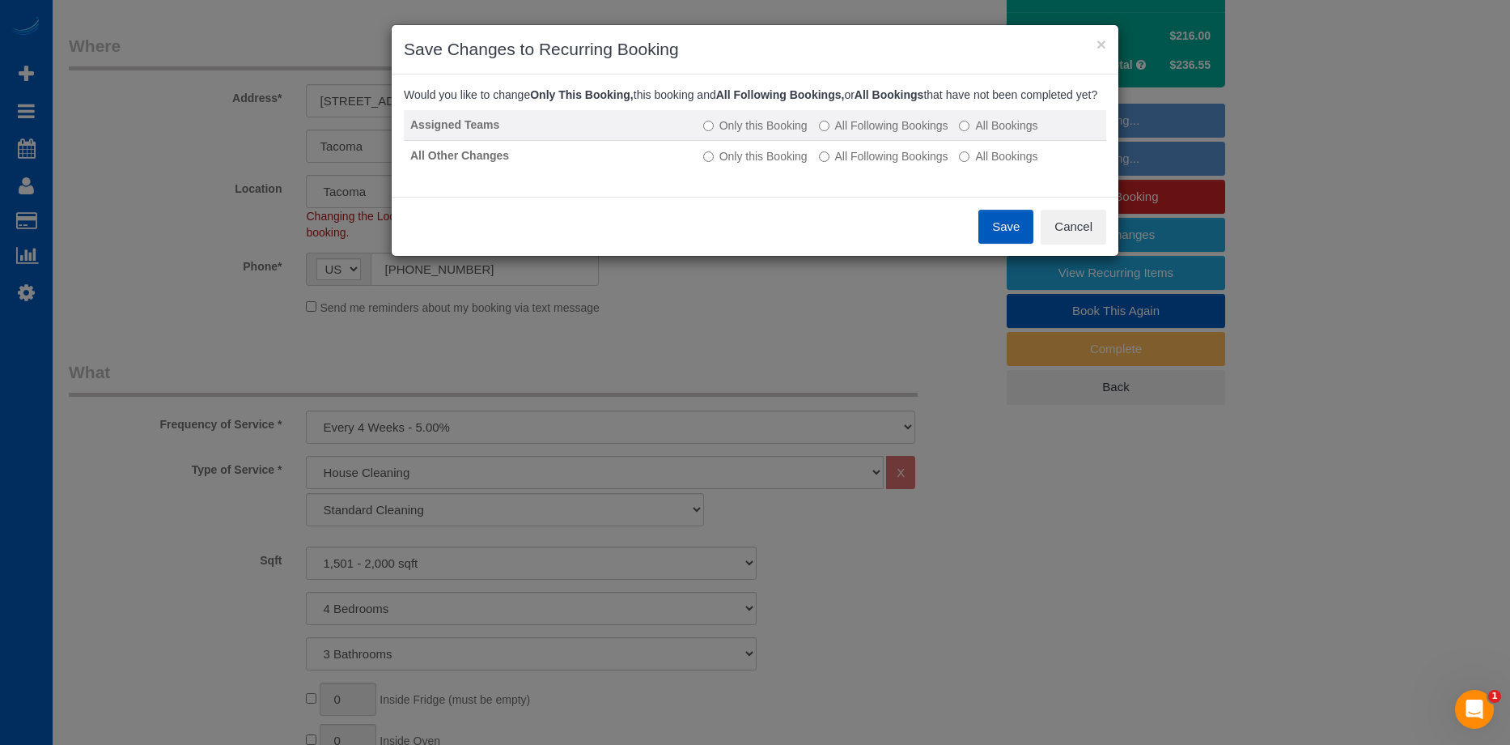
click at [863, 141] on td "Only this Booking All Following Bookings All Bookings" at bounding box center [901, 125] width 409 height 31
click at [882, 134] on label "All Following Bookings" at bounding box center [883, 125] width 129 height 16
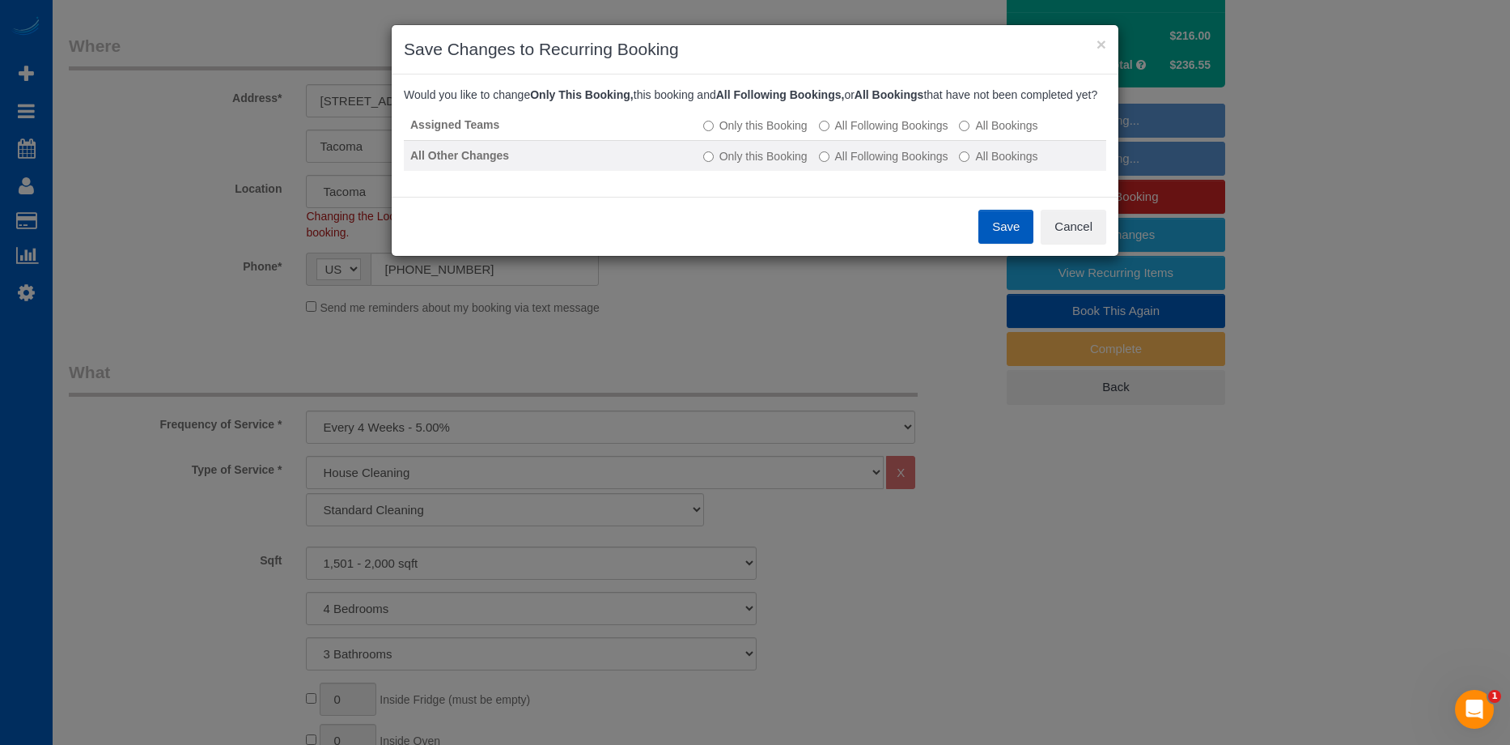
click at [872, 164] on label "All Following Bookings" at bounding box center [883, 156] width 129 height 16
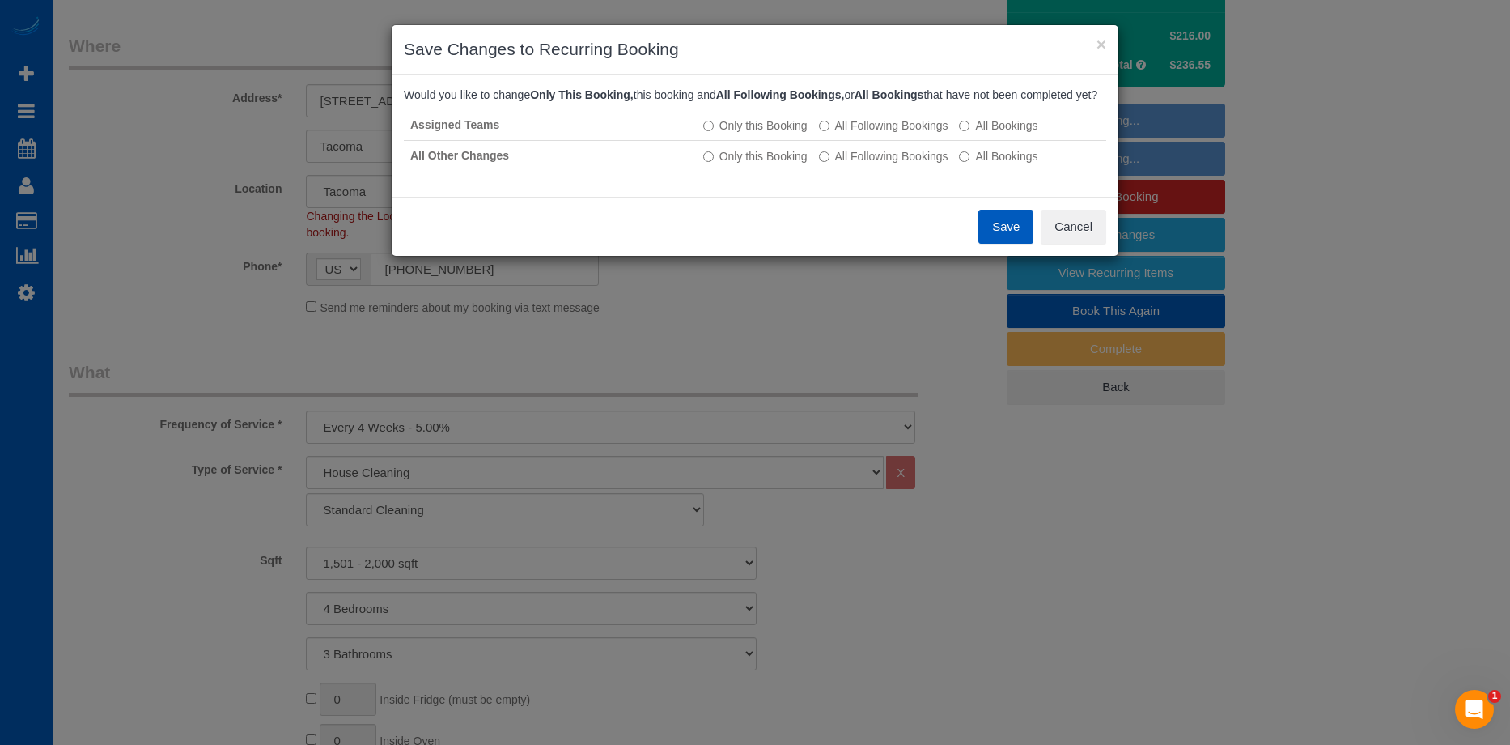
click at [994, 239] on button "Save" at bounding box center [1005, 227] width 55 height 34
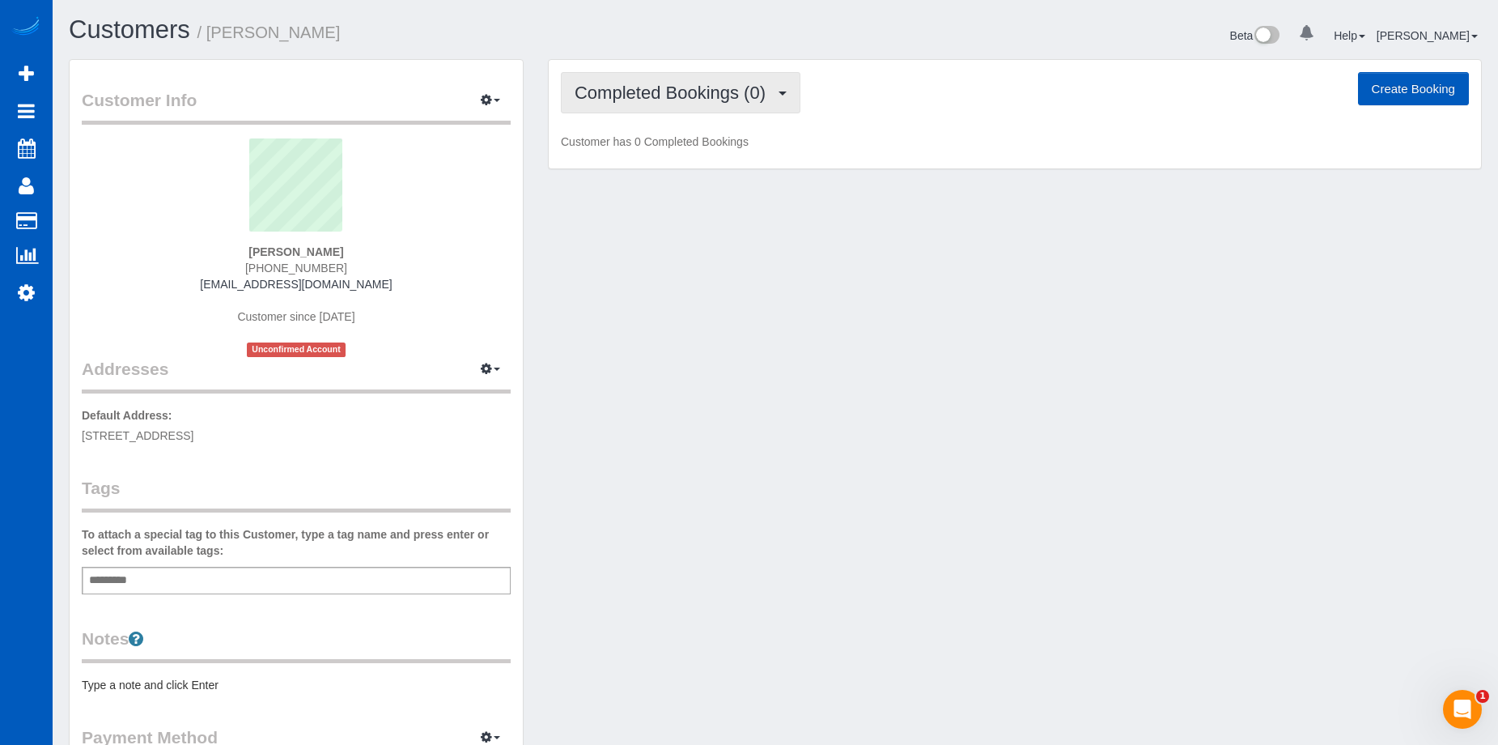
click at [715, 84] on span "Completed Bookings (0)" at bounding box center [674, 93] width 199 height 20
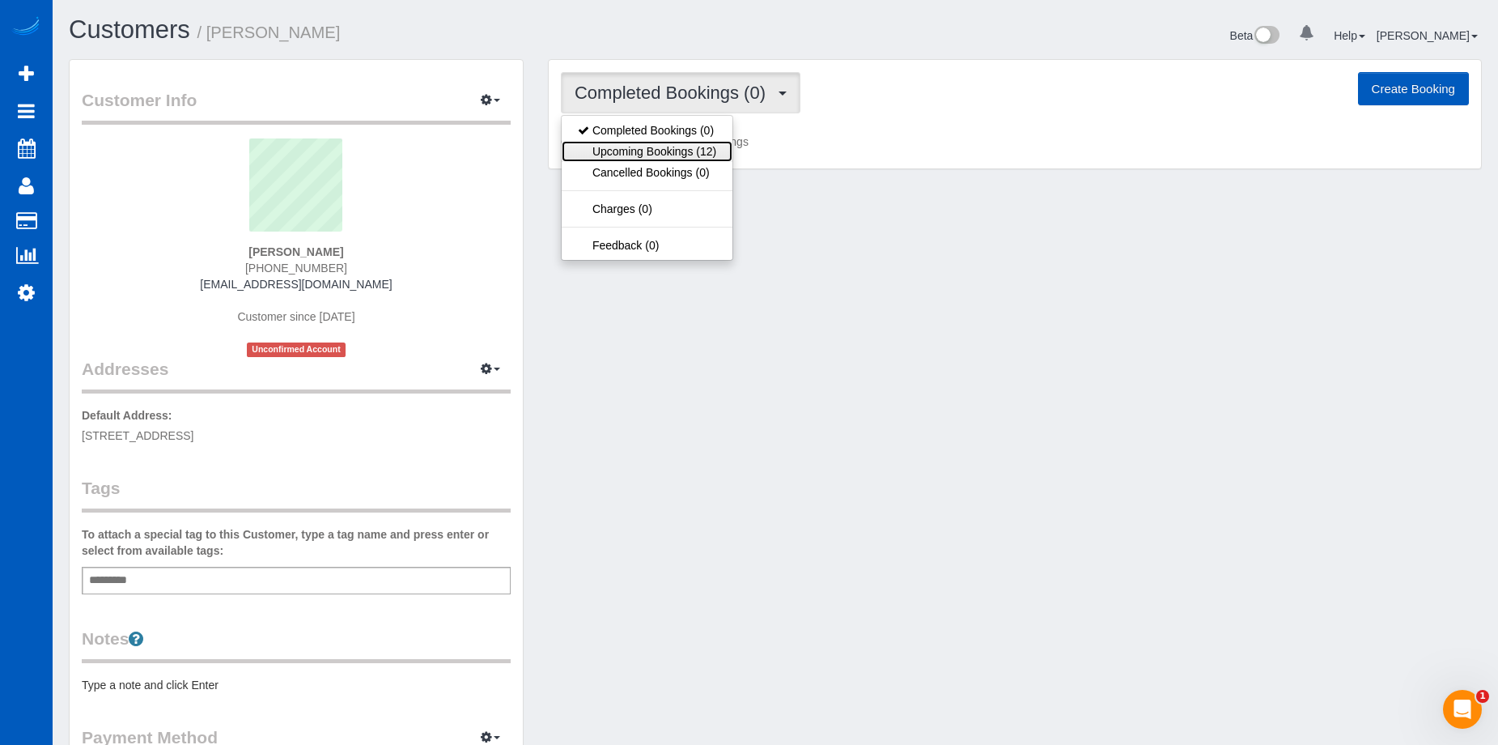
click at [673, 155] on link "Upcoming Bookings (12)" at bounding box center [647, 151] width 171 height 21
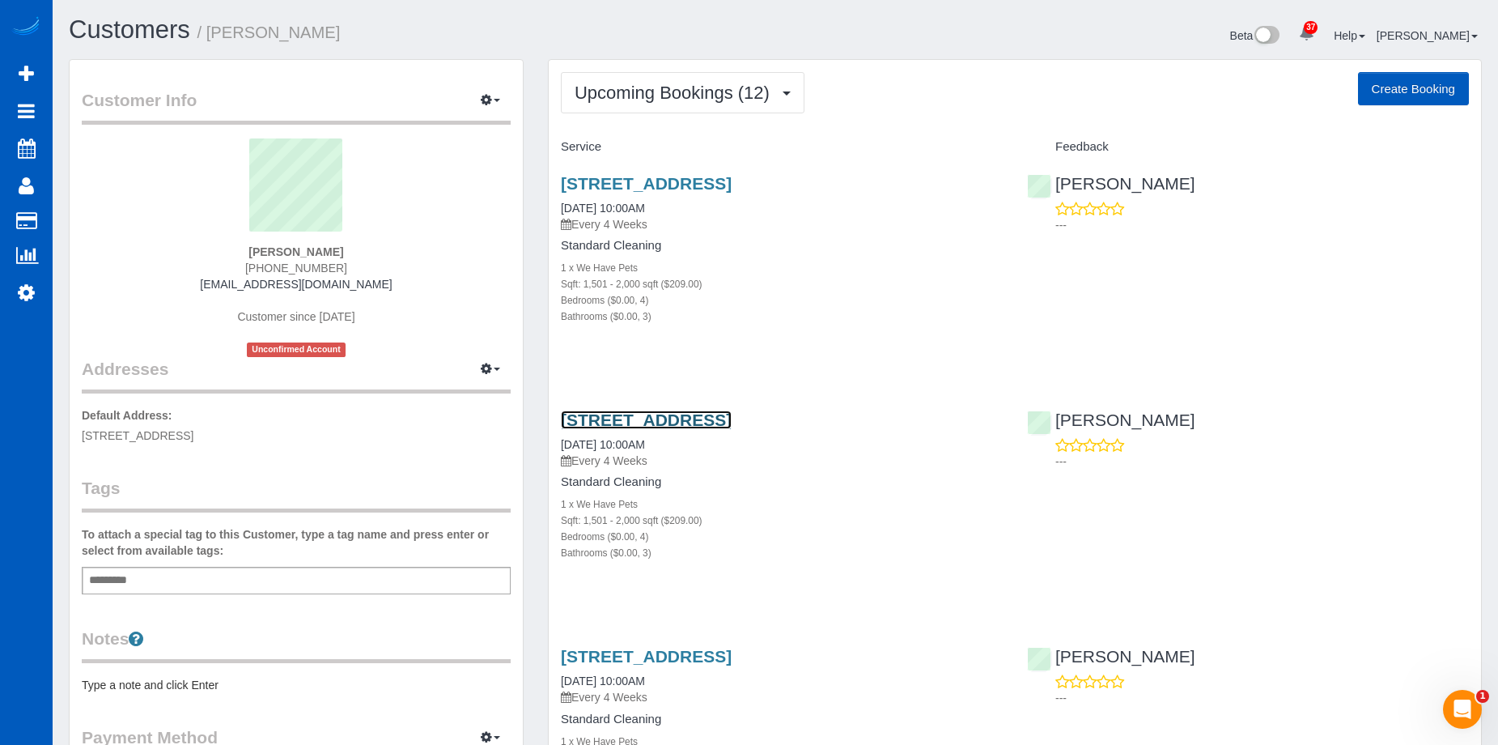
click at [706, 414] on link "630 N Hawthorne St, Tacoma, WA 98406" at bounding box center [646, 419] width 171 height 19
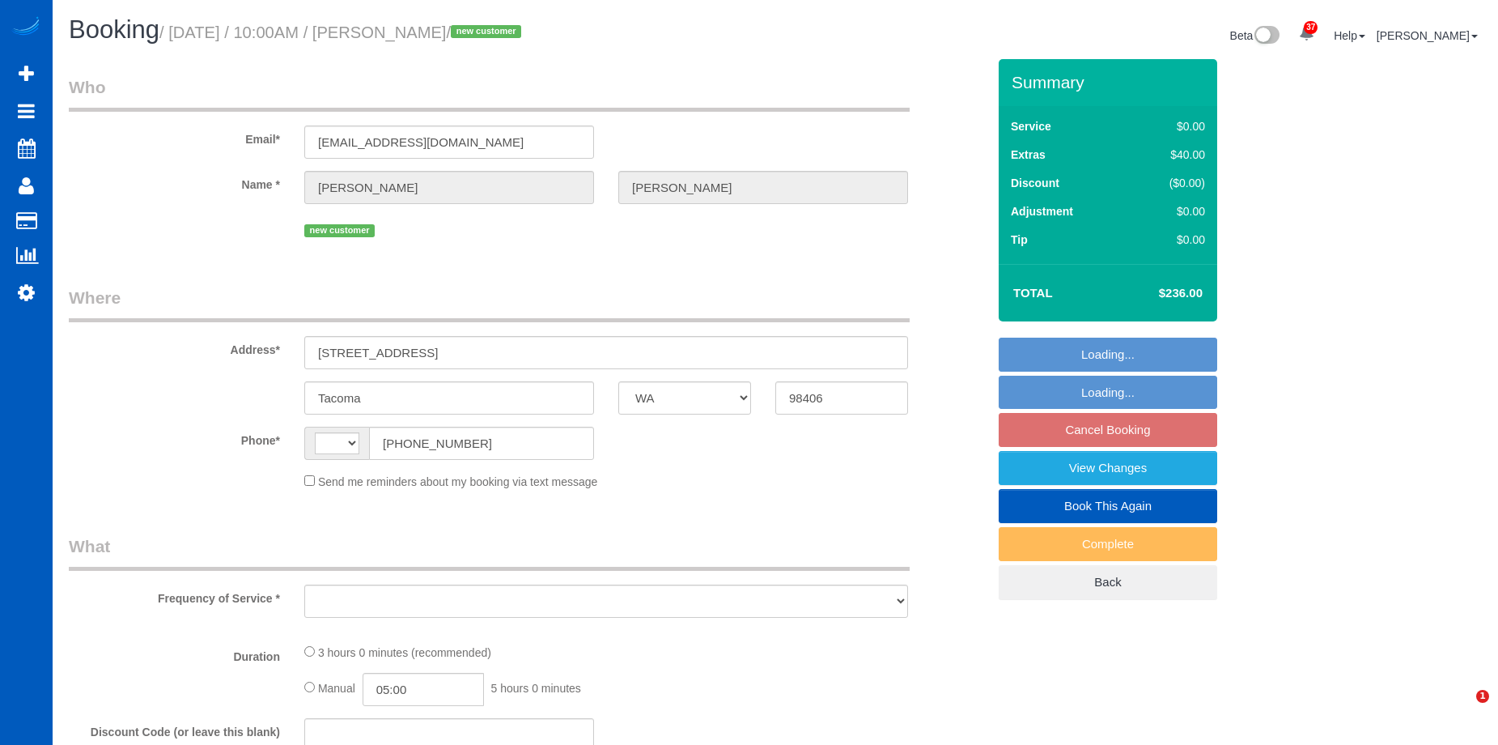
select select "WA"
select select "string:[GEOGRAPHIC_DATA]"
select select "199"
select select "1501"
select select "4"
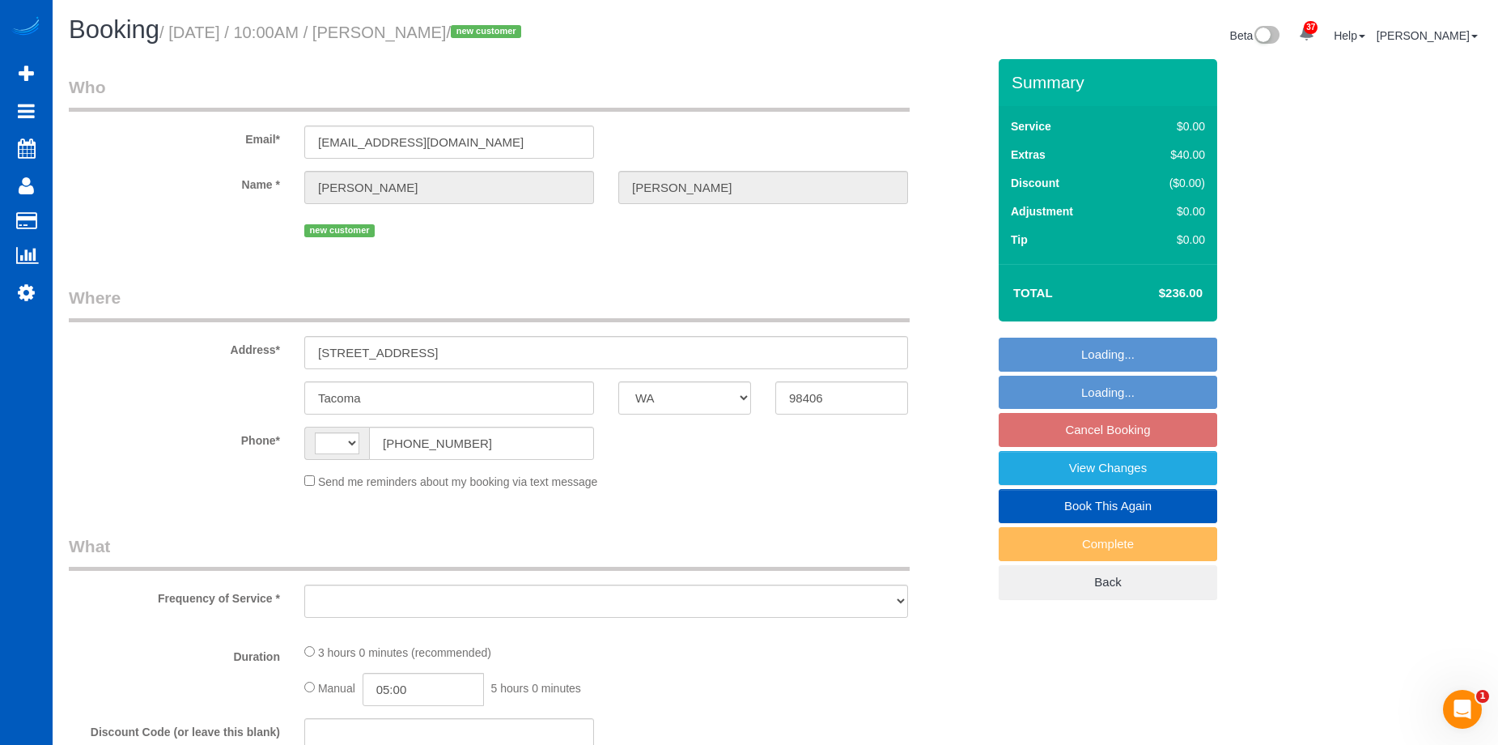
select select "3"
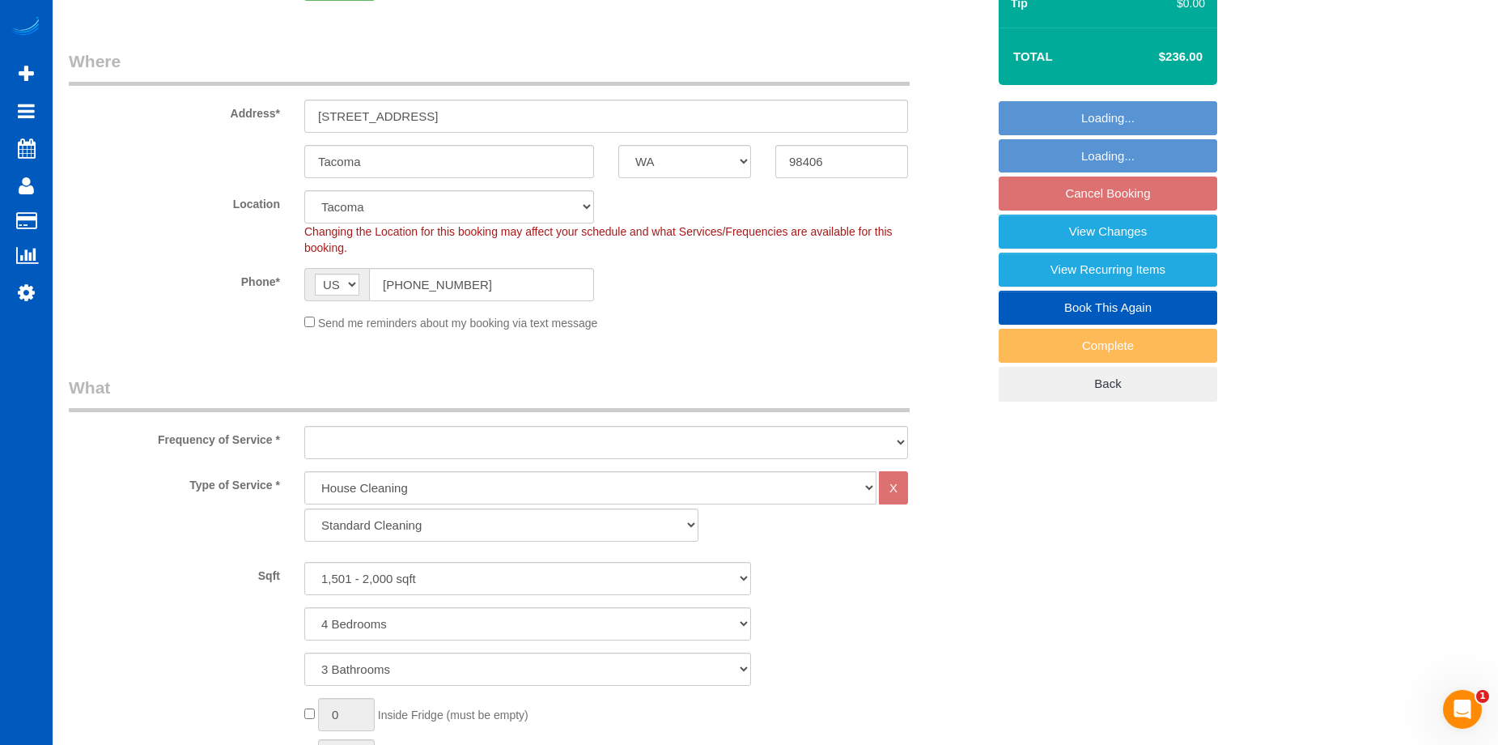
select select "object:1045"
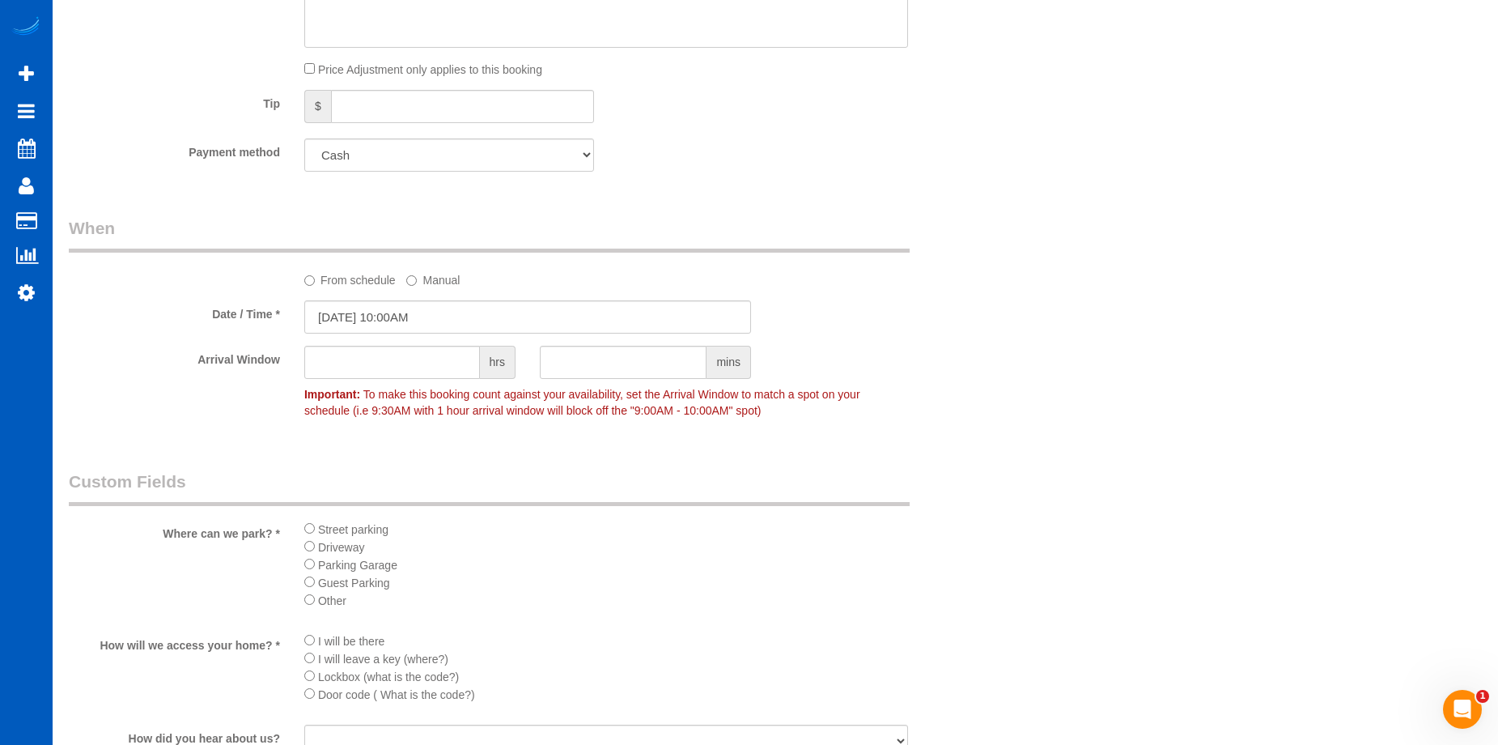
select select "1501"
select select "4"
select select "3"
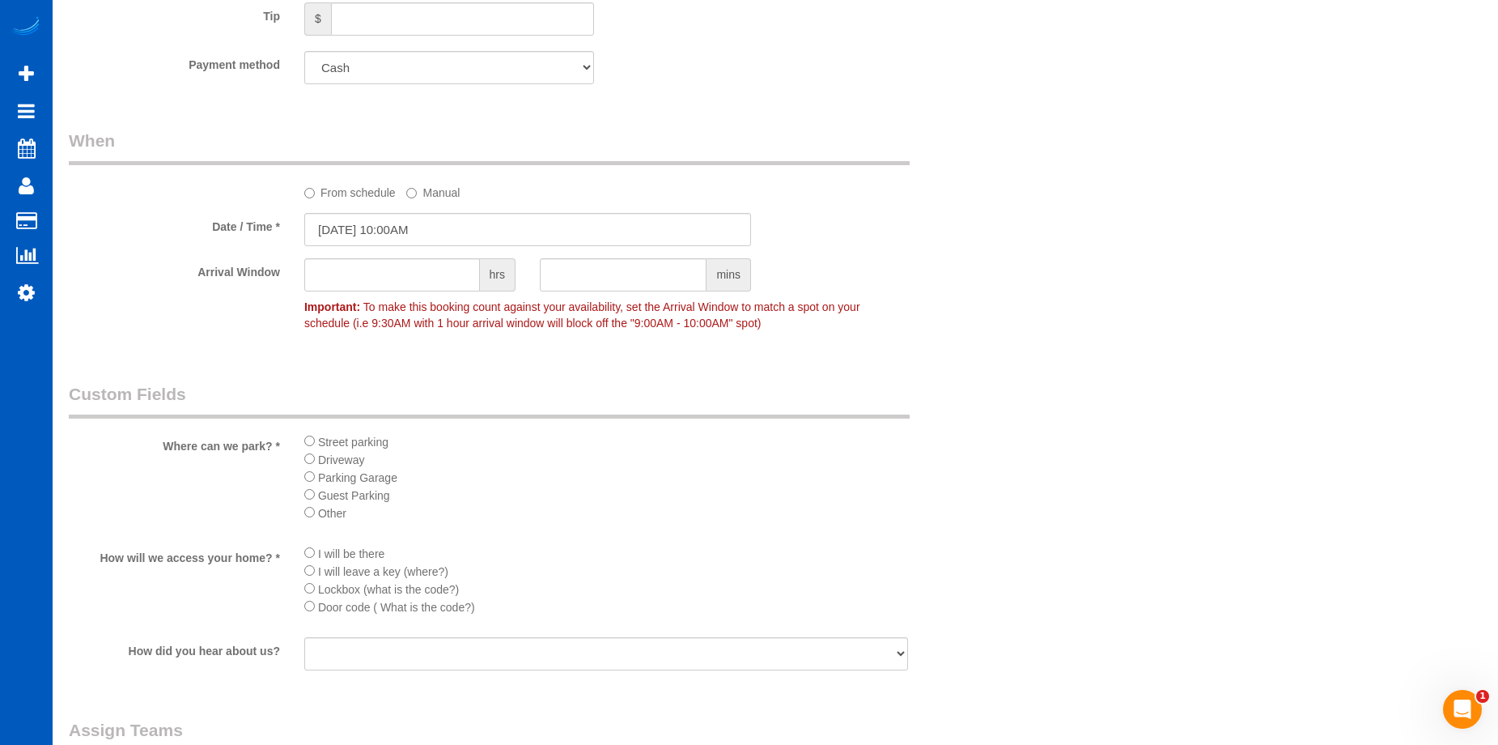
select select "object:1204"
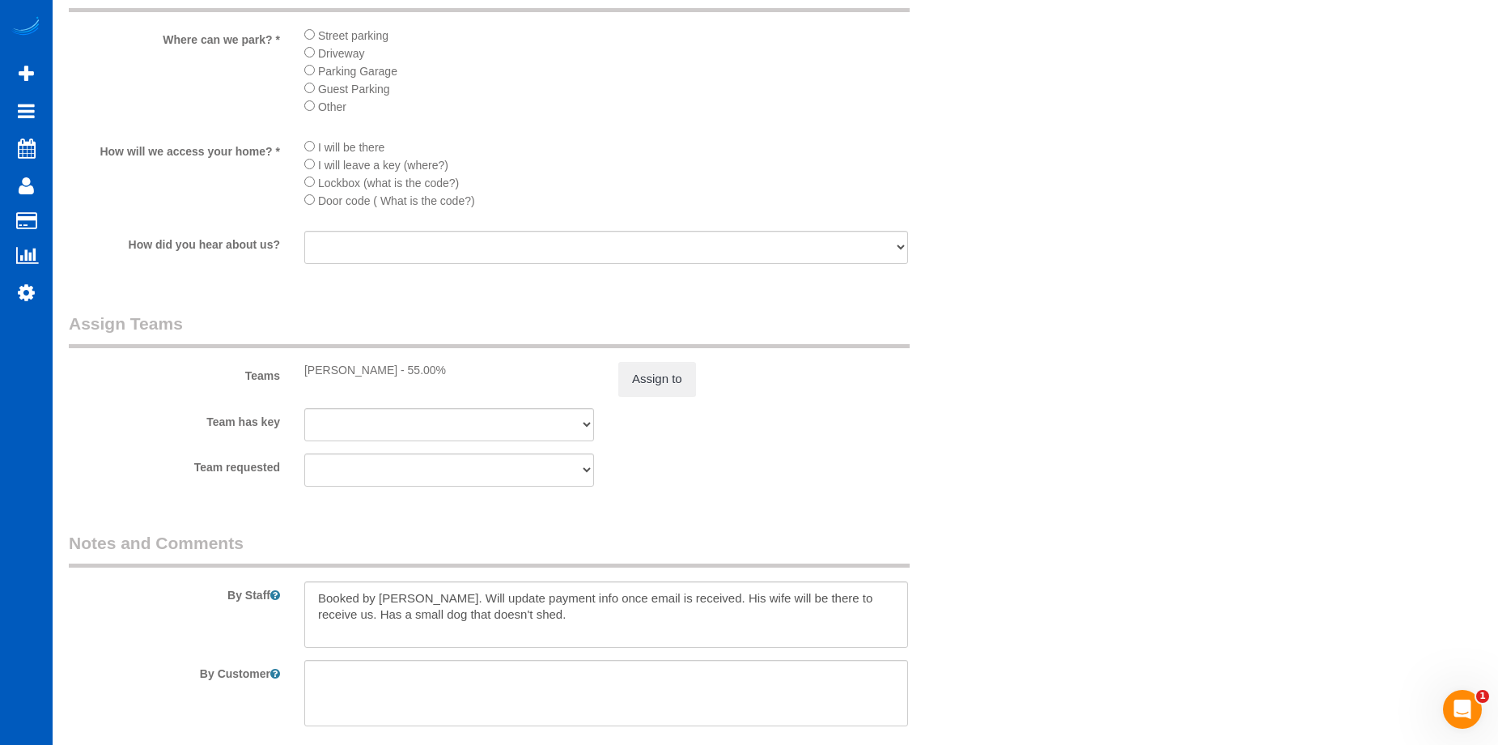
scroll to position [2023, 0]
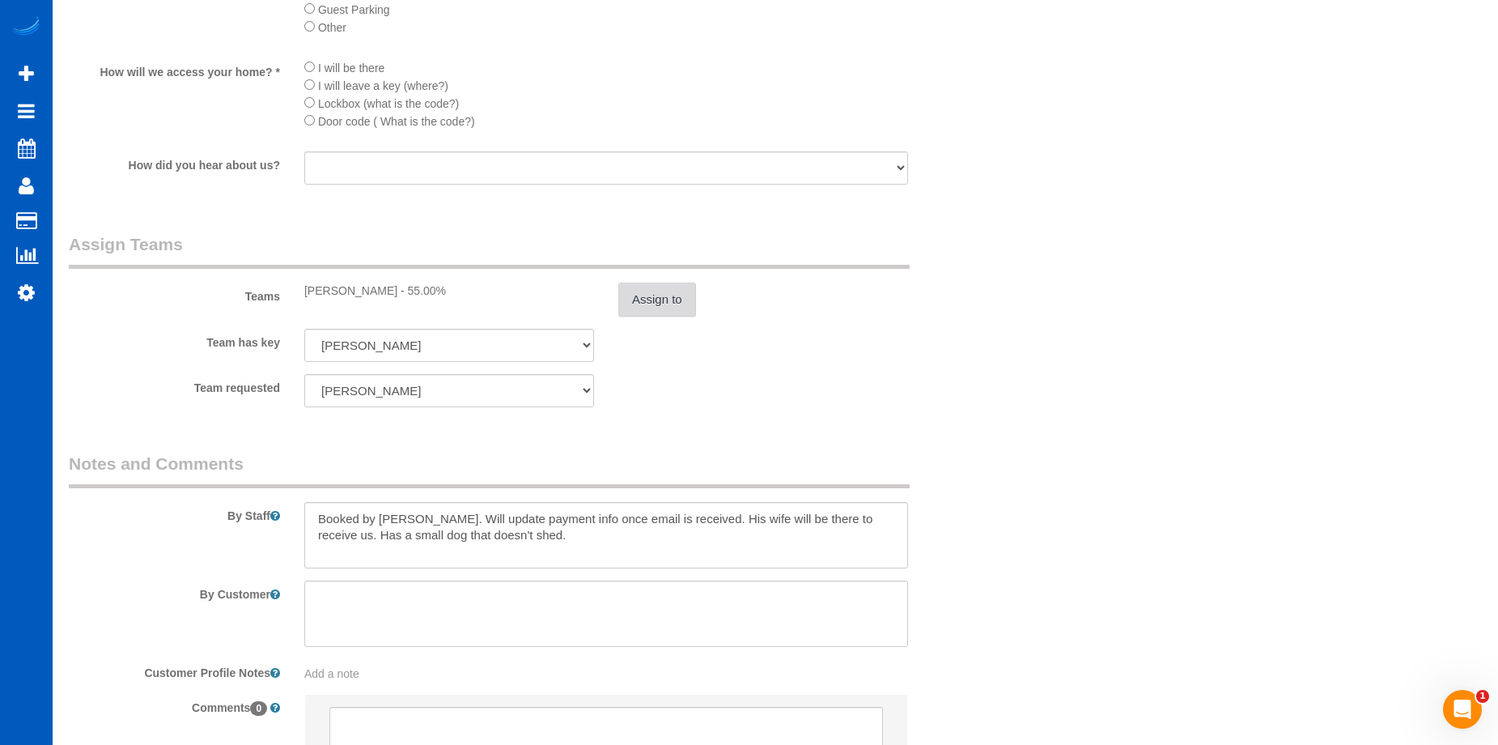
click at [683, 310] on button "Assign to" at bounding box center [657, 299] width 78 height 34
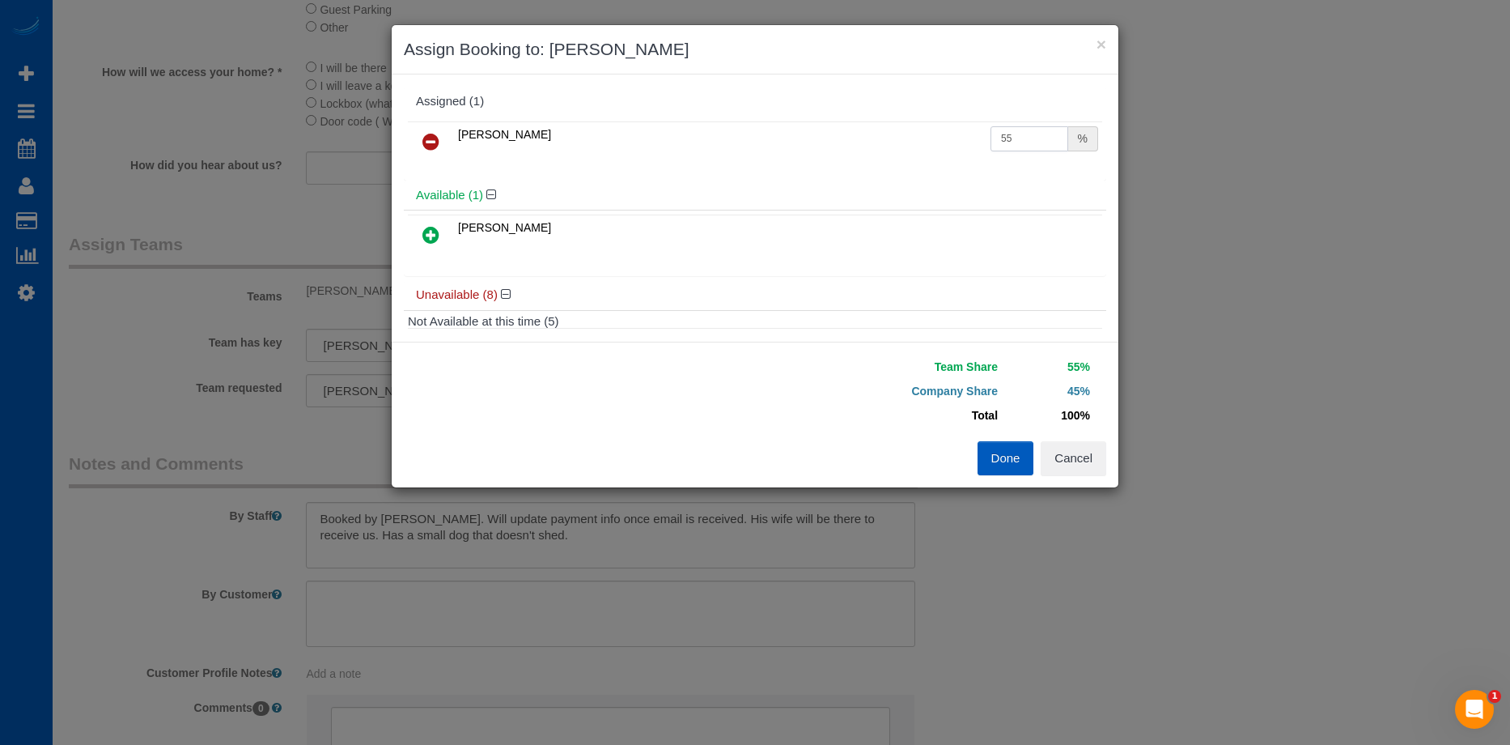
click at [1017, 140] on input "55" at bounding box center [1030, 138] width 78 height 25
drag, startPoint x: 1017, startPoint y: 140, endPoint x: 940, endPoint y: 131, distance: 77.4
click at [940, 131] on tr "[PERSON_NAME] 55 %" at bounding box center [755, 141] width 694 height 41
type input "50"
click at [1013, 452] on button "Done" at bounding box center [1006, 458] width 57 height 34
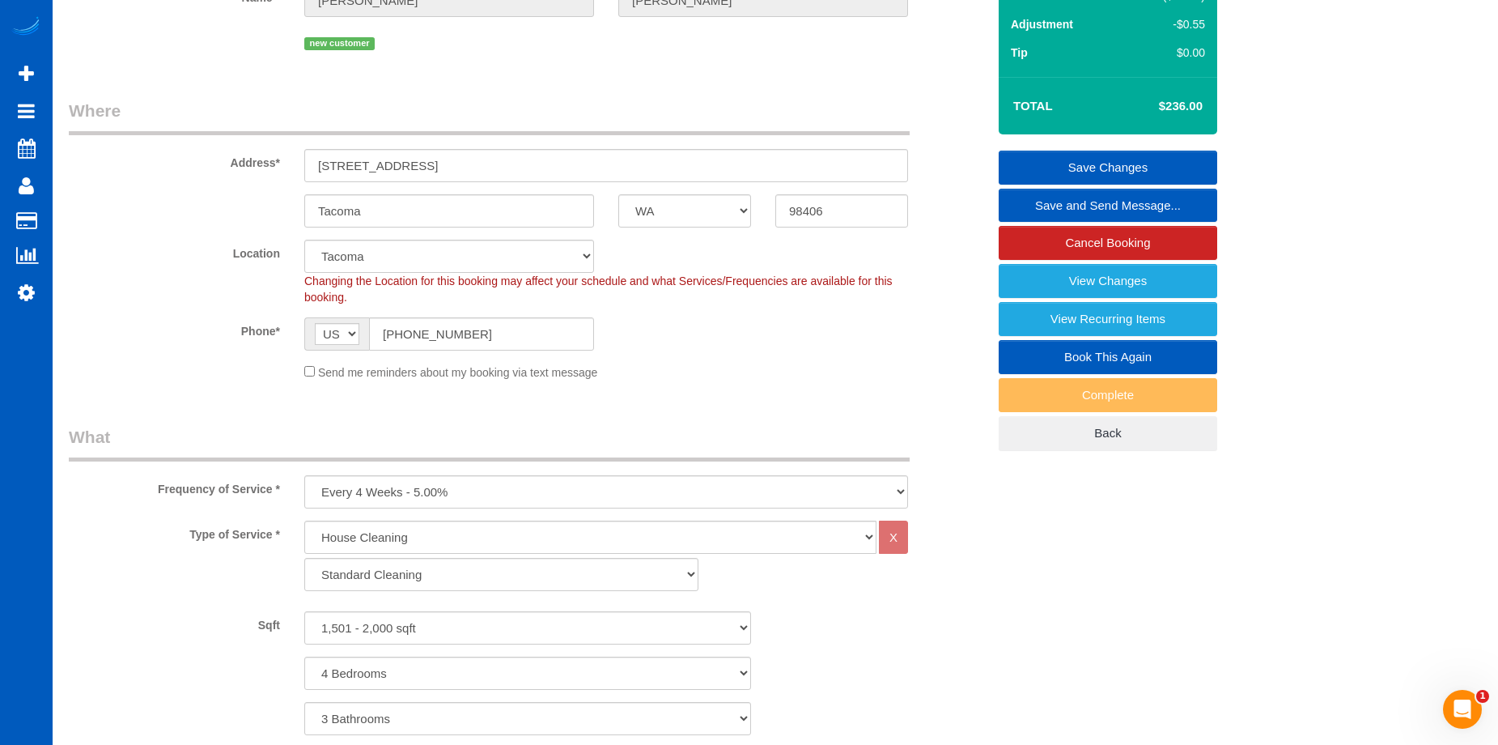
scroll to position [81, 0]
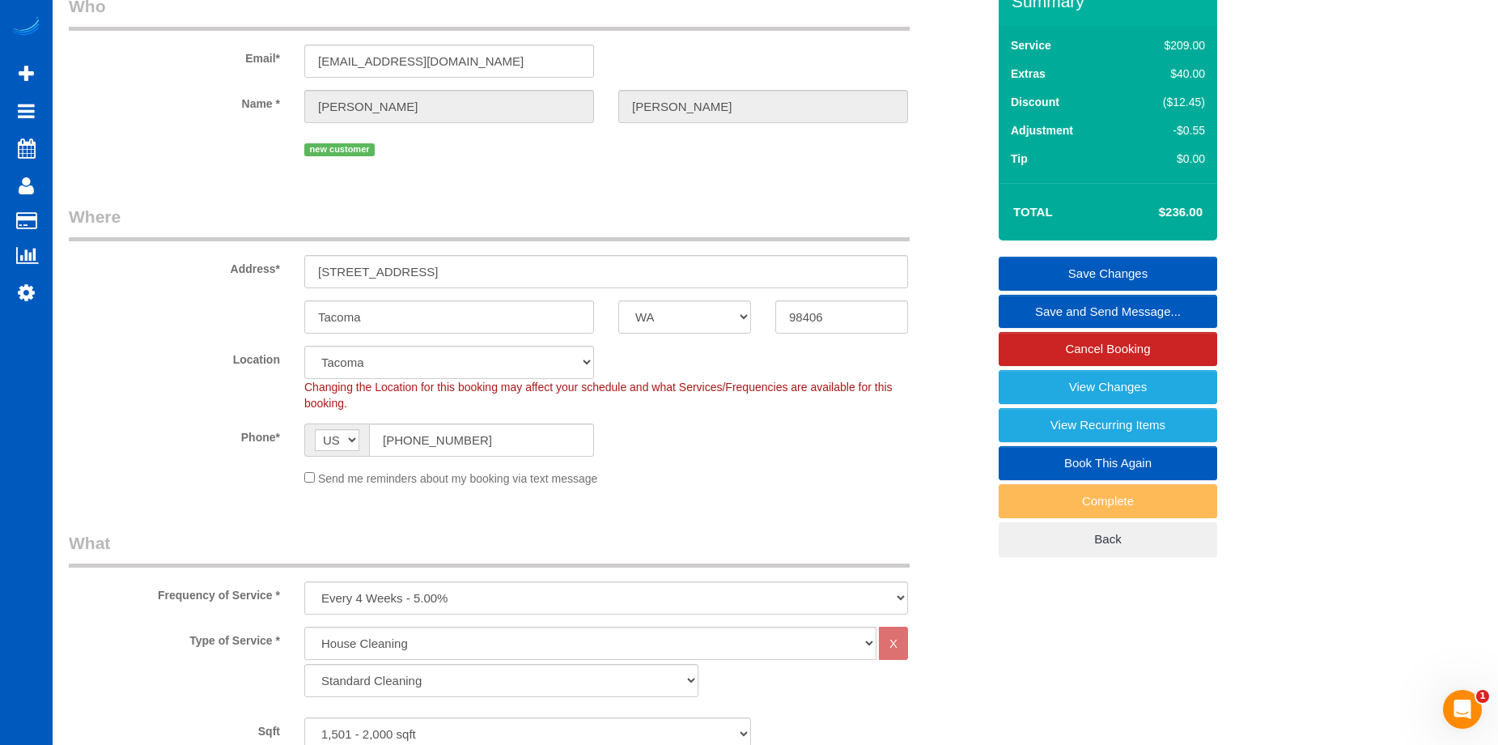
click at [1033, 275] on link "Save Changes" at bounding box center [1108, 274] width 219 height 34
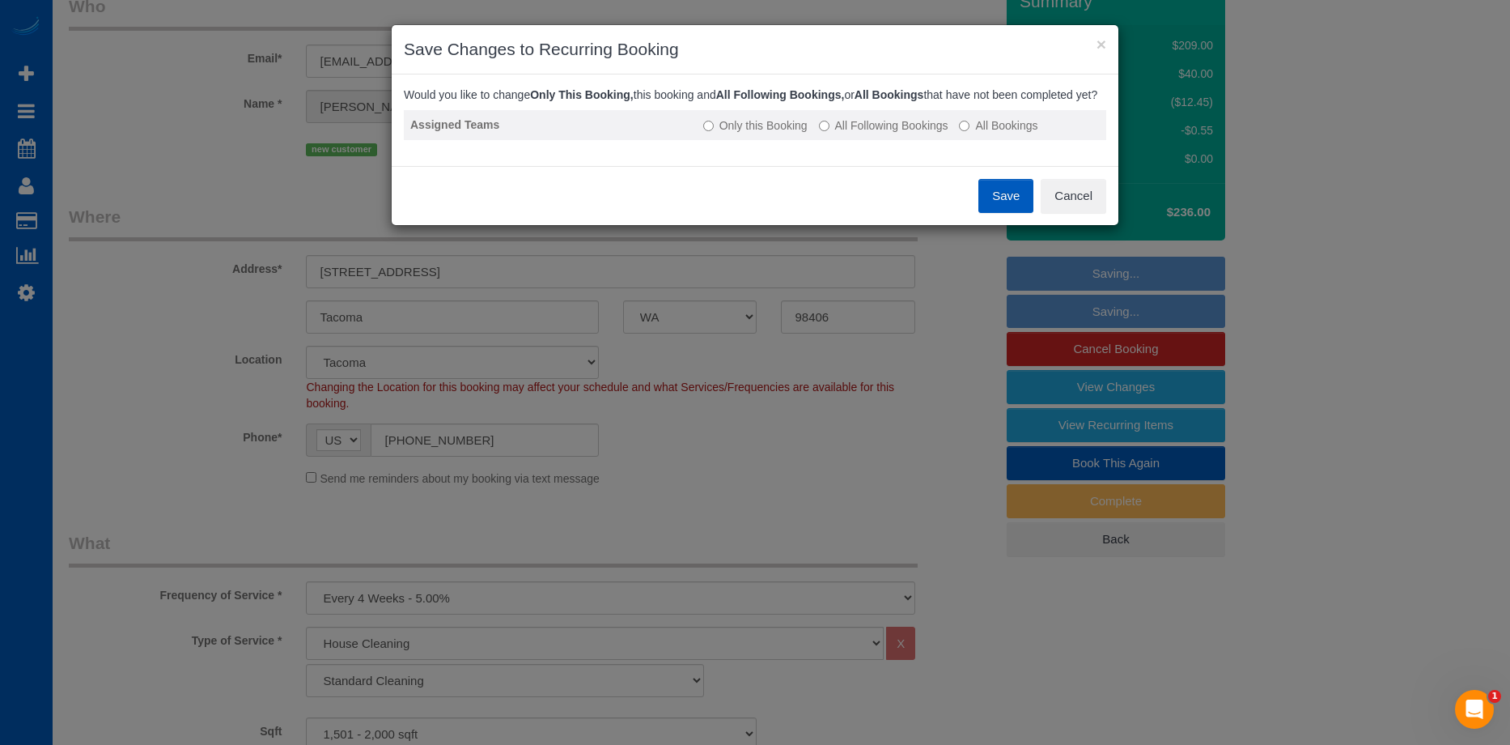
click at [910, 134] on label "All Following Bookings" at bounding box center [883, 125] width 129 height 16
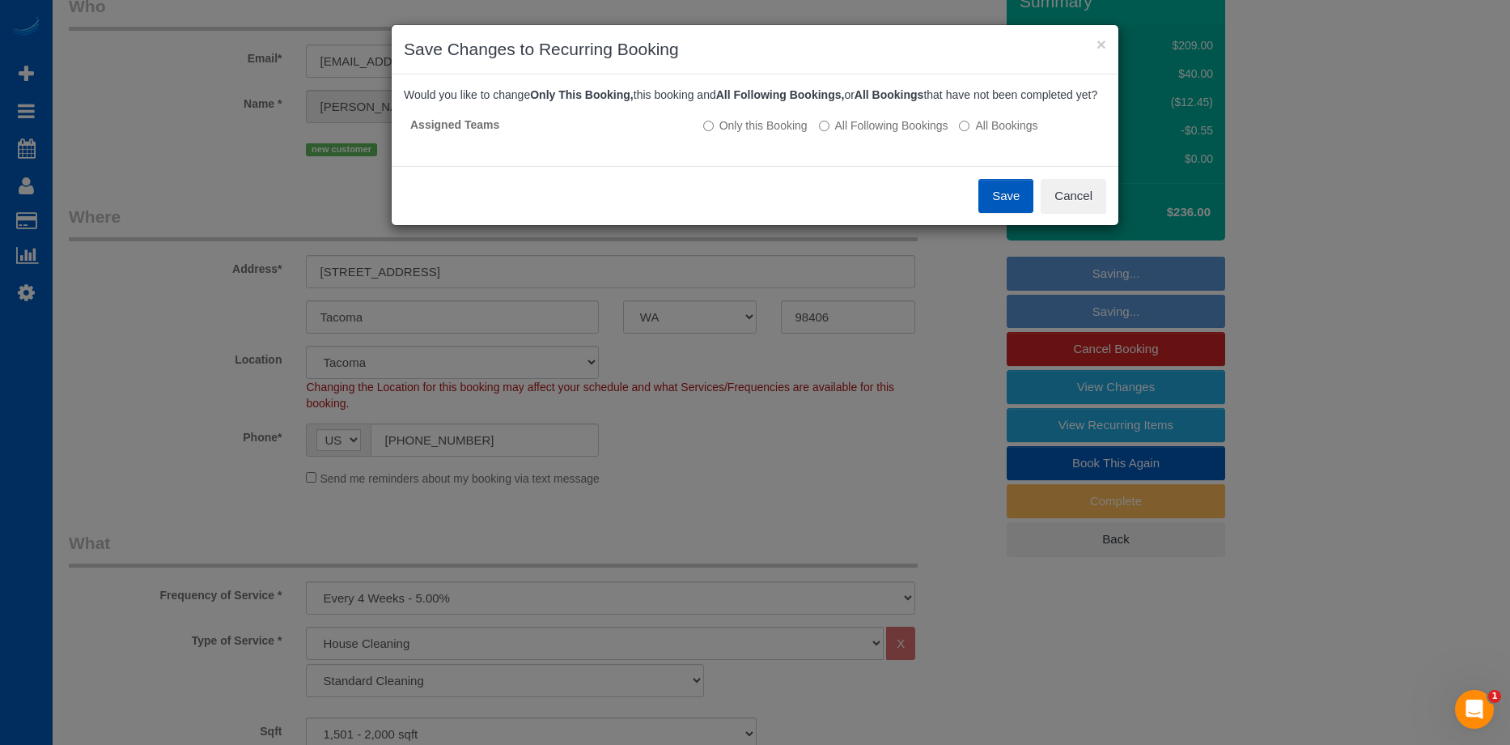
click at [986, 199] on button "Save" at bounding box center [1005, 196] width 55 height 34
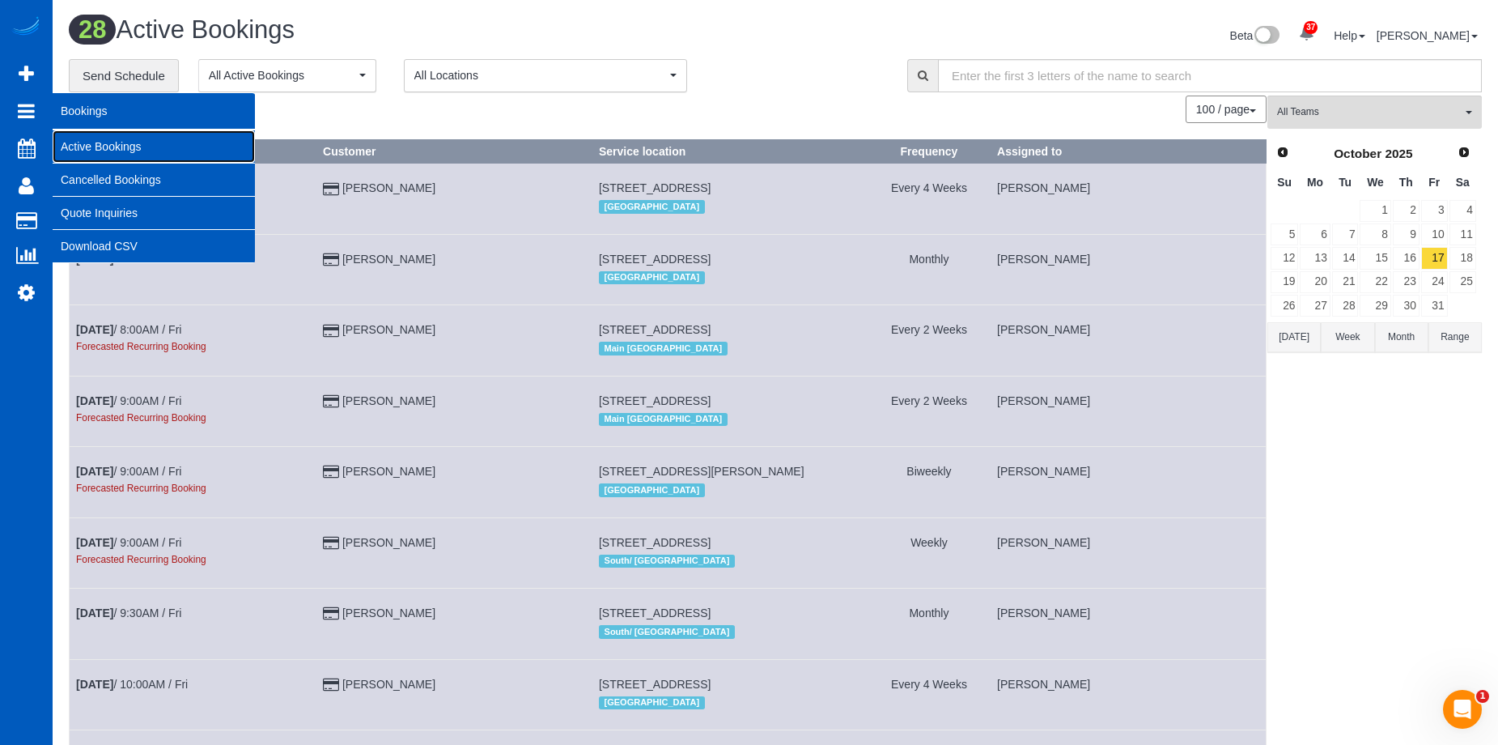
click at [85, 145] on link "Active Bookings" at bounding box center [154, 146] width 202 height 32
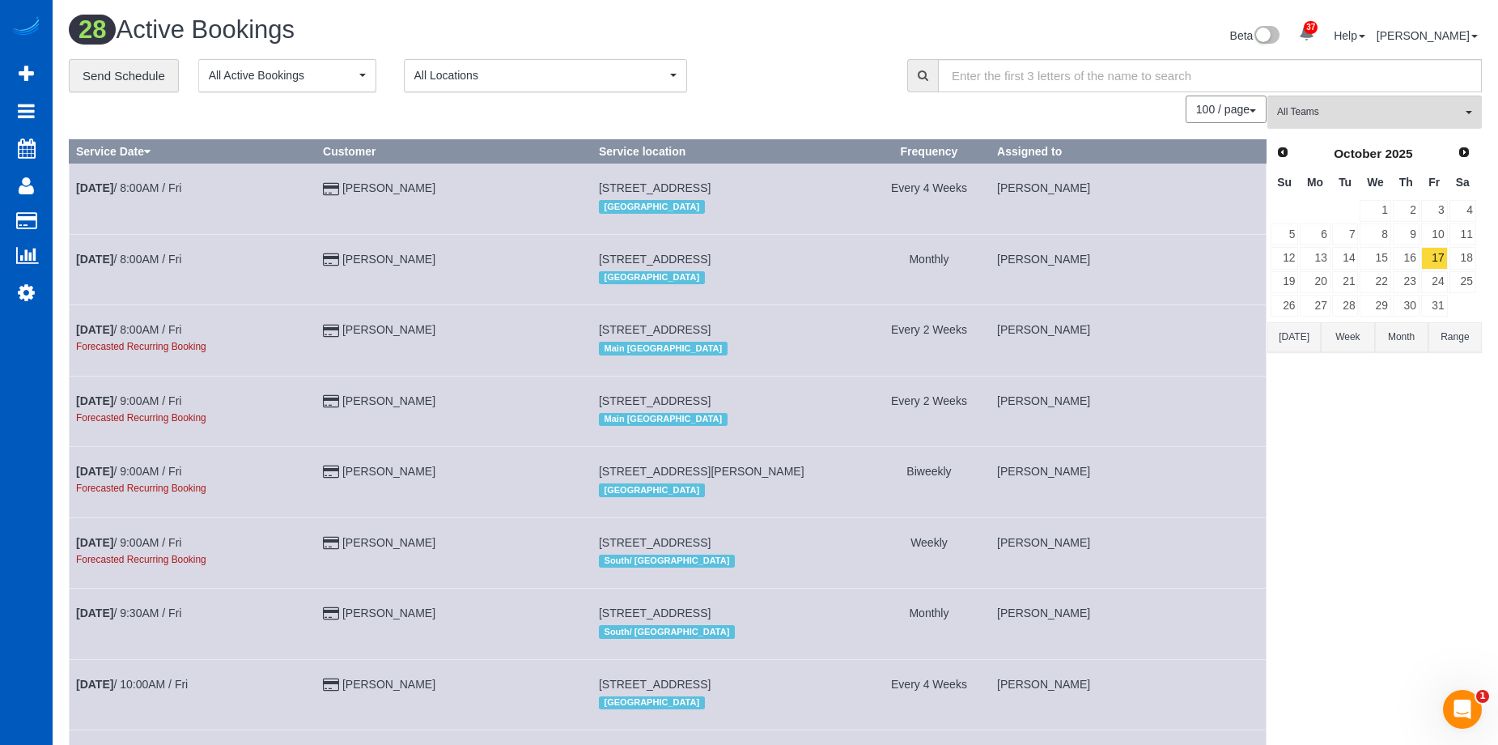
click at [1306, 342] on button "[DATE]" at bounding box center [1293, 337] width 53 height 30
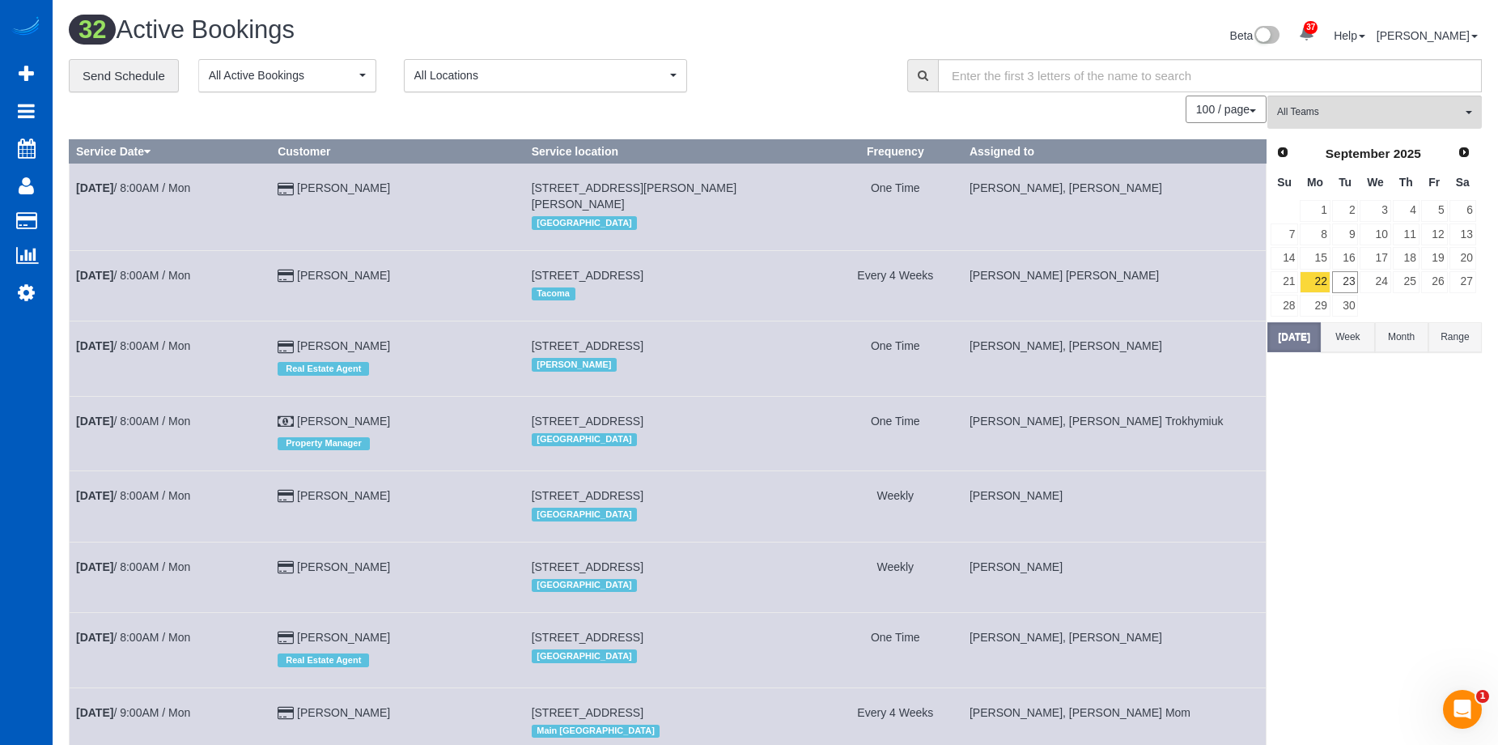
click at [731, 59] on div "**********" at bounding box center [476, 76] width 814 height 34
